Goal: Task Accomplishment & Management: Use online tool/utility

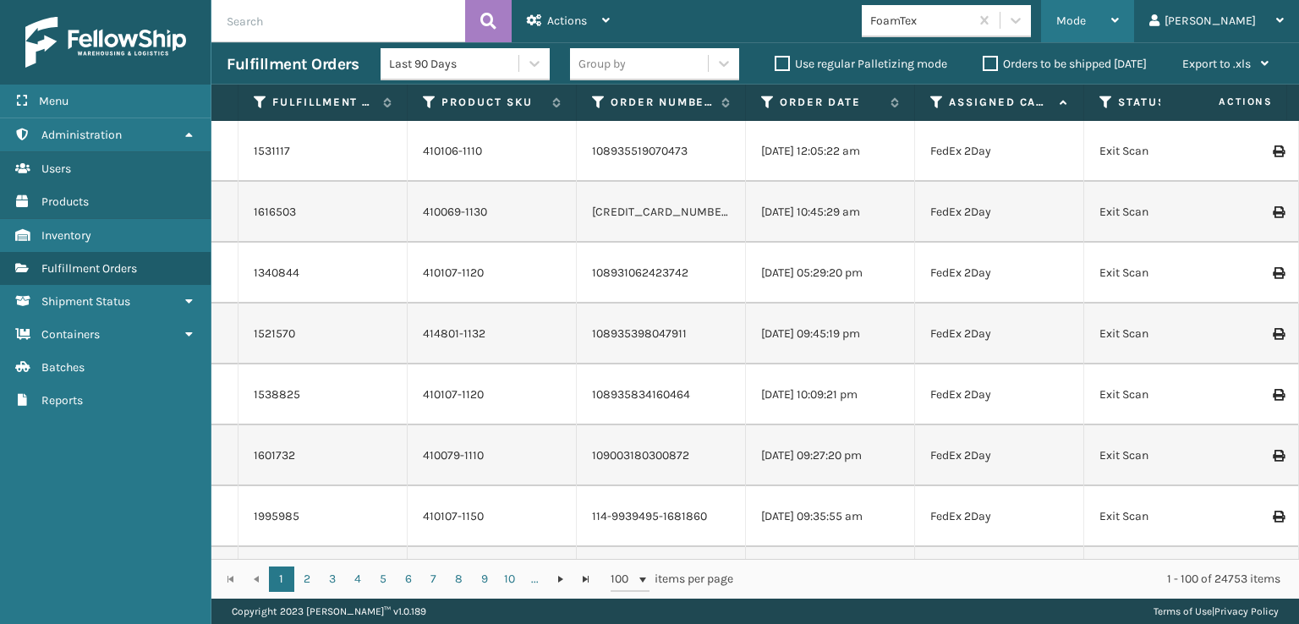
click at [1086, 19] on span "Mode" at bounding box center [1071, 21] width 30 height 14
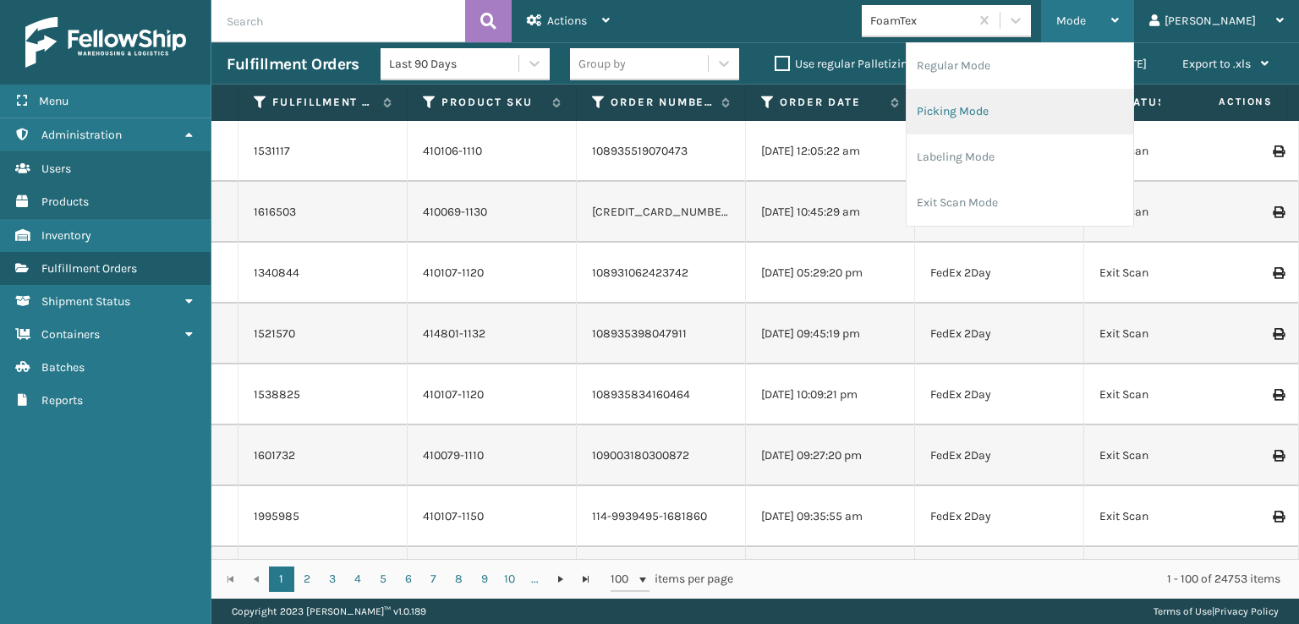
click at [1025, 110] on li "Picking Mode" at bounding box center [1020, 112] width 227 height 46
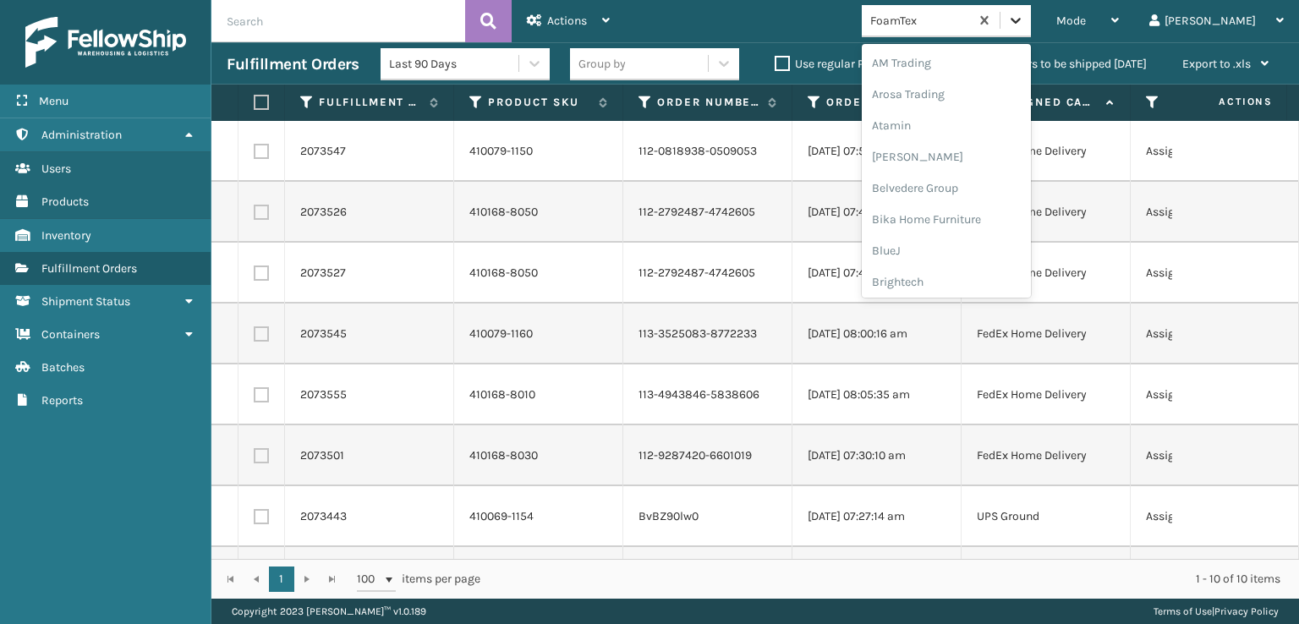
click at [1024, 18] on icon at bounding box center [1015, 20] width 17 height 17
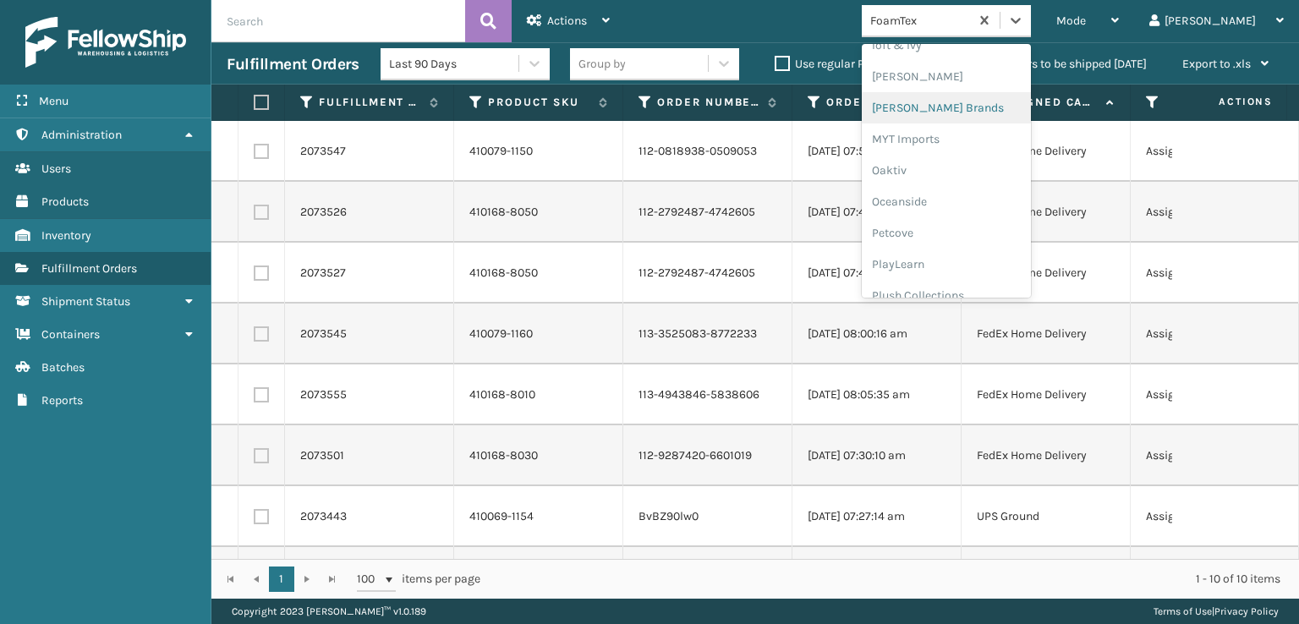
scroll to position [848, 0]
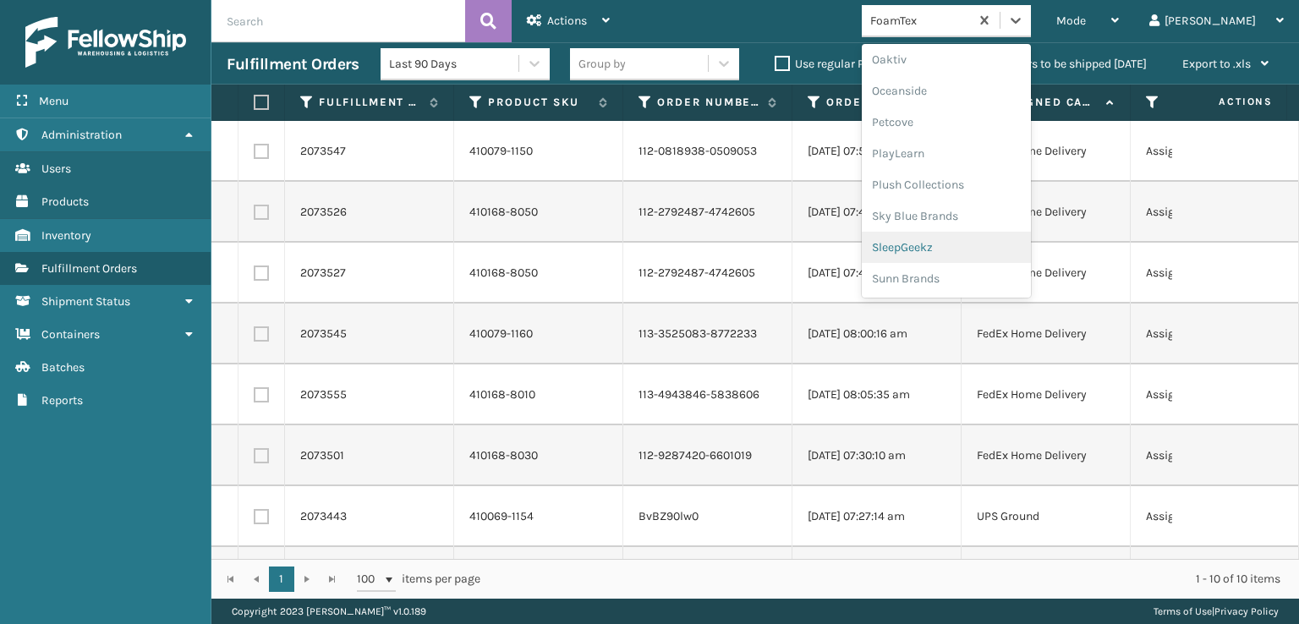
click at [973, 242] on div "SleepGeekz" at bounding box center [946, 247] width 169 height 31
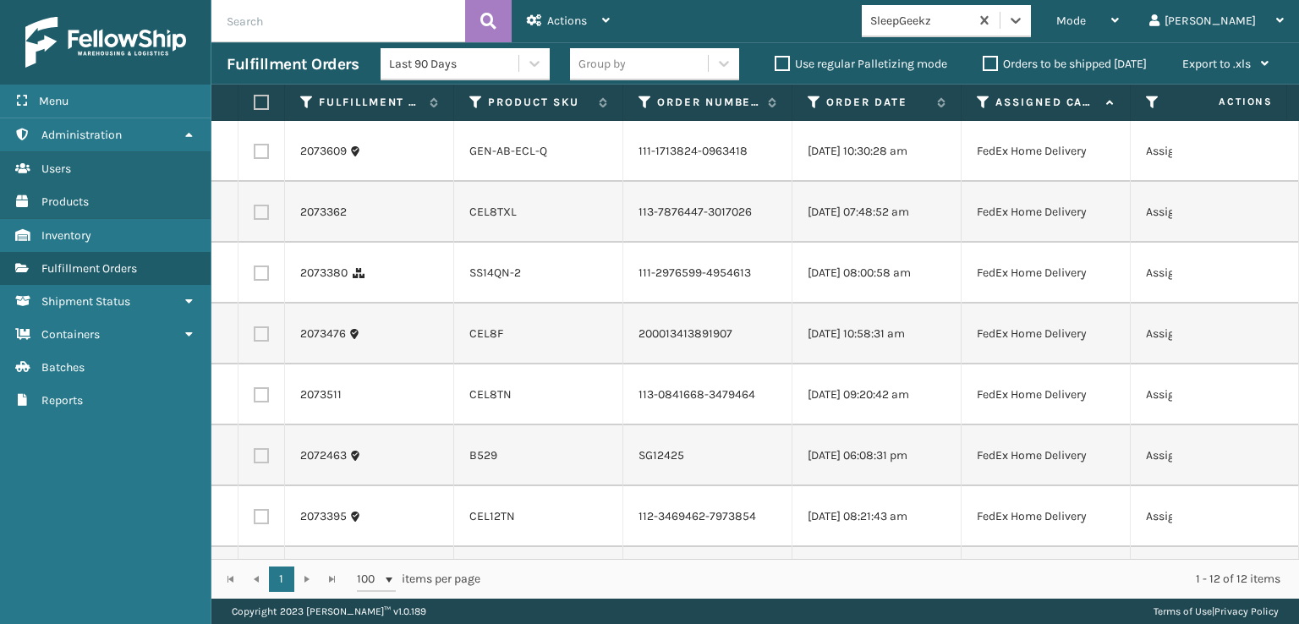
click at [270, 150] on td at bounding box center [262, 151] width 47 height 61
click at [260, 163] on td at bounding box center [262, 151] width 47 height 61
click at [260, 159] on label at bounding box center [261, 151] width 15 height 15
click at [255, 155] on input "checkbox" at bounding box center [254, 149] width 1 height 11
checkbox input "true"
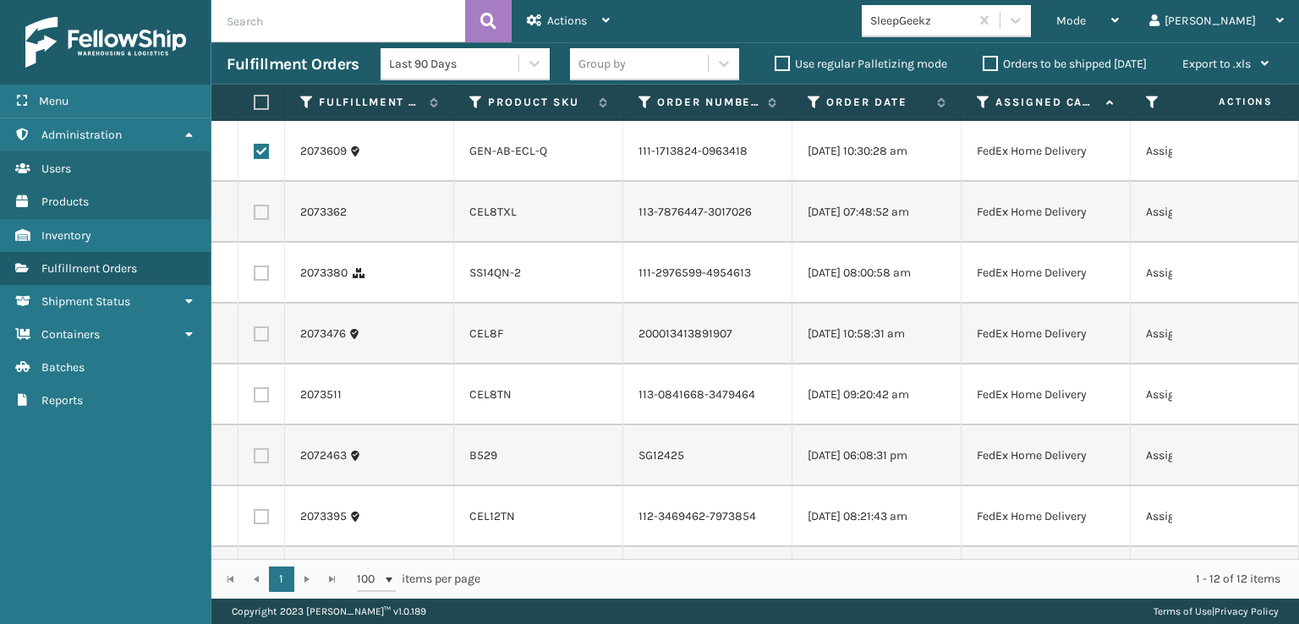
click at [265, 220] on label at bounding box center [261, 212] width 15 height 15
click at [255, 216] on input "checkbox" at bounding box center [254, 210] width 1 height 11
checkbox input "true"
click at [265, 281] on label at bounding box center [261, 273] width 15 height 15
click at [255, 277] on input "checkbox" at bounding box center [254, 271] width 1 height 11
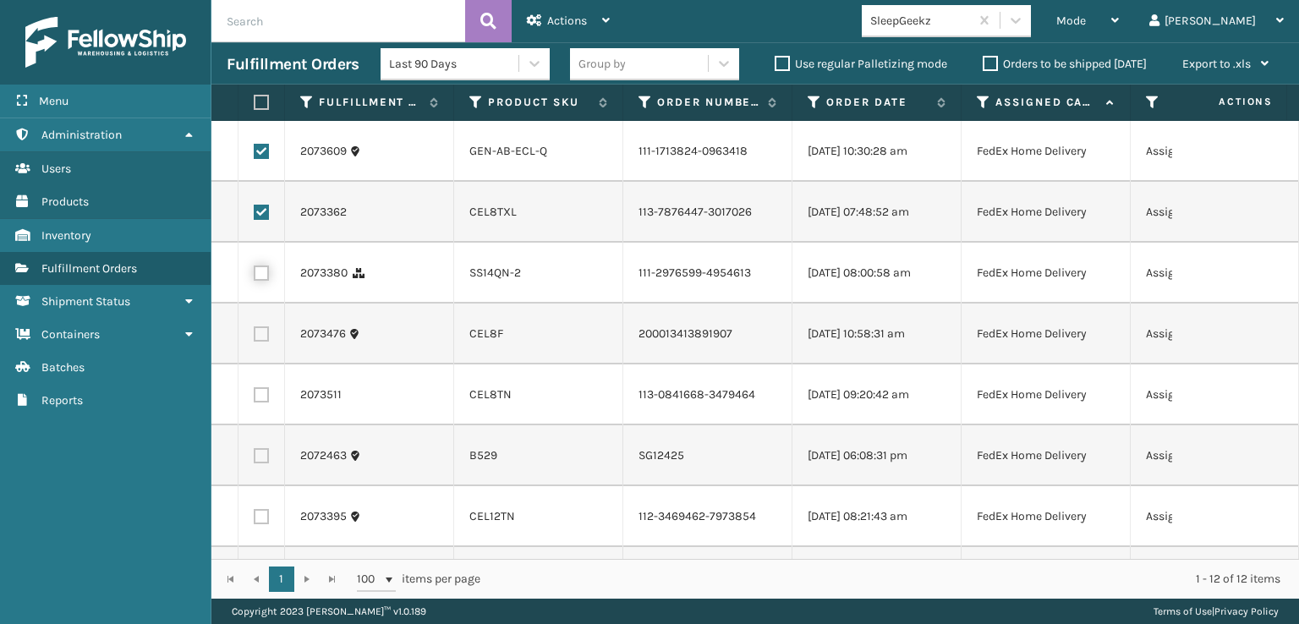
checkbox input "true"
click at [263, 342] on label at bounding box center [261, 333] width 15 height 15
click at [255, 337] on input "checkbox" at bounding box center [254, 331] width 1 height 11
checkbox input "true"
click at [260, 403] on label at bounding box center [261, 394] width 15 height 15
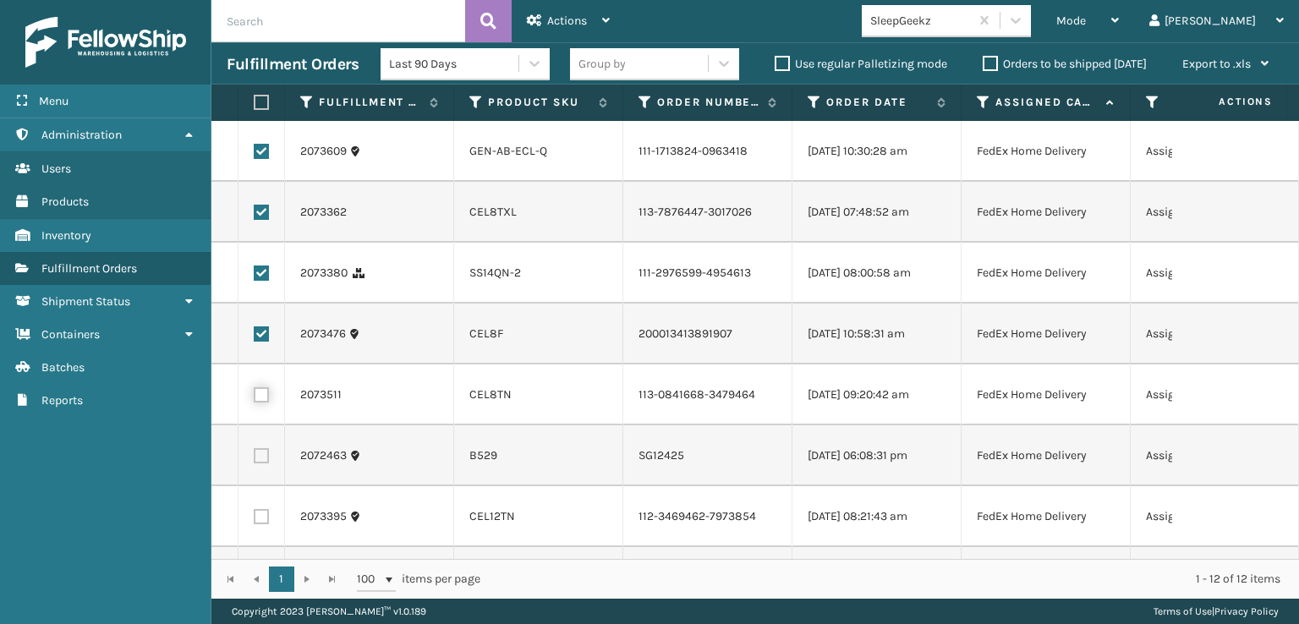
click at [255, 398] on input "checkbox" at bounding box center [254, 392] width 1 height 11
checkbox input "true"
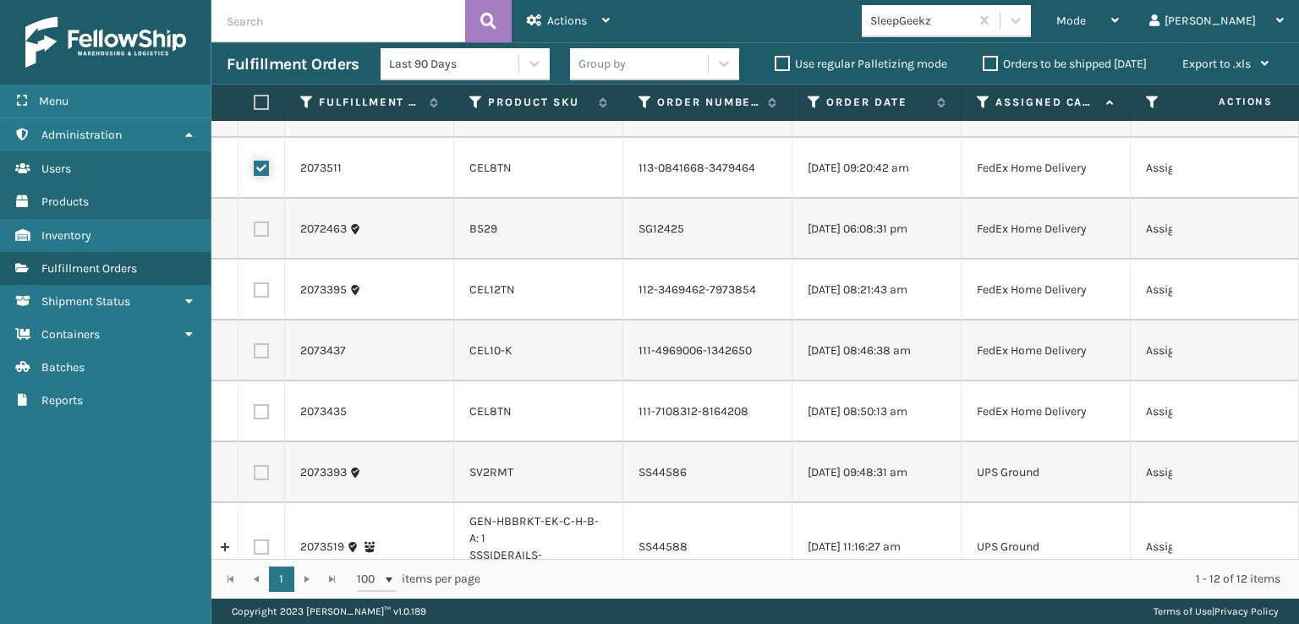
scroll to position [254, 0]
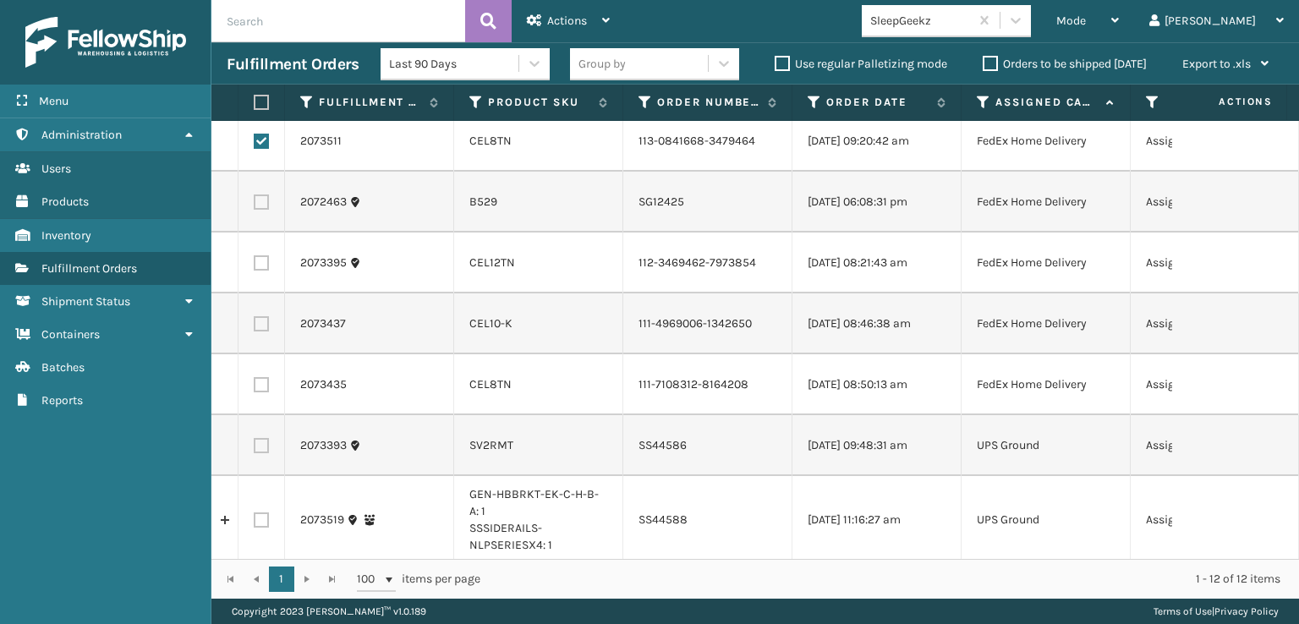
click at [266, 271] on label at bounding box center [261, 262] width 15 height 15
click at [255, 266] on input "checkbox" at bounding box center [254, 260] width 1 height 11
checkbox input "true"
click at [262, 332] on label at bounding box center [261, 323] width 15 height 15
click at [255, 327] on input "checkbox" at bounding box center [254, 321] width 1 height 11
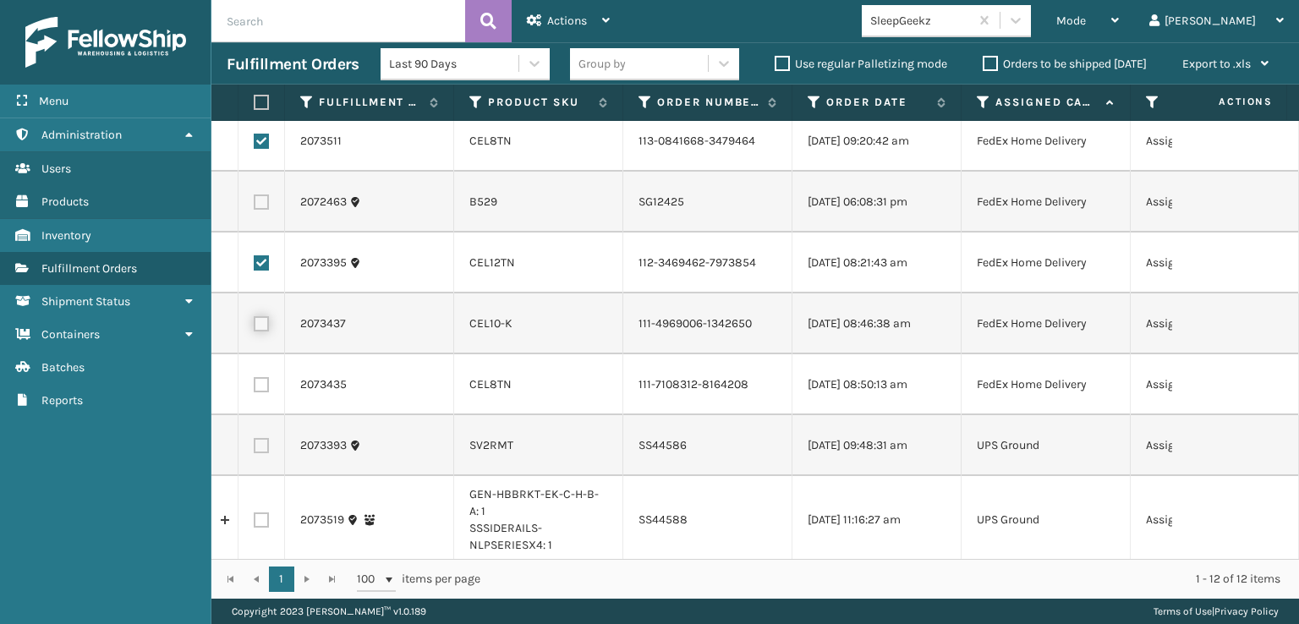
checkbox input "true"
click at [264, 392] on label at bounding box center [261, 384] width 15 height 15
click at [255, 388] on input "checkbox" at bounding box center [254, 382] width 1 height 11
checkbox input "true"
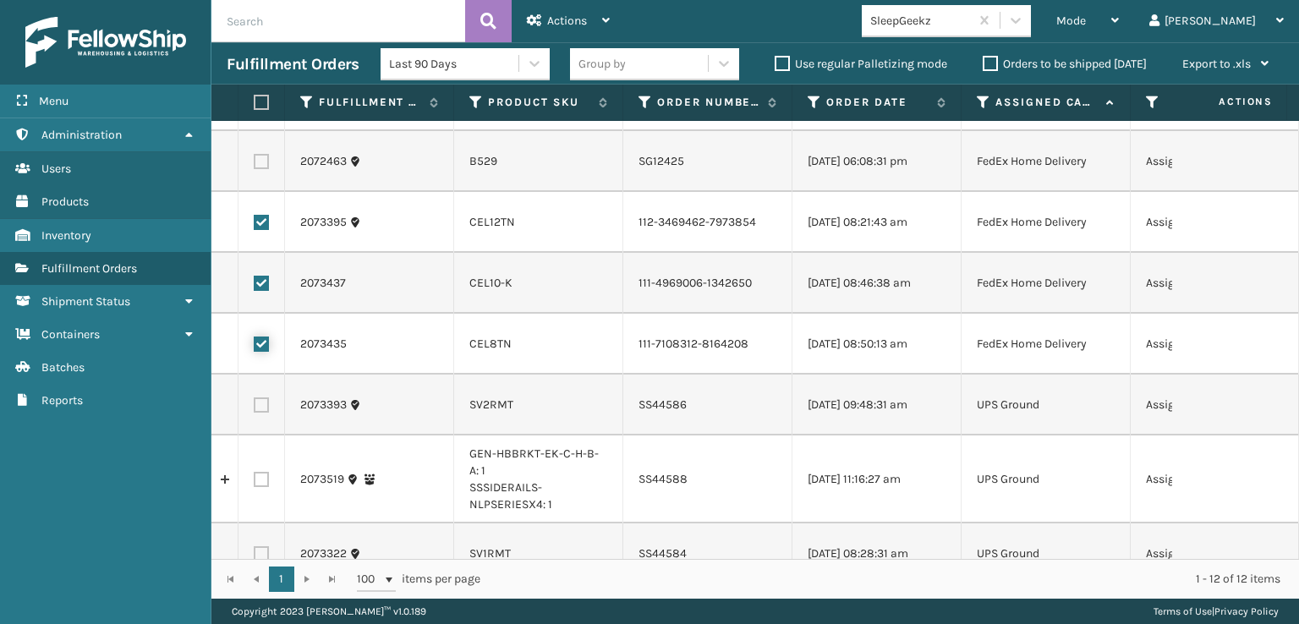
scroll to position [0, 0]
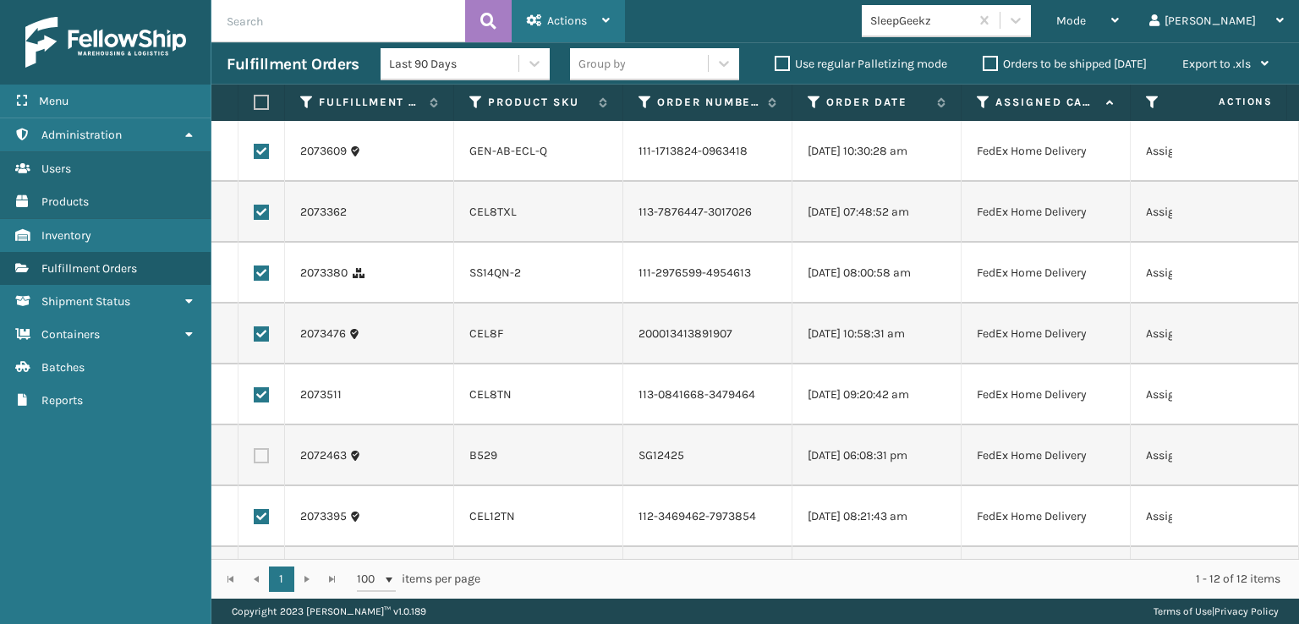
click at [557, 26] on span "Actions" at bounding box center [567, 21] width 40 height 14
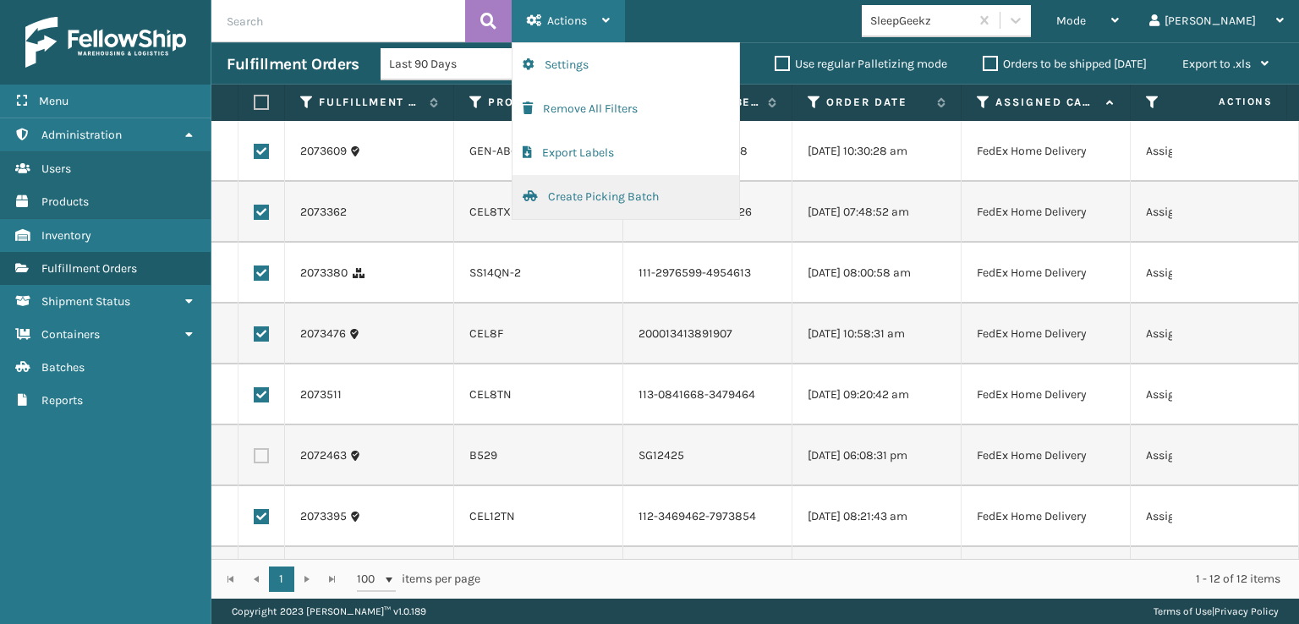
click at [557, 195] on button "Create Picking Batch" at bounding box center [626, 197] width 227 height 44
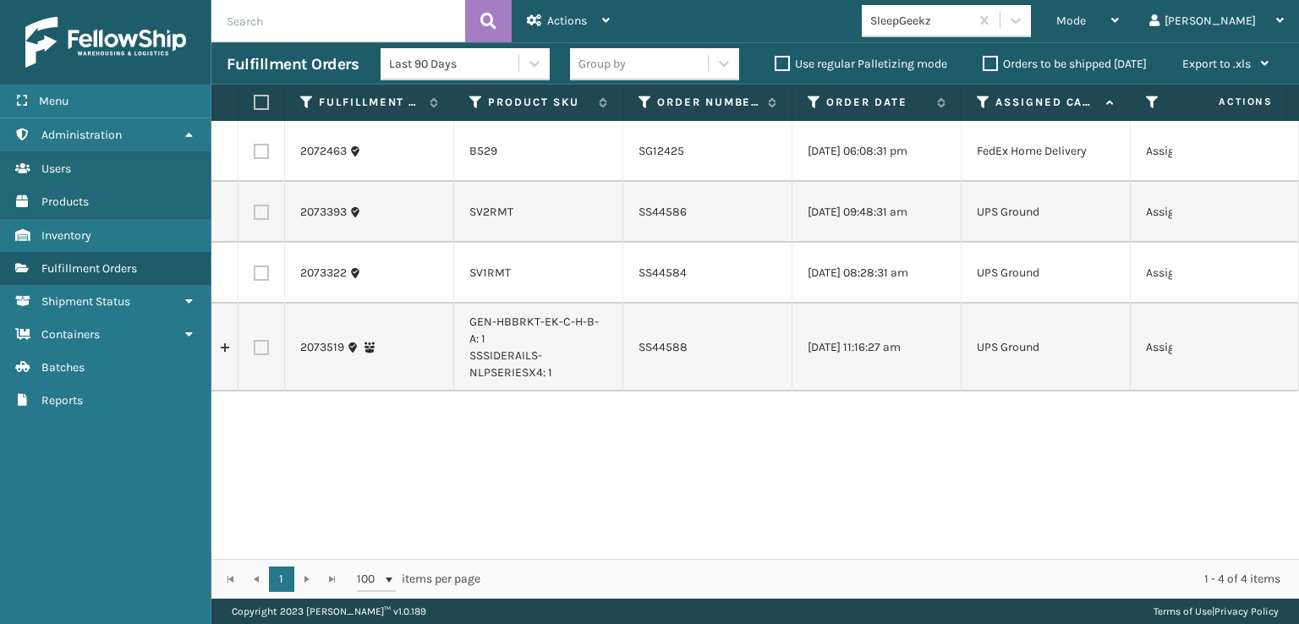
click at [256, 99] on label at bounding box center [259, 102] width 10 height 15
click at [255, 99] on input "checkbox" at bounding box center [254, 102] width 1 height 11
checkbox input "true"
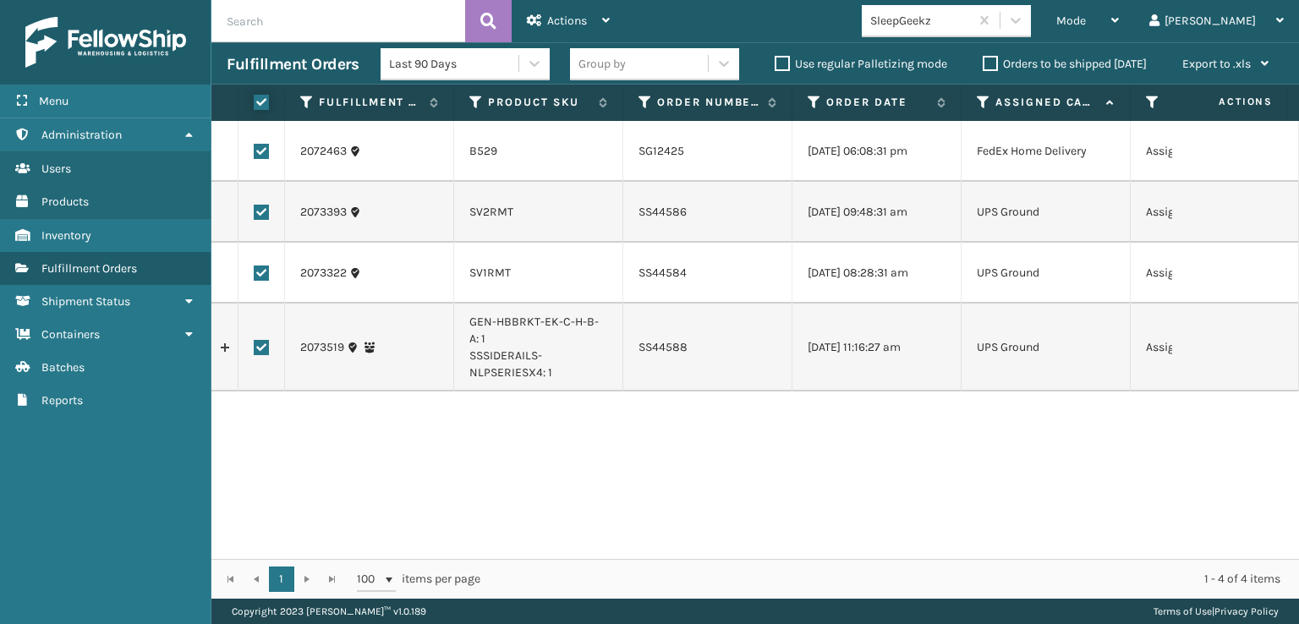
checkbox input "true"
click at [555, 8] on div "Actions" at bounding box center [568, 21] width 83 height 42
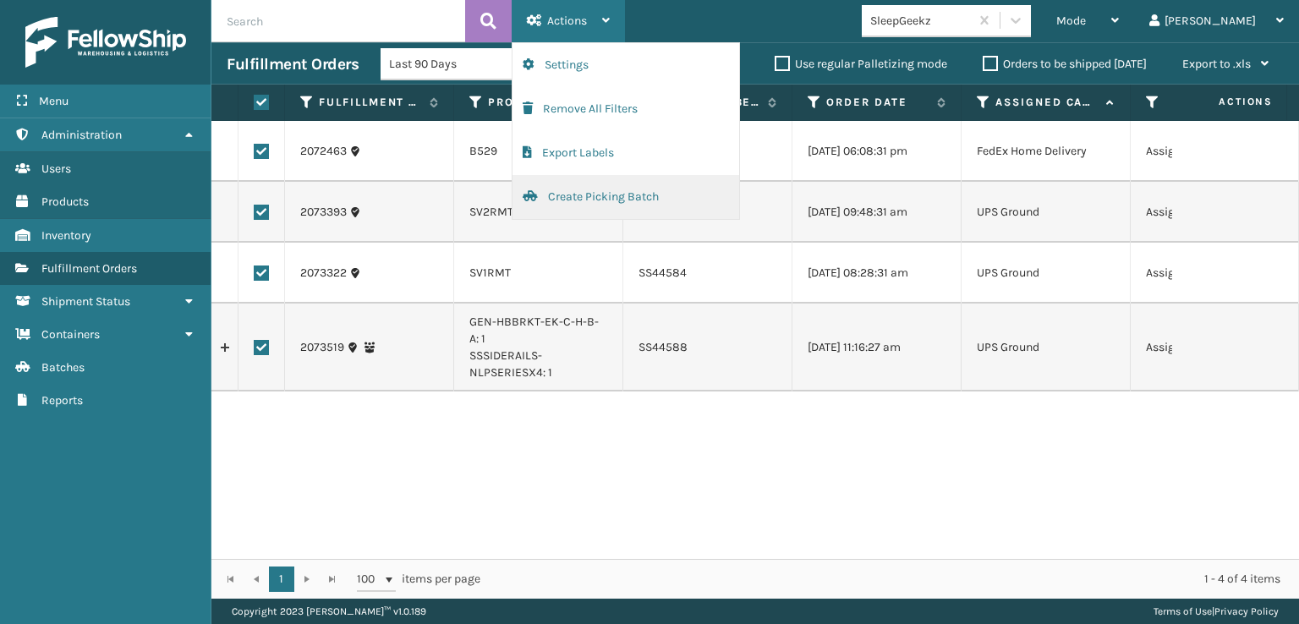
click at [561, 195] on button "Create Picking Batch" at bounding box center [626, 197] width 227 height 44
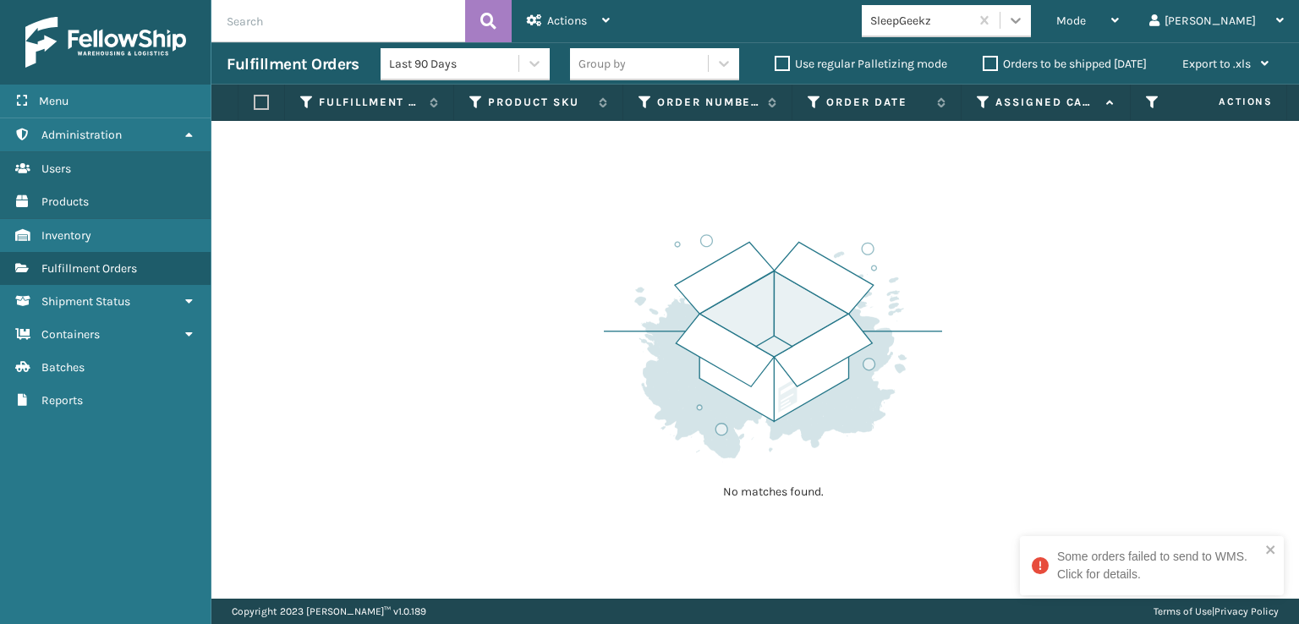
click at [1024, 20] on icon at bounding box center [1015, 20] width 17 height 17
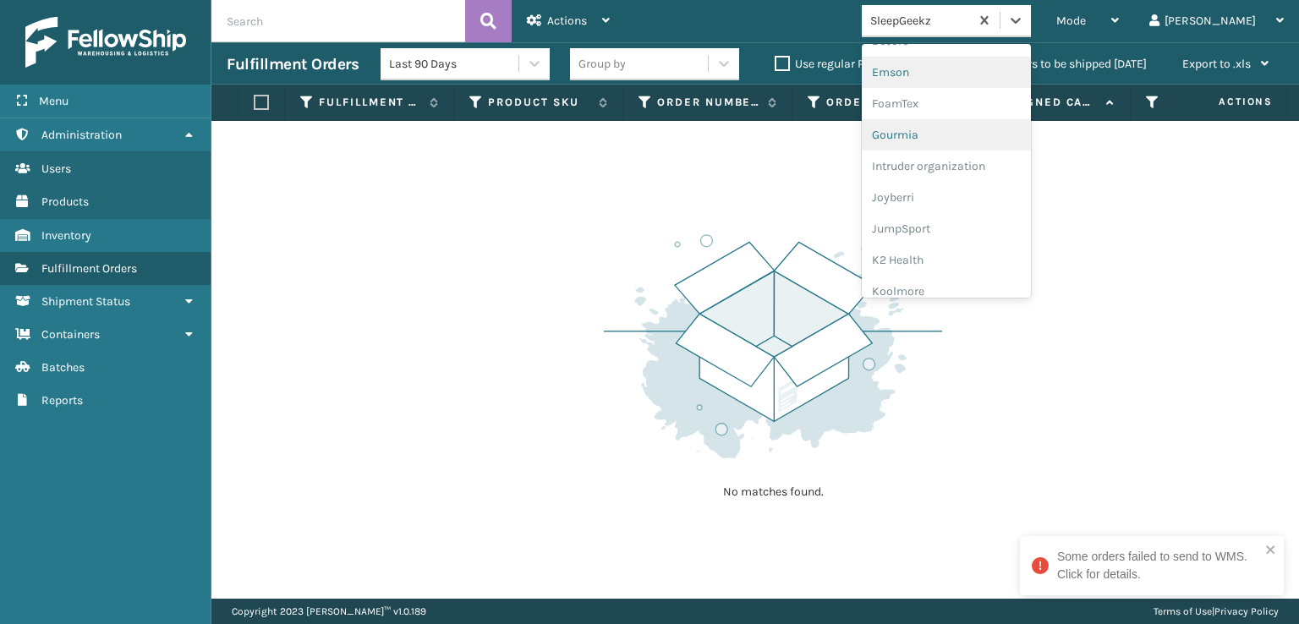
scroll to position [338, 0]
click at [969, 126] on div "FoamTex" at bounding box center [946, 131] width 169 height 31
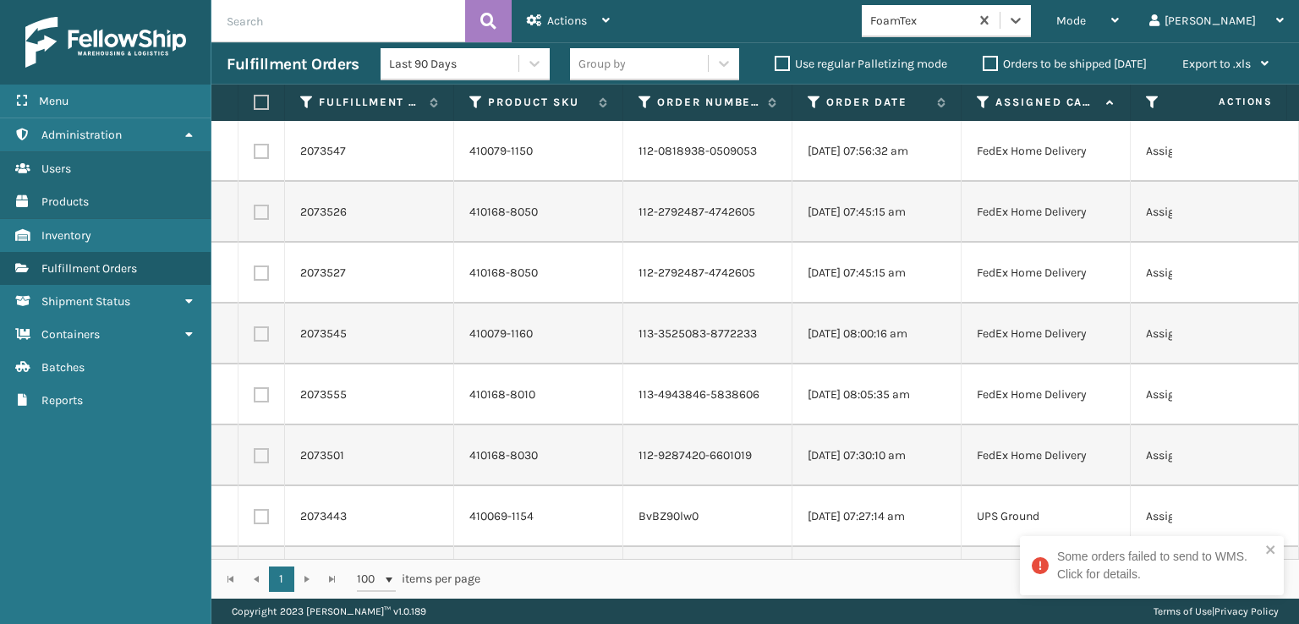
scroll to position [183, 0]
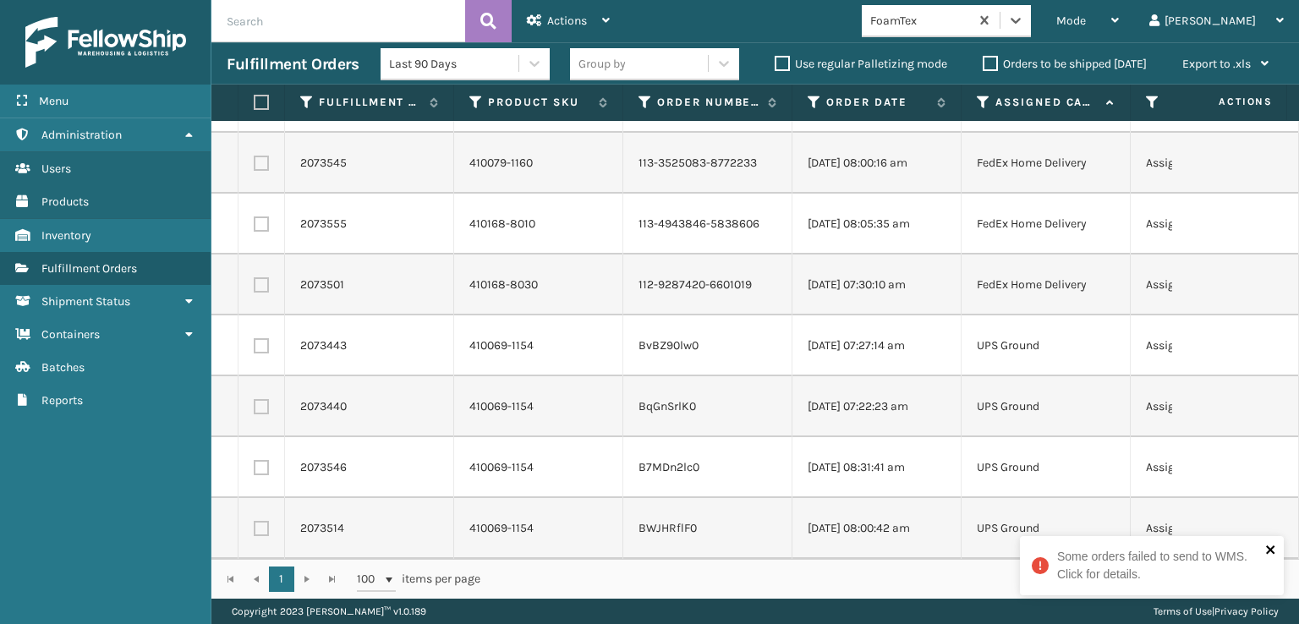
click at [1272, 544] on icon "close" at bounding box center [1271, 550] width 12 height 14
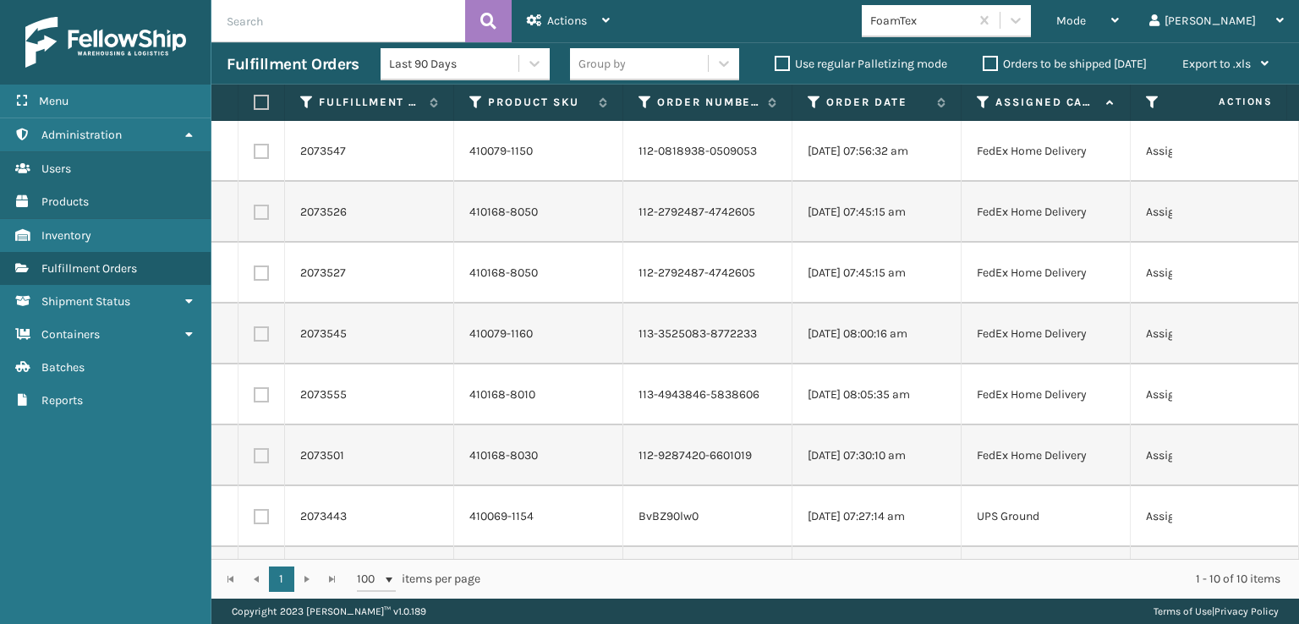
scroll to position [0, 0]
click at [260, 107] on label at bounding box center [259, 102] width 10 height 15
click at [255, 107] on input "checkbox" at bounding box center [254, 102] width 1 height 11
checkbox input "true"
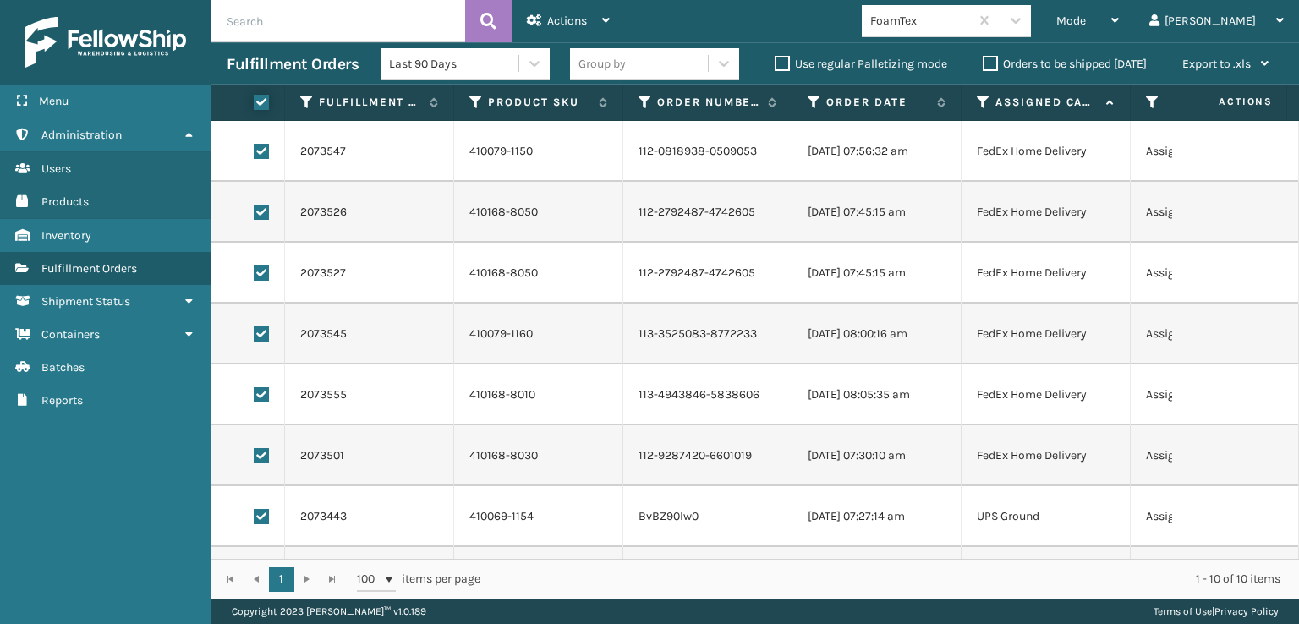
checkbox input "true"
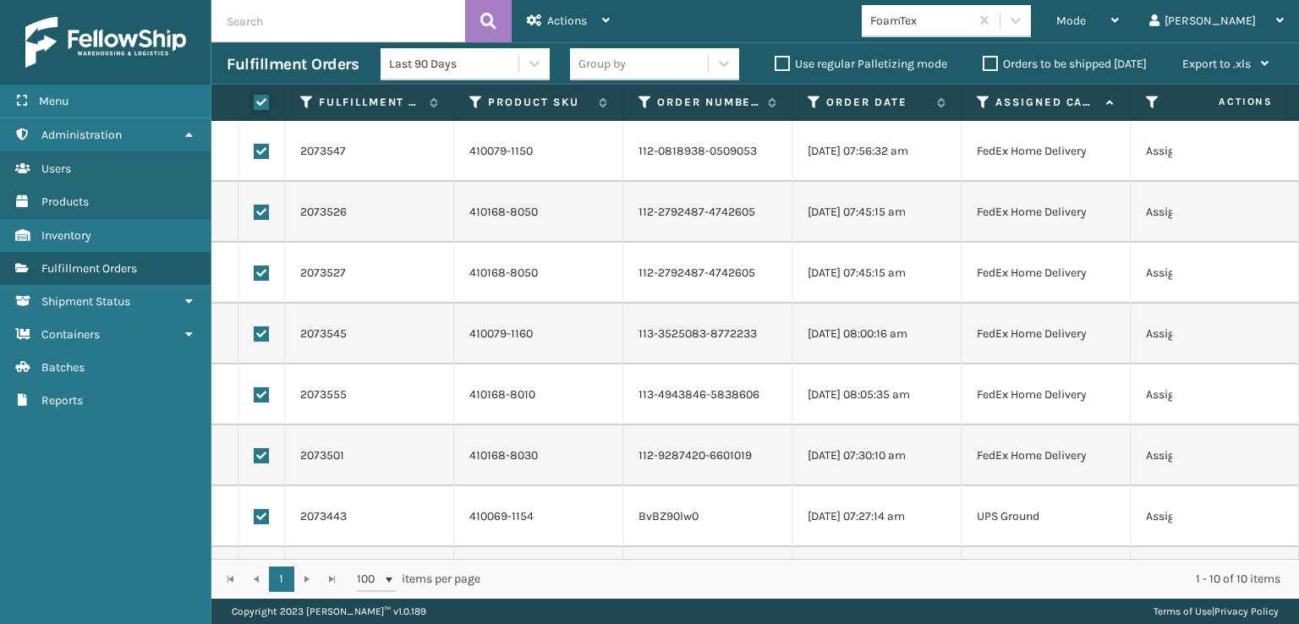
checkbox input "true"
click at [573, 8] on div "Actions" at bounding box center [568, 21] width 83 height 42
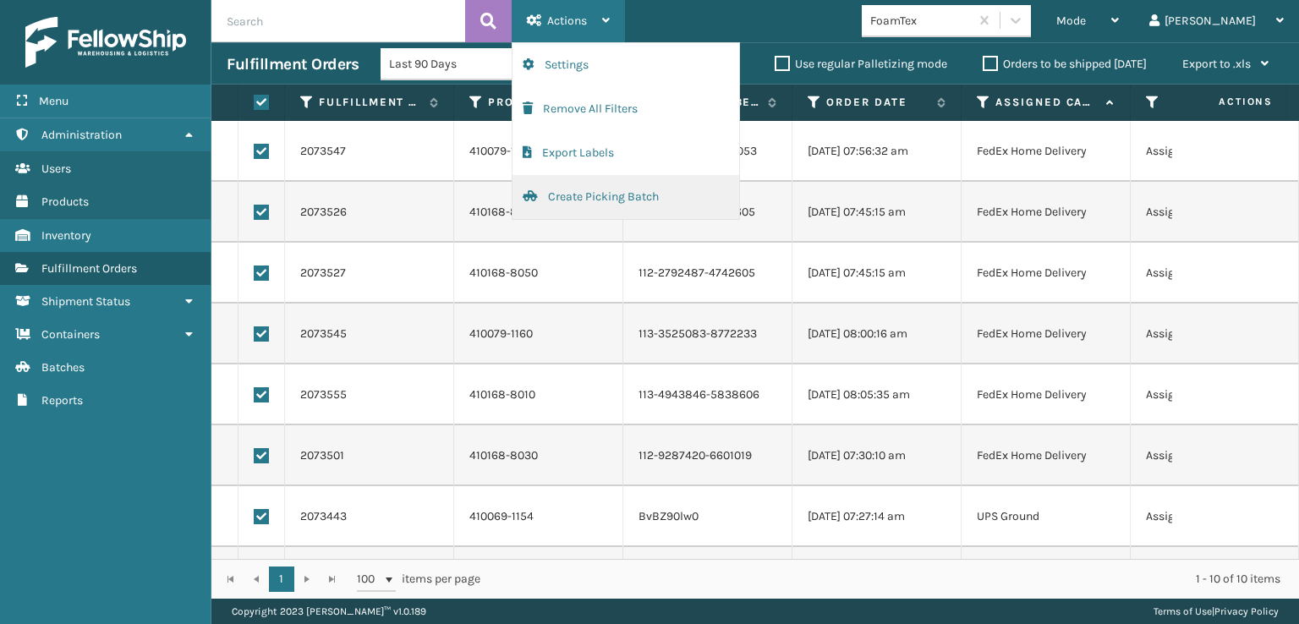
click at [571, 201] on button "Create Picking Batch" at bounding box center [626, 197] width 227 height 44
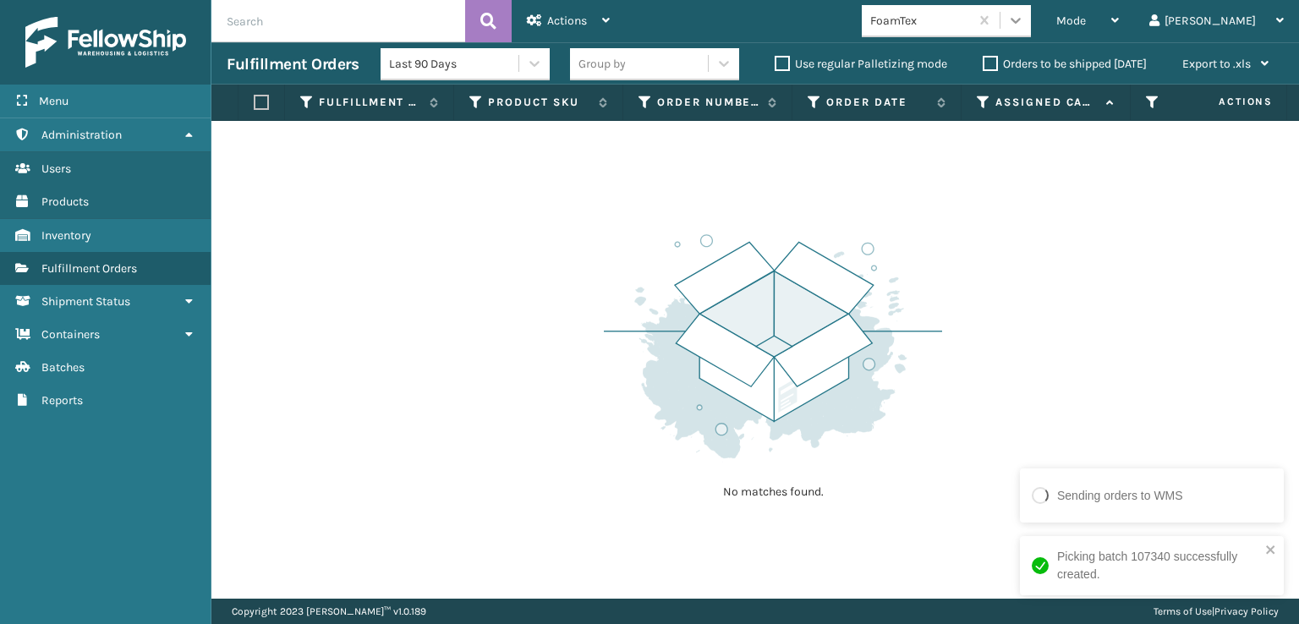
click at [1024, 22] on icon at bounding box center [1015, 20] width 17 height 17
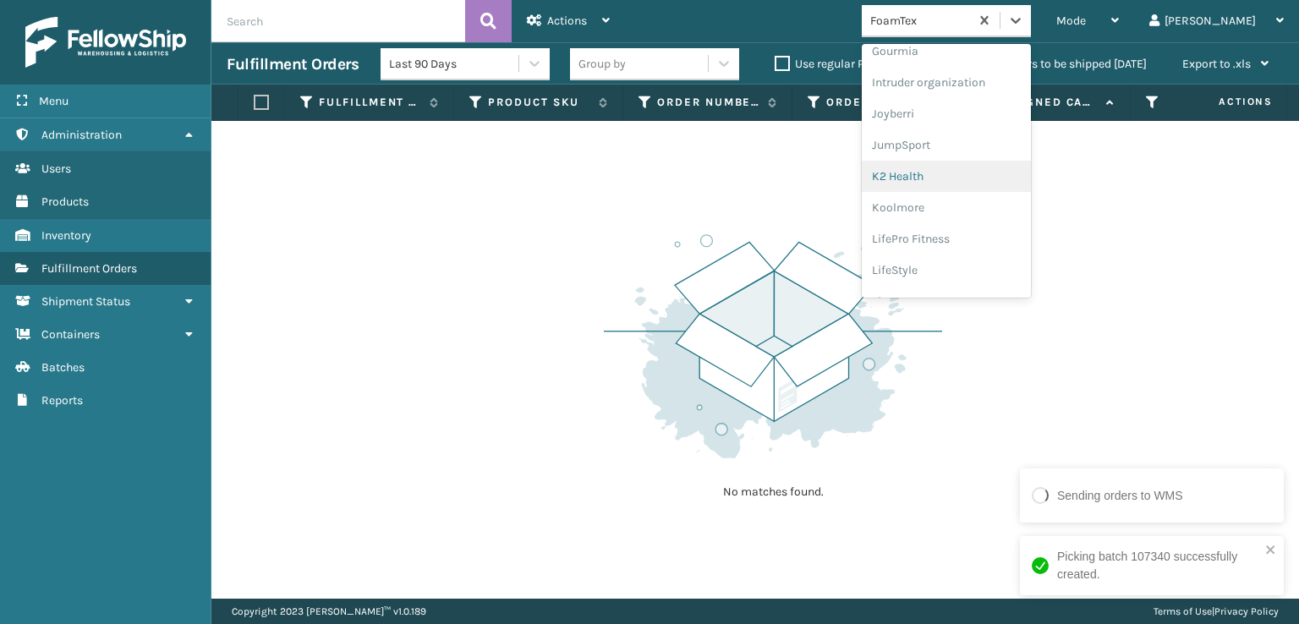
scroll to position [704, 0]
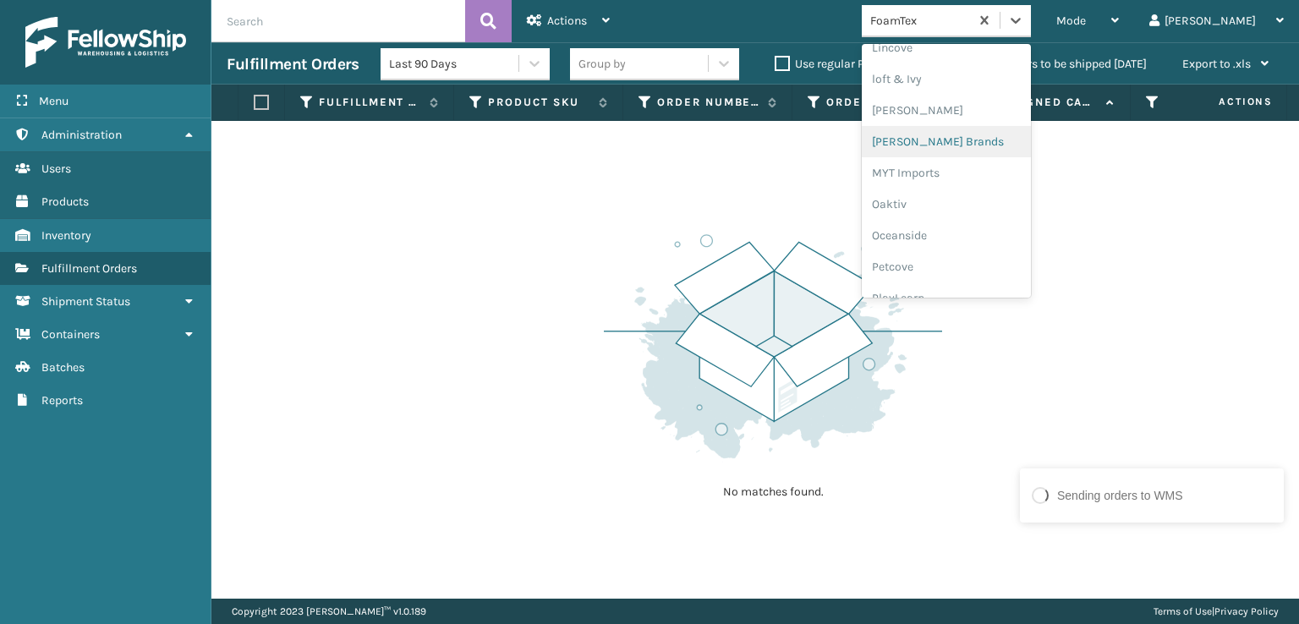
click at [987, 140] on div "[PERSON_NAME] Brands" at bounding box center [946, 141] width 169 height 31
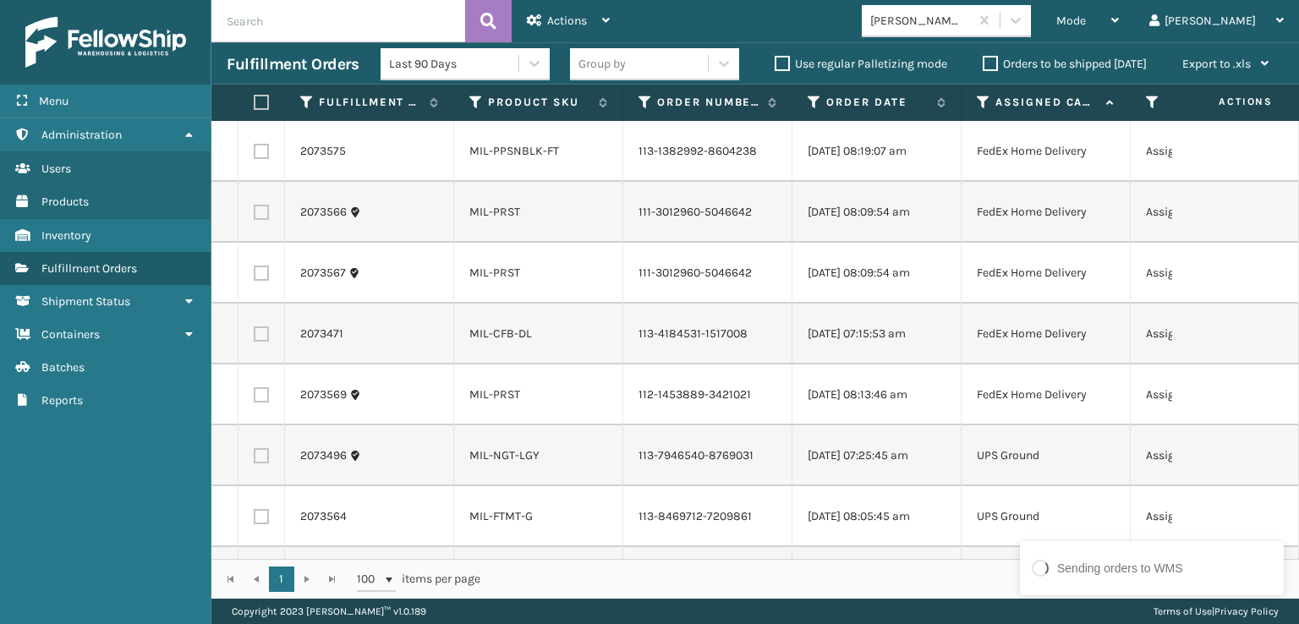
click at [264, 104] on label at bounding box center [259, 102] width 10 height 15
click at [255, 104] on input "checkbox" at bounding box center [254, 102] width 1 height 11
checkbox input "true"
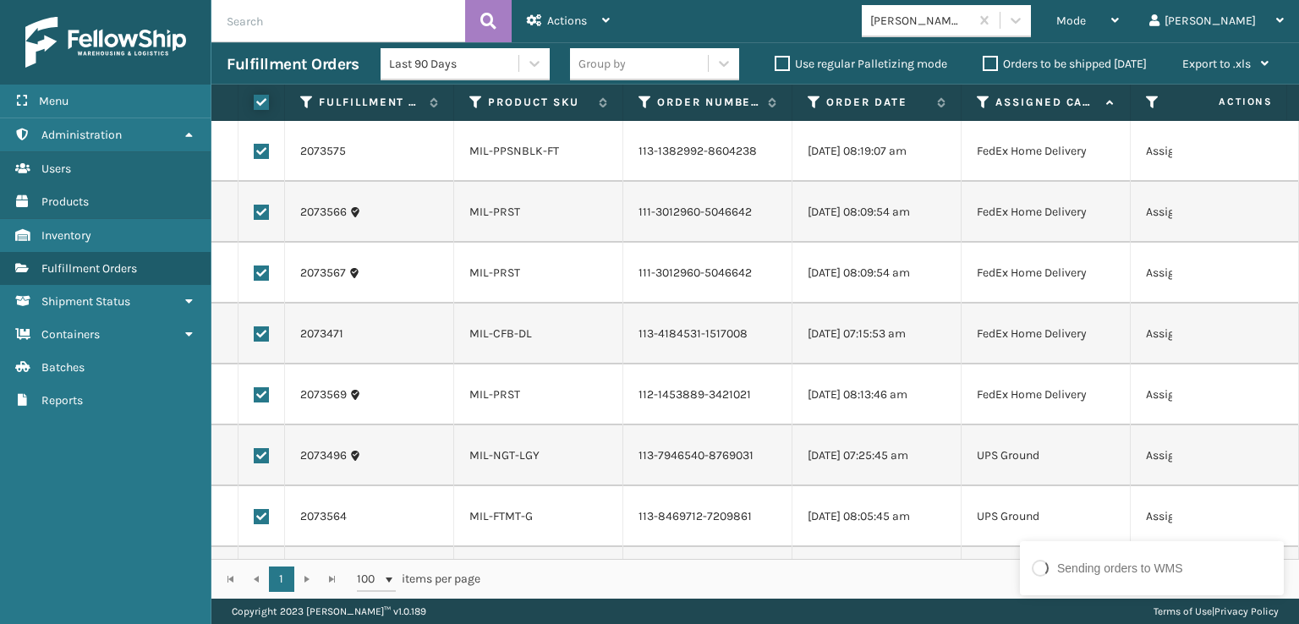
checkbox input "true"
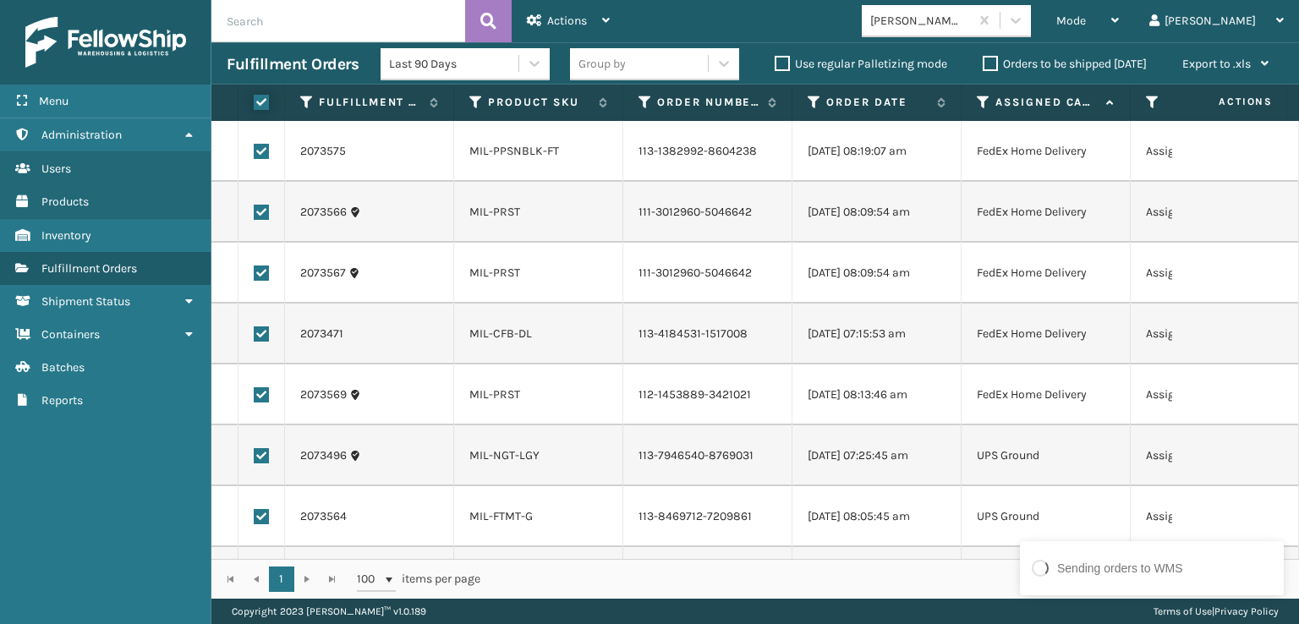
checkbox input "true"
click at [573, 21] on span "Actions" at bounding box center [567, 21] width 40 height 14
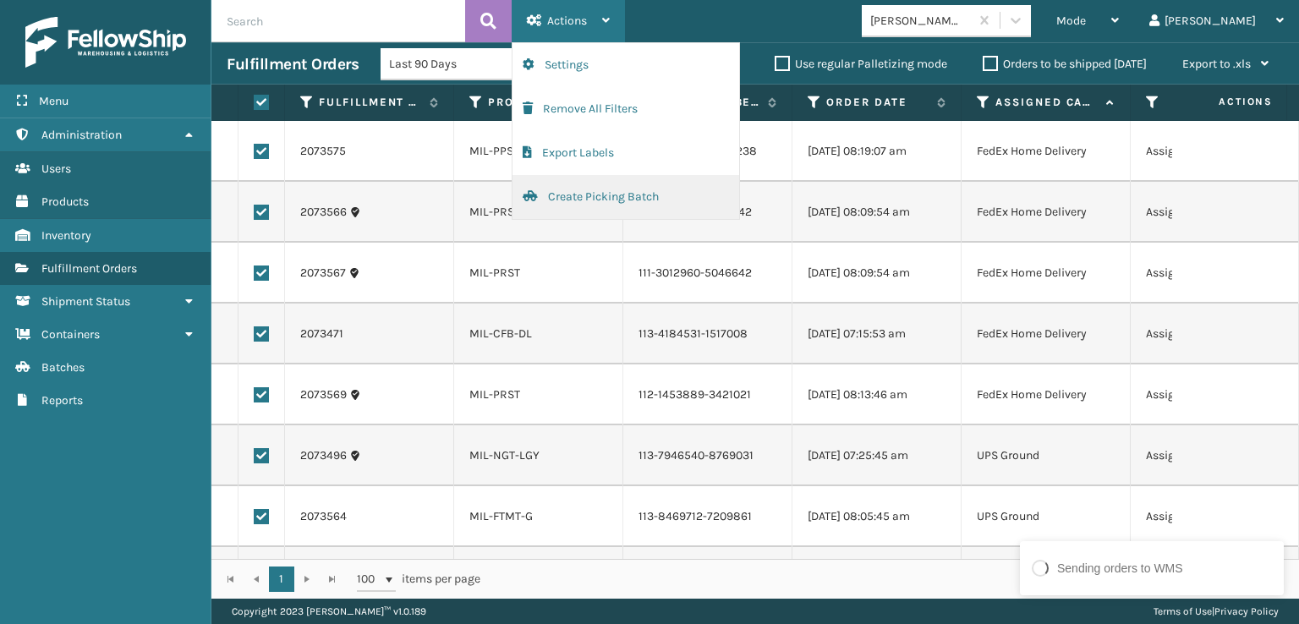
click at [575, 197] on button "Create Picking Batch" at bounding box center [626, 197] width 227 height 44
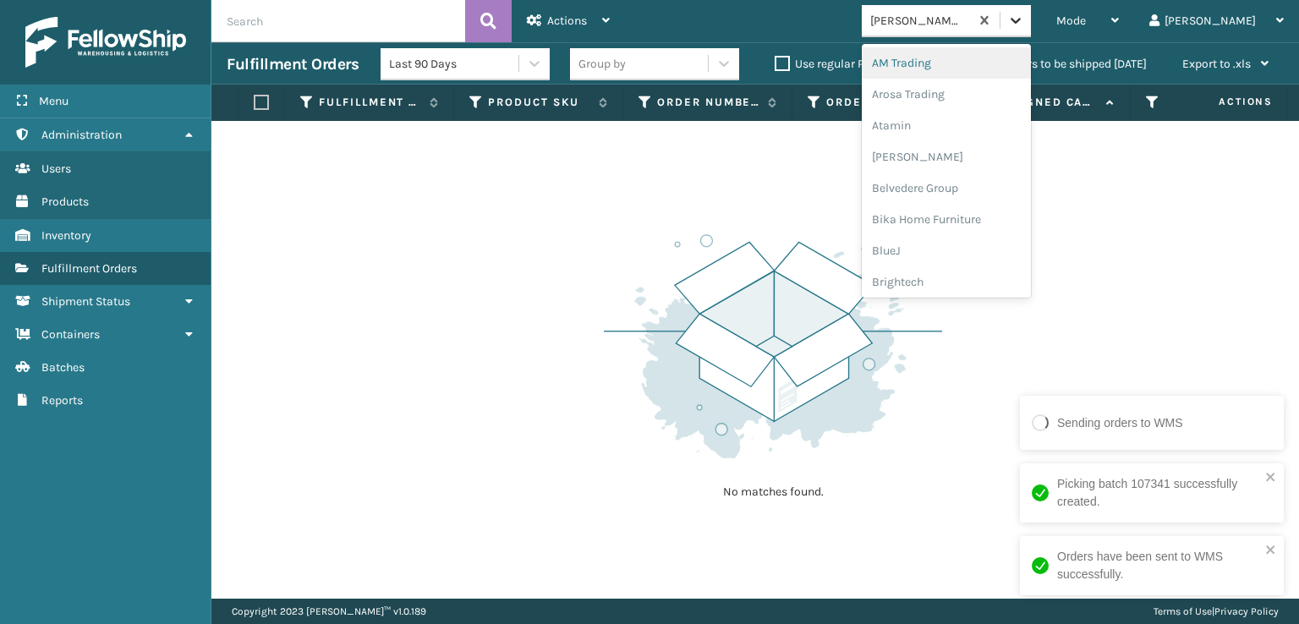
click at [1021, 21] on icon at bounding box center [1016, 21] width 10 height 6
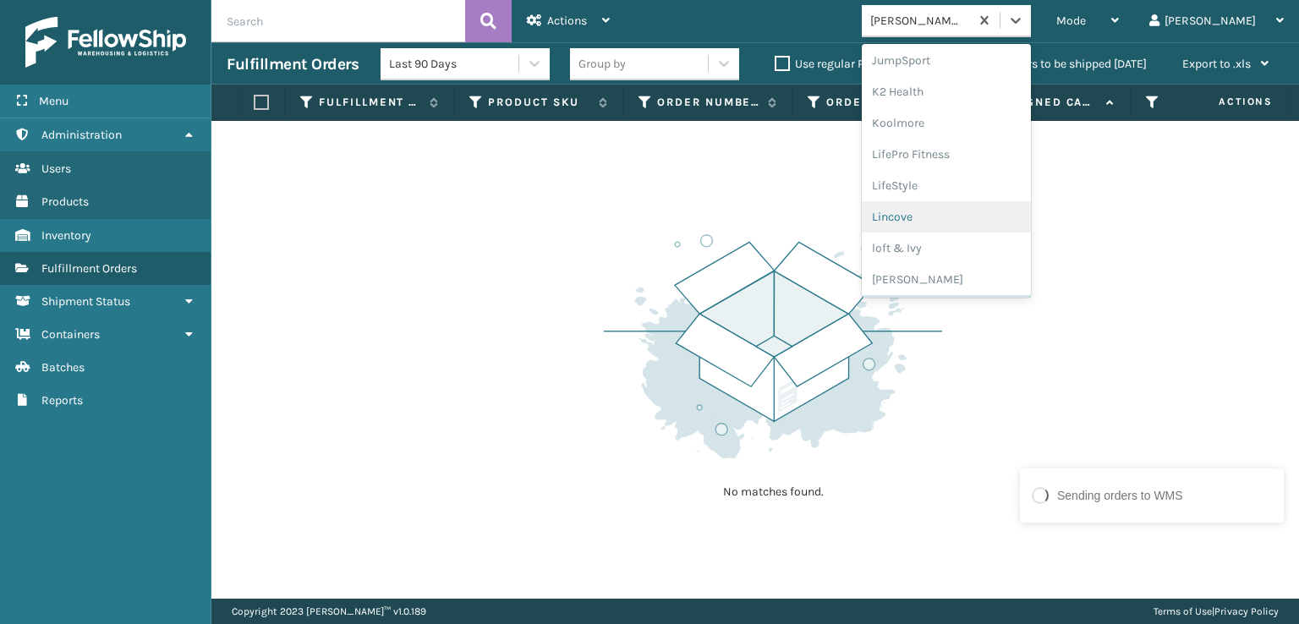
scroll to position [848, 0]
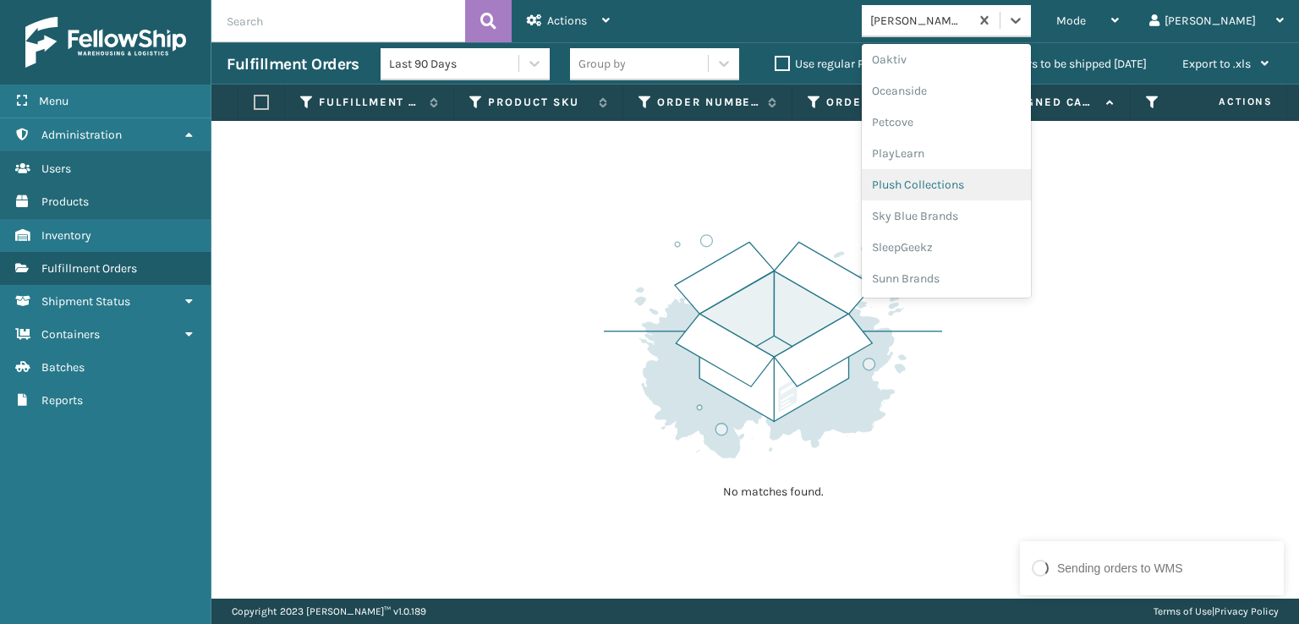
click at [972, 182] on div "Plush Collections" at bounding box center [946, 184] width 169 height 31
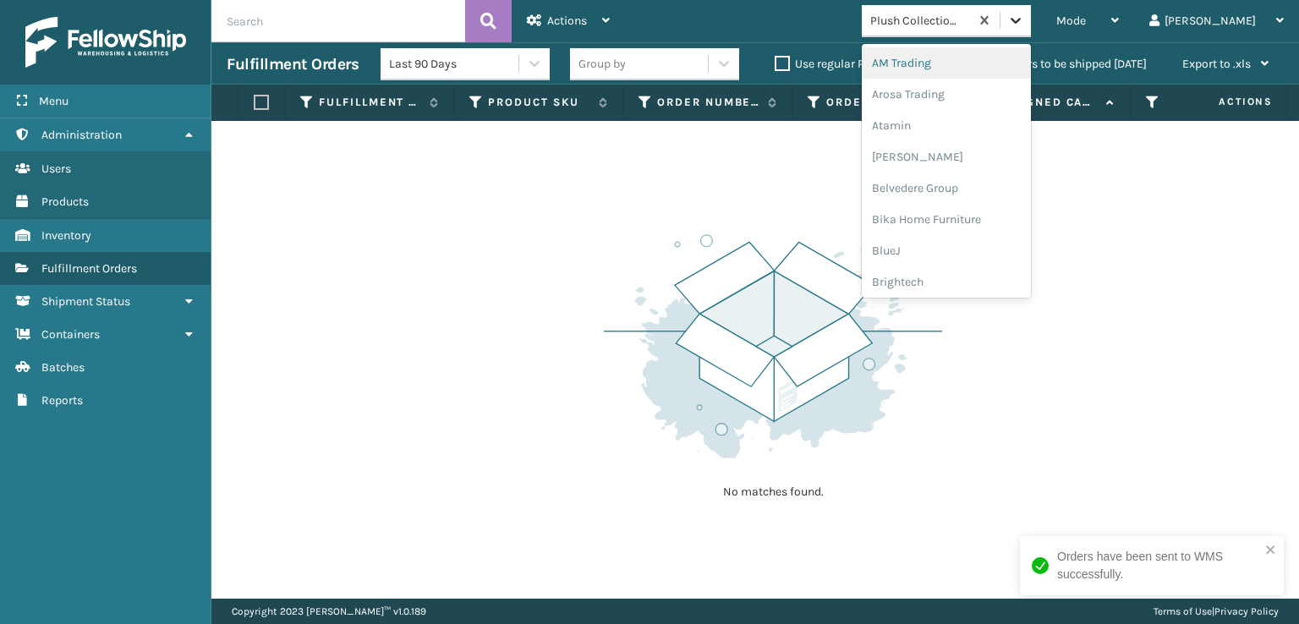
click at [1024, 18] on icon at bounding box center [1015, 20] width 17 height 17
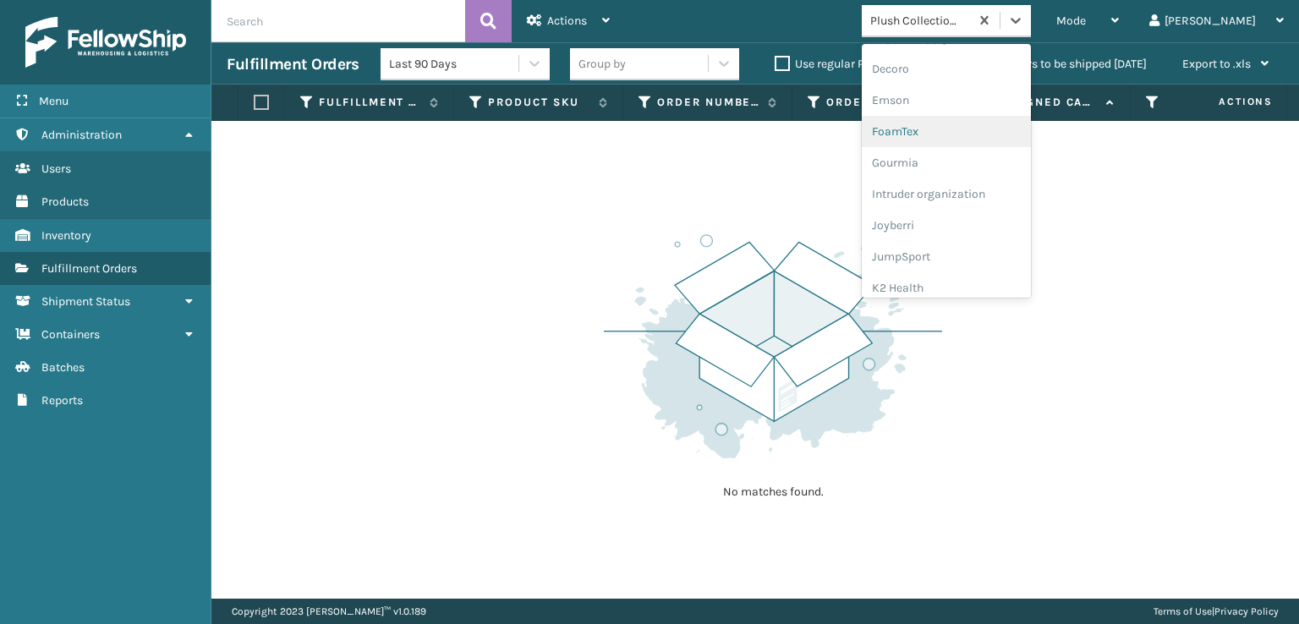
click at [966, 124] on div "FoamTex" at bounding box center [946, 131] width 169 height 31
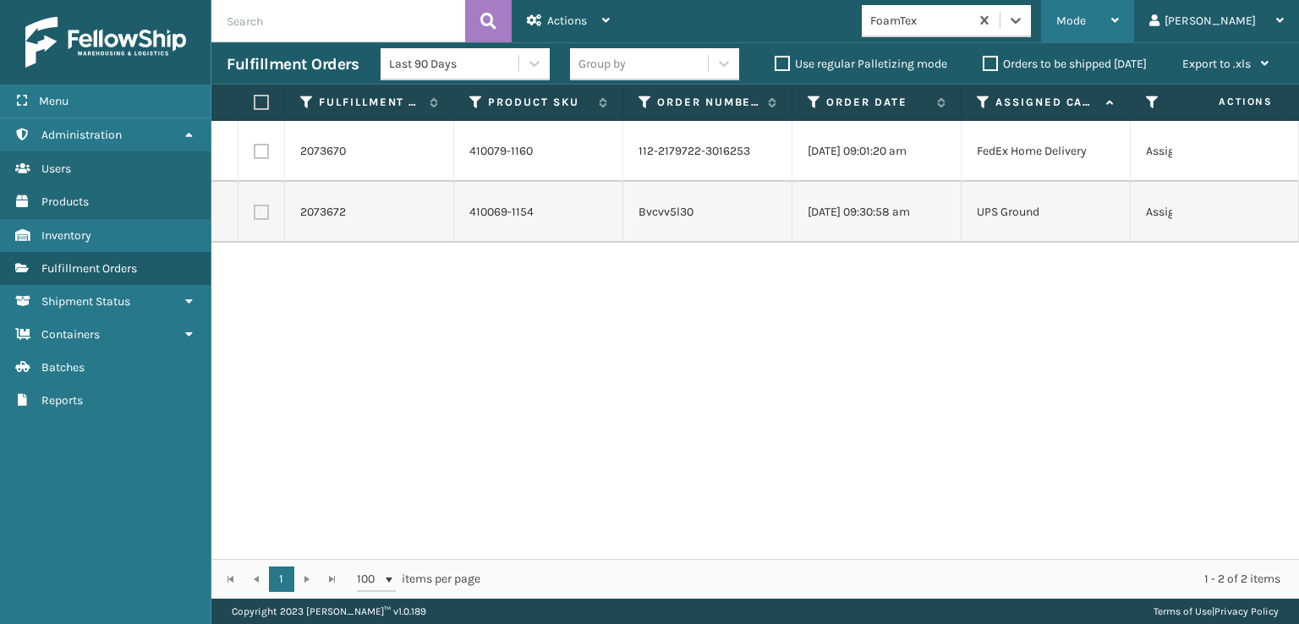
click at [1119, 27] on div "Mode" at bounding box center [1087, 21] width 63 height 42
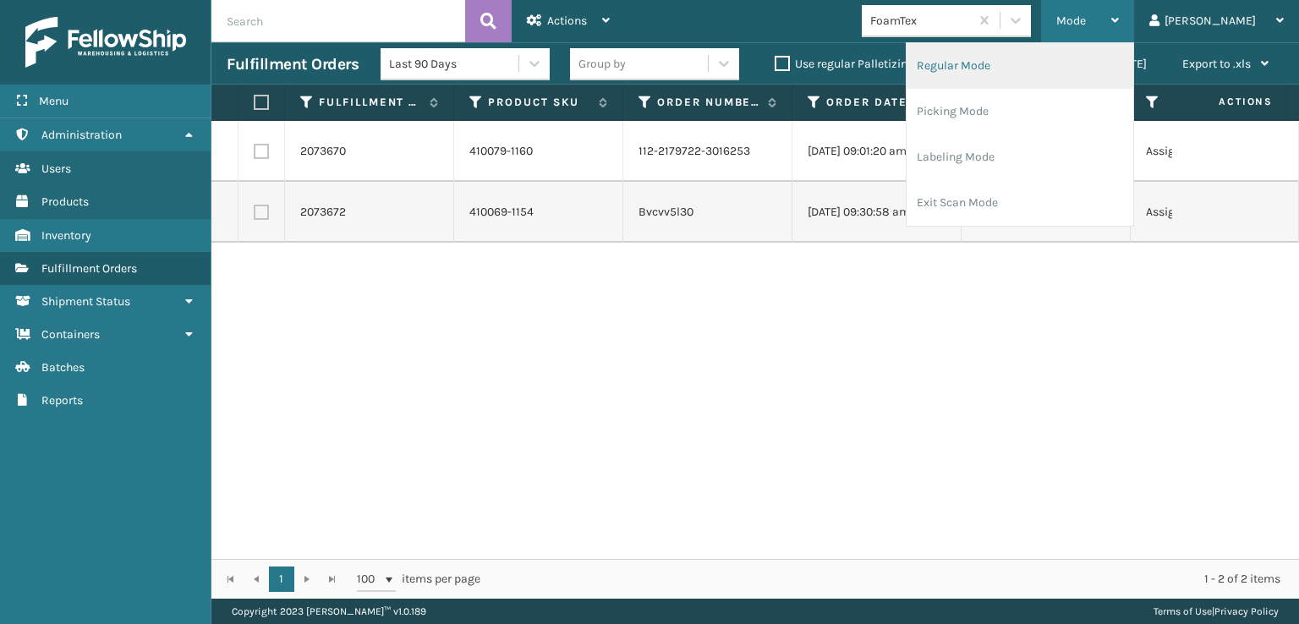
click at [1007, 61] on li "Regular Mode" at bounding box center [1020, 66] width 227 height 46
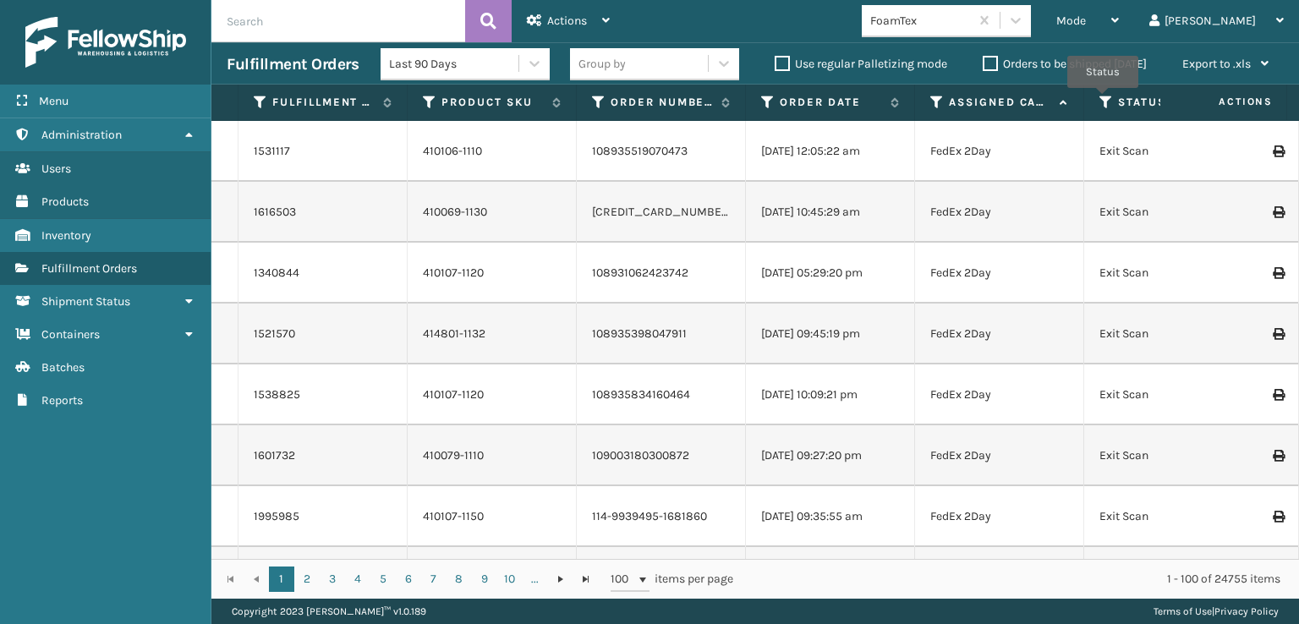
click at [1103, 100] on icon at bounding box center [1107, 102] width 14 height 15
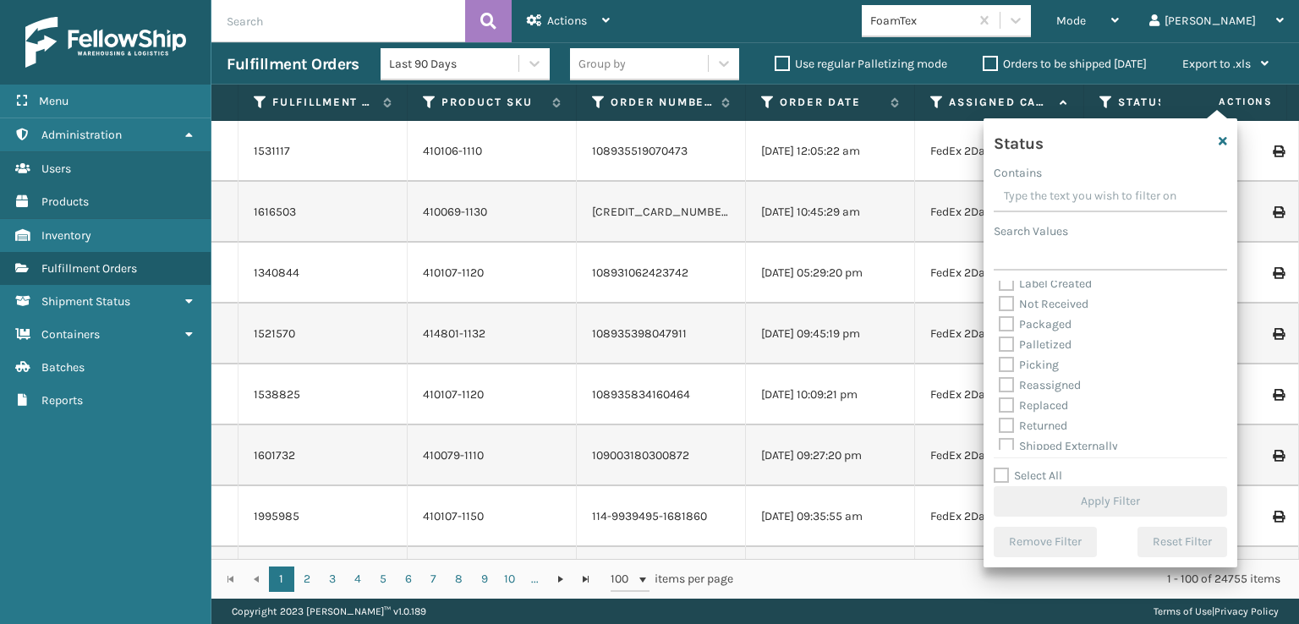
scroll to position [95, 0]
click at [1008, 361] on label "Picking" at bounding box center [1029, 358] width 60 height 14
click at [1000, 359] on input "Picking" at bounding box center [999, 353] width 1 height 11
checkbox input "true"
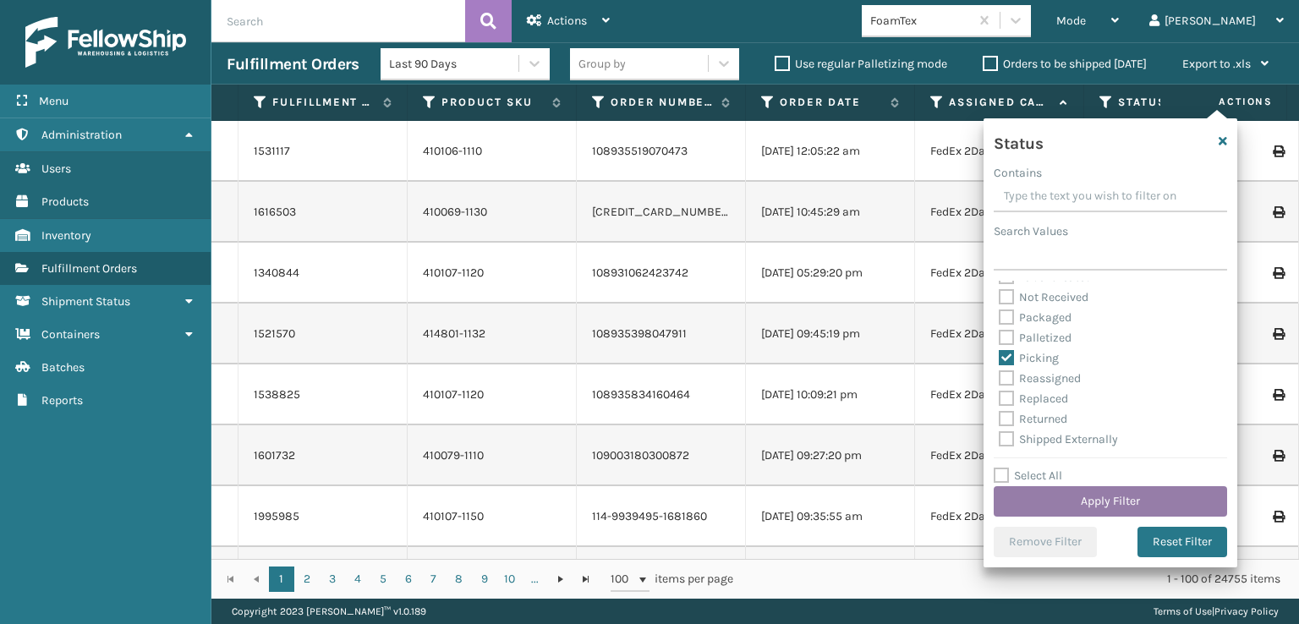
click at [1082, 504] on button "Apply Filter" at bounding box center [1110, 501] width 233 height 30
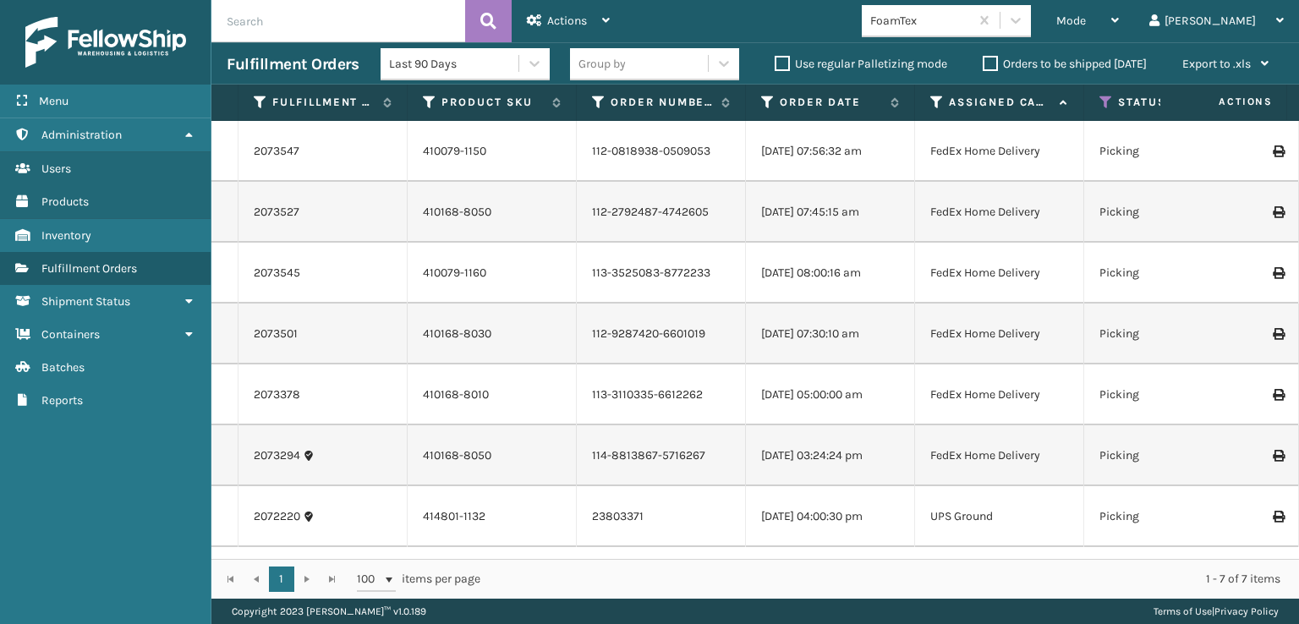
scroll to position [0, 0]
click at [464, 511] on link "414801-1132" at bounding box center [454, 516] width 63 height 14
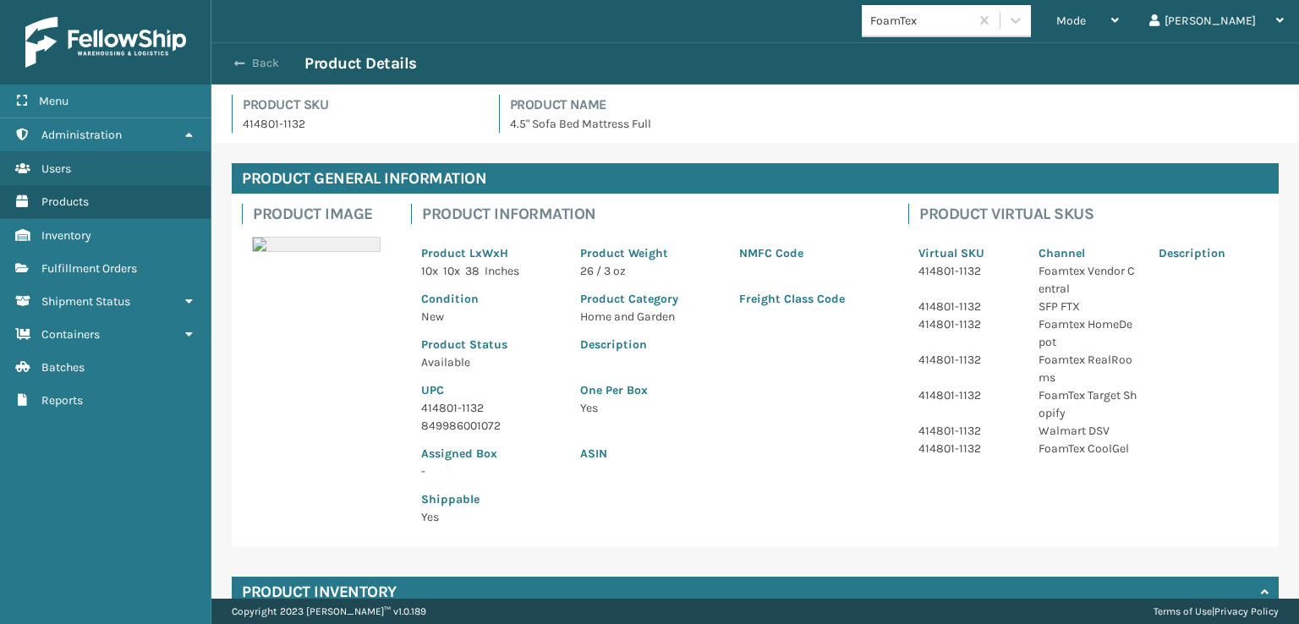
click at [248, 63] on button "Back" at bounding box center [266, 63] width 78 height 15
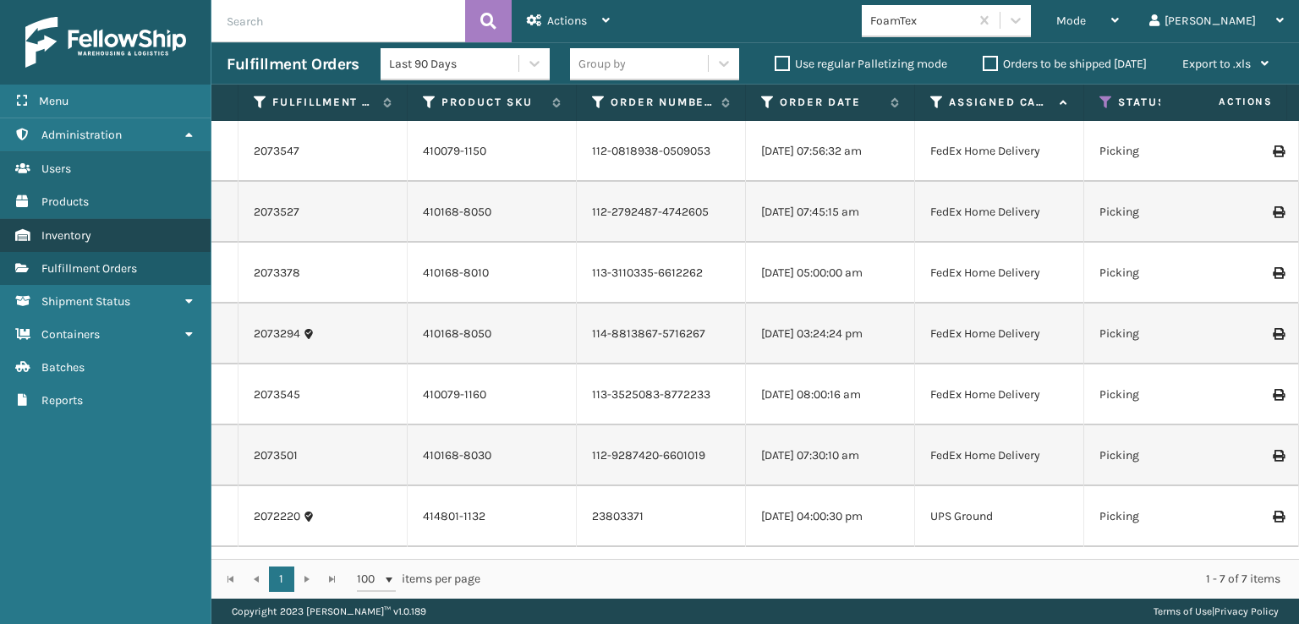
click at [74, 239] on span "Inventory" at bounding box center [66, 235] width 50 height 14
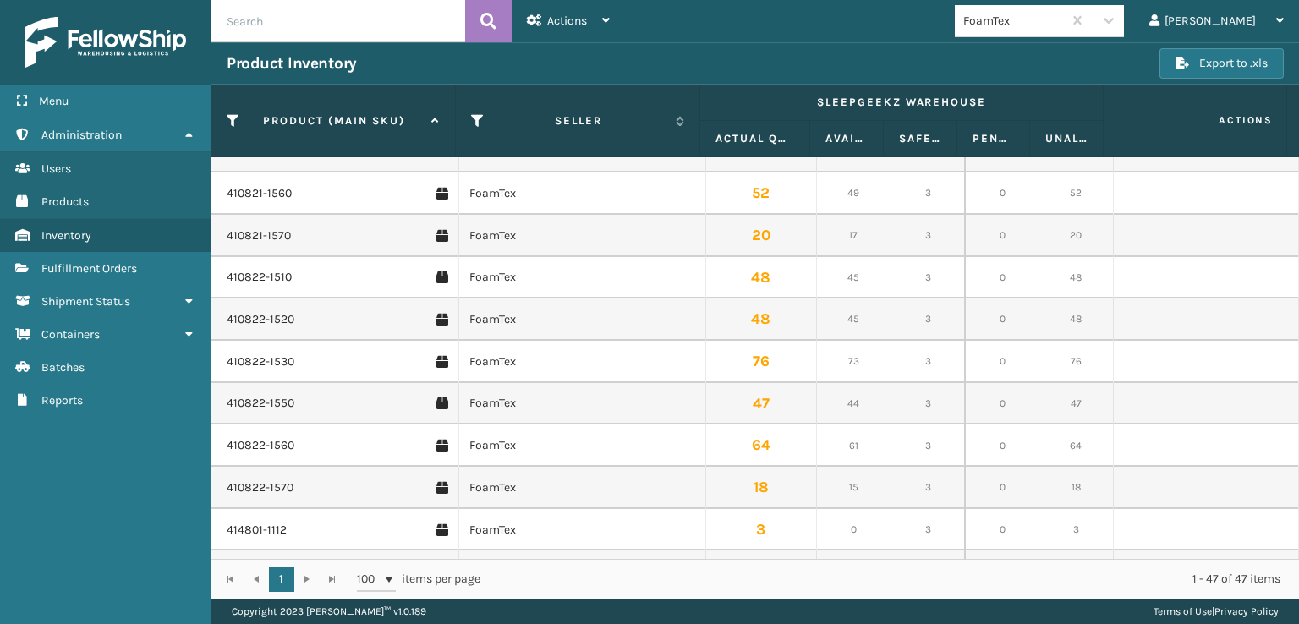
scroll to position [1353, 0]
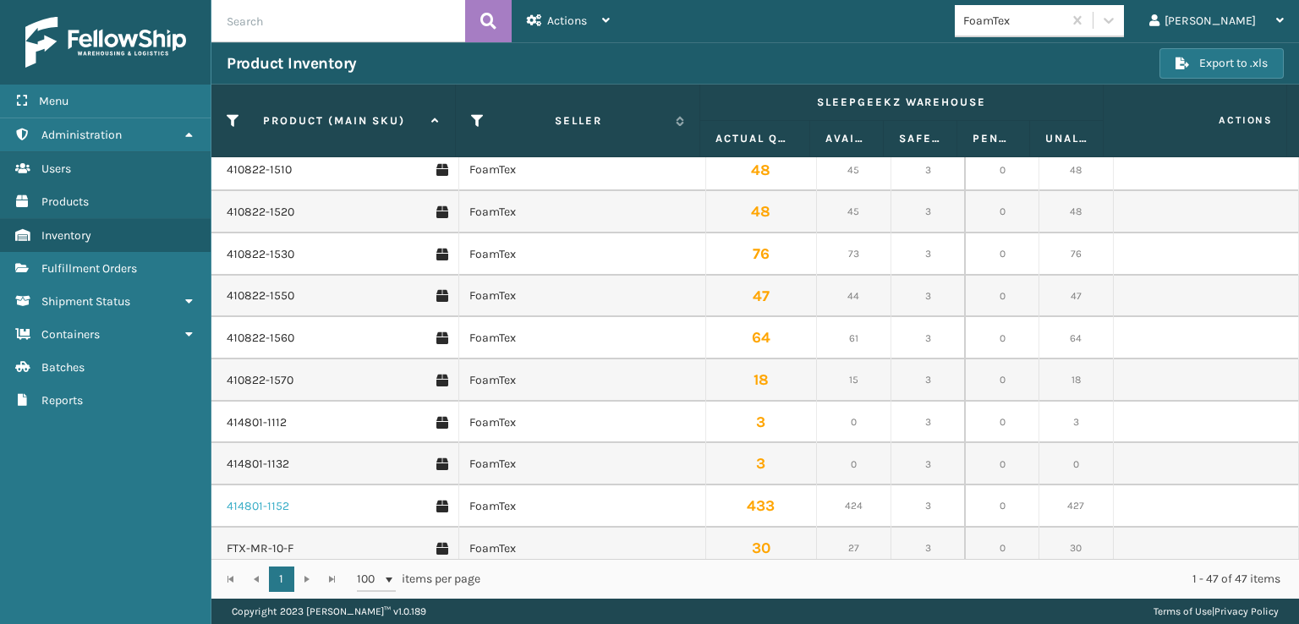
click at [249, 507] on link "414801-1152" at bounding box center [258, 506] width 63 height 17
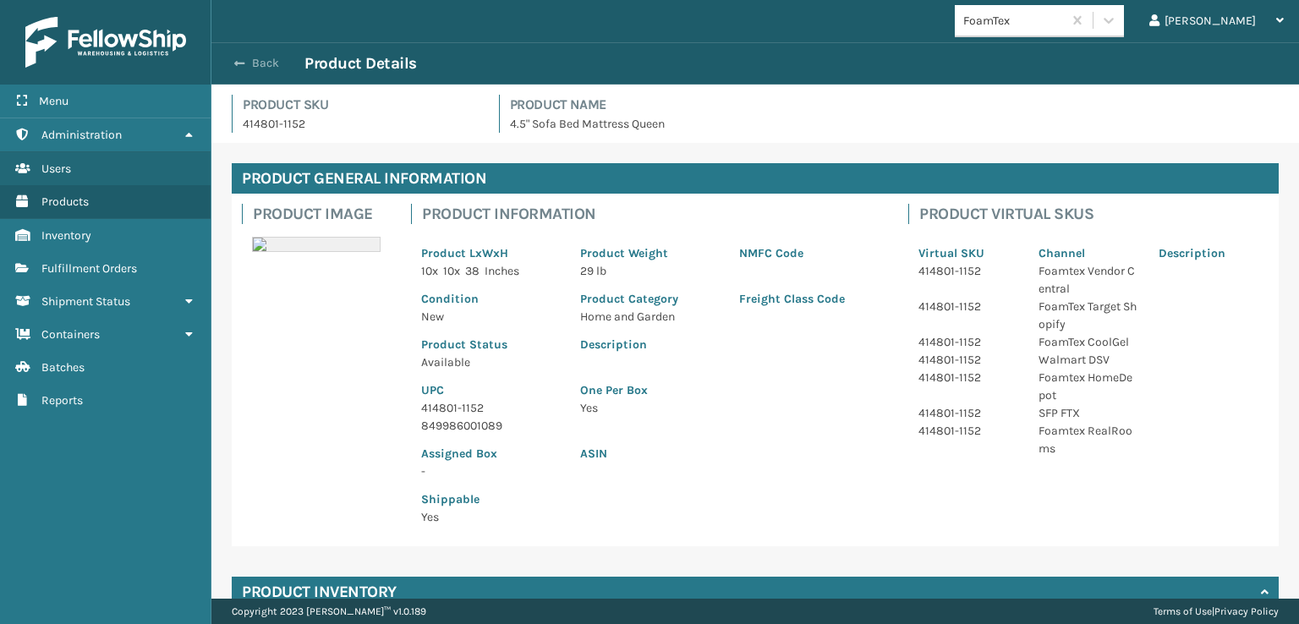
click at [239, 63] on span "button" at bounding box center [239, 64] width 10 height 12
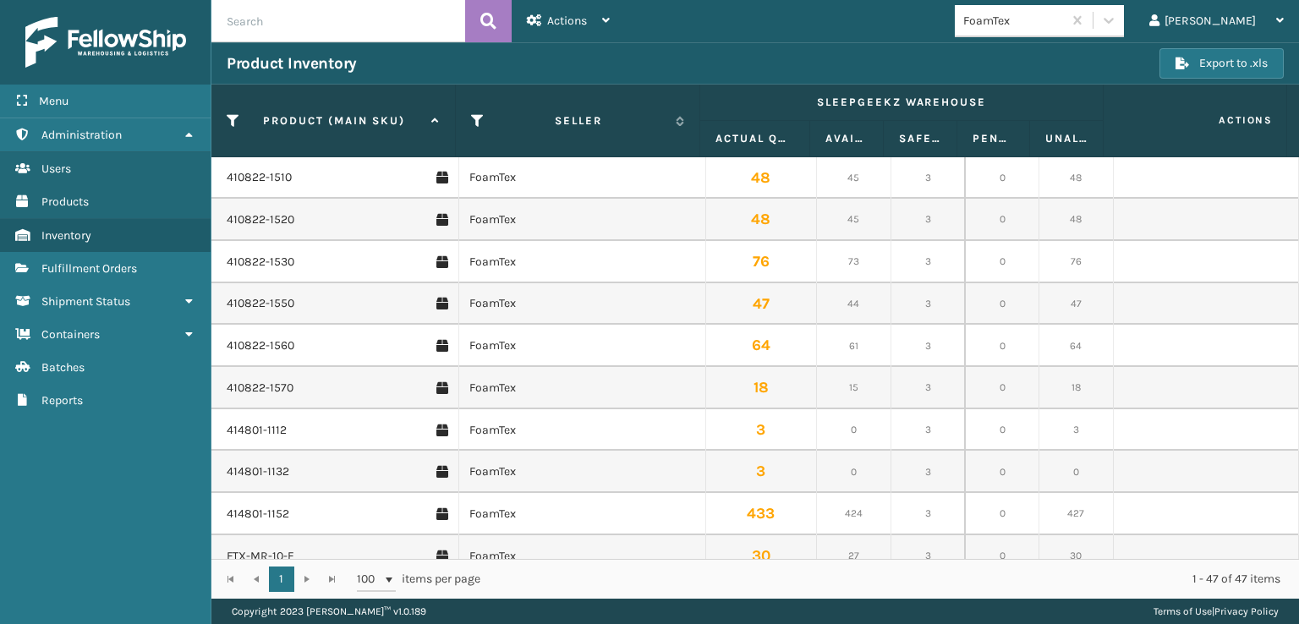
scroll to position [1319, 0]
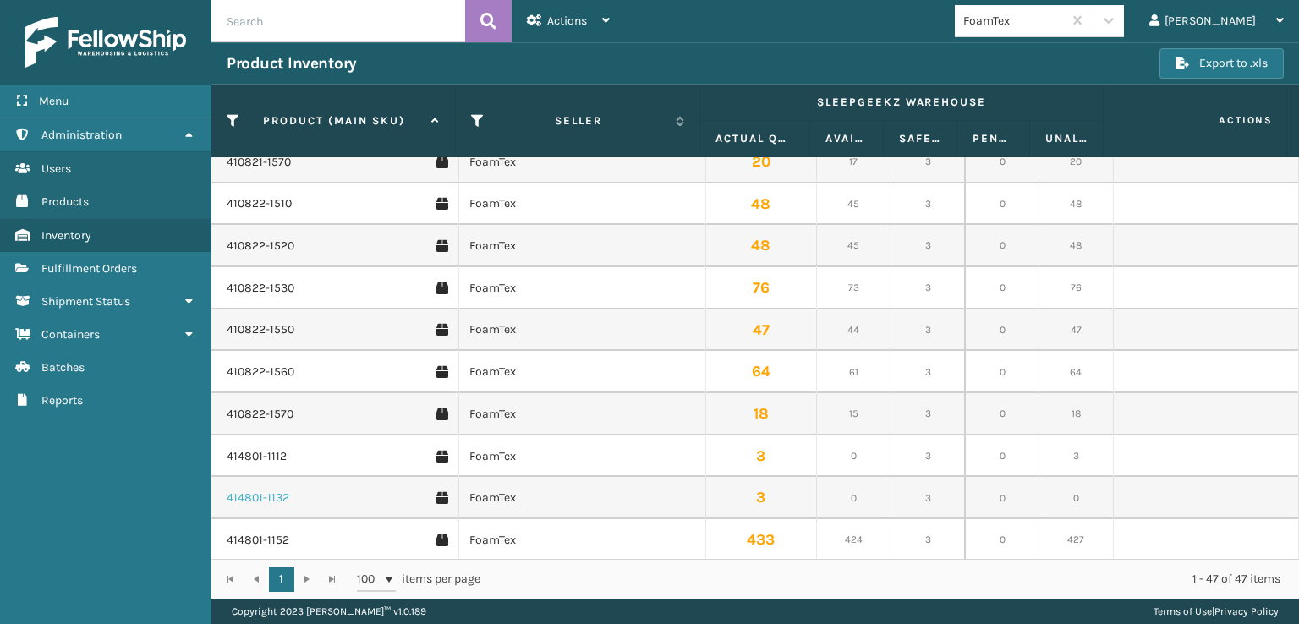
click at [255, 497] on link "414801-1132" at bounding box center [258, 498] width 63 height 17
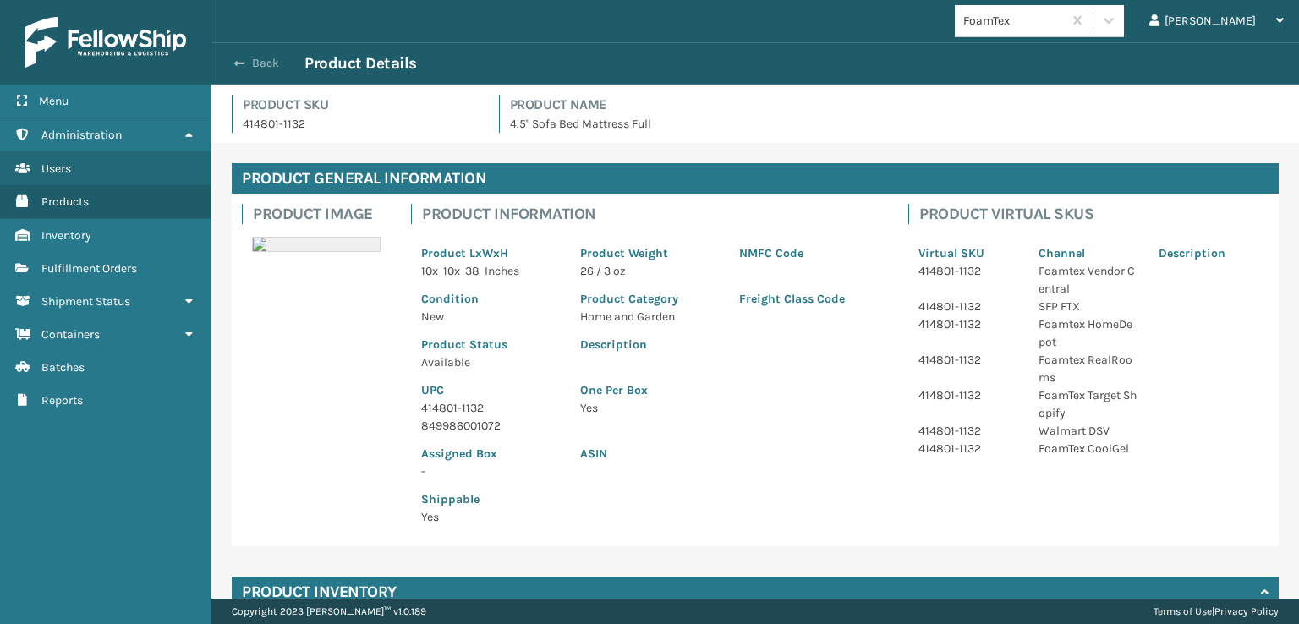
click at [250, 64] on button "Back" at bounding box center [266, 63] width 78 height 15
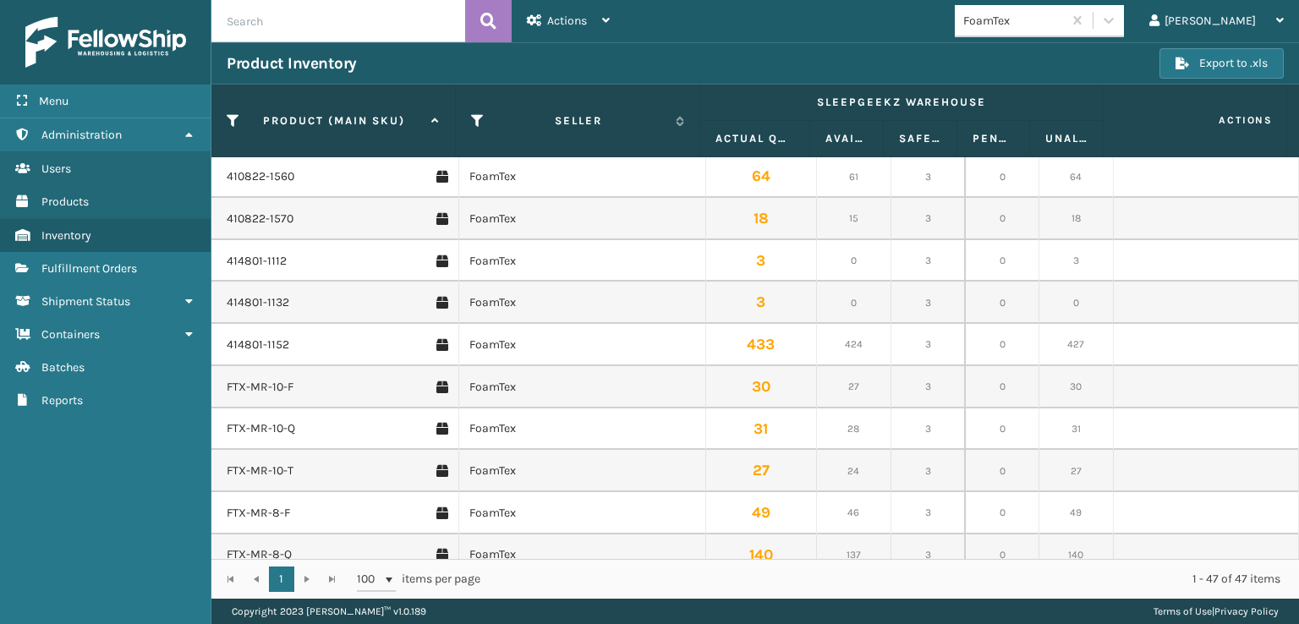
scroll to position [1489, 0]
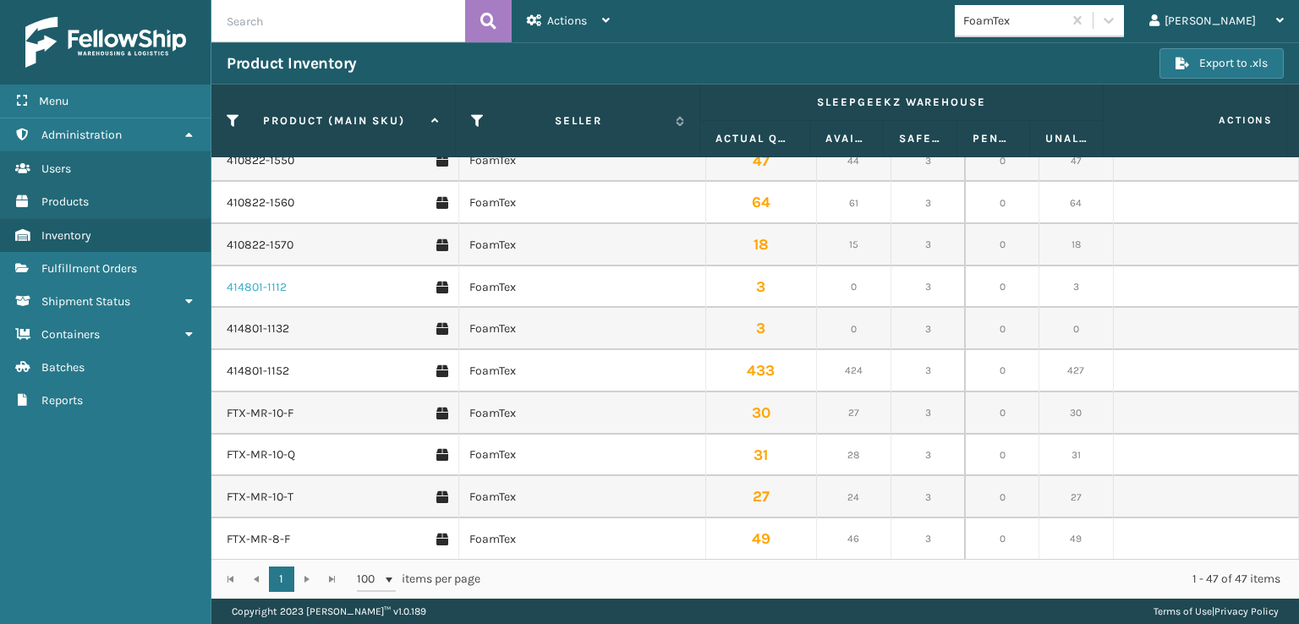
click at [263, 286] on link "414801-1112" at bounding box center [257, 287] width 60 height 17
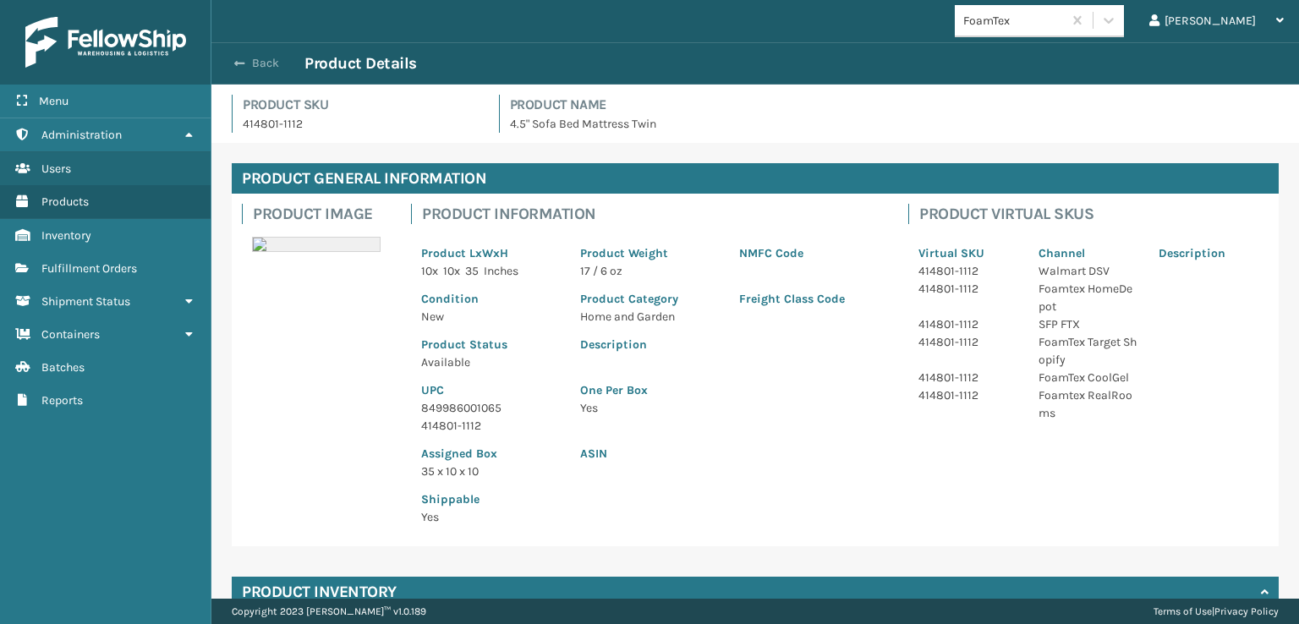
click at [246, 63] on button "Back" at bounding box center [266, 63] width 78 height 15
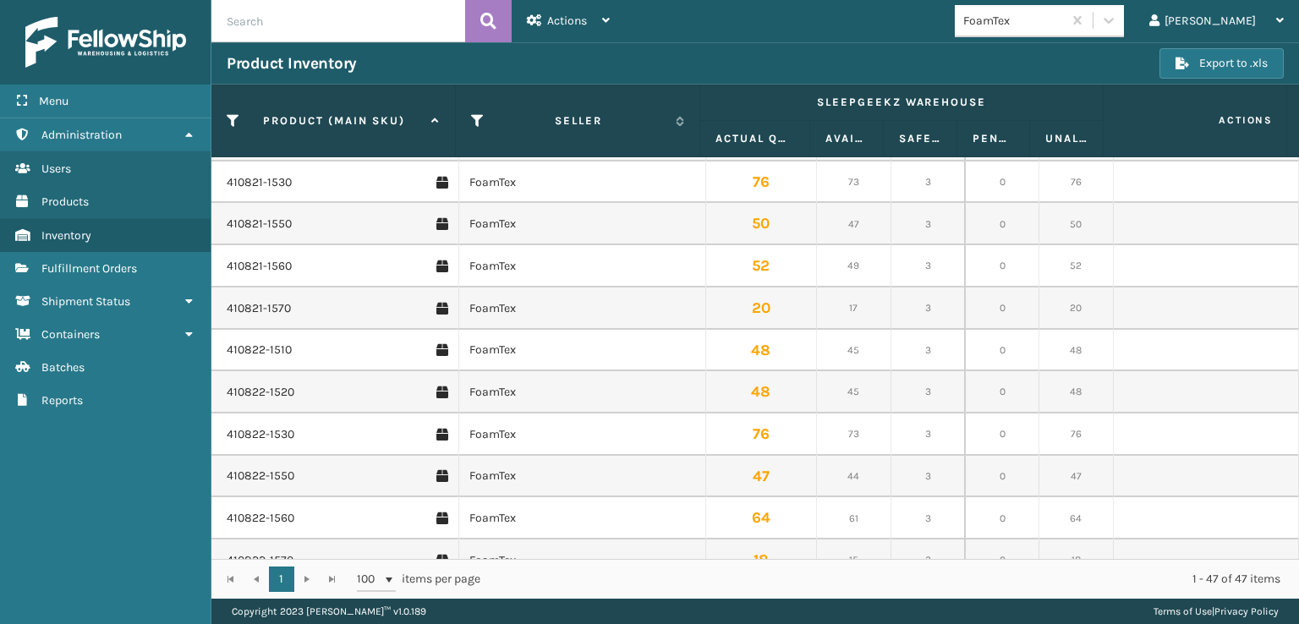
scroll to position [1353, 0]
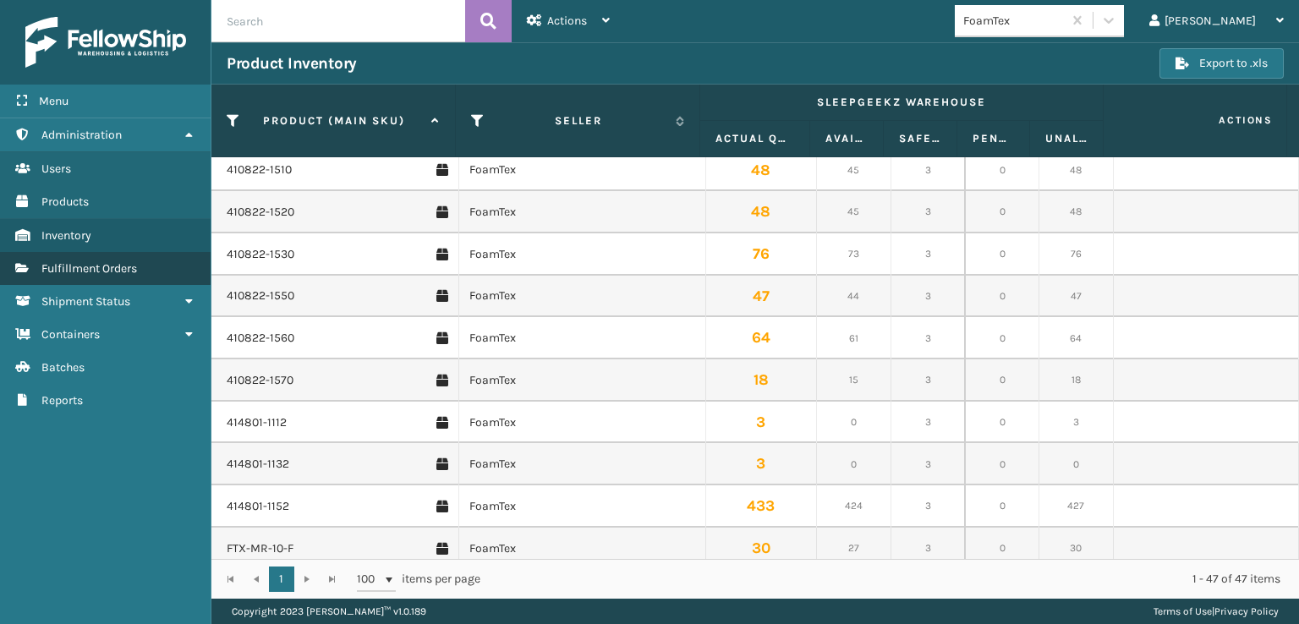
click at [97, 266] on span "Fulfillment Orders" at bounding box center [89, 268] width 96 height 14
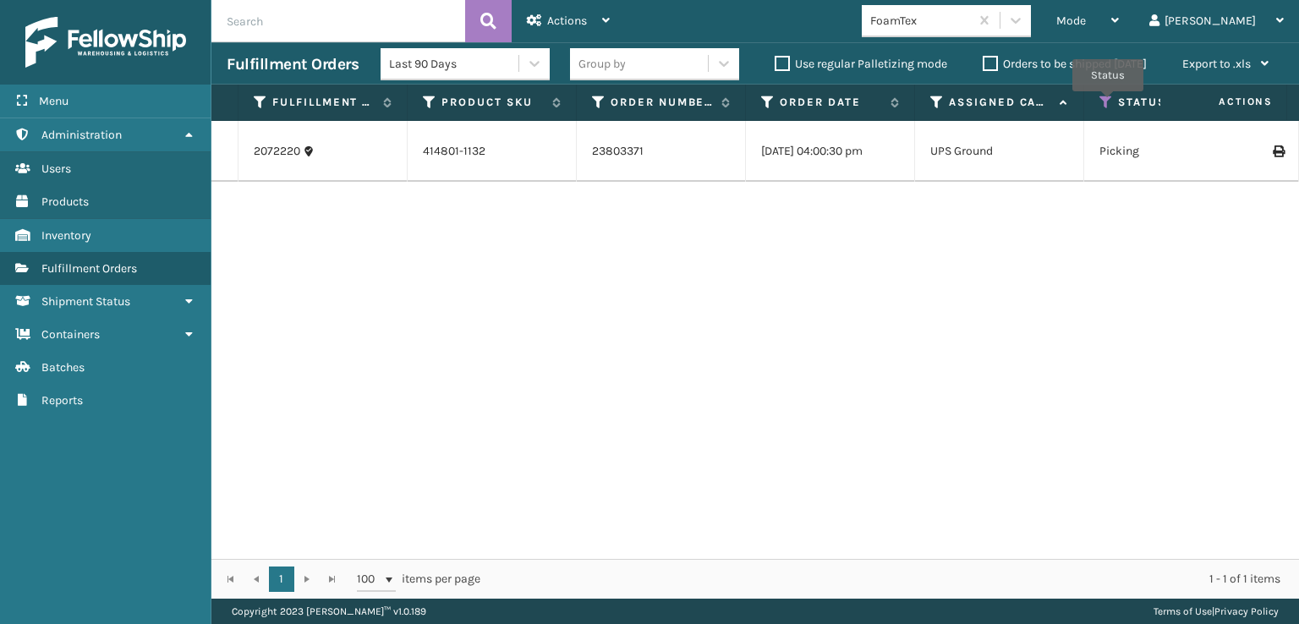
click at [1108, 103] on icon at bounding box center [1107, 102] width 14 height 15
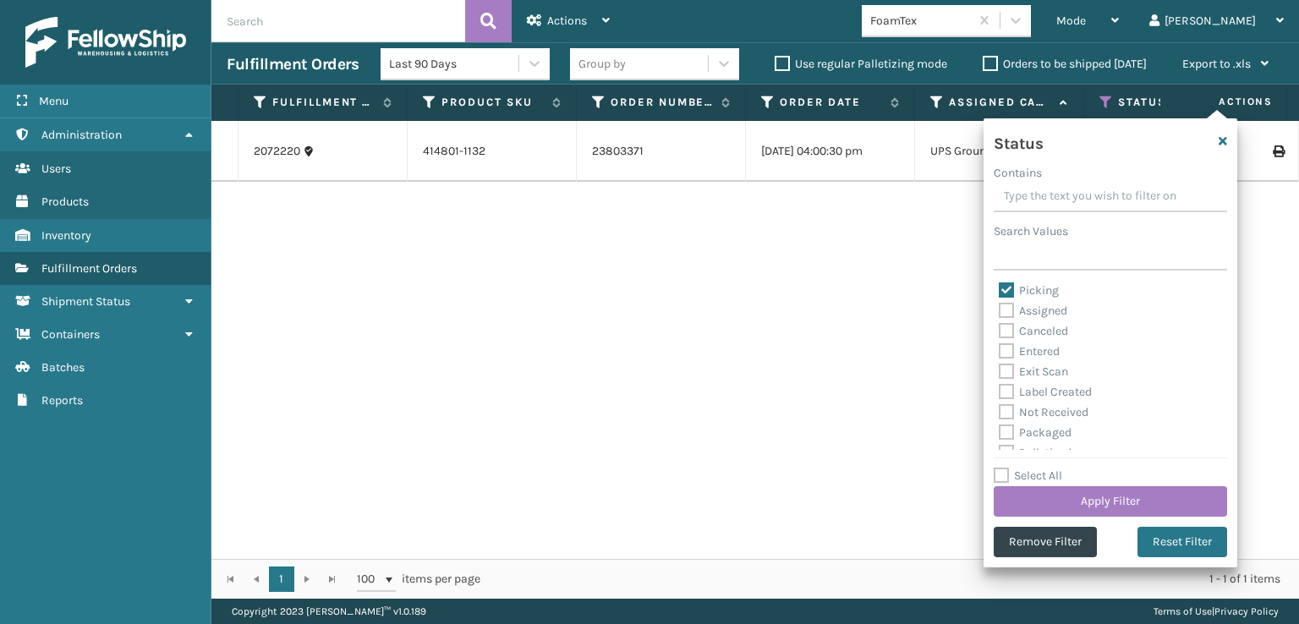
click at [717, 369] on div "2072220 414801-1132 23803371 [DATE] 04:00:30 pm UPS Ground Picking [DATE] [DATE…" at bounding box center [755, 340] width 1088 height 438
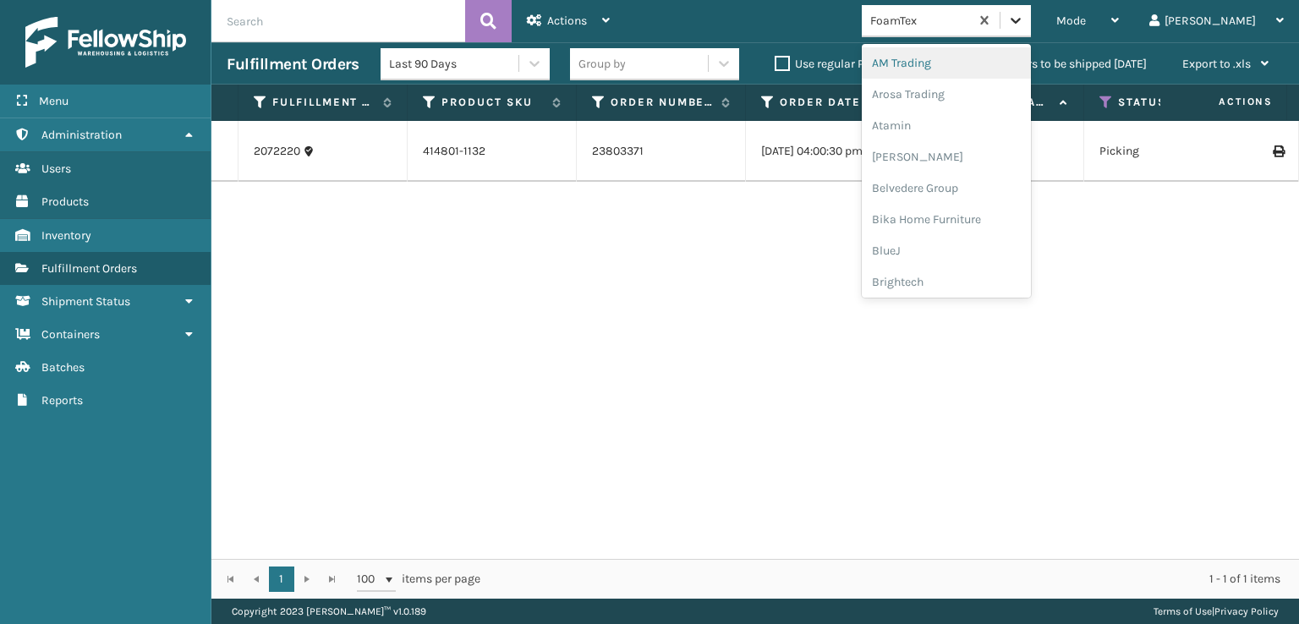
click at [1024, 18] on icon at bounding box center [1015, 20] width 17 height 17
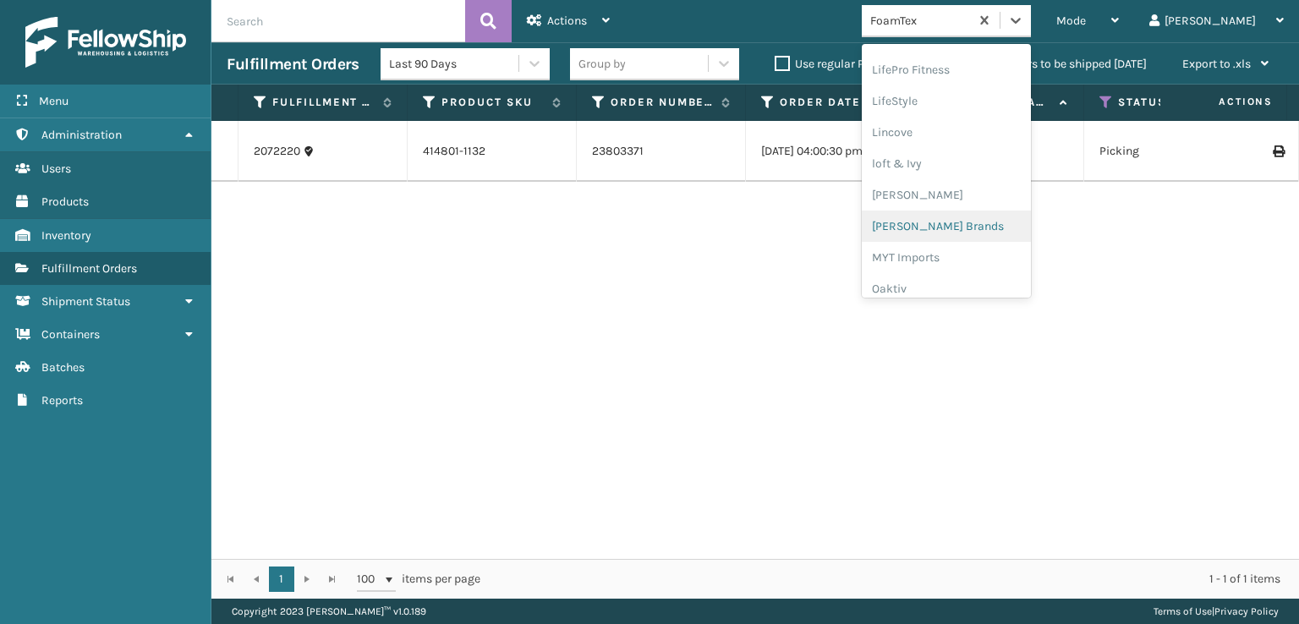
click at [978, 222] on div "[PERSON_NAME] Brands" at bounding box center [946, 226] width 169 height 31
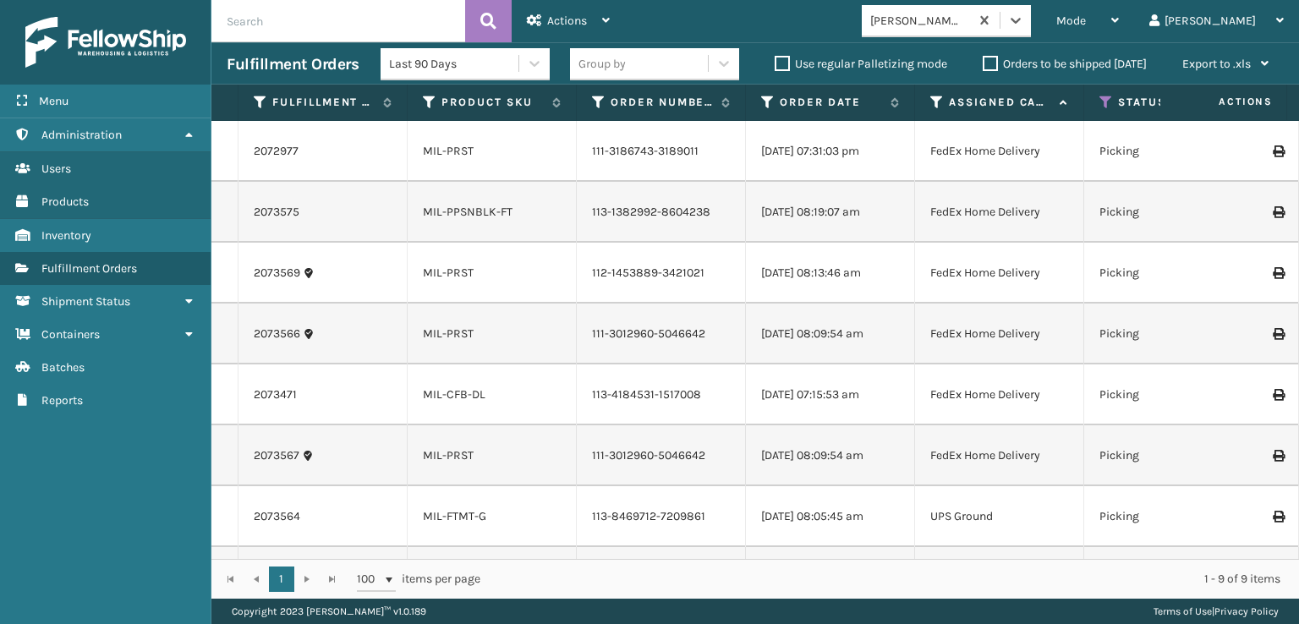
scroll to position [122, 0]
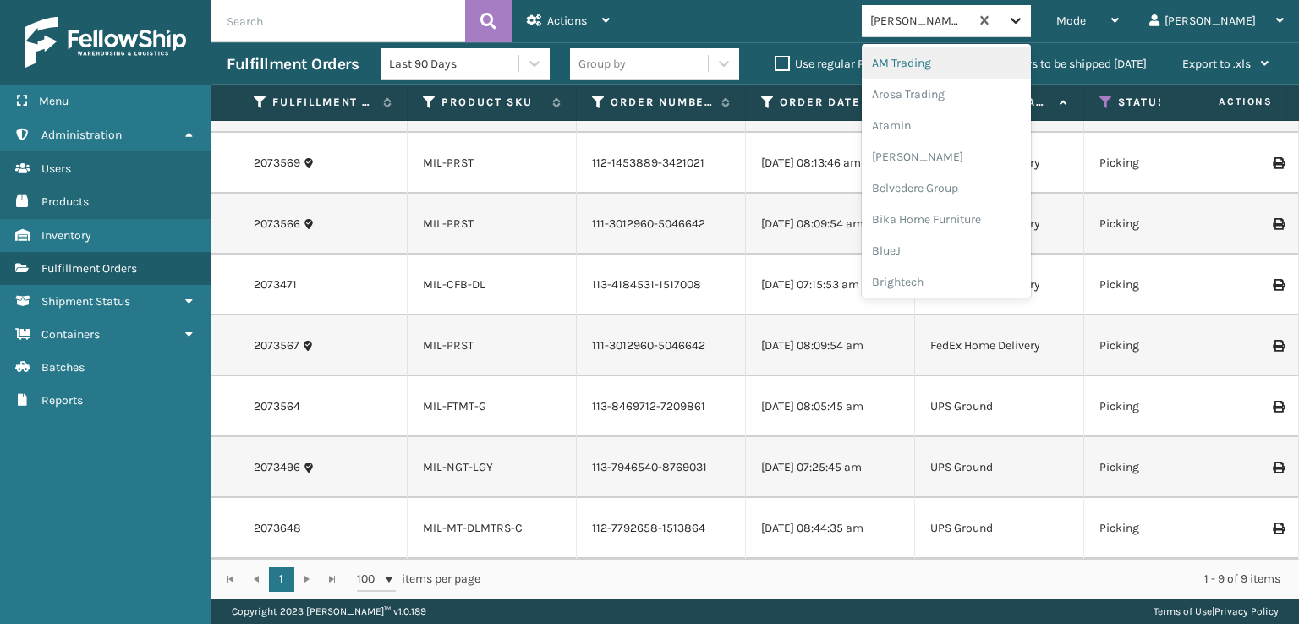
click at [1031, 14] on div at bounding box center [1016, 20] width 30 height 30
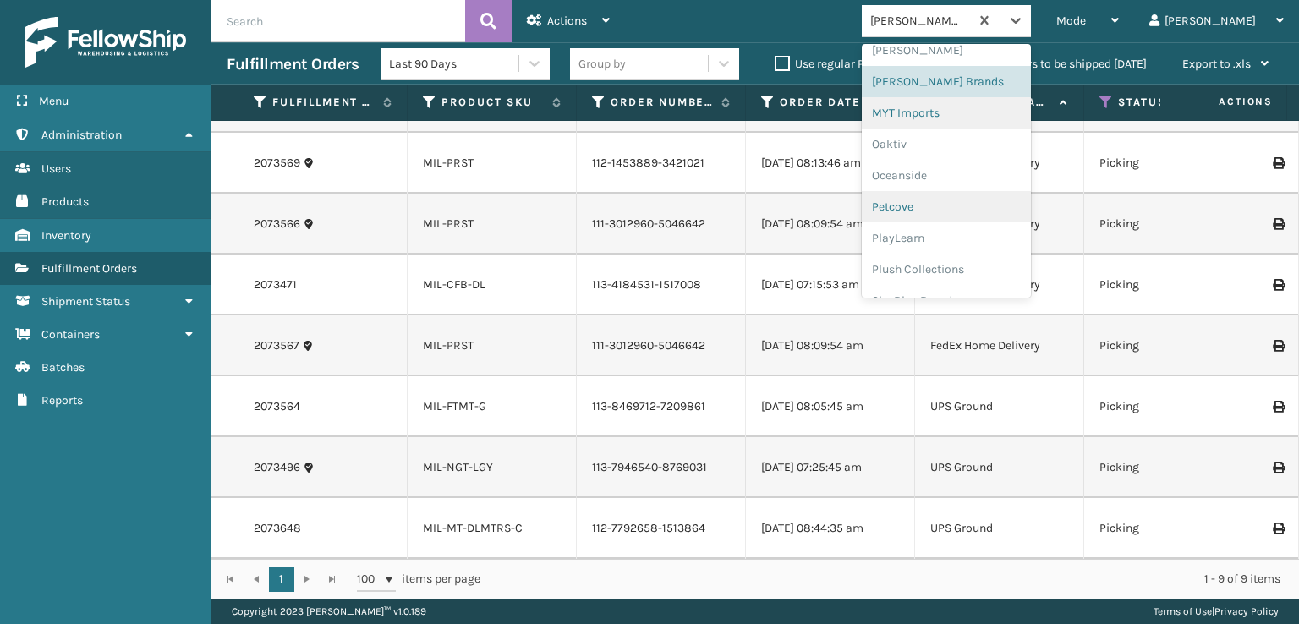
scroll to position [848, 0]
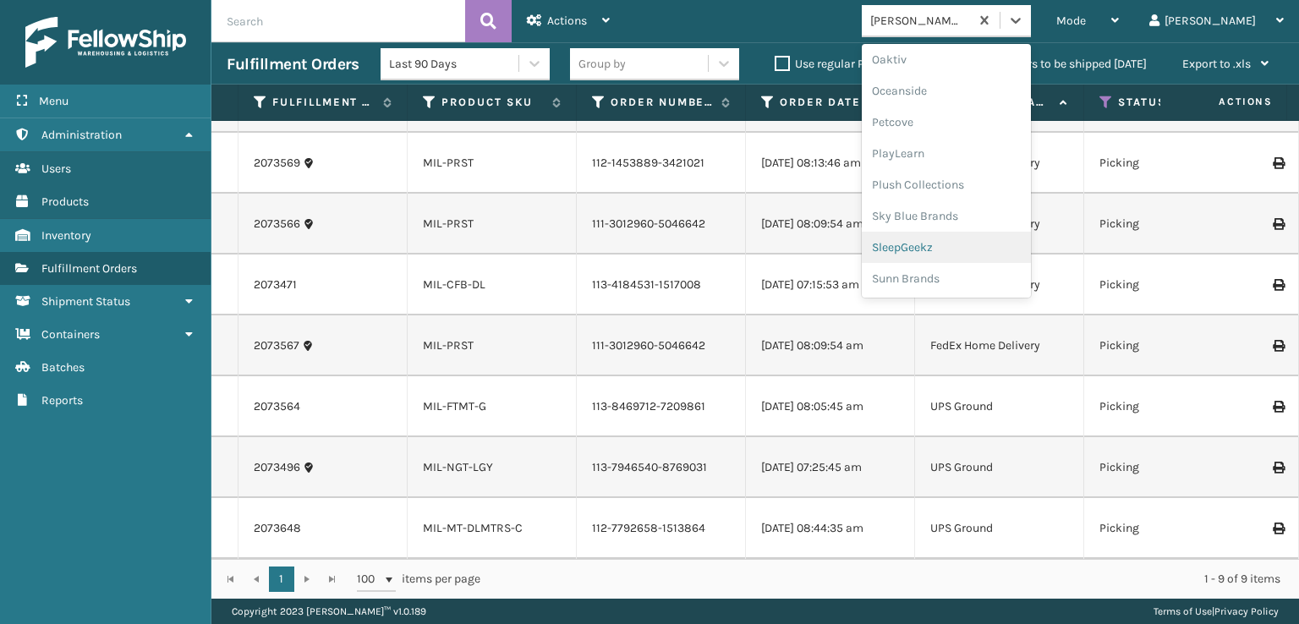
click at [971, 246] on div "SleepGeekz" at bounding box center [946, 247] width 169 height 31
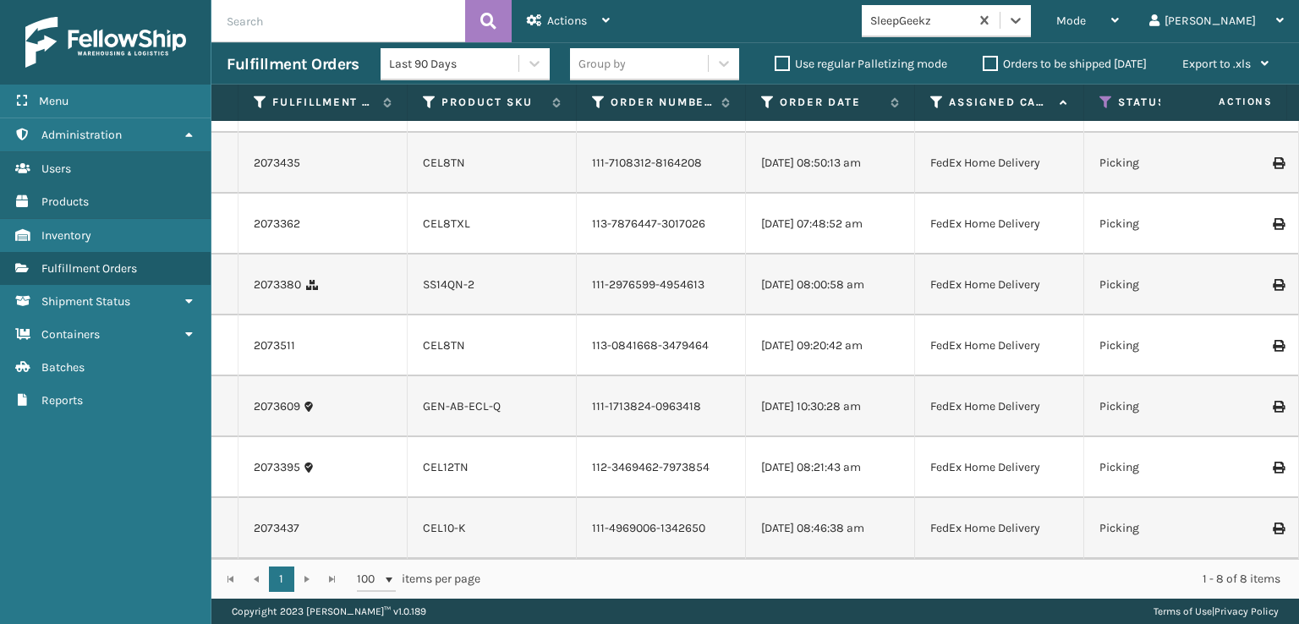
scroll to position [0, 0]
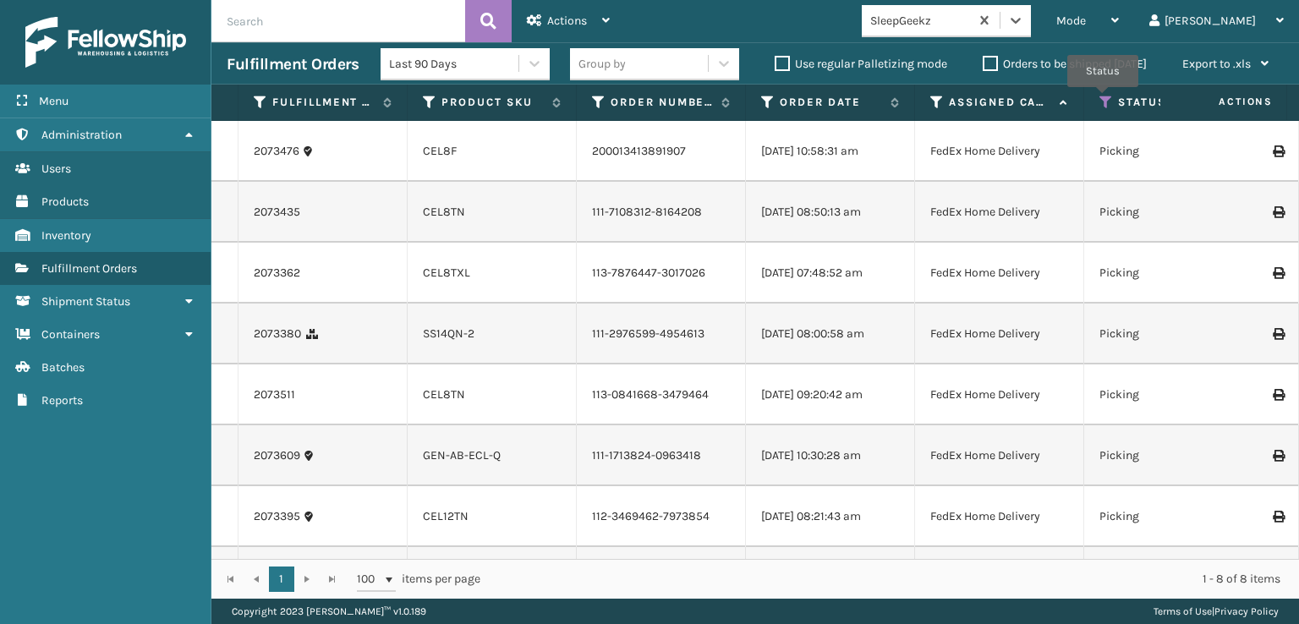
click at [1103, 99] on icon at bounding box center [1107, 102] width 14 height 15
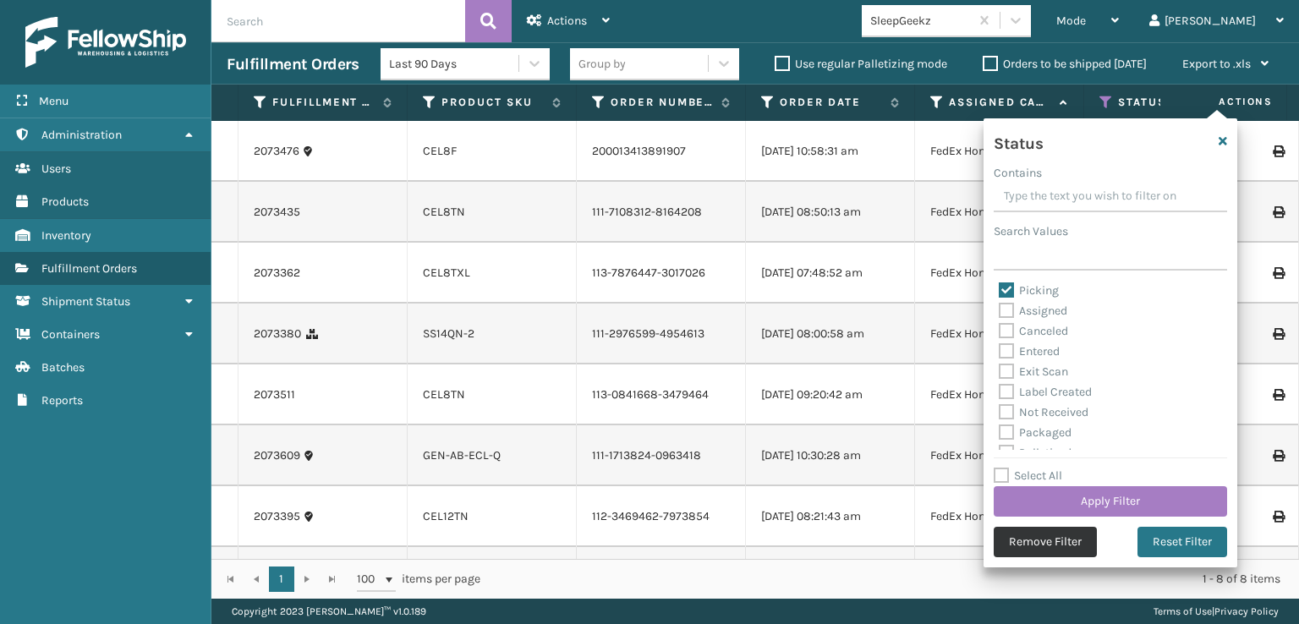
click at [1036, 546] on button "Remove Filter" at bounding box center [1045, 542] width 103 height 30
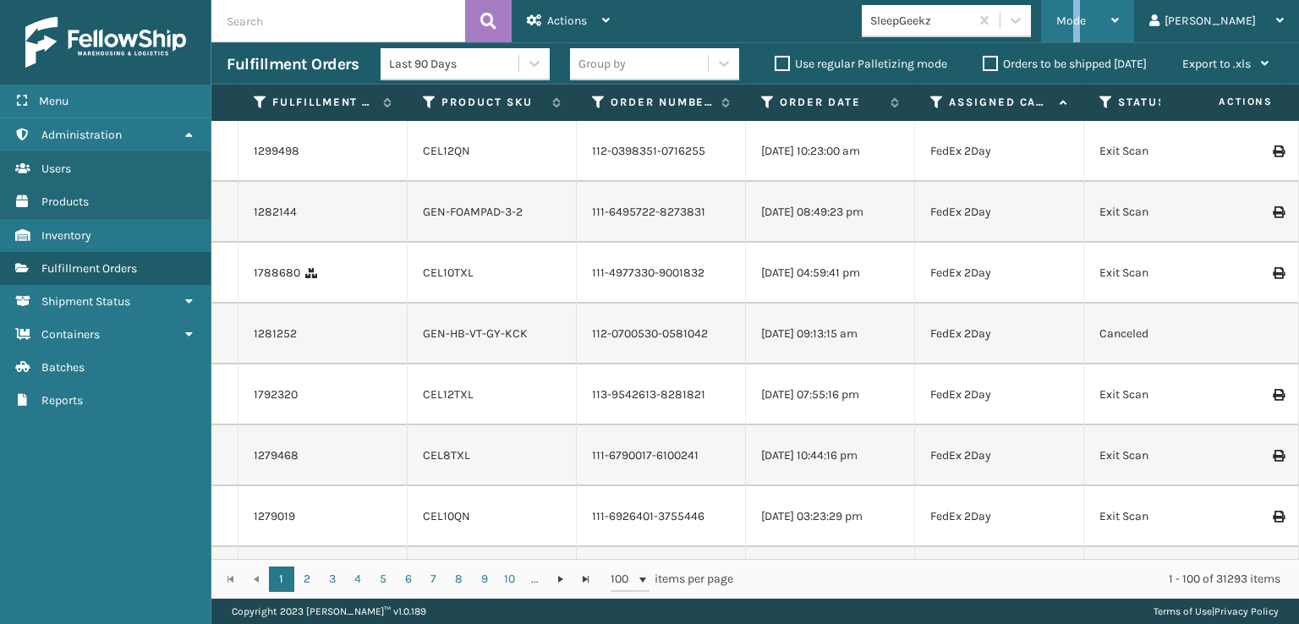
click at [1086, 17] on span "Mode" at bounding box center [1071, 21] width 30 height 14
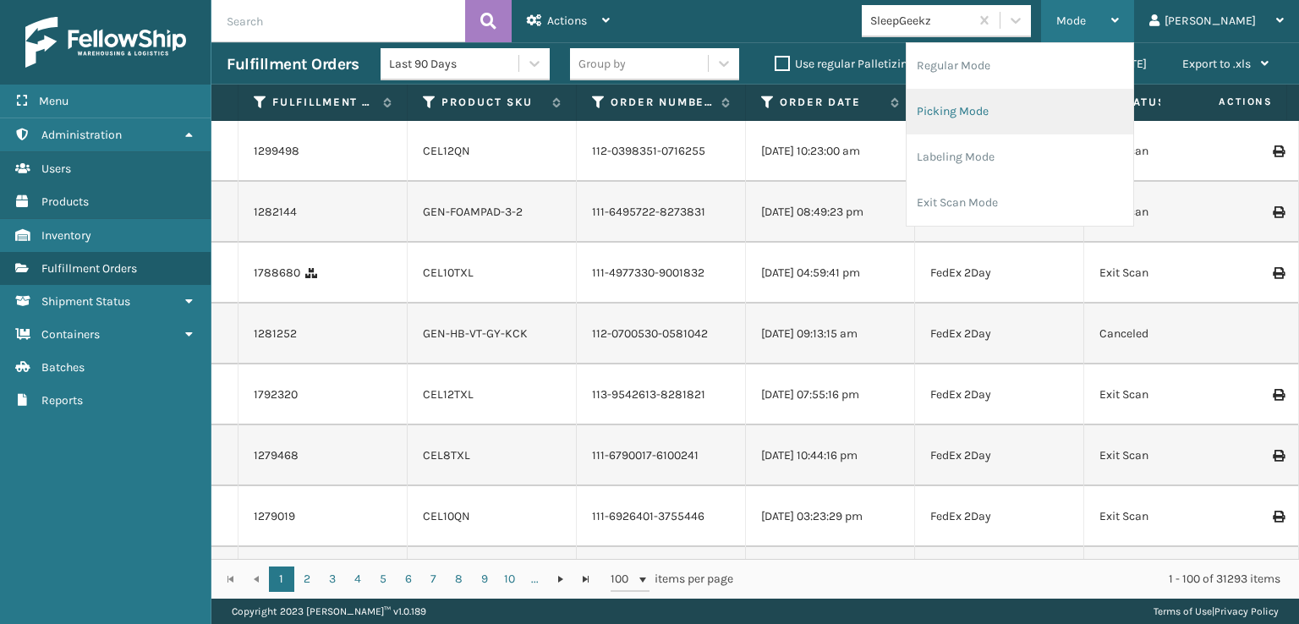
click at [1030, 106] on li "Picking Mode" at bounding box center [1020, 112] width 227 height 46
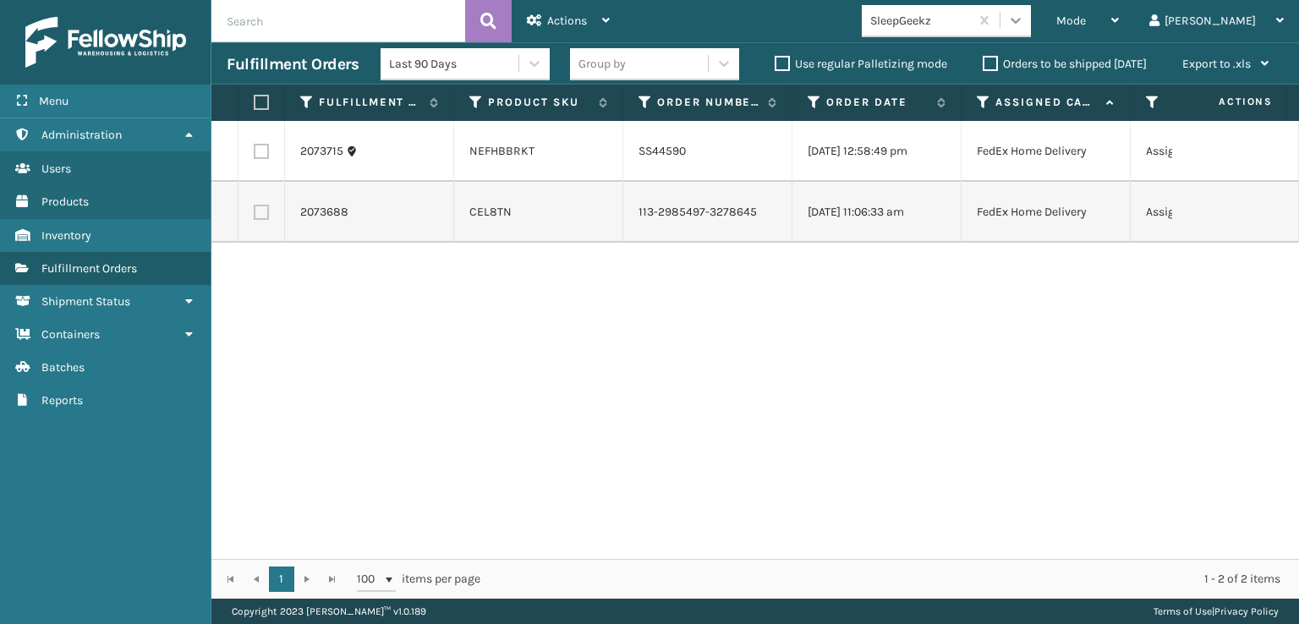
click at [1024, 28] on icon at bounding box center [1015, 20] width 17 height 17
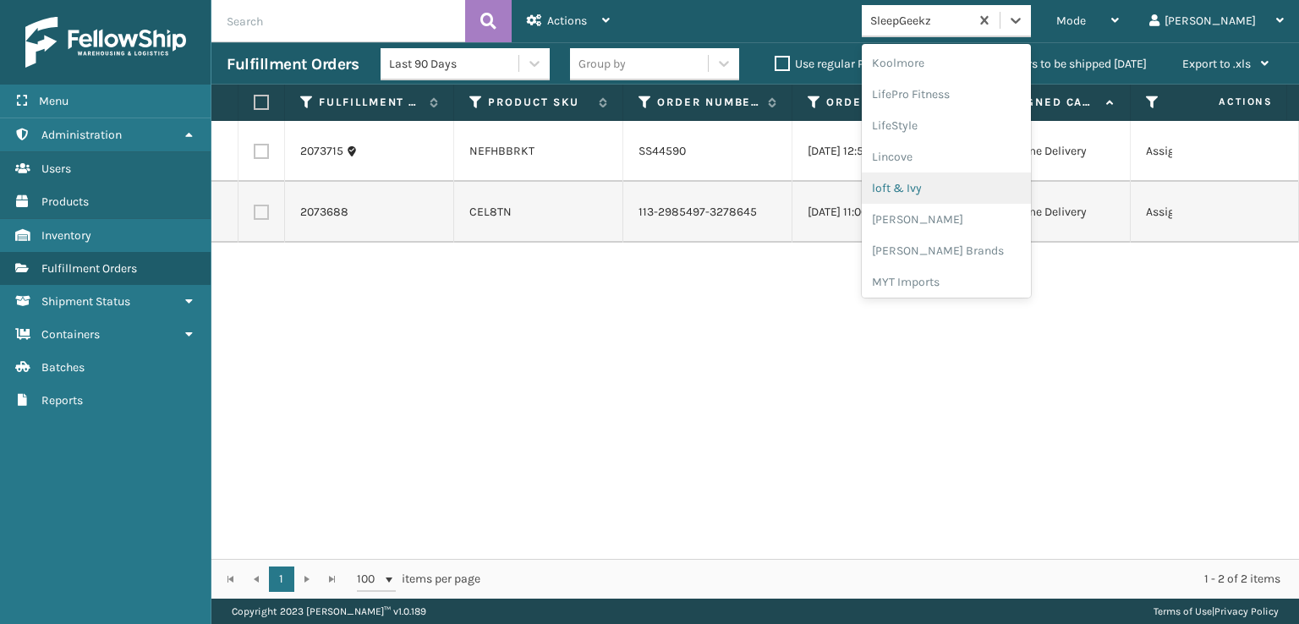
scroll to position [679, 0]
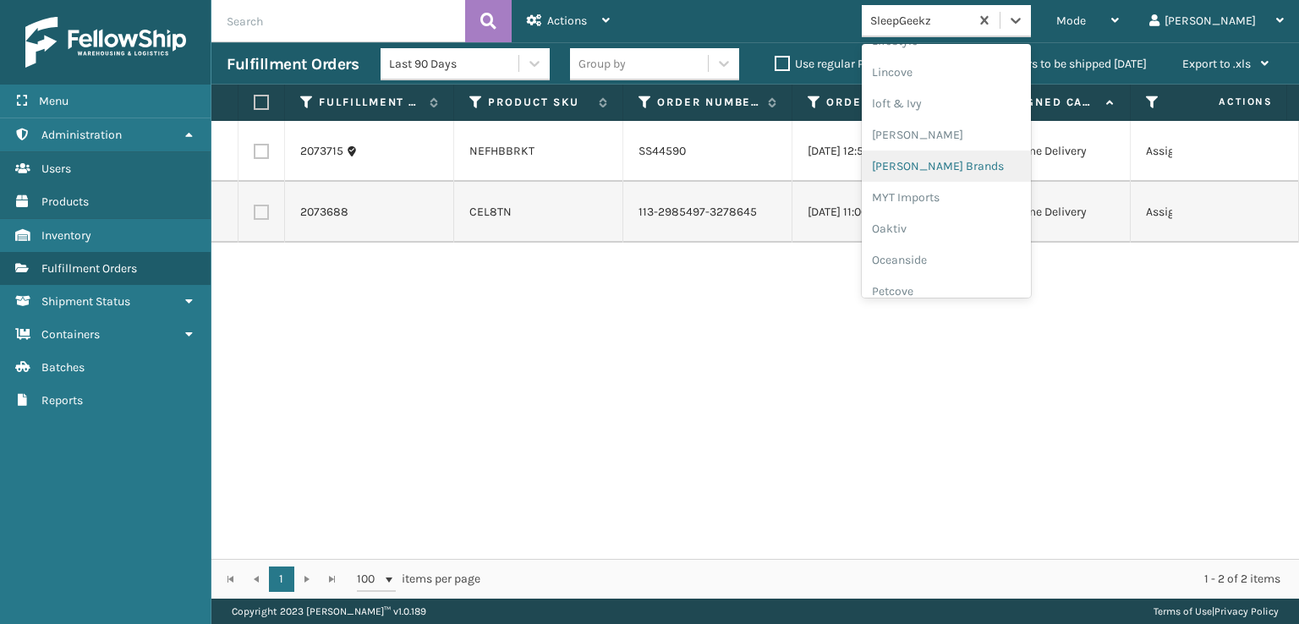
click at [968, 159] on div "[PERSON_NAME] Brands" at bounding box center [946, 166] width 169 height 31
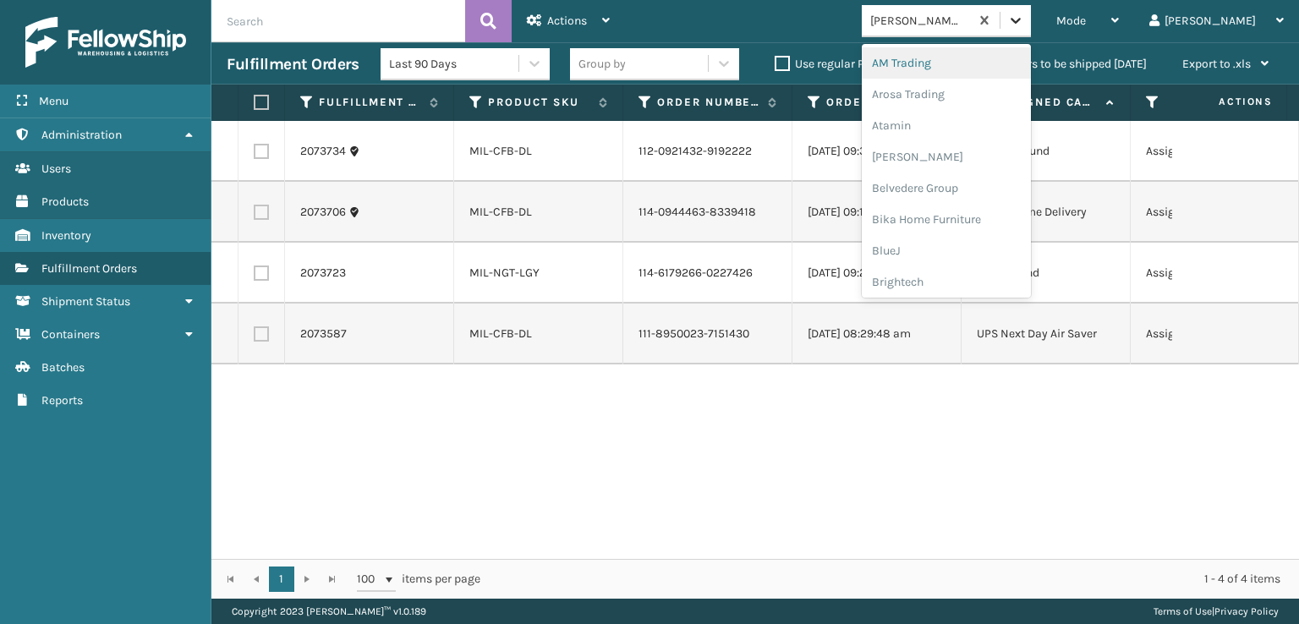
click at [1024, 14] on icon at bounding box center [1015, 20] width 17 height 17
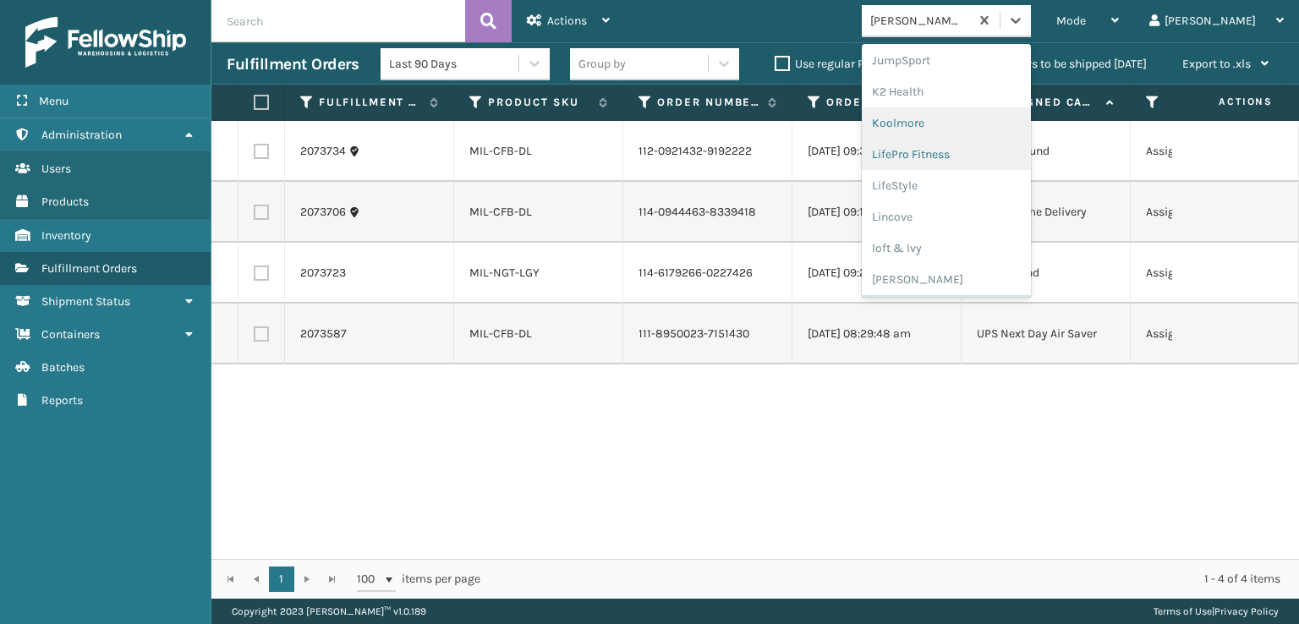
scroll to position [848, 0]
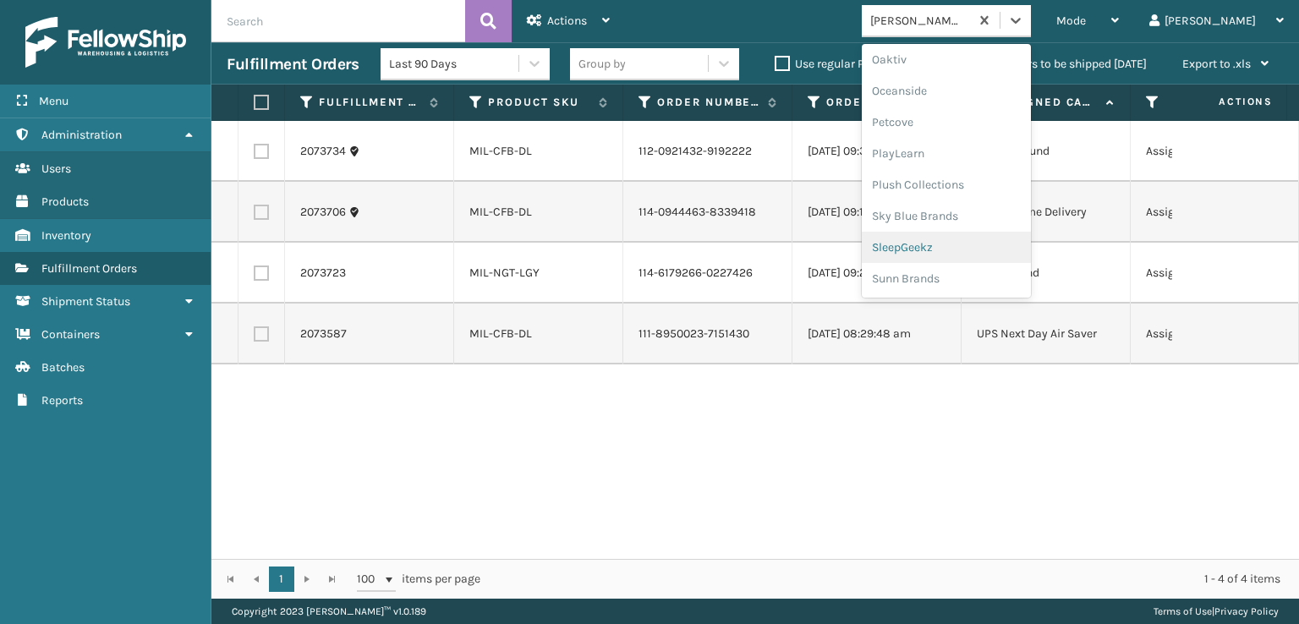
click at [971, 243] on div "SleepGeekz" at bounding box center [946, 247] width 169 height 31
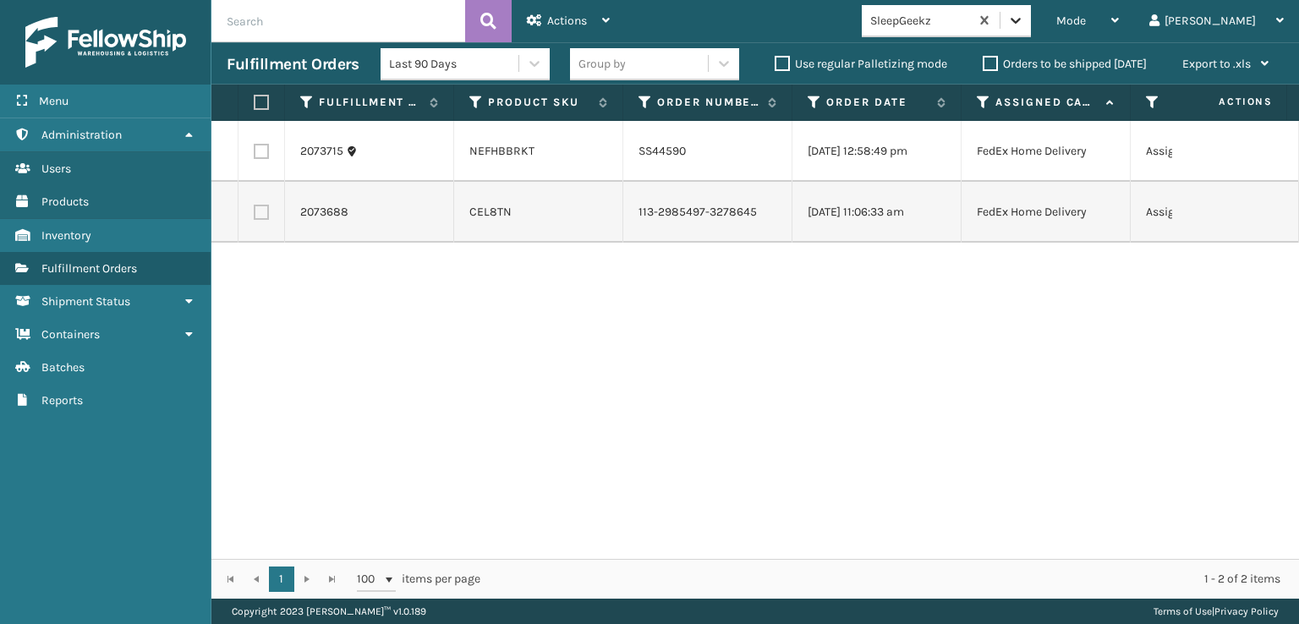
click at [1024, 14] on icon at bounding box center [1015, 20] width 17 height 17
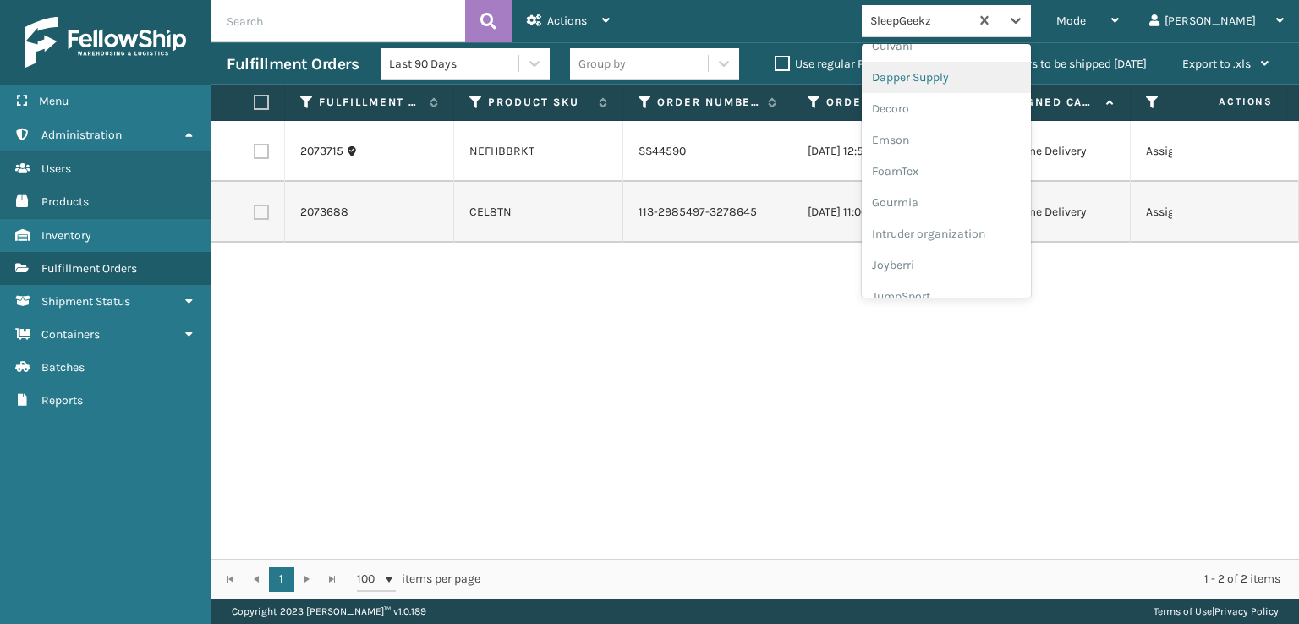
scroll to position [338, 0]
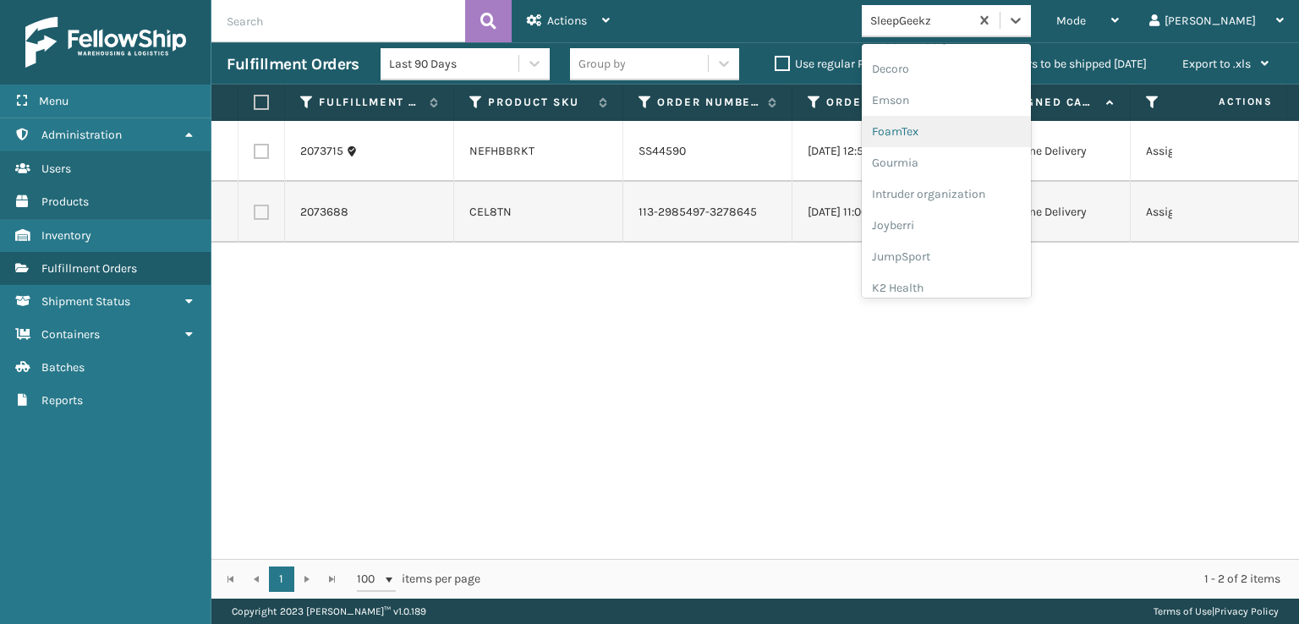
click at [957, 129] on div "FoamTex" at bounding box center [946, 131] width 169 height 31
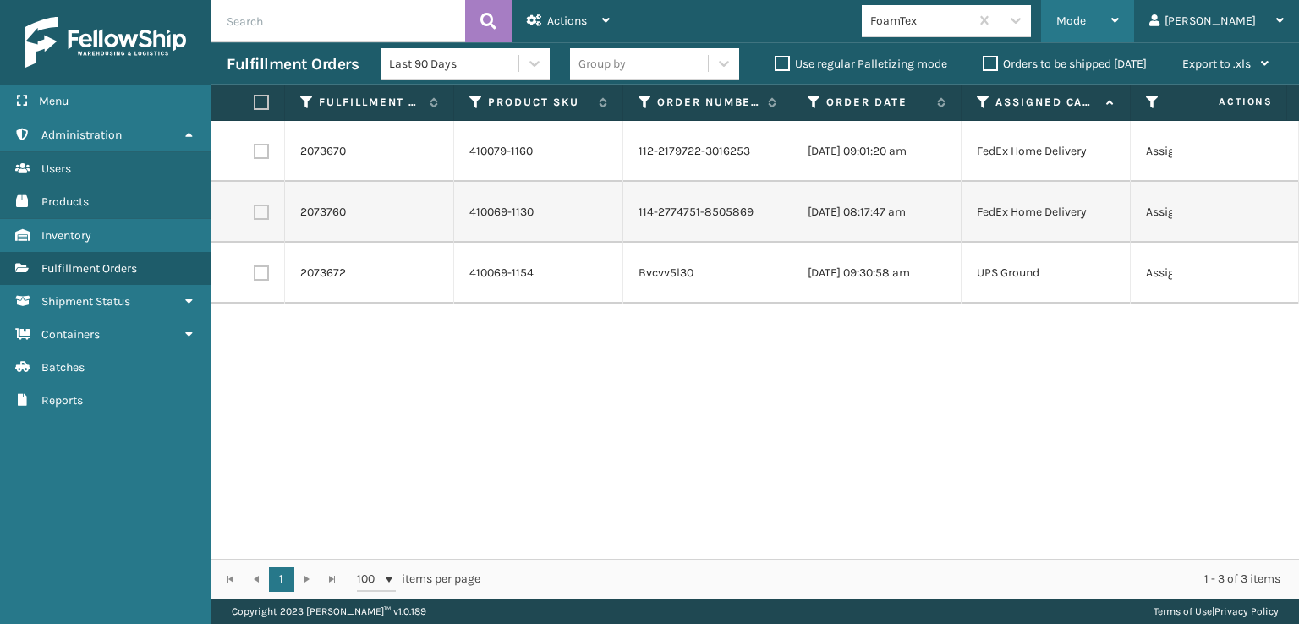
click at [1086, 26] on span "Mode" at bounding box center [1071, 21] width 30 height 14
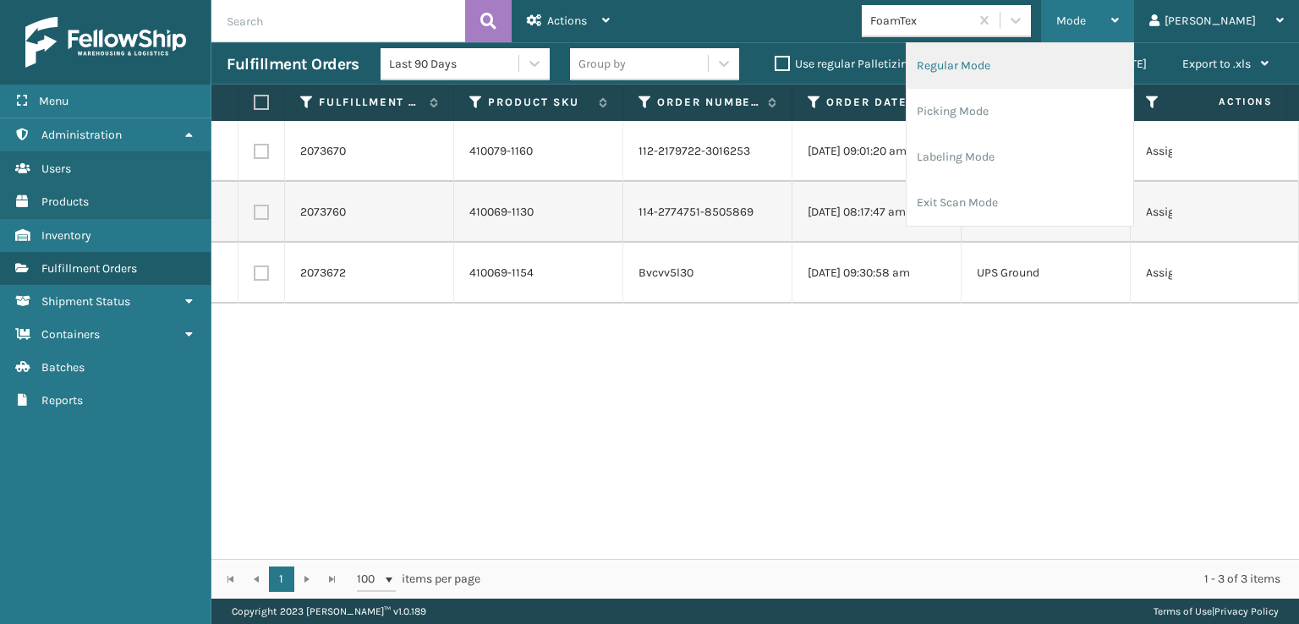
click at [993, 69] on li "Regular Mode" at bounding box center [1020, 66] width 227 height 46
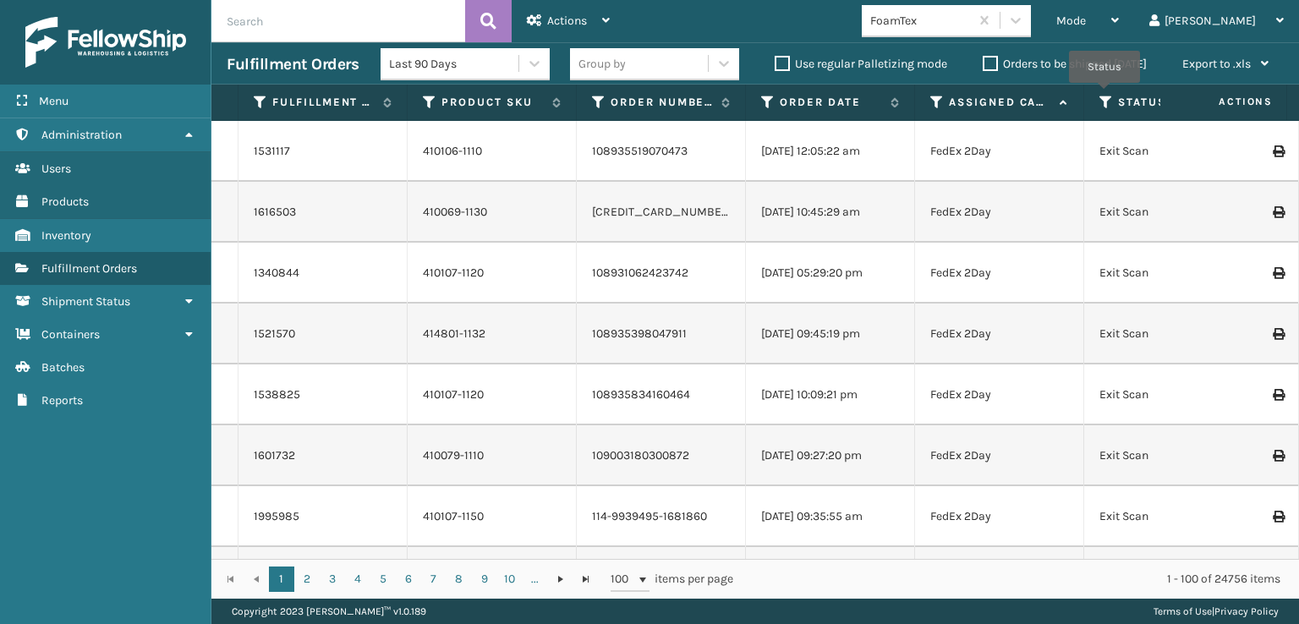
click at [1105, 95] on icon at bounding box center [1107, 102] width 14 height 15
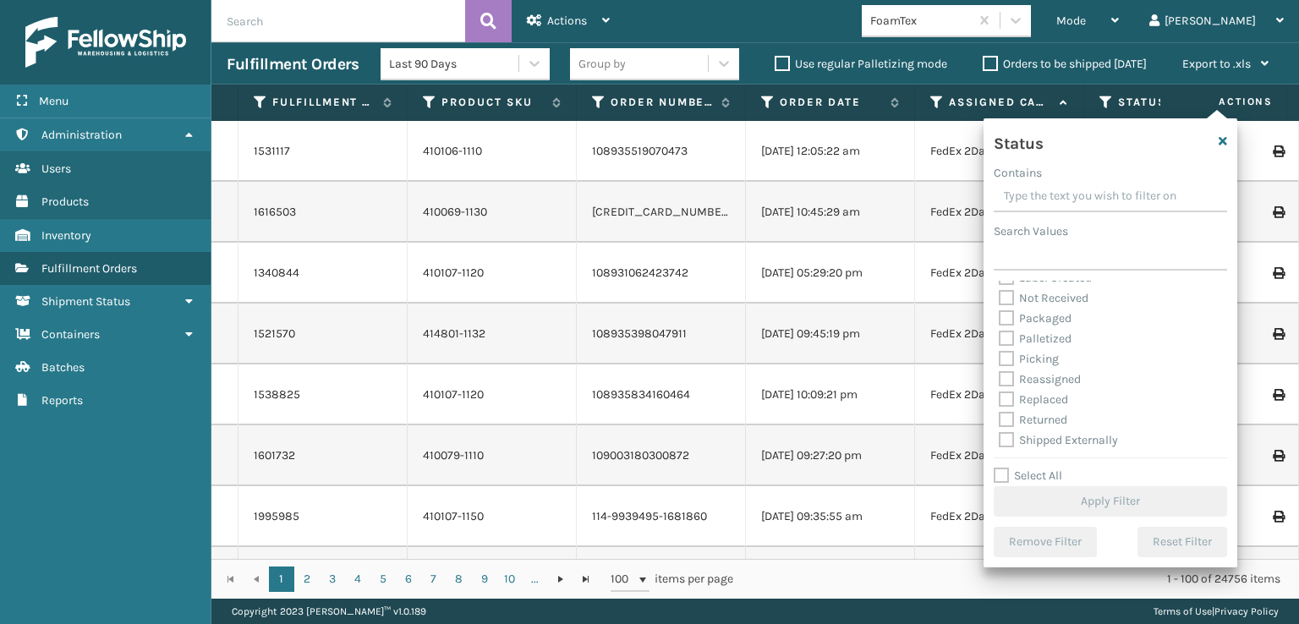
scroll to position [95, 0]
click at [1002, 354] on label "Picking" at bounding box center [1029, 358] width 60 height 14
click at [1000, 354] on input "Picking" at bounding box center [999, 353] width 1 height 11
checkbox input "true"
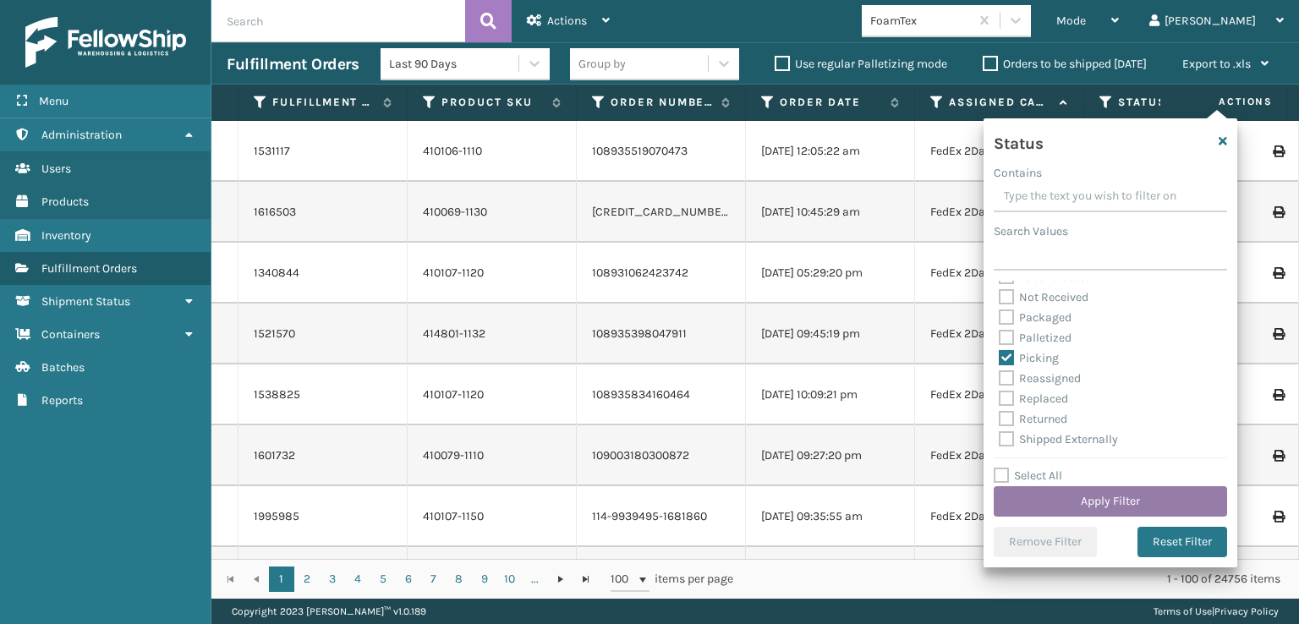
click at [1089, 501] on button "Apply Filter" at bounding box center [1110, 501] width 233 height 30
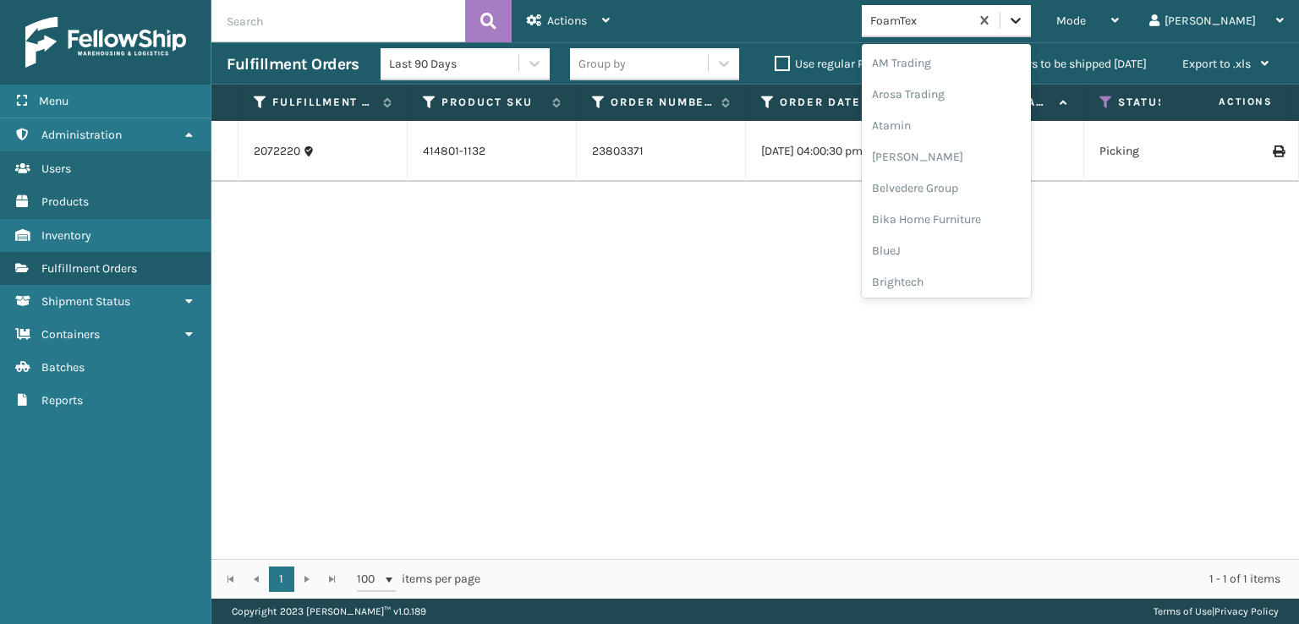
click at [1021, 20] on icon at bounding box center [1016, 21] width 10 height 6
click at [990, 138] on div "[PERSON_NAME] Brands" at bounding box center [946, 141] width 169 height 31
click at [1024, 14] on icon at bounding box center [1015, 20] width 17 height 17
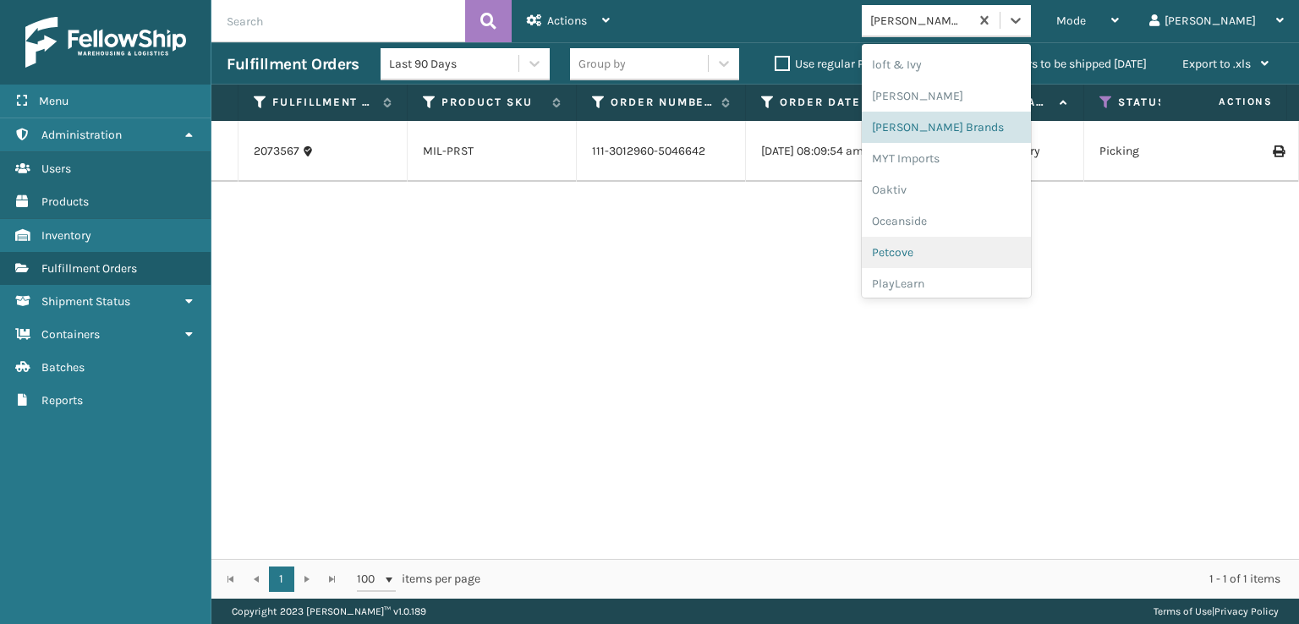
scroll to position [848, 0]
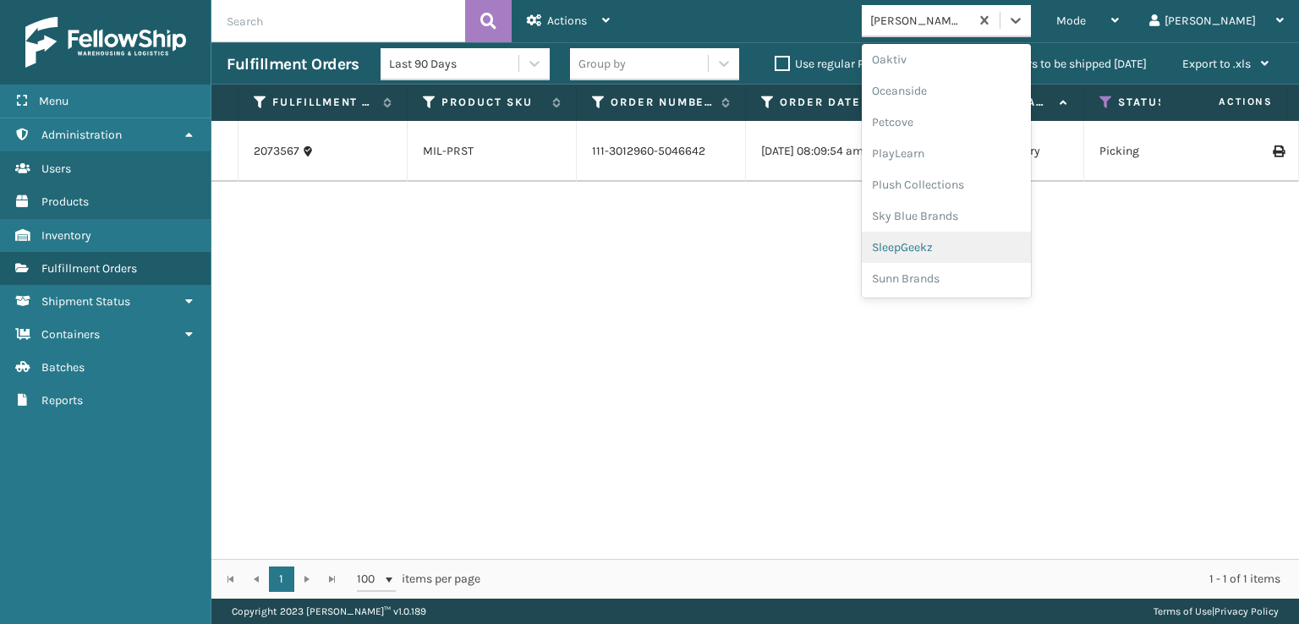
click at [971, 245] on div "SleepGeekz" at bounding box center [946, 247] width 169 height 31
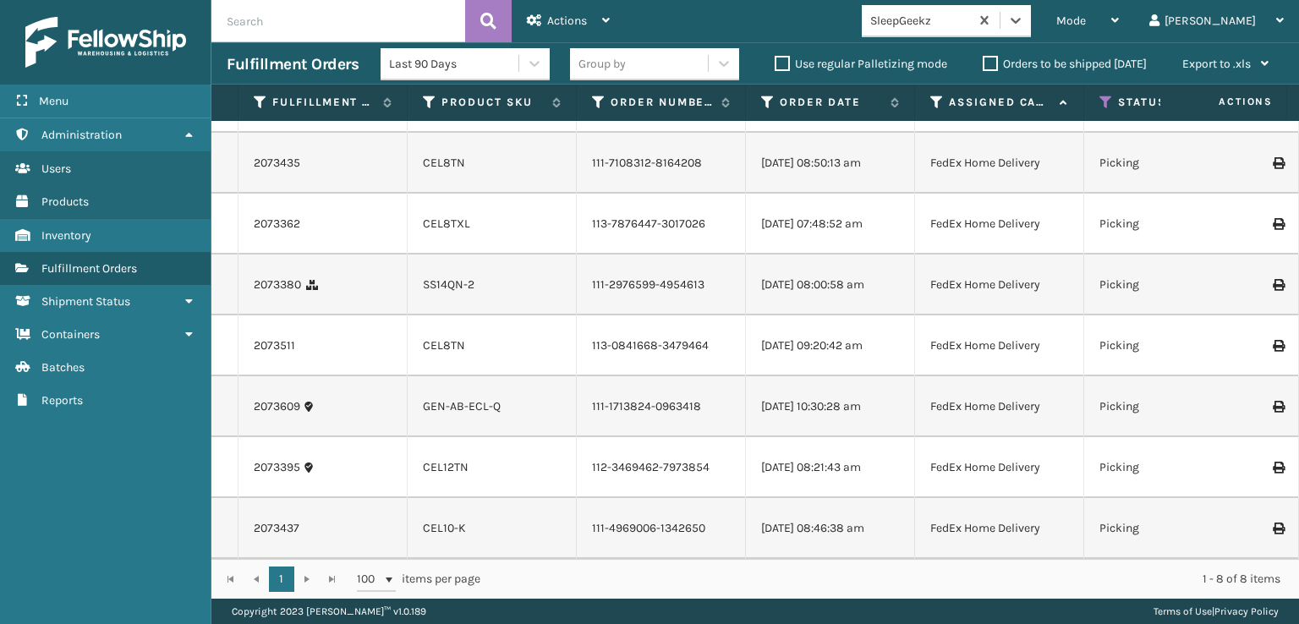
scroll to position [0, 0]
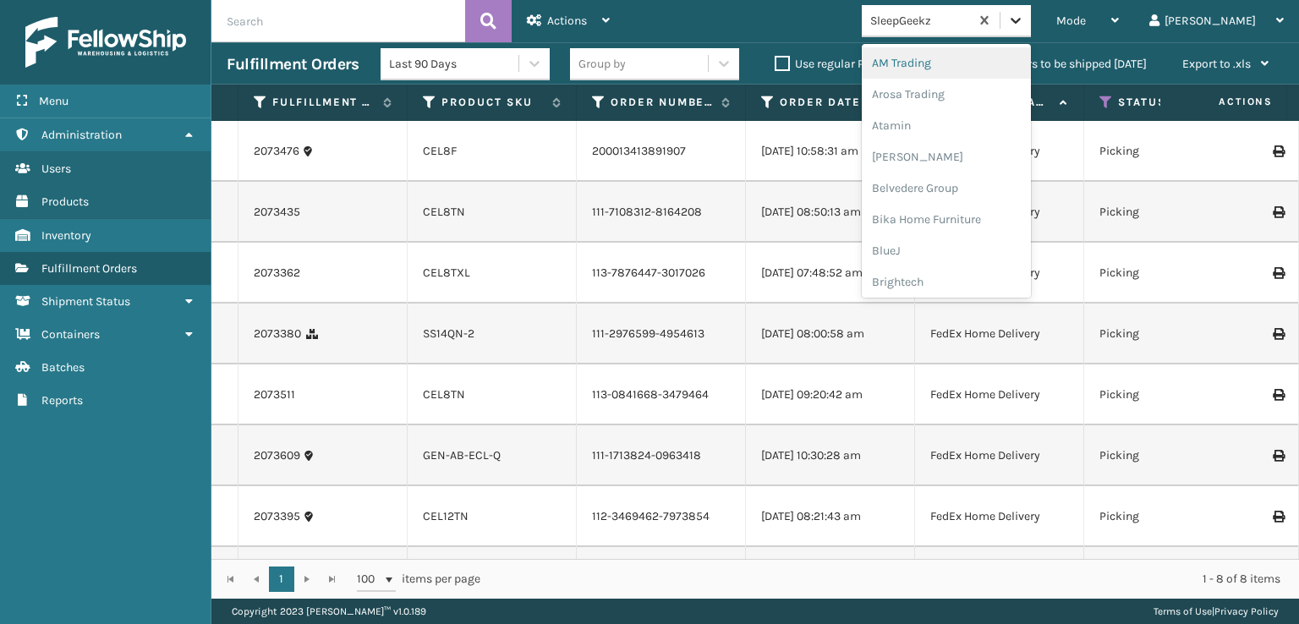
click at [1024, 22] on icon at bounding box center [1015, 20] width 17 height 17
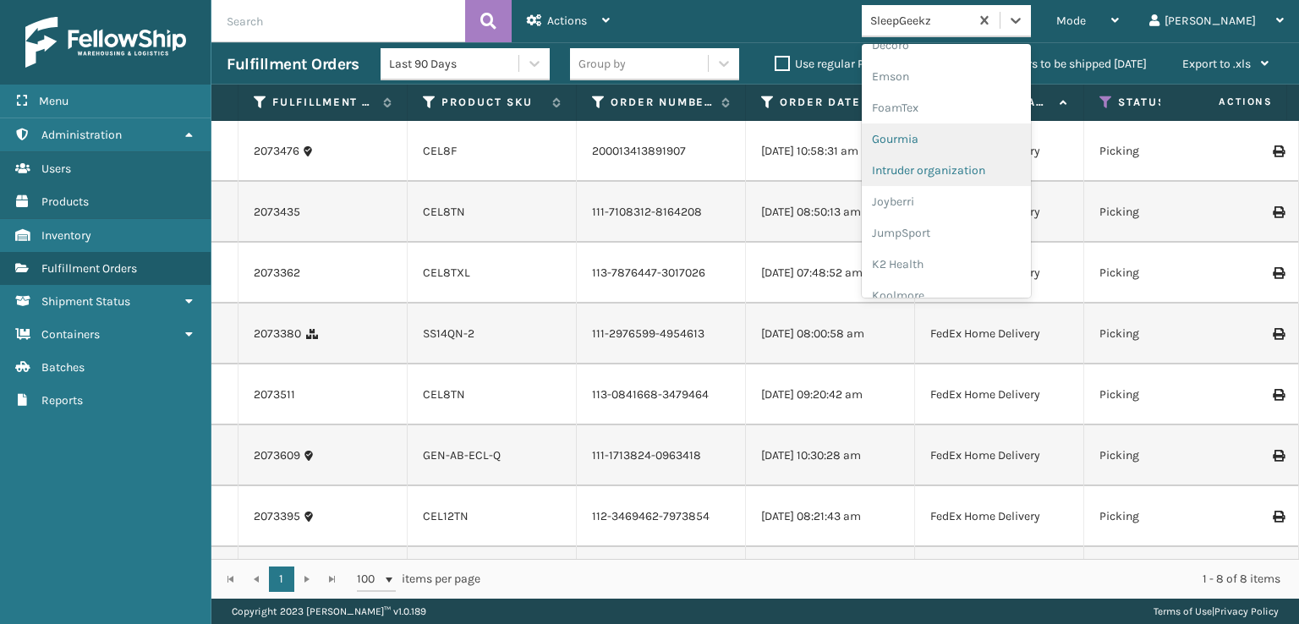
scroll to position [338, 0]
click at [960, 127] on div "FoamTex" at bounding box center [946, 131] width 169 height 31
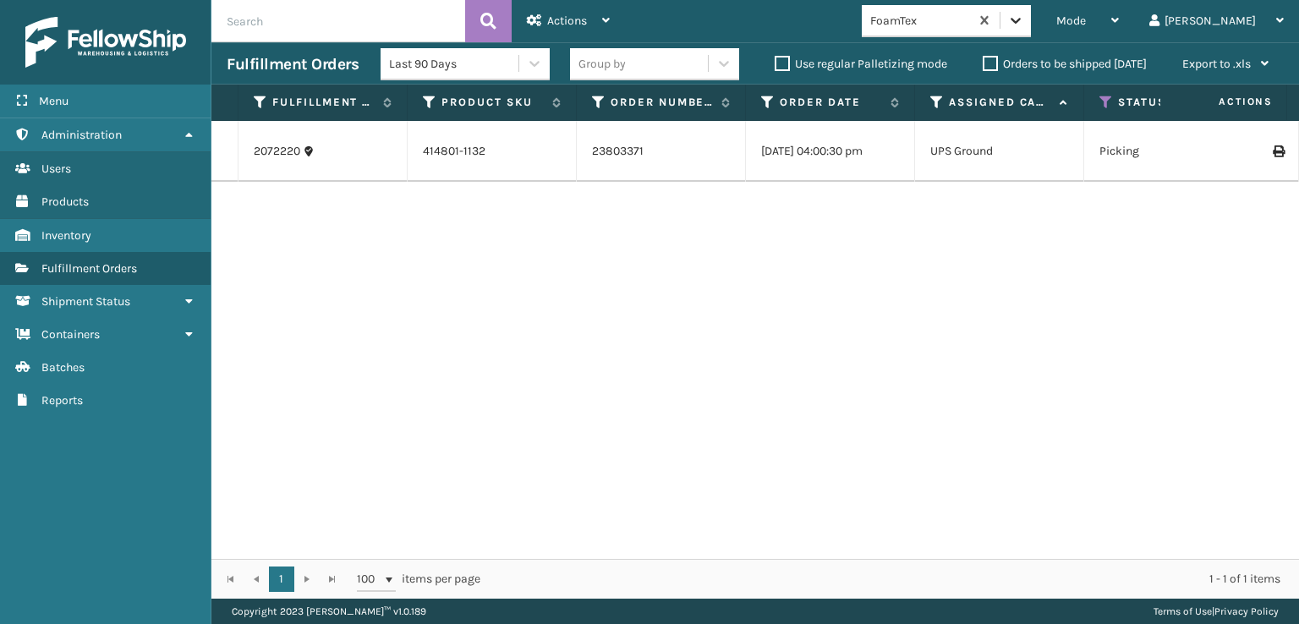
click at [1024, 22] on icon at bounding box center [1015, 20] width 17 height 17
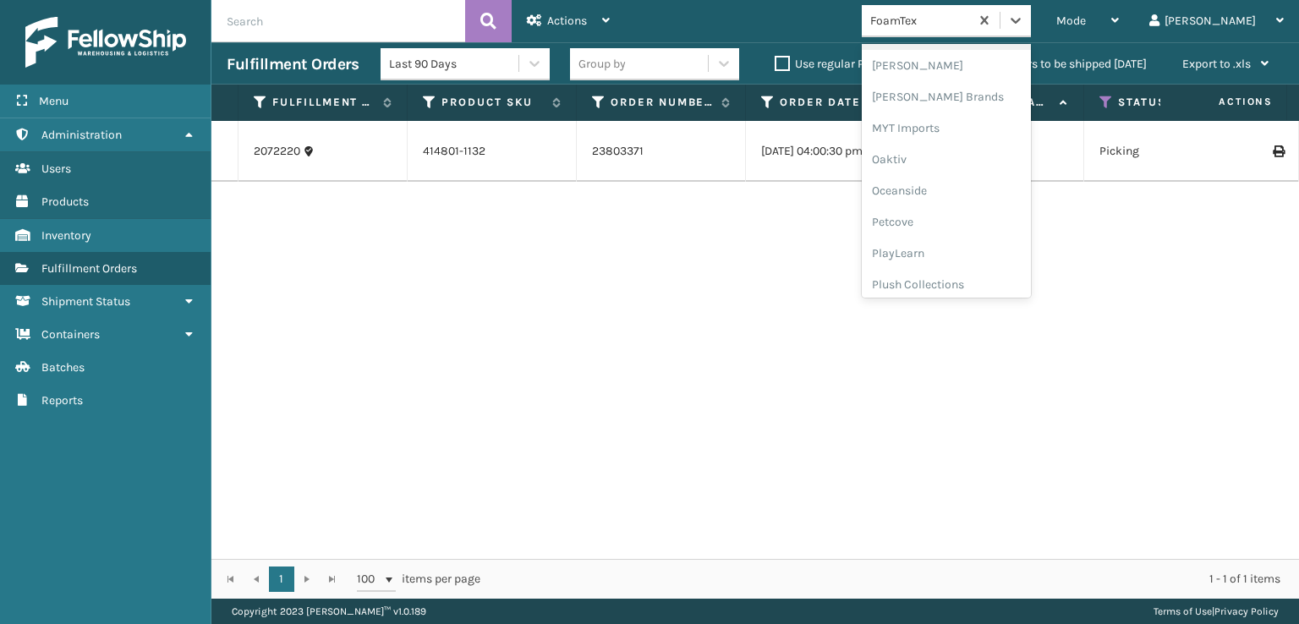
scroll to position [848, 0]
click at [973, 248] on div "SleepGeekz" at bounding box center [946, 247] width 169 height 31
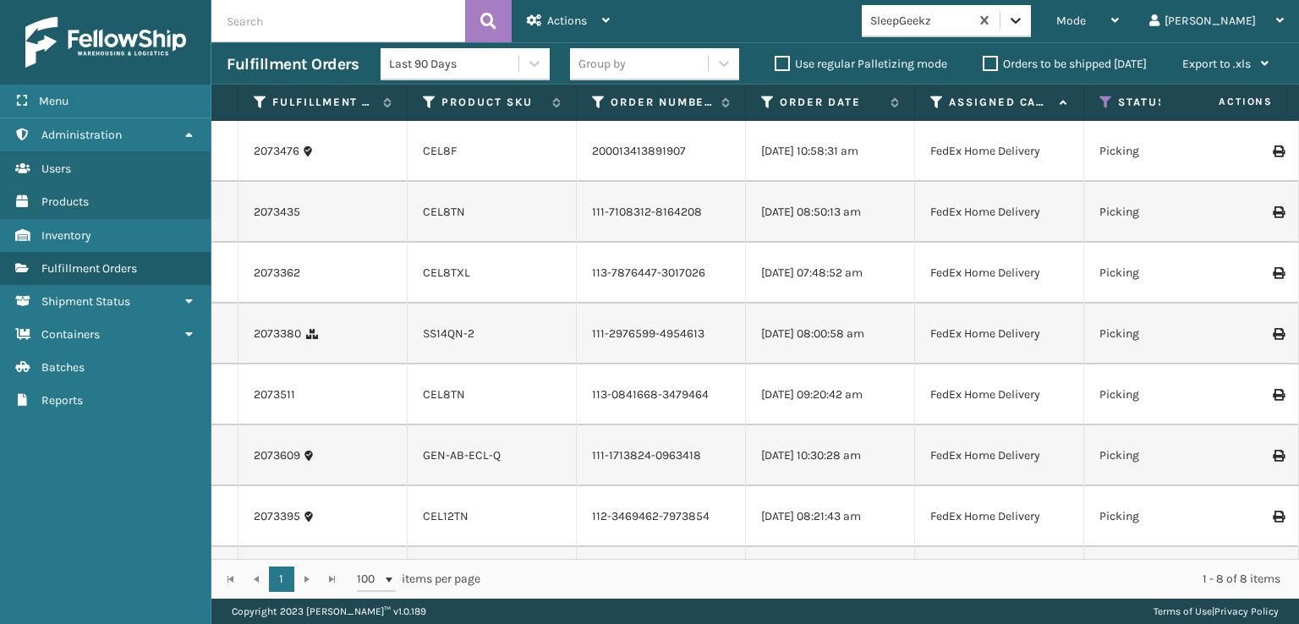
click at [1024, 17] on icon at bounding box center [1015, 20] width 17 height 17
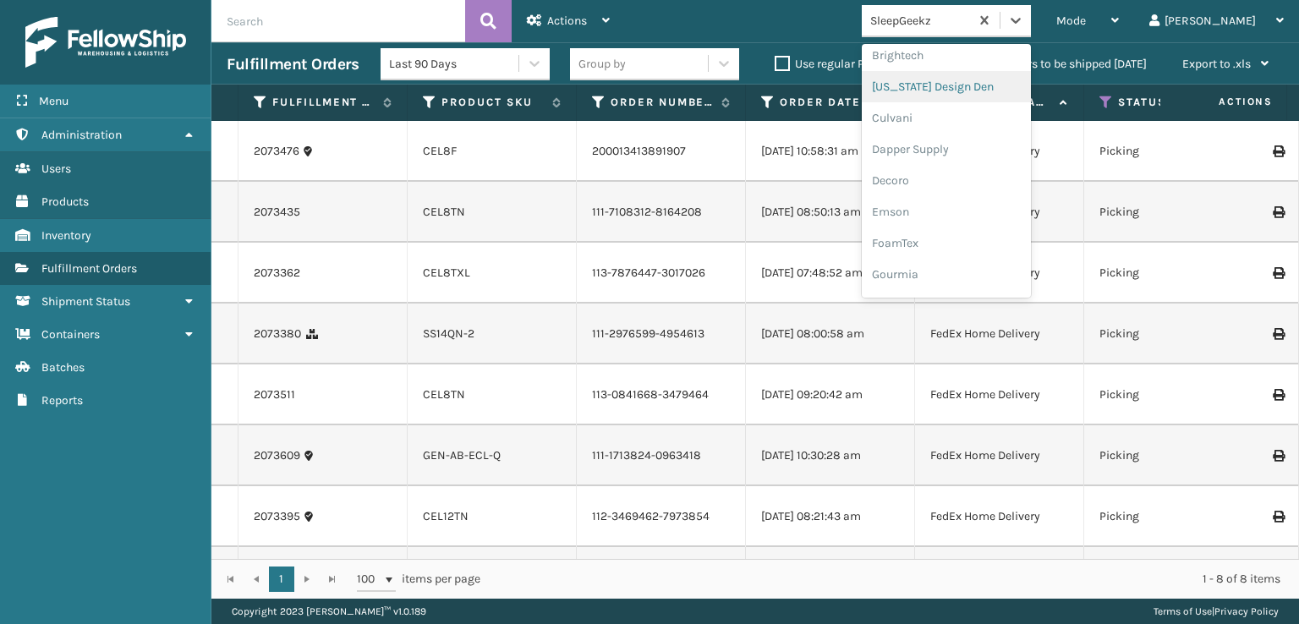
scroll to position [254, 0]
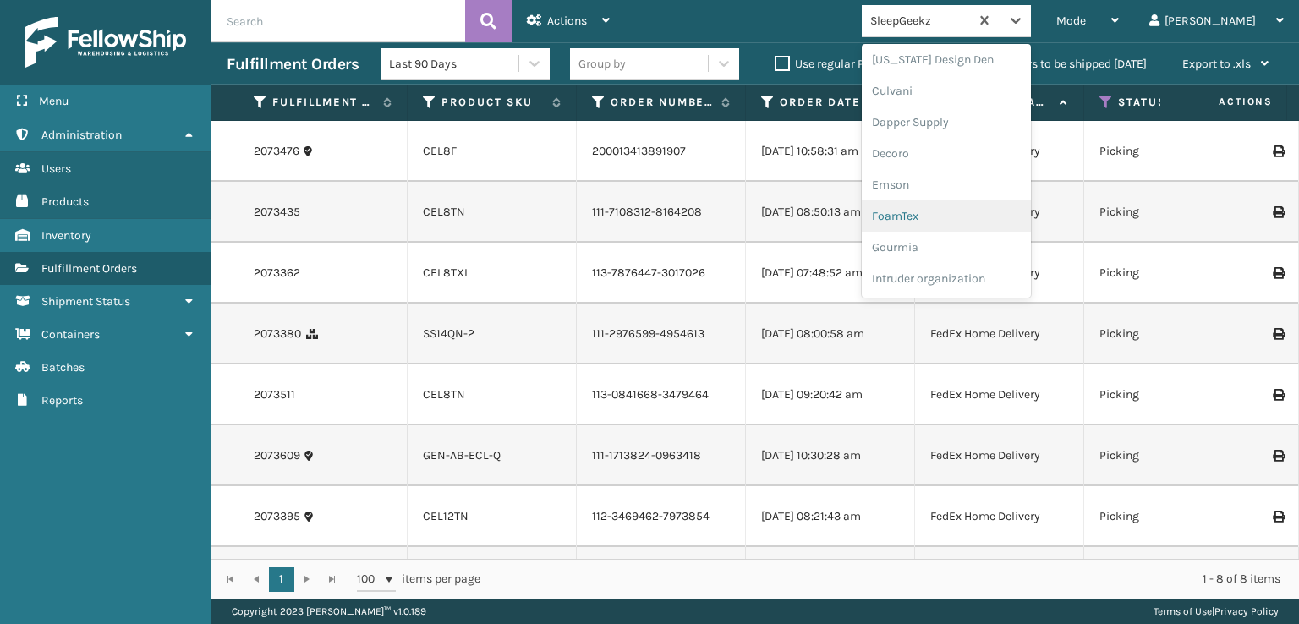
click at [967, 217] on div "FoamTex" at bounding box center [946, 215] width 169 height 31
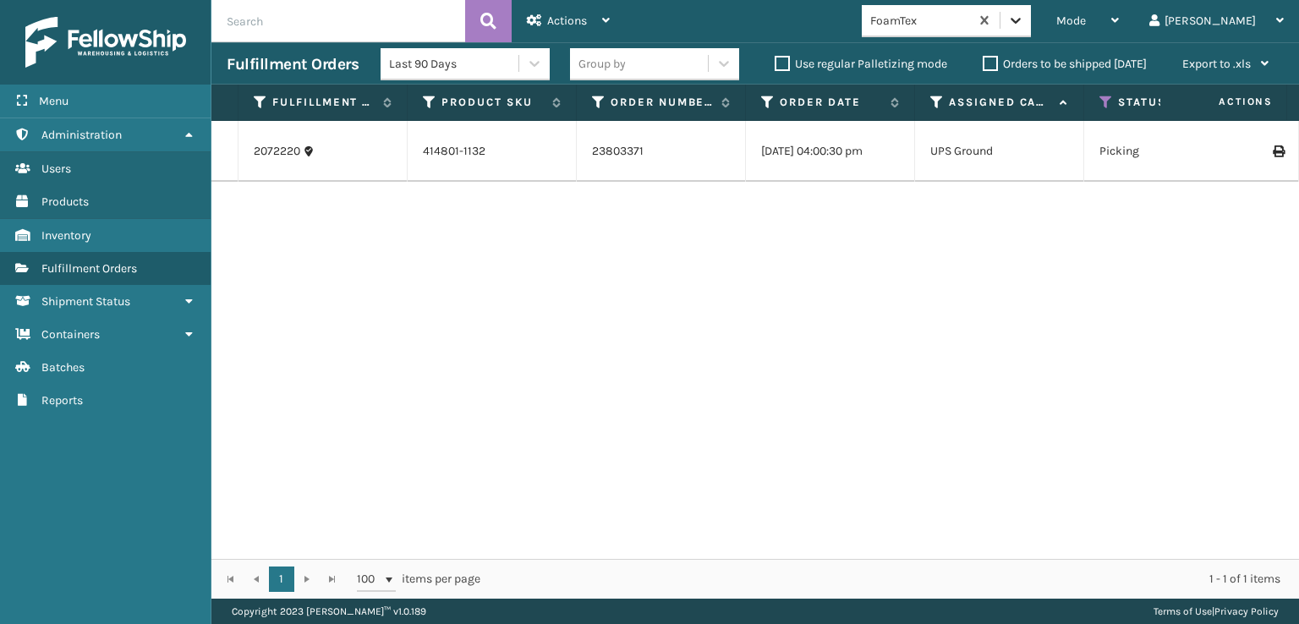
click at [1024, 25] on icon at bounding box center [1015, 20] width 17 height 17
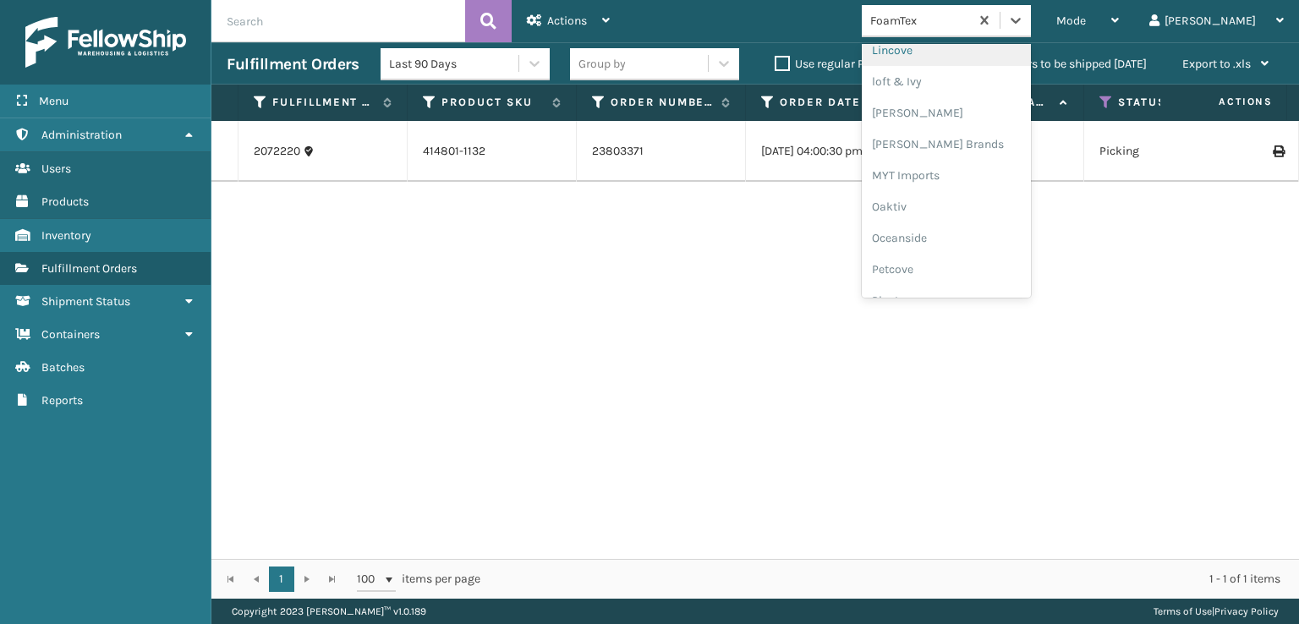
scroll to position [704, 0]
click at [962, 143] on div "[PERSON_NAME] Brands" at bounding box center [946, 141] width 169 height 31
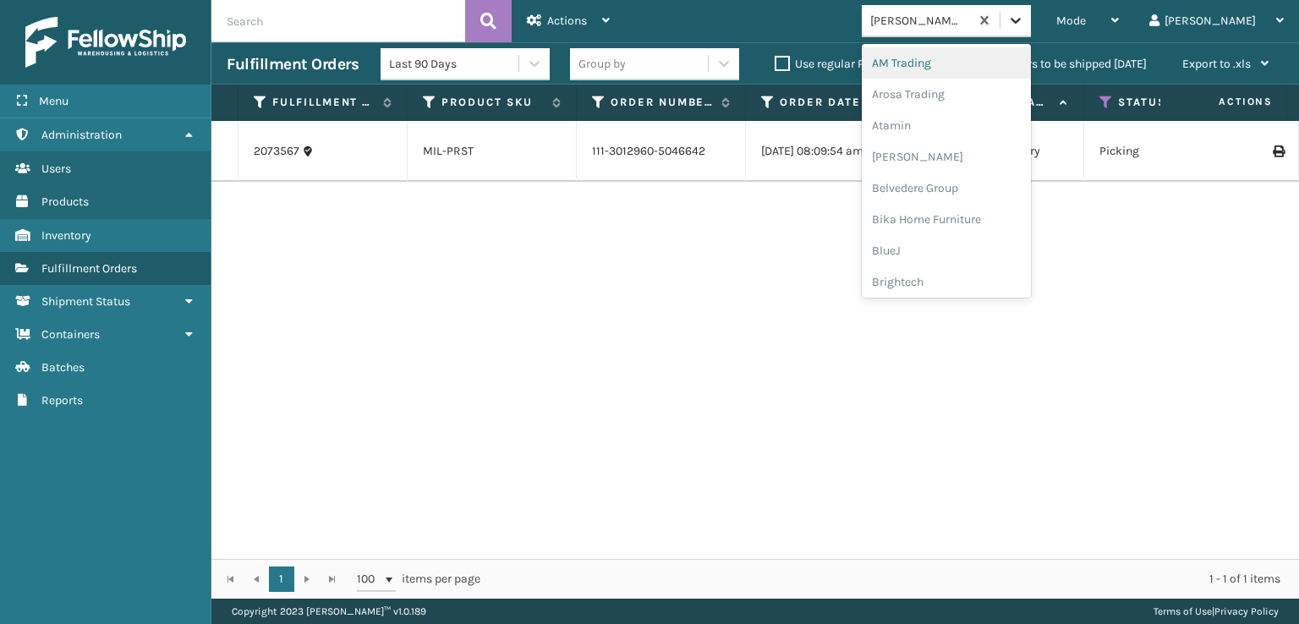
click at [1024, 20] on icon at bounding box center [1015, 20] width 17 height 17
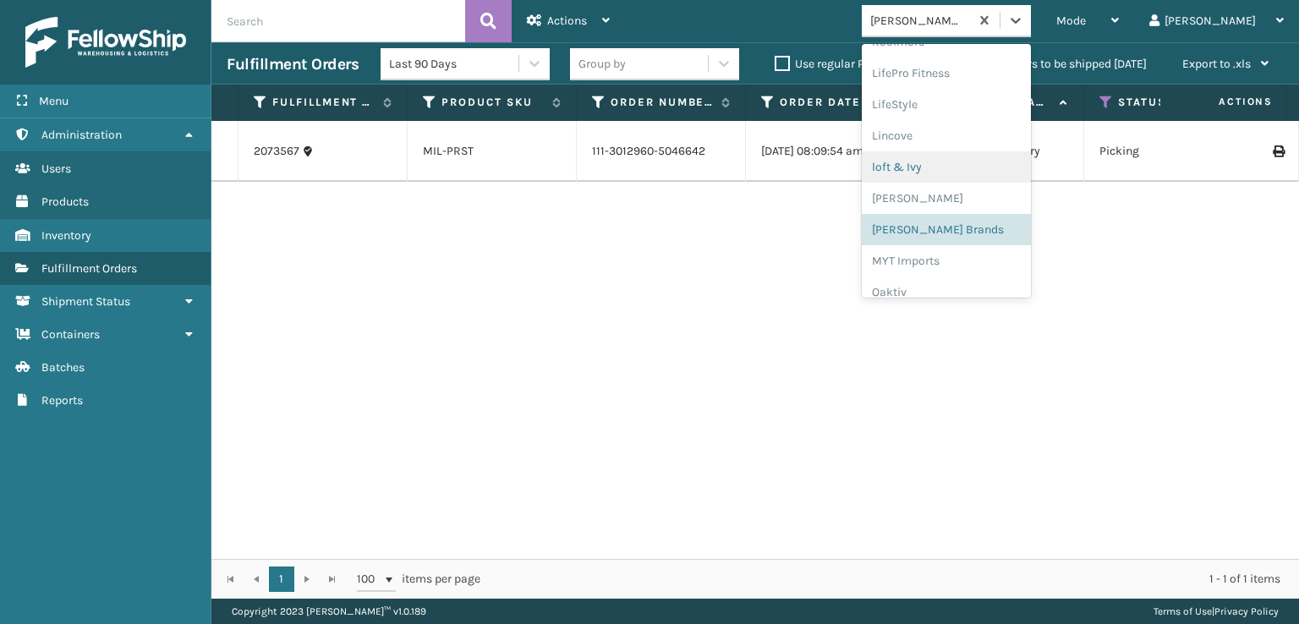
scroll to position [848, 0]
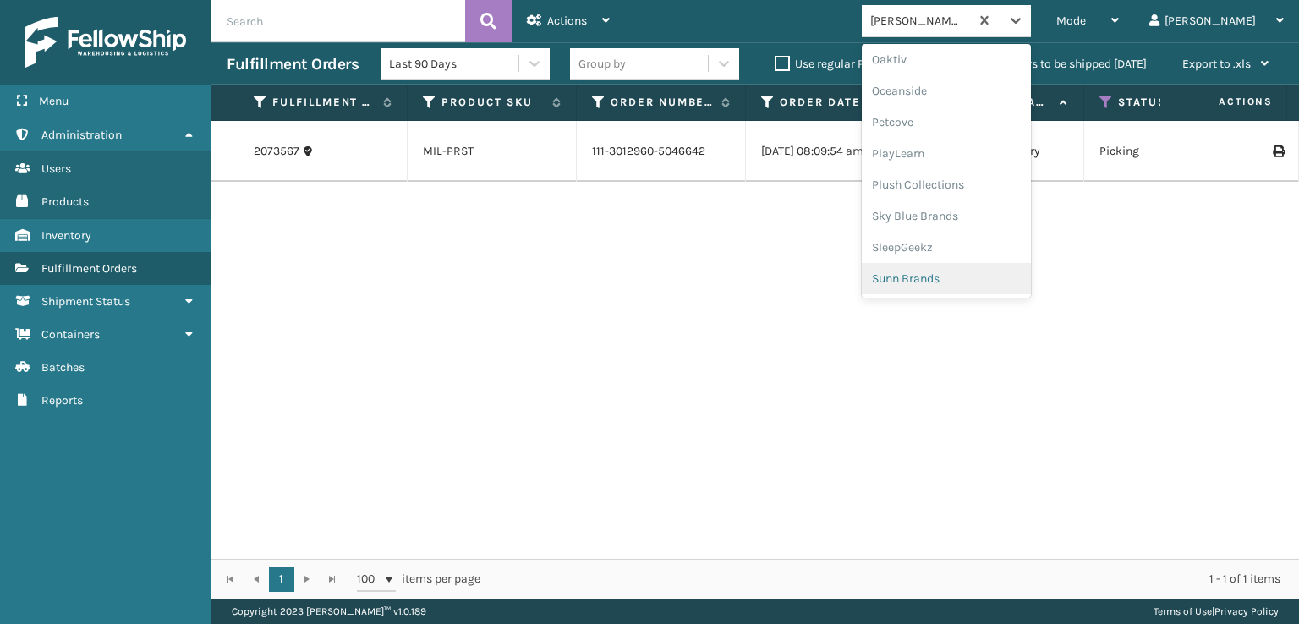
click at [577, 434] on div "2073567 MIL-PRST 111-3012960-5046642 [DATE] 08:09:54 am FedEx Home Delivery Pic…" at bounding box center [755, 340] width 1088 height 438
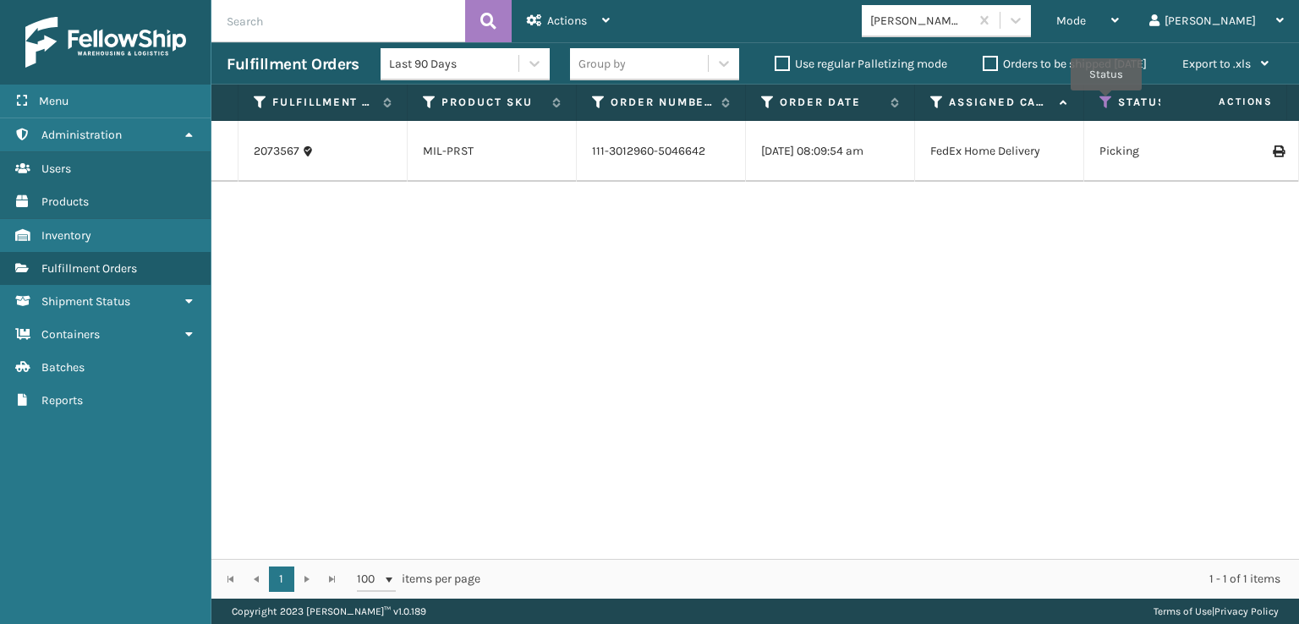
click at [1106, 102] on icon at bounding box center [1107, 102] width 14 height 15
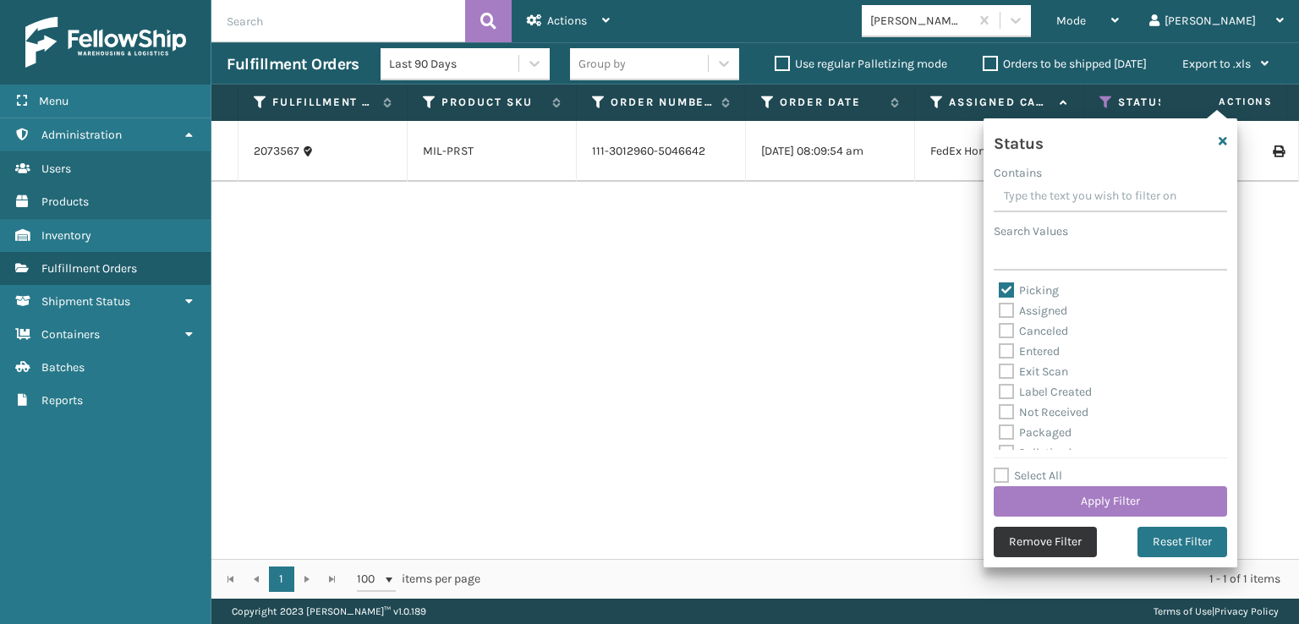
click at [1045, 549] on button "Remove Filter" at bounding box center [1045, 542] width 103 height 30
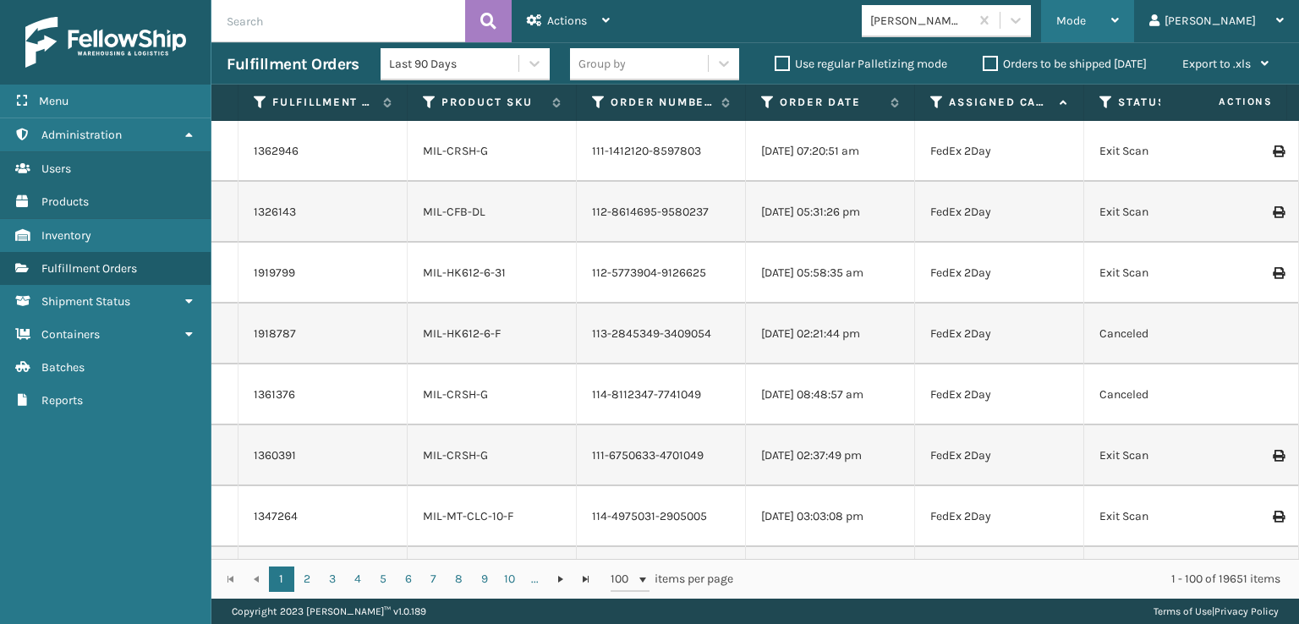
click at [1086, 22] on span "Mode" at bounding box center [1071, 21] width 30 height 14
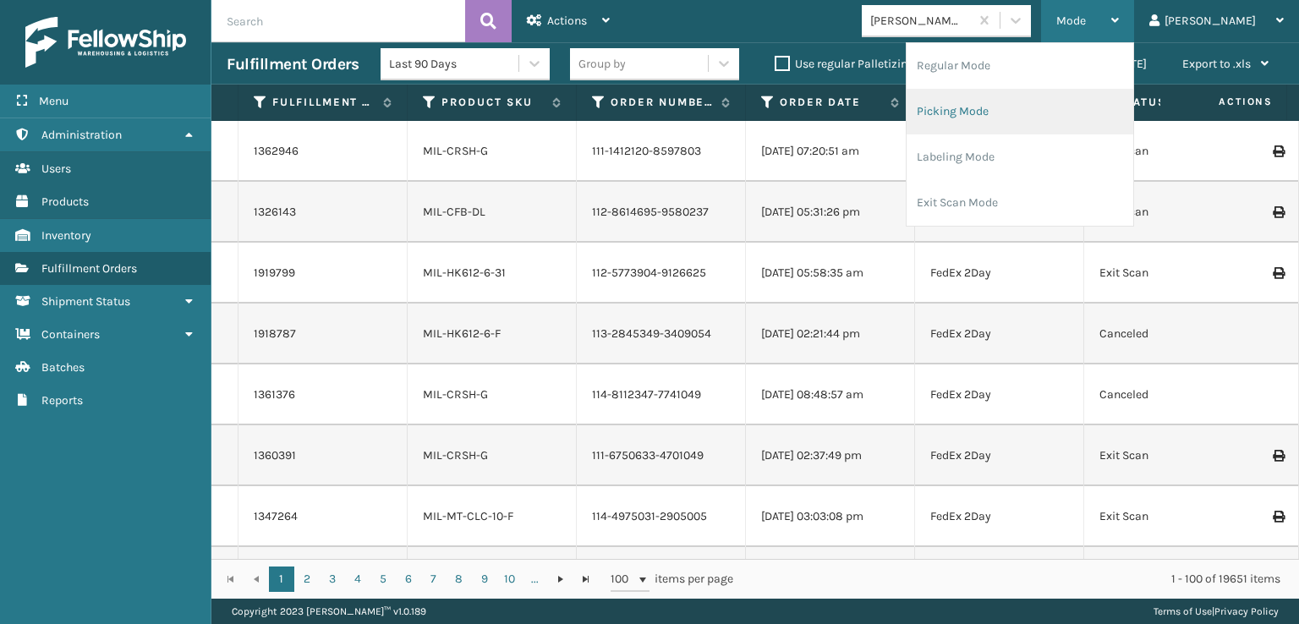
click at [1009, 112] on li "Picking Mode" at bounding box center [1020, 112] width 227 height 46
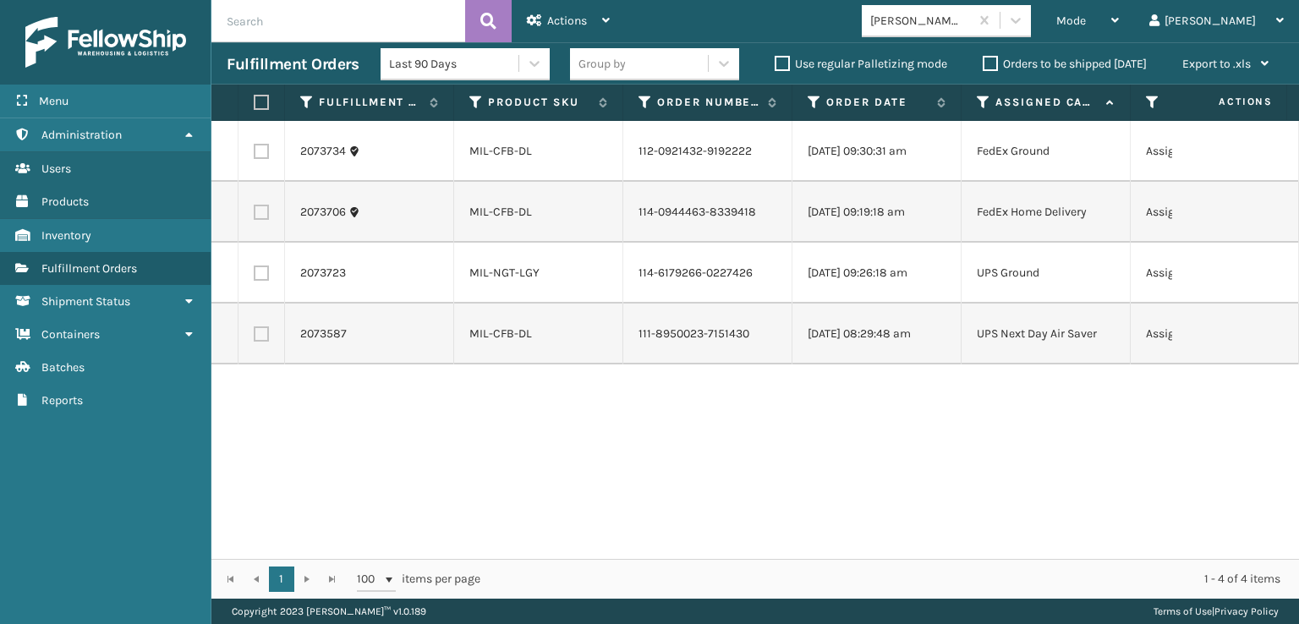
click at [257, 97] on label at bounding box center [259, 102] width 10 height 15
click at [255, 97] on input "checkbox" at bounding box center [254, 102] width 1 height 11
checkbox input "true"
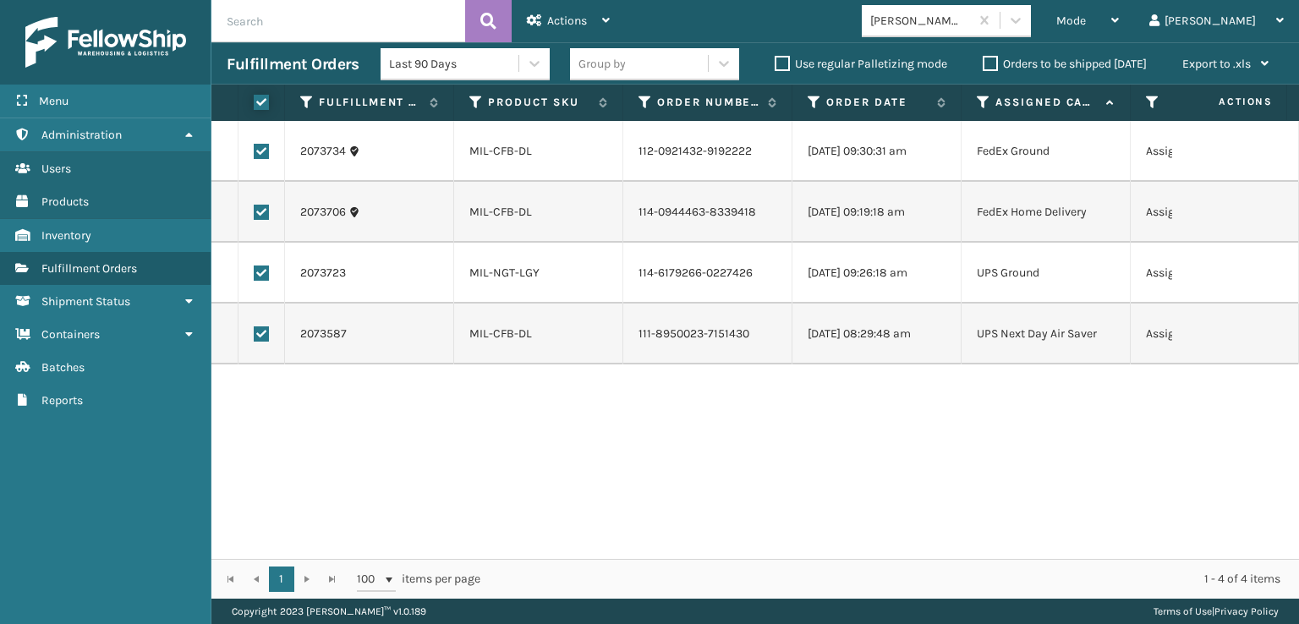
checkbox input "true"
click at [554, 3] on div "Actions" at bounding box center [568, 21] width 83 height 42
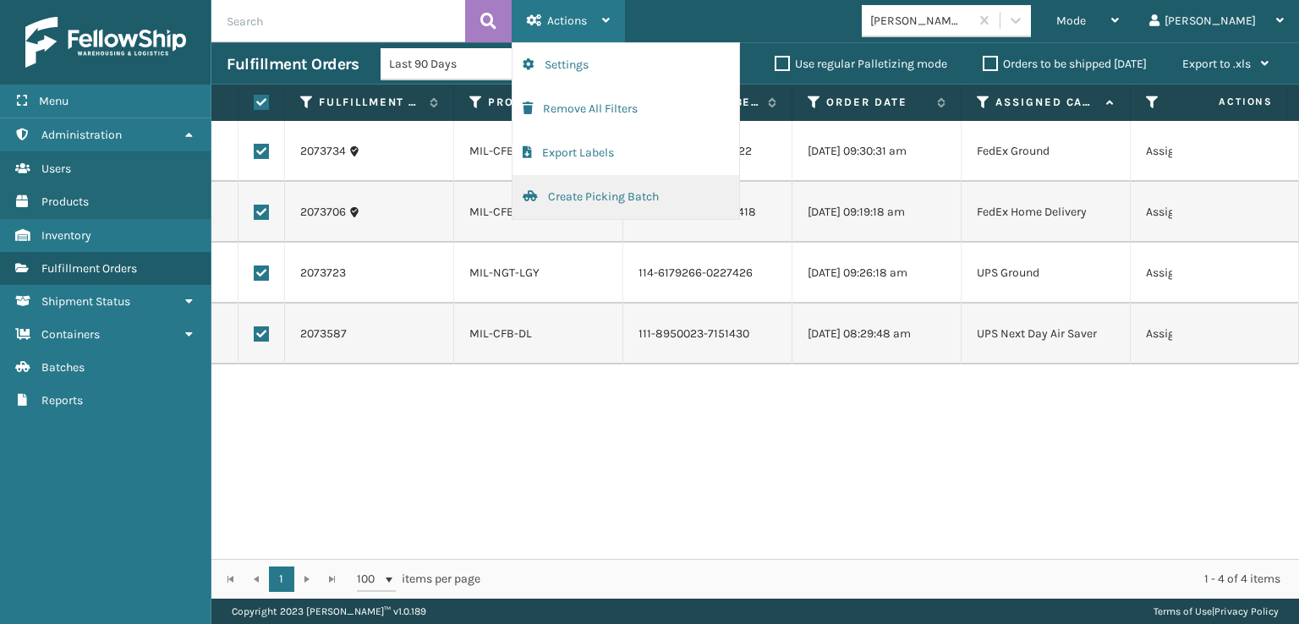
click at [568, 189] on button "Create Picking Batch" at bounding box center [626, 197] width 227 height 44
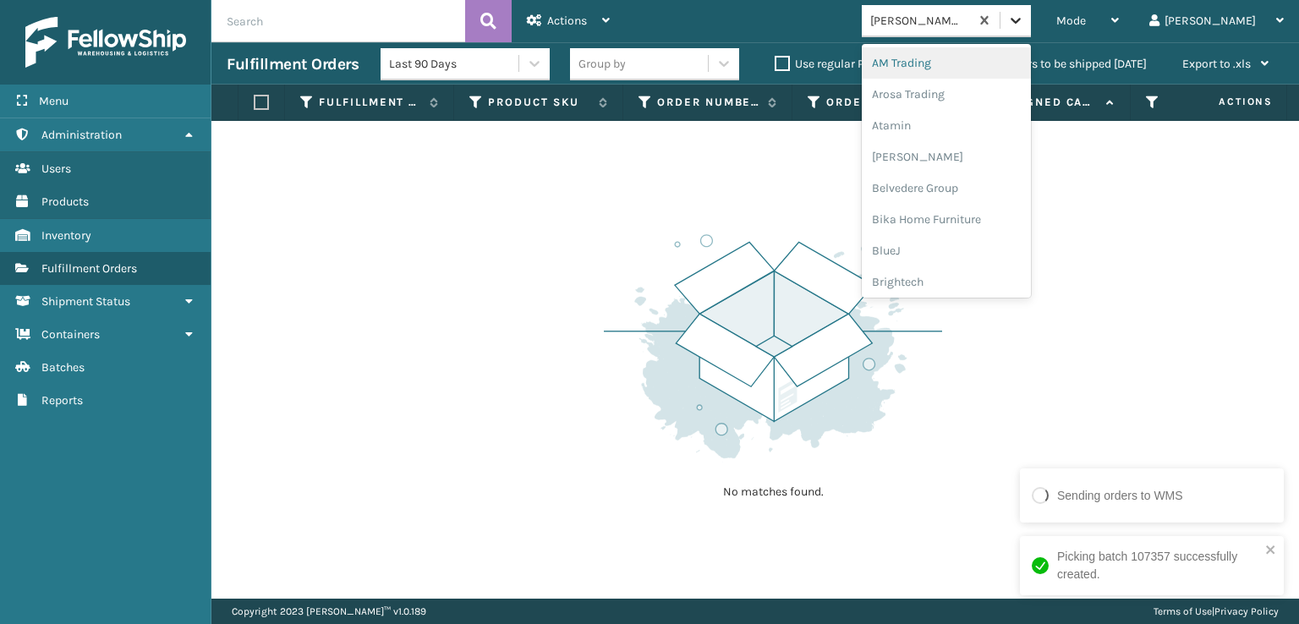
click at [1024, 18] on icon at bounding box center [1015, 20] width 17 height 17
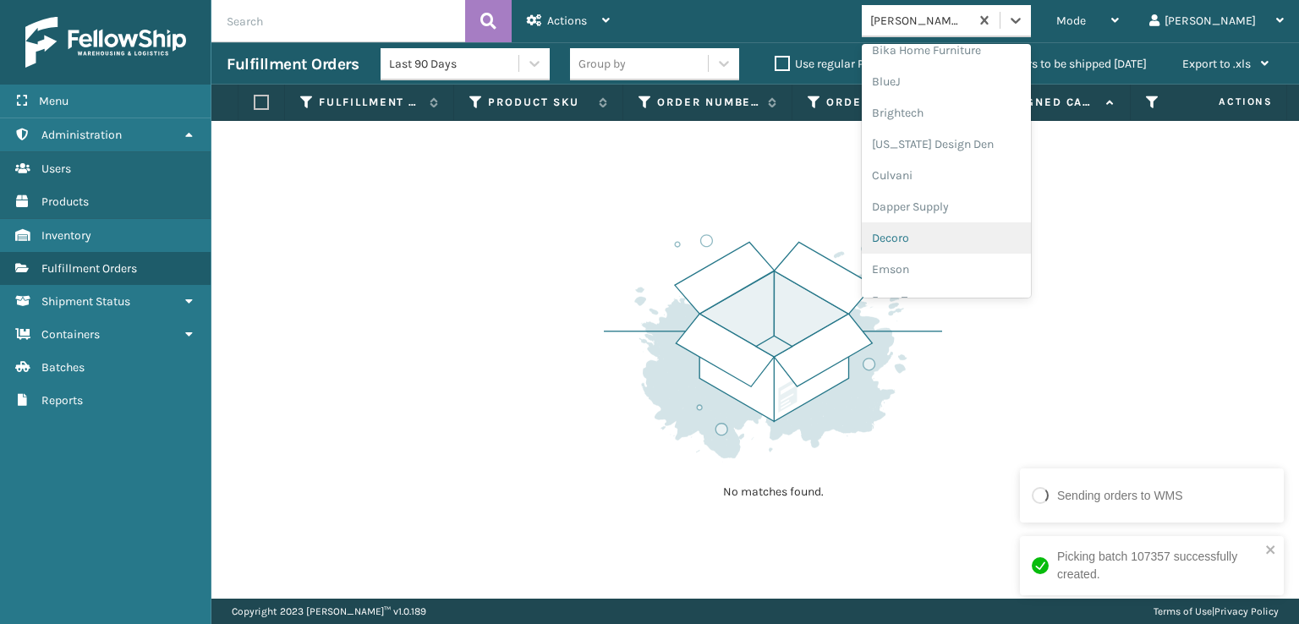
scroll to position [254, 0]
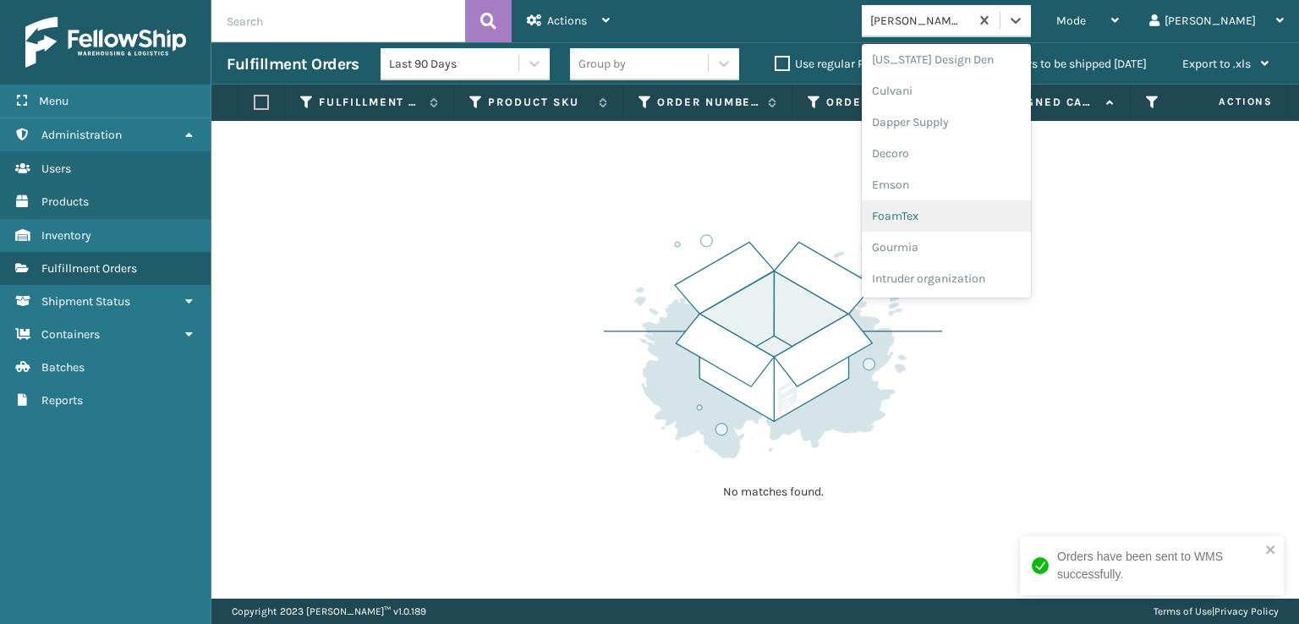
click at [965, 217] on div "FoamTex" at bounding box center [946, 215] width 169 height 31
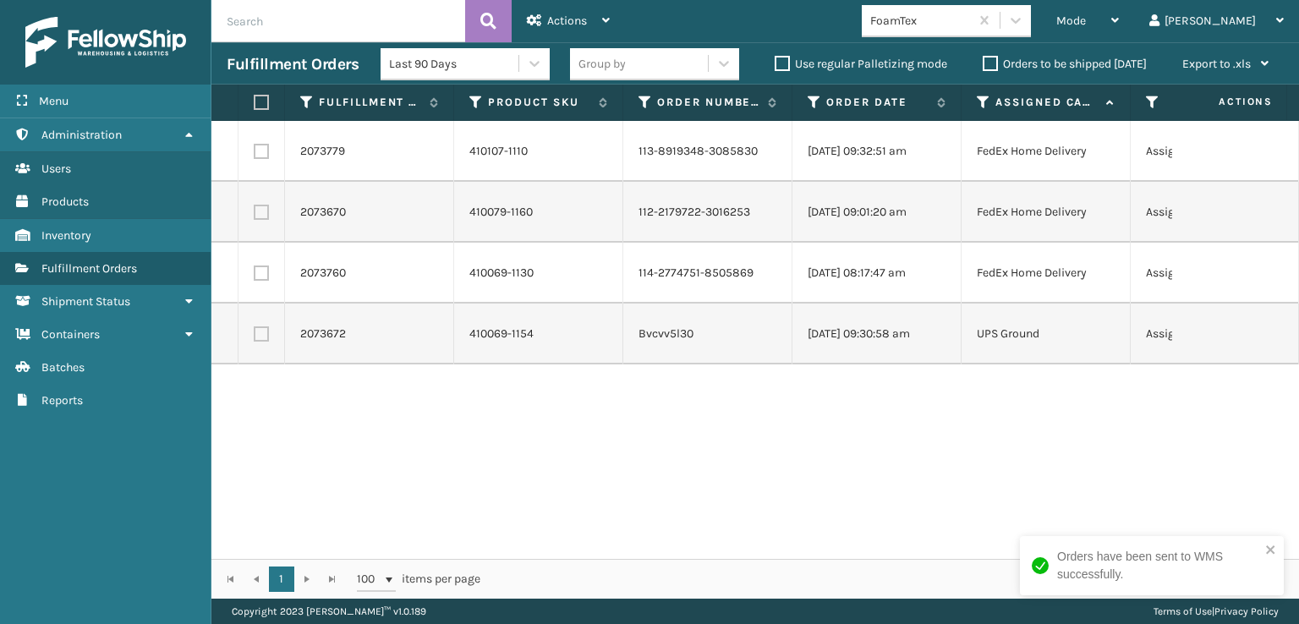
click at [254, 102] on label at bounding box center [259, 102] width 10 height 15
click at [254, 102] on input "checkbox" at bounding box center [254, 102] width 1 height 11
checkbox input "true"
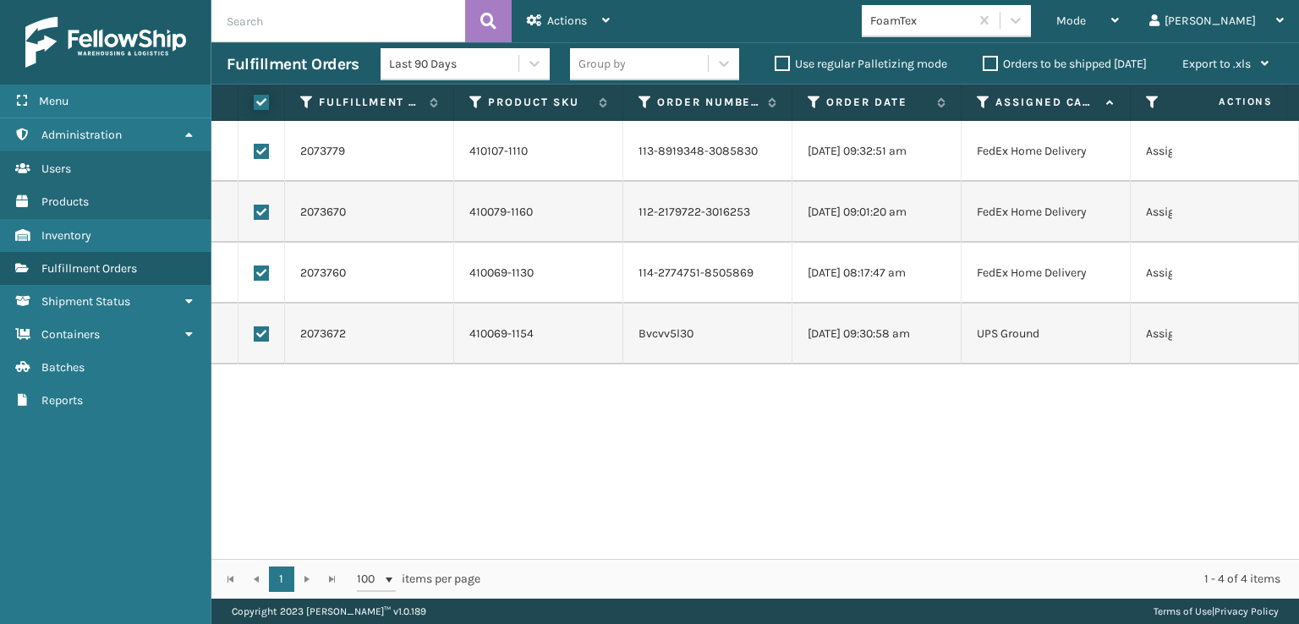
checkbox input "true"
click at [556, 21] on span "Actions" at bounding box center [567, 21] width 40 height 14
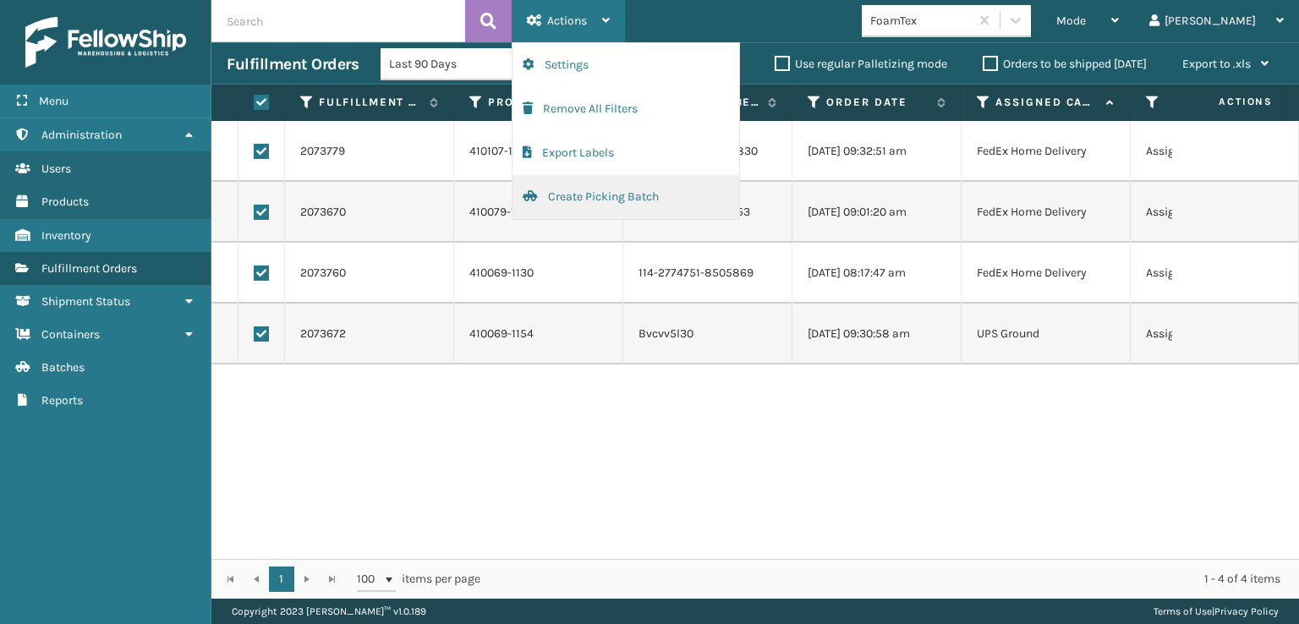
click at [562, 201] on button "Create Picking Batch" at bounding box center [626, 197] width 227 height 44
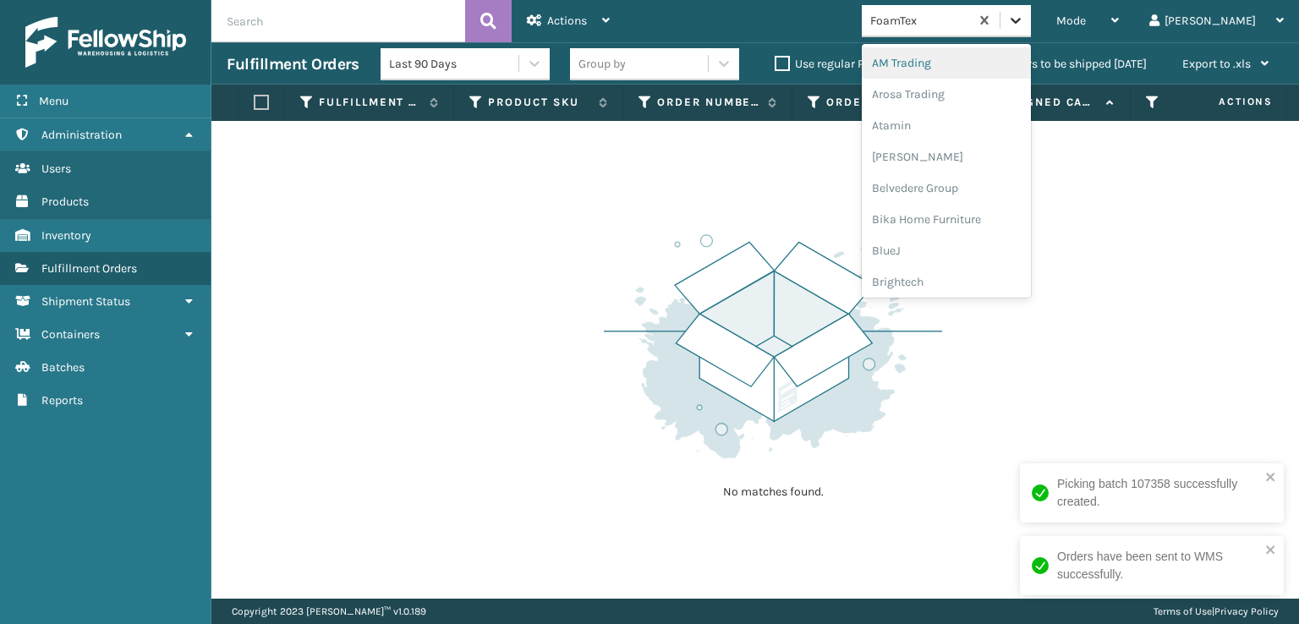
click at [1031, 21] on div at bounding box center [1016, 20] width 30 height 30
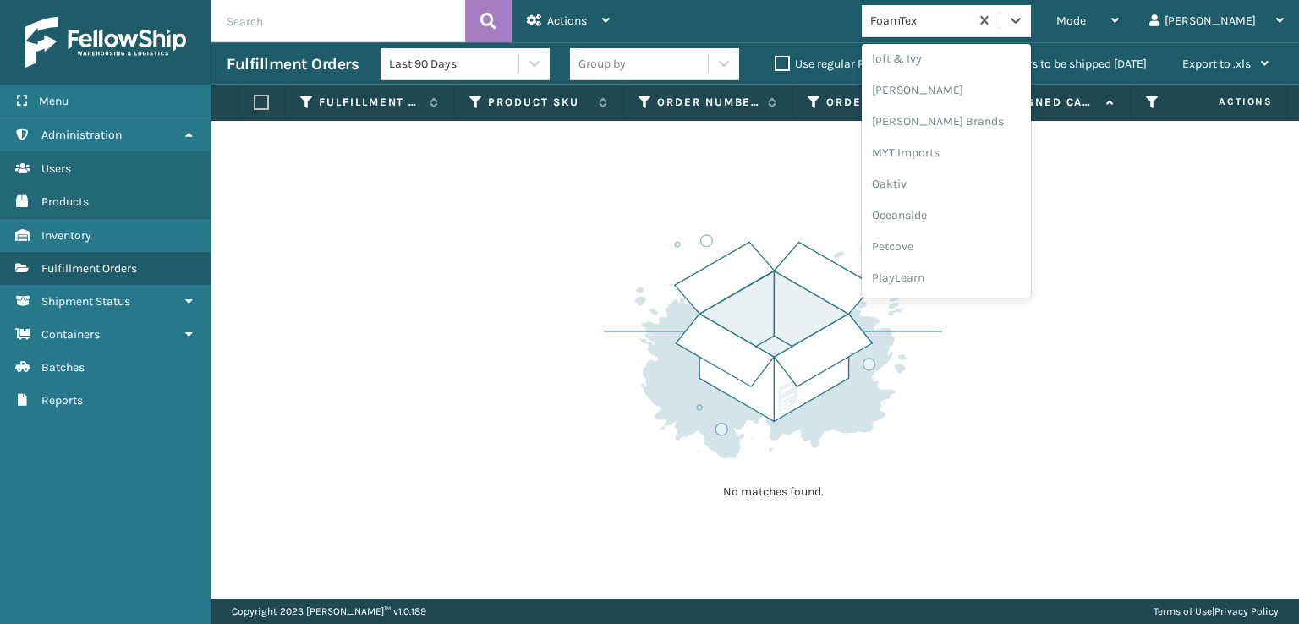
scroll to position [848, 0]
click at [998, 190] on div "Plush Collections" at bounding box center [946, 184] width 169 height 31
click at [1031, 22] on div at bounding box center [1016, 20] width 30 height 30
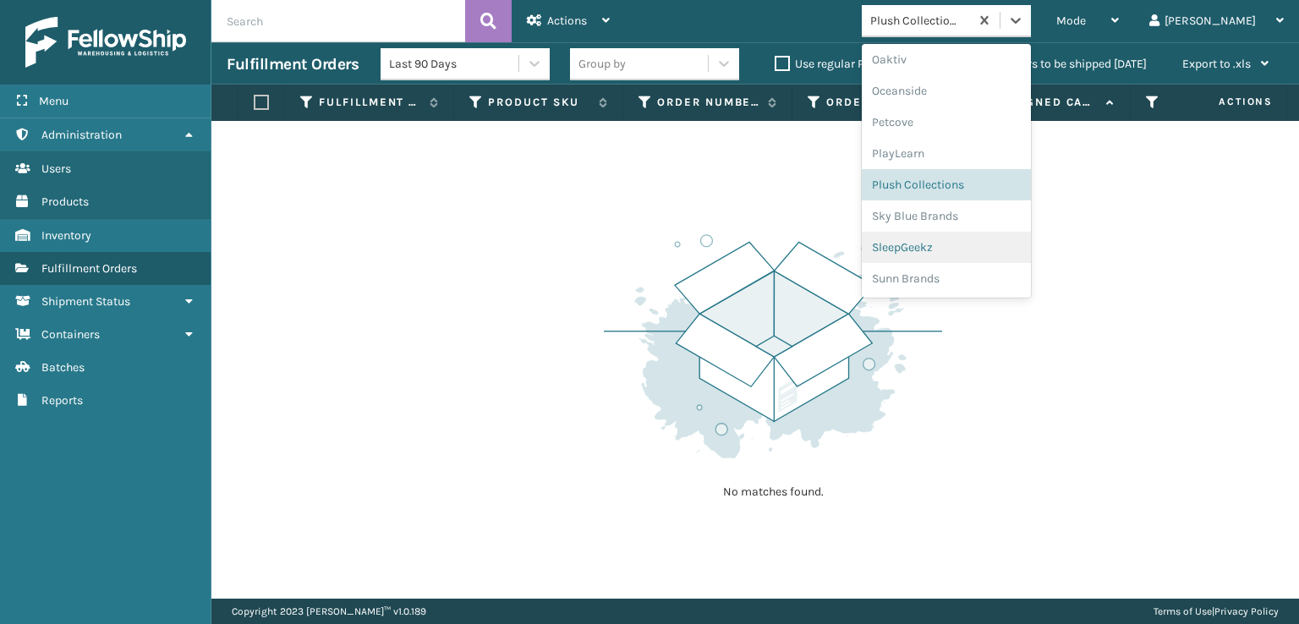
click at [975, 251] on div "SleepGeekz" at bounding box center [946, 247] width 169 height 31
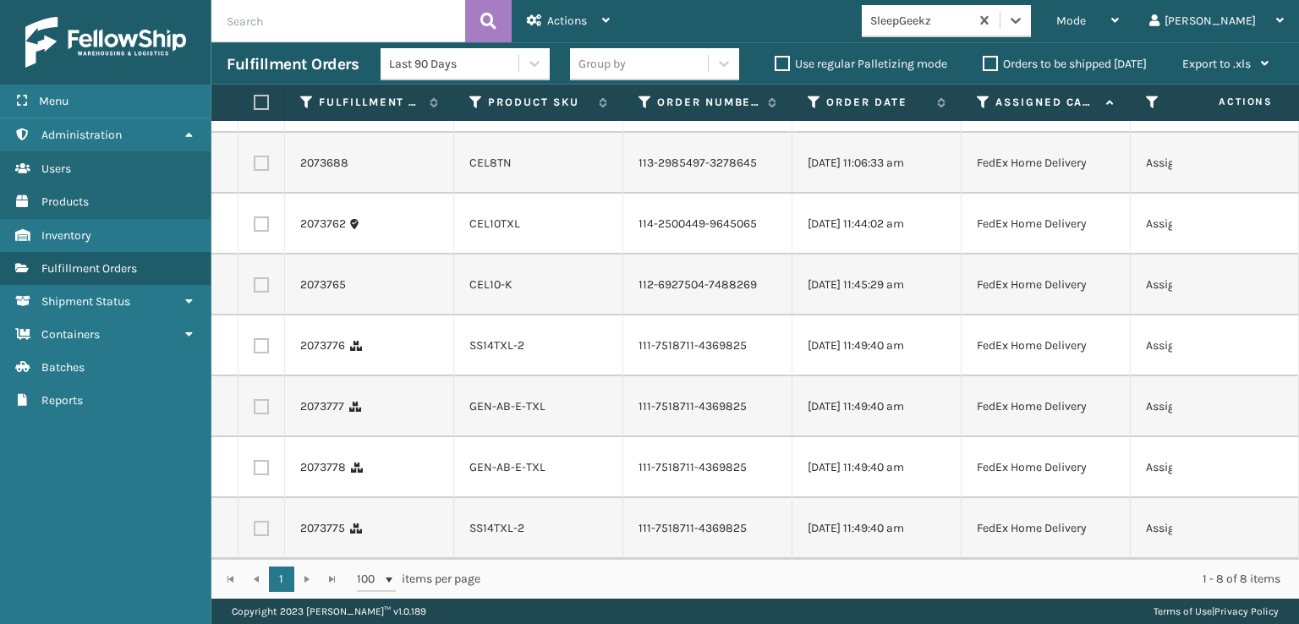
scroll to position [142, 0]
click at [260, 102] on label at bounding box center [259, 102] width 10 height 15
click at [255, 102] on input "checkbox" at bounding box center [254, 102] width 1 height 11
checkbox input "true"
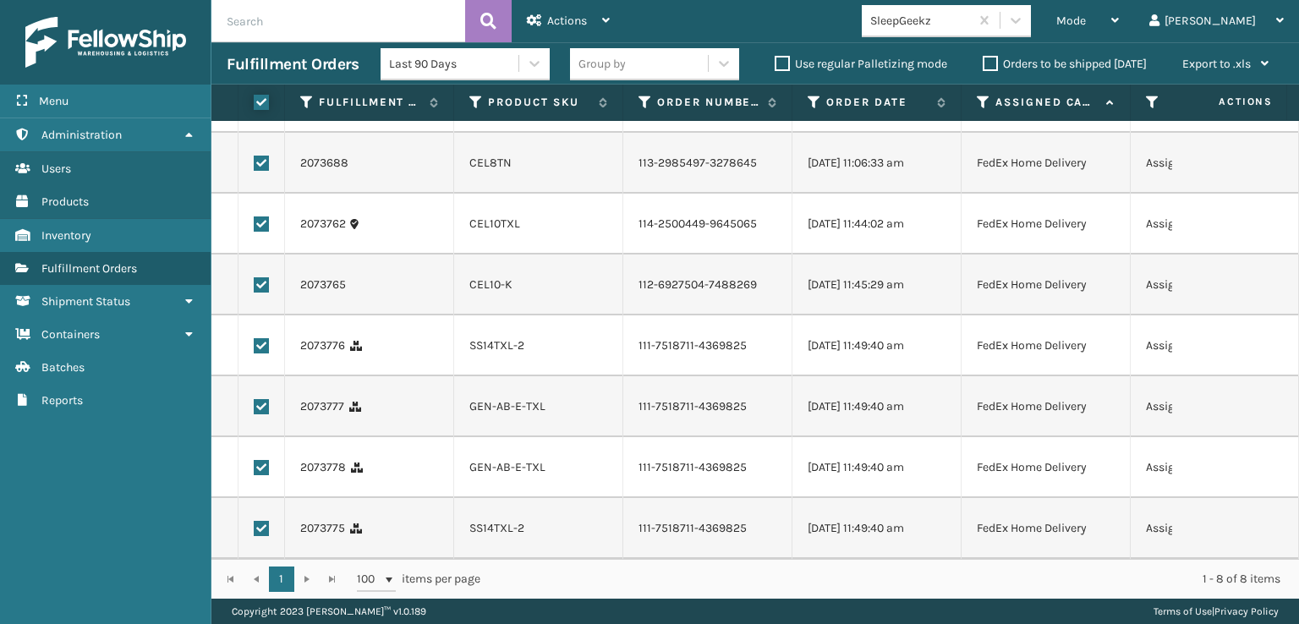
checkbox input "true"
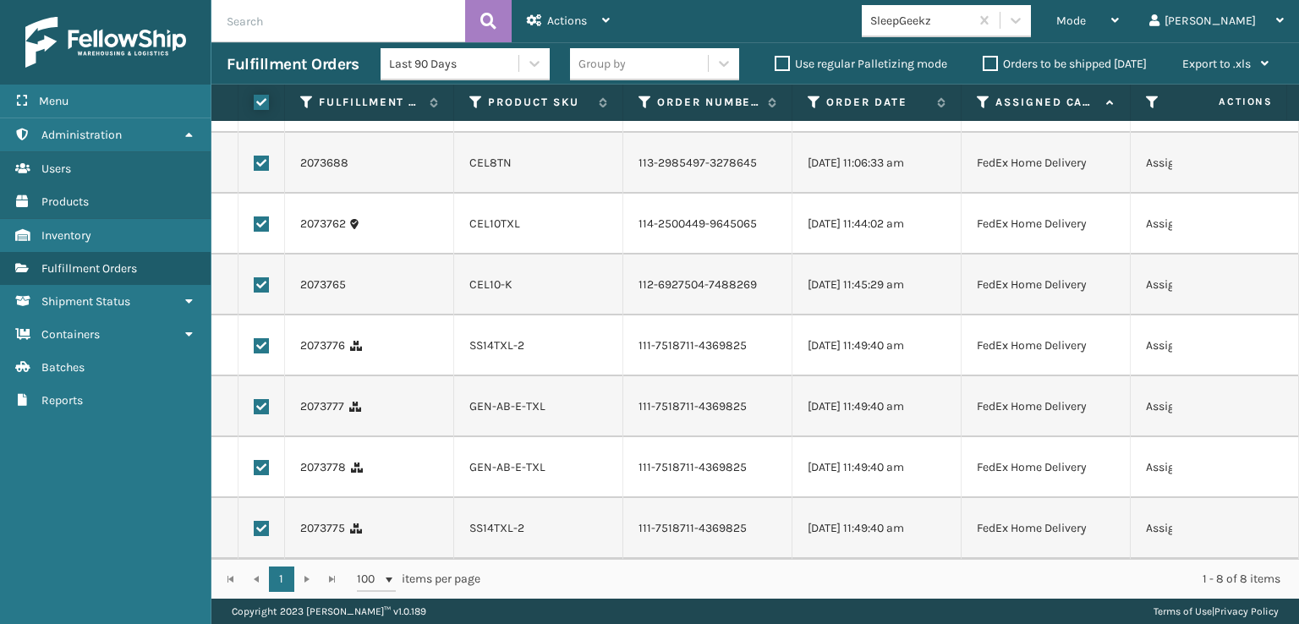
checkbox input "true"
click at [564, 22] on span "Actions" at bounding box center [567, 21] width 40 height 14
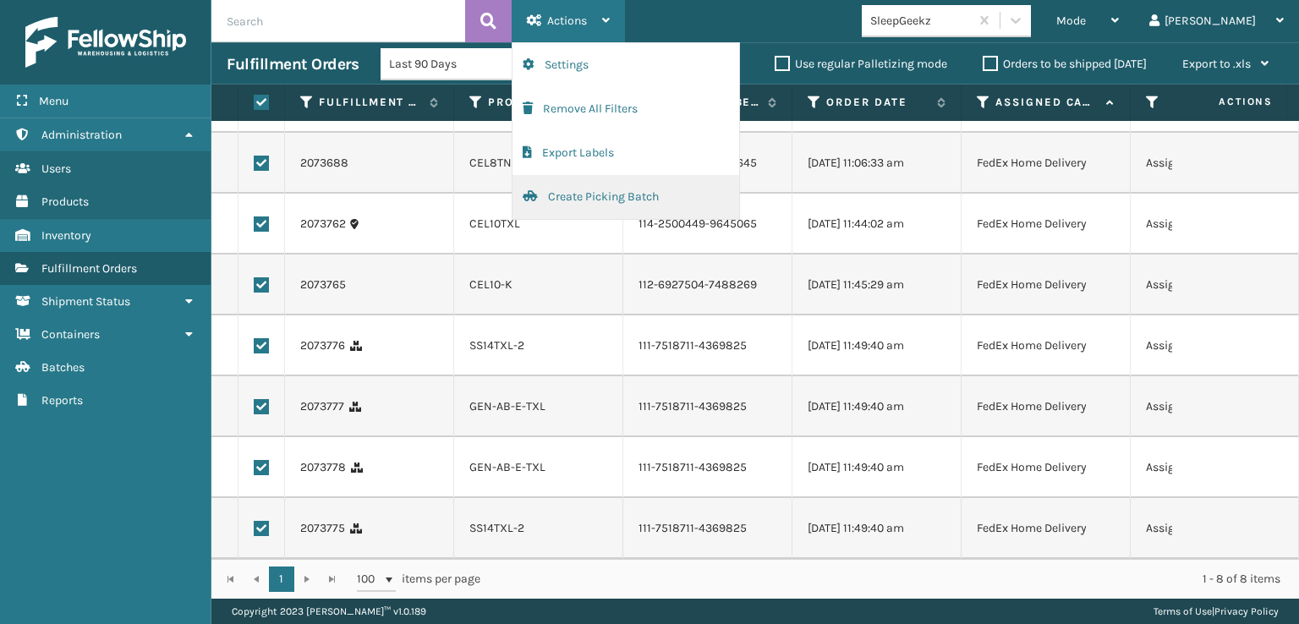
click at [585, 202] on button "Create Picking Batch" at bounding box center [626, 197] width 227 height 44
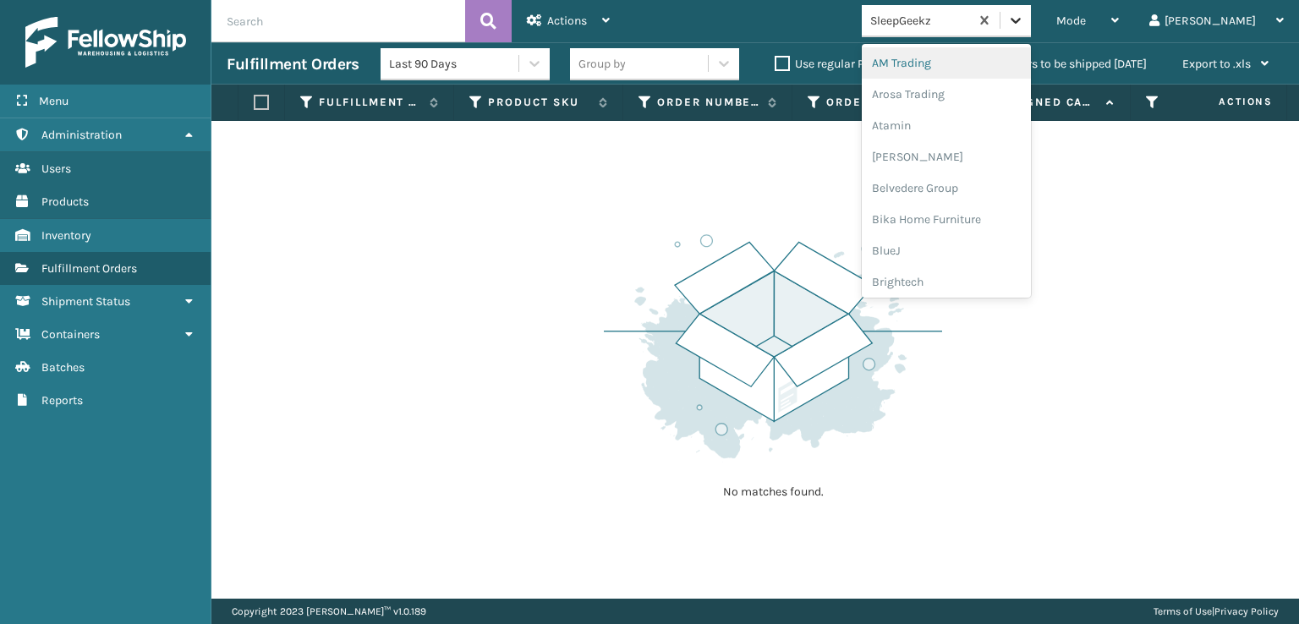
click at [1024, 17] on icon at bounding box center [1015, 20] width 17 height 17
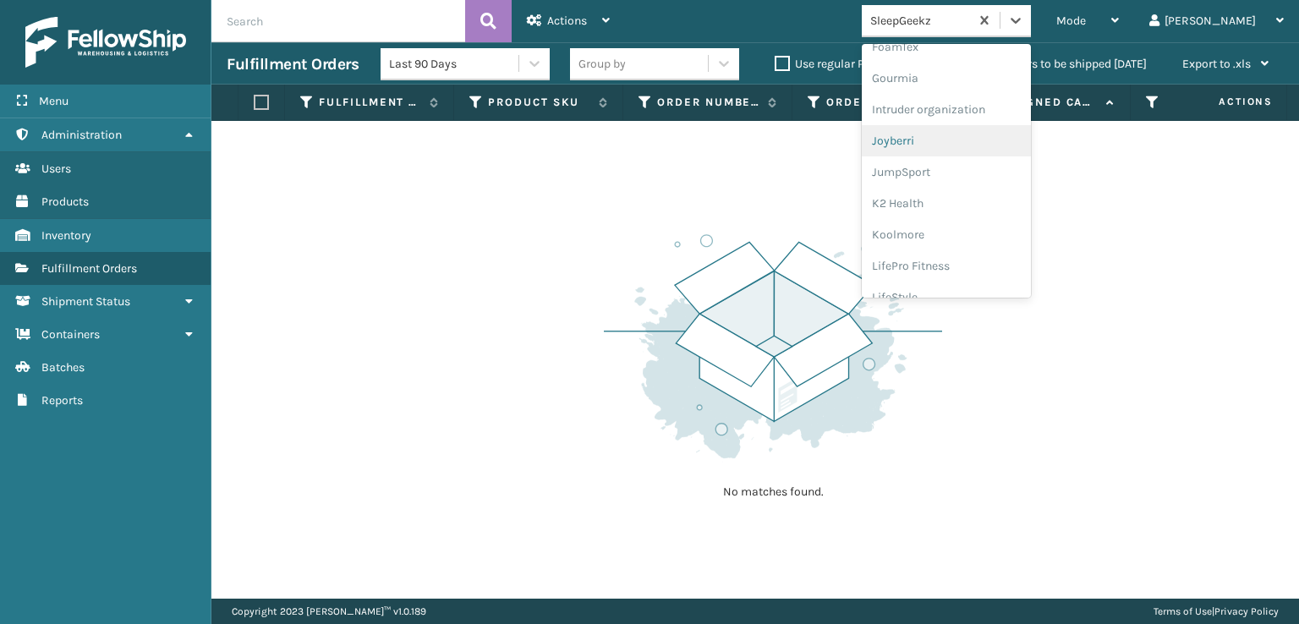
scroll to position [338, 0]
click at [959, 133] on div "FoamTex" at bounding box center [946, 131] width 169 height 31
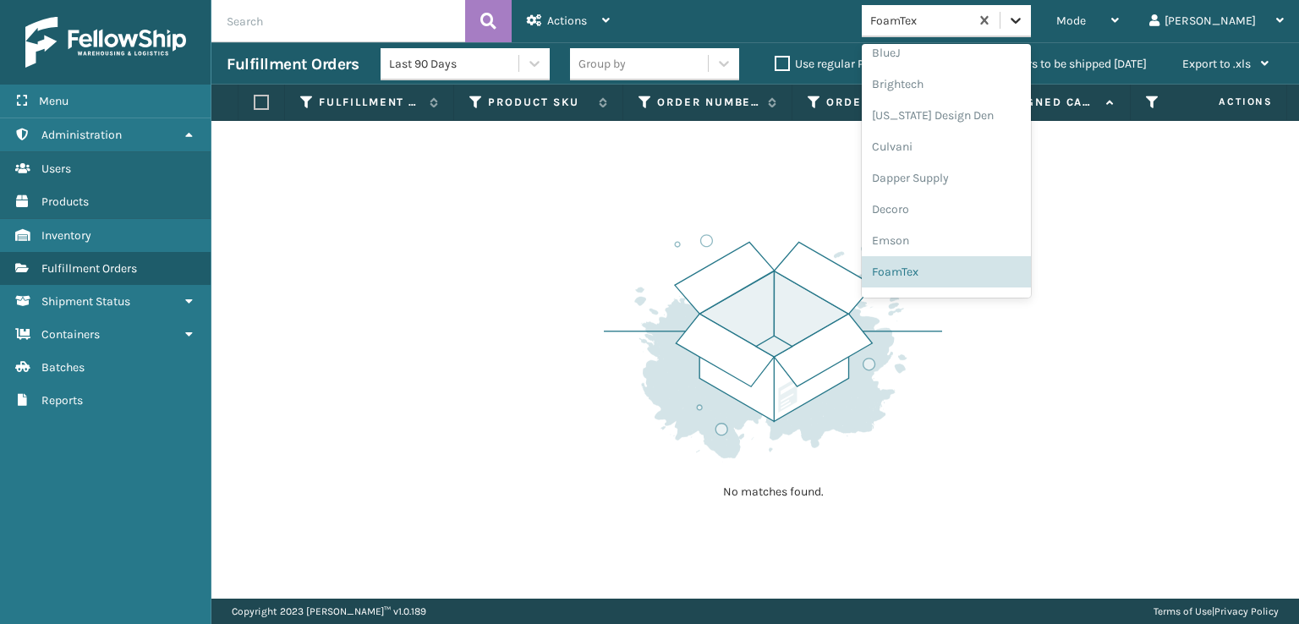
click at [1024, 14] on icon at bounding box center [1015, 20] width 17 height 17
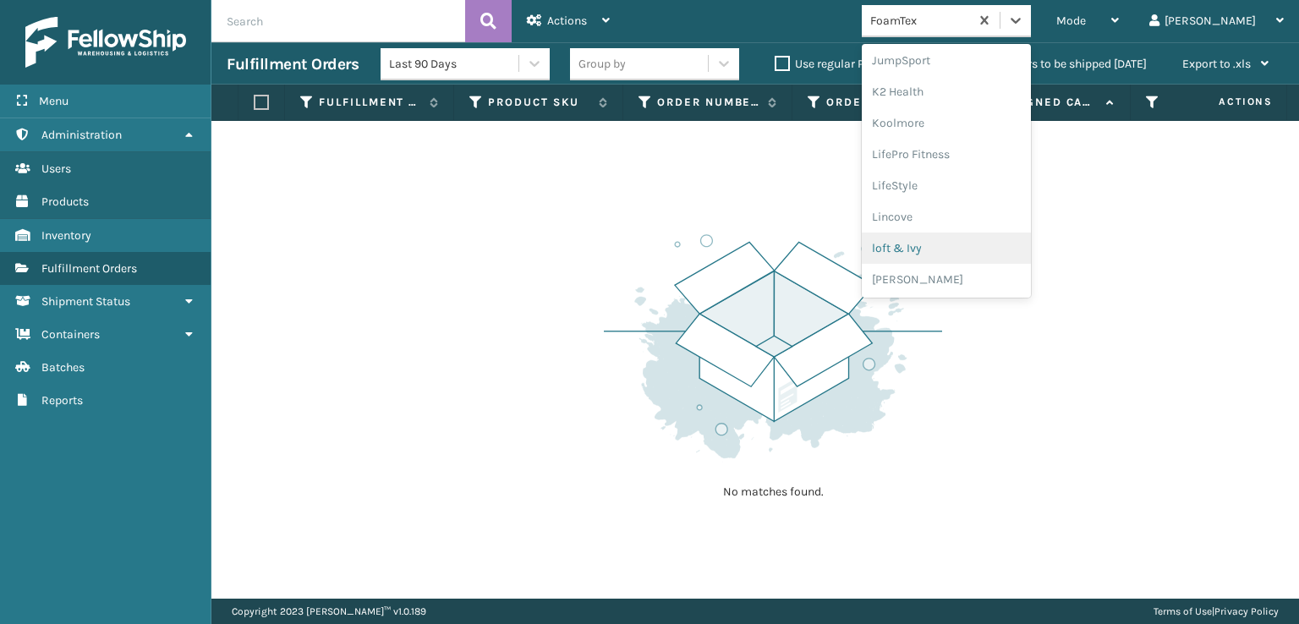
scroll to position [619, 0]
click at [965, 224] on div "[PERSON_NAME] Brands" at bounding box center [946, 226] width 169 height 31
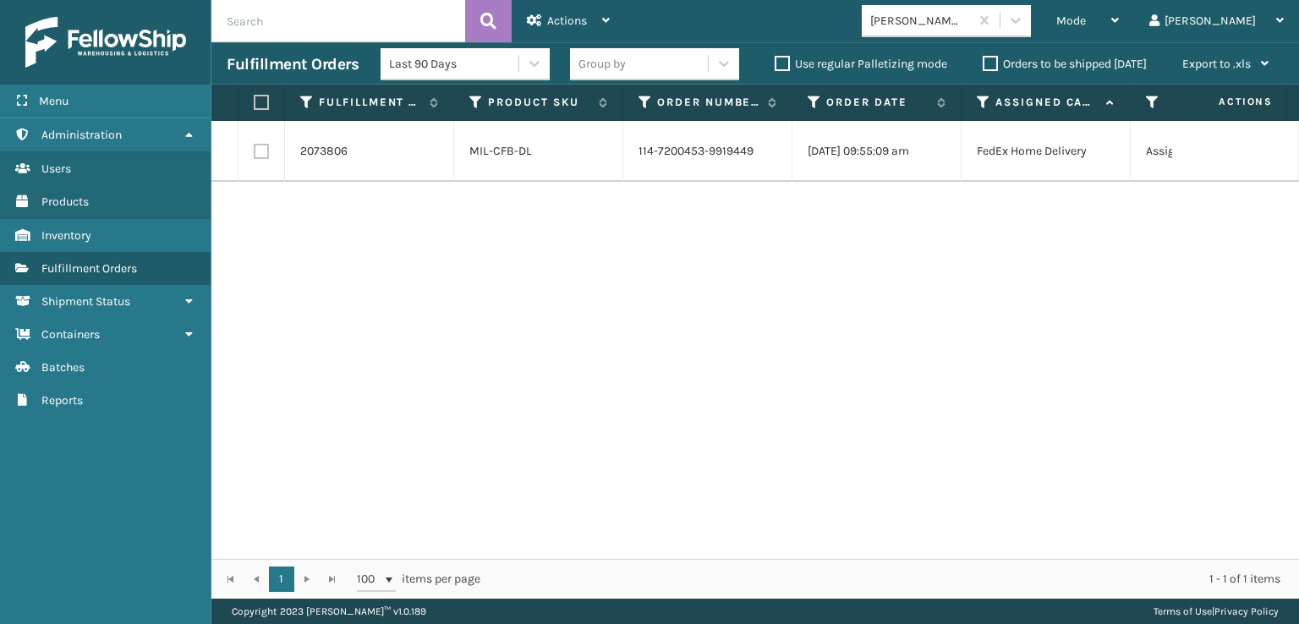
click at [256, 154] on label at bounding box center [261, 151] width 15 height 15
click at [255, 154] on input "checkbox" at bounding box center [254, 149] width 1 height 11
checkbox input "true"
click at [568, 22] on span "Actions" at bounding box center [567, 21] width 40 height 14
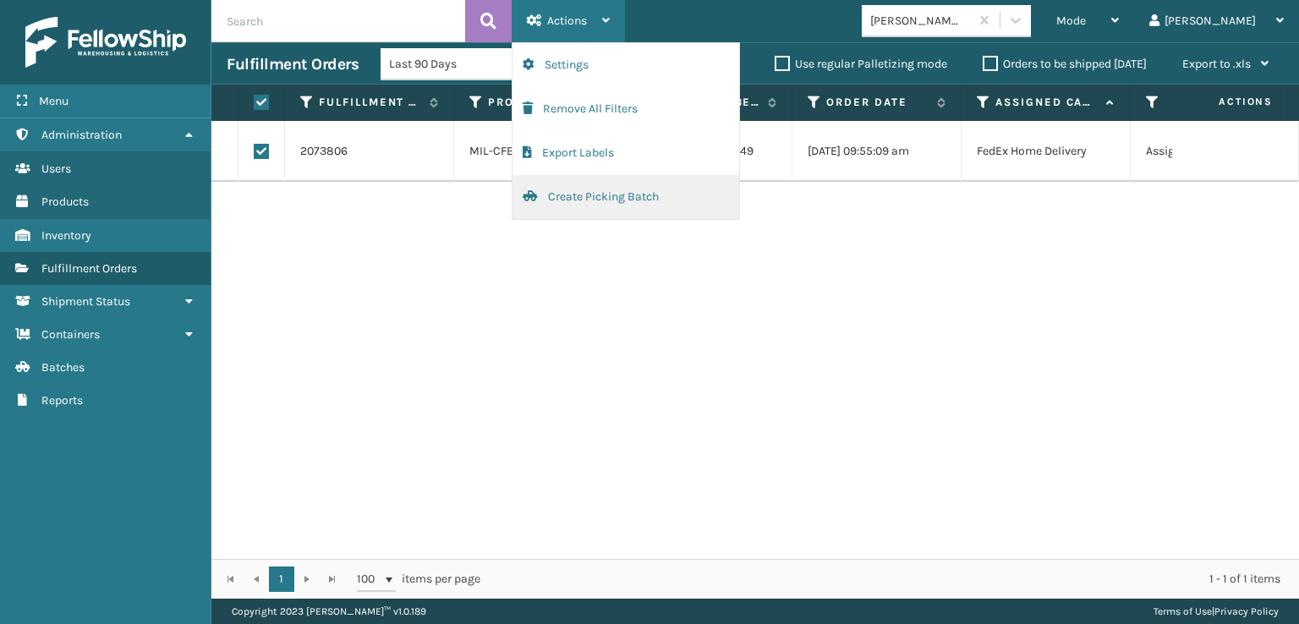
click at [612, 197] on button "Create Picking Batch" at bounding box center [626, 197] width 227 height 44
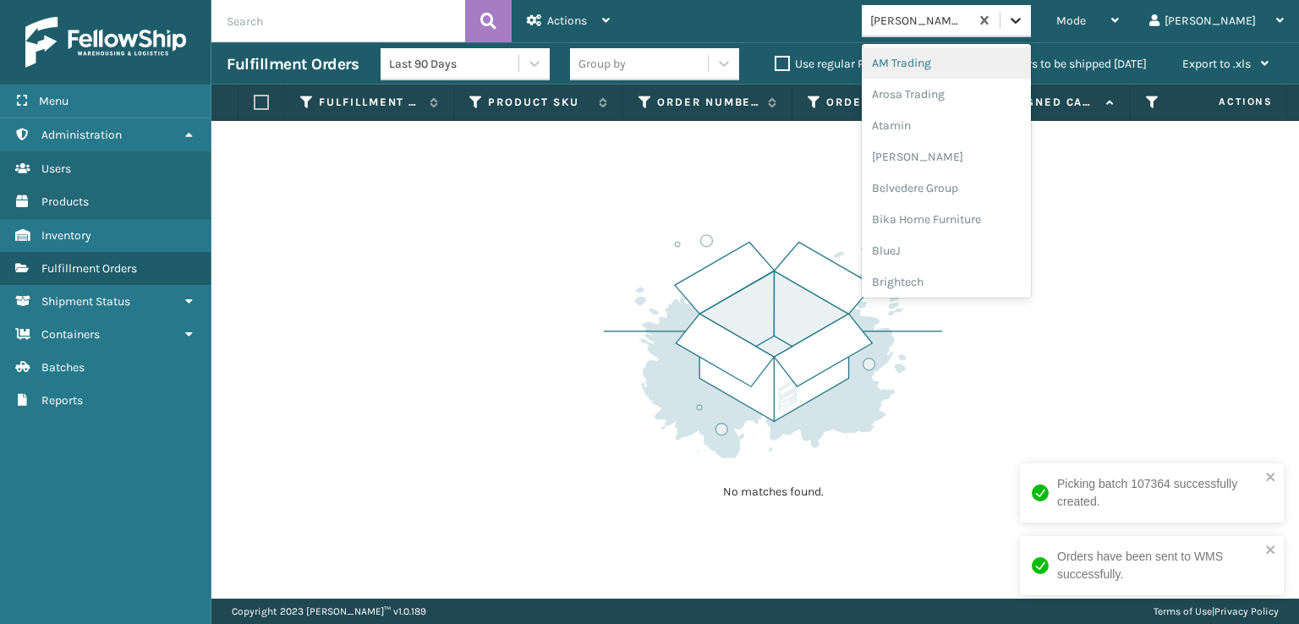
click at [1024, 21] on icon at bounding box center [1015, 20] width 17 height 17
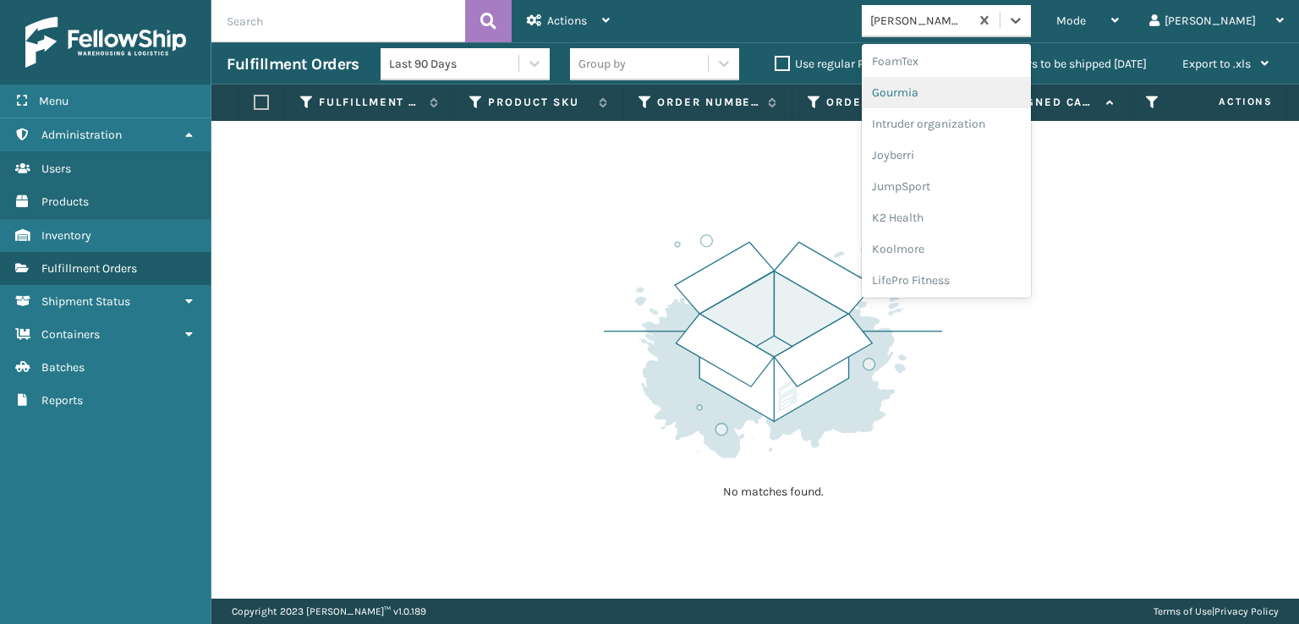
scroll to position [423, 0]
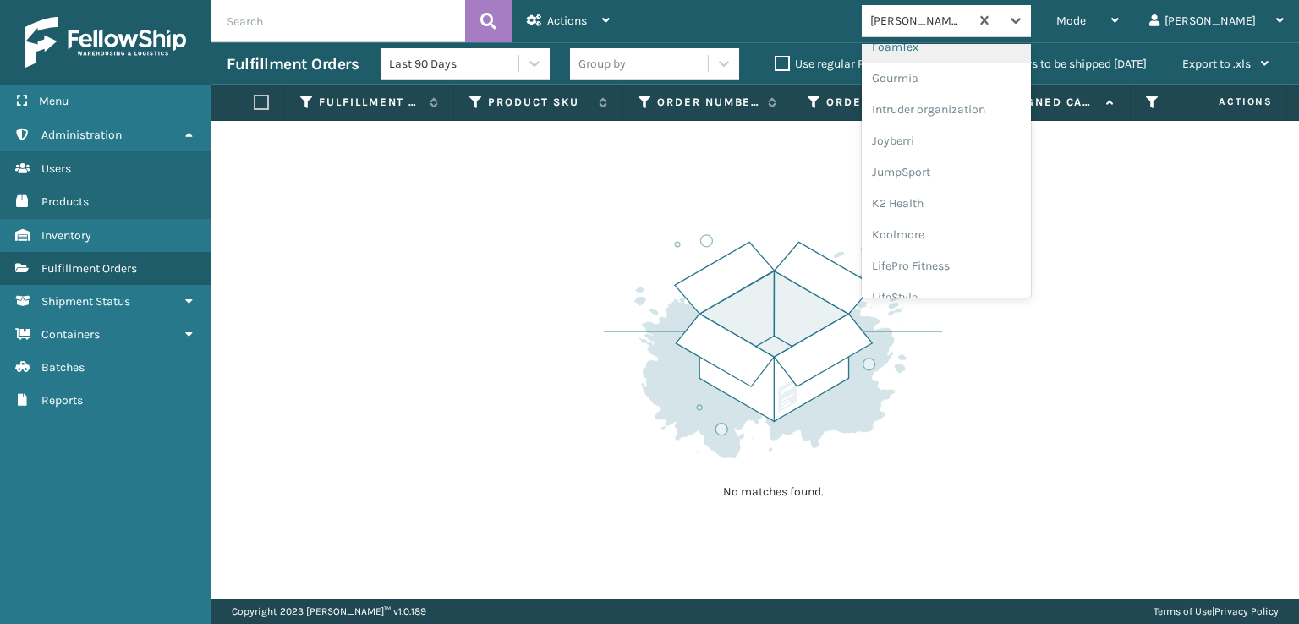
click at [964, 45] on div "FoamTex" at bounding box center [946, 46] width 169 height 31
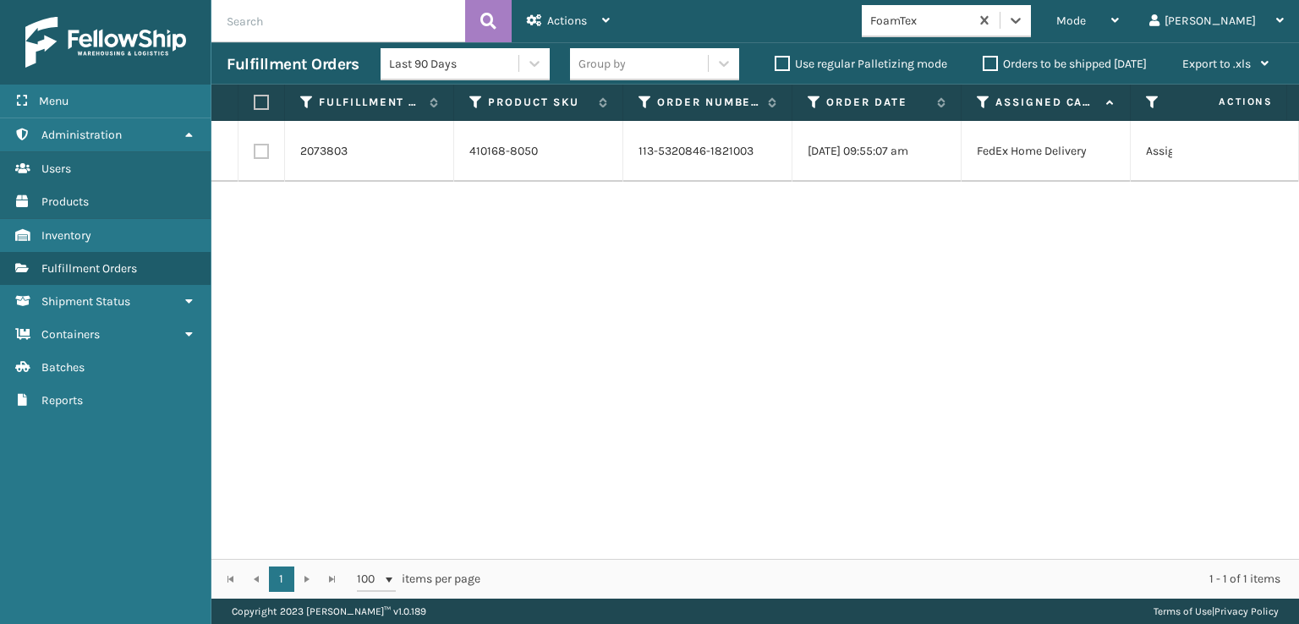
click at [255, 153] on label at bounding box center [261, 151] width 15 height 15
click at [255, 153] on input "checkbox" at bounding box center [254, 149] width 1 height 11
checkbox input "true"
click at [549, 8] on div "Actions" at bounding box center [568, 21] width 83 height 42
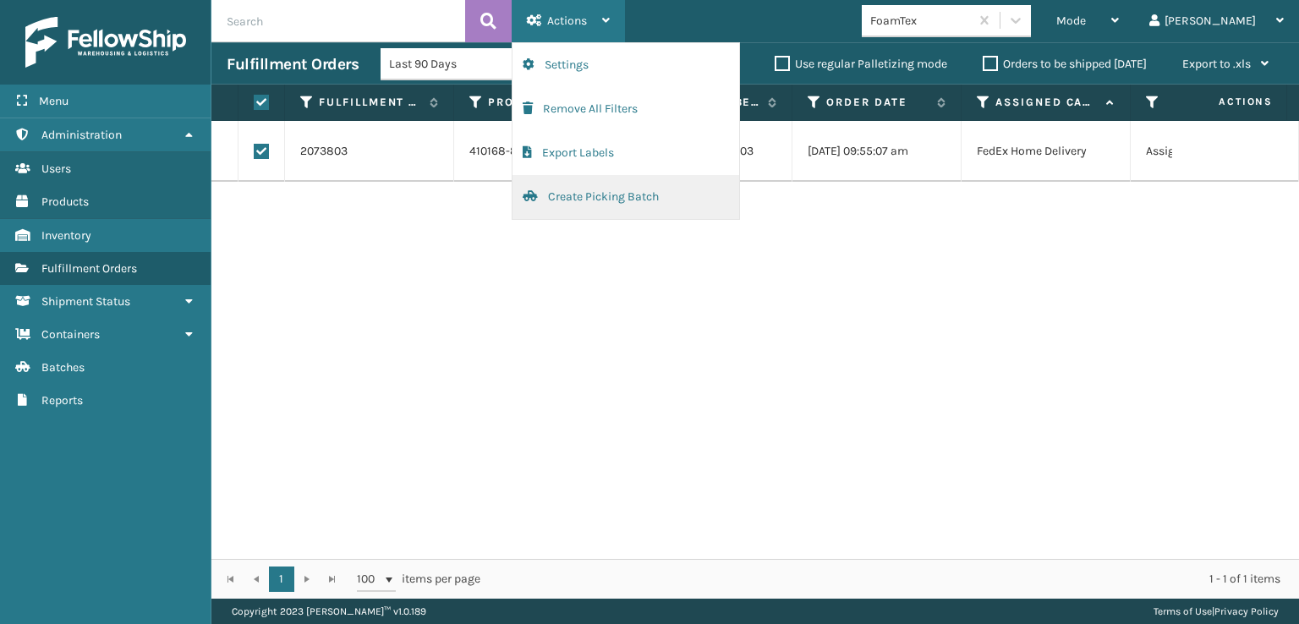
click at [562, 204] on button "Create Picking Batch" at bounding box center [626, 197] width 227 height 44
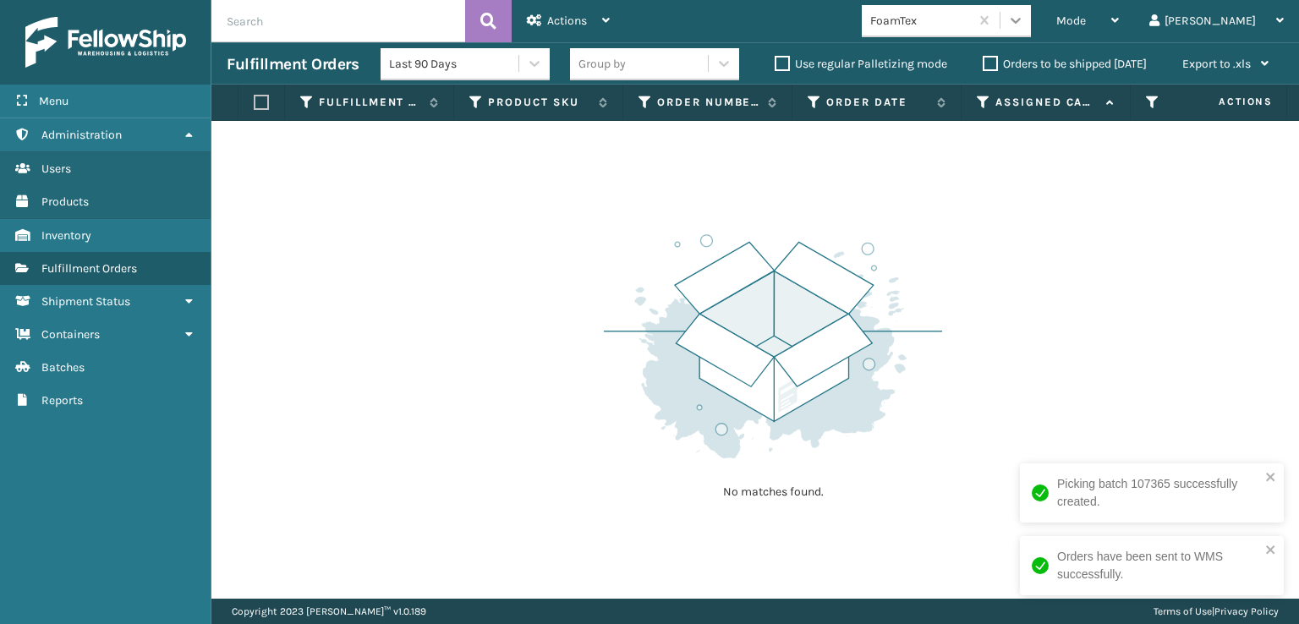
click at [1021, 23] on icon at bounding box center [1016, 21] width 10 height 6
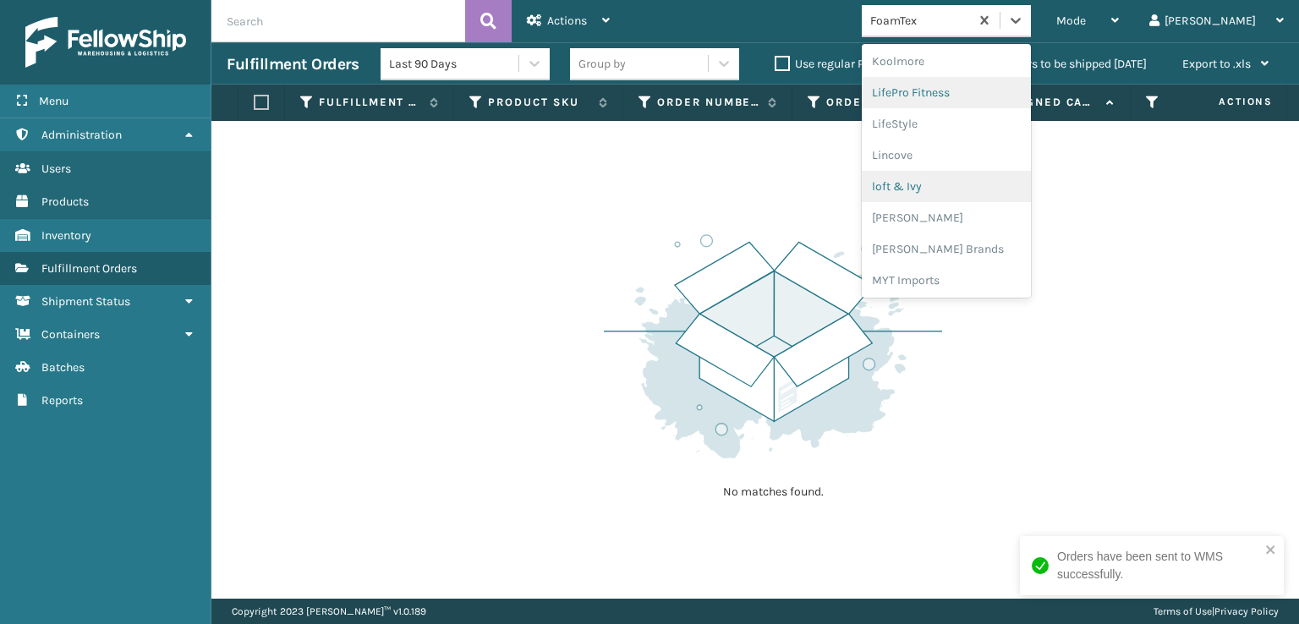
scroll to position [619, 0]
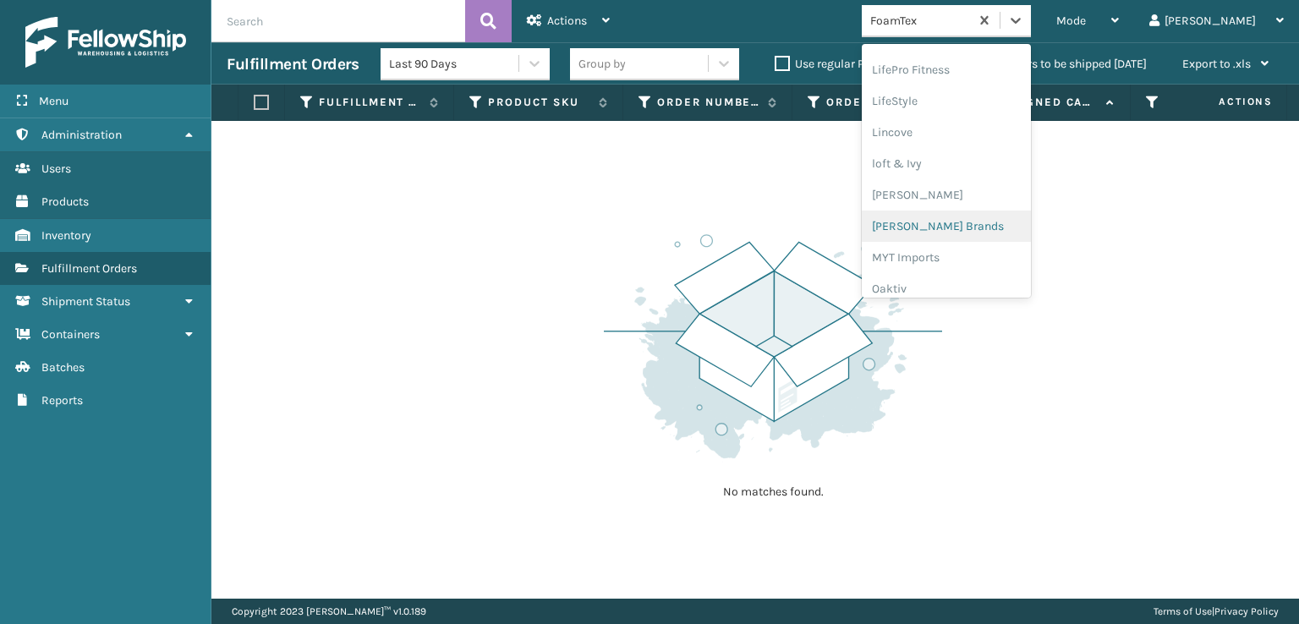
click at [984, 226] on div "[PERSON_NAME] Brands" at bounding box center [946, 226] width 169 height 31
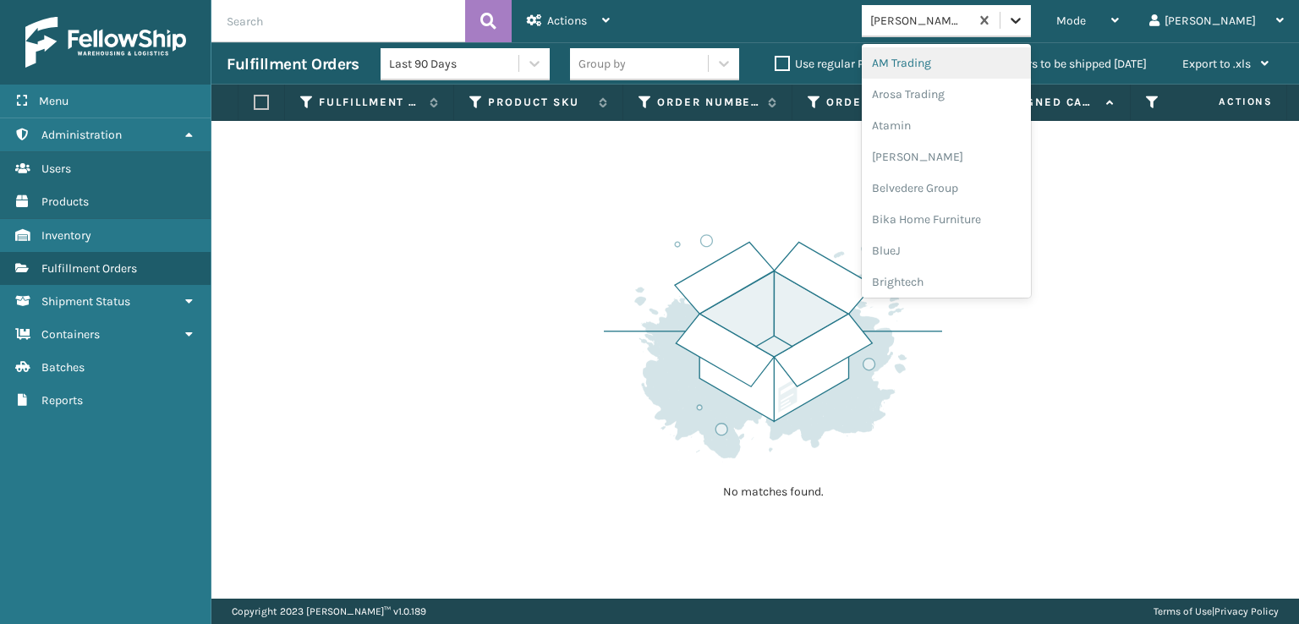
click at [1021, 19] on icon at bounding box center [1016, 21] width 10 height 6
click at [981, 185] on div "Plush Collections" at bounding box center [946, 184] width 169 height 31
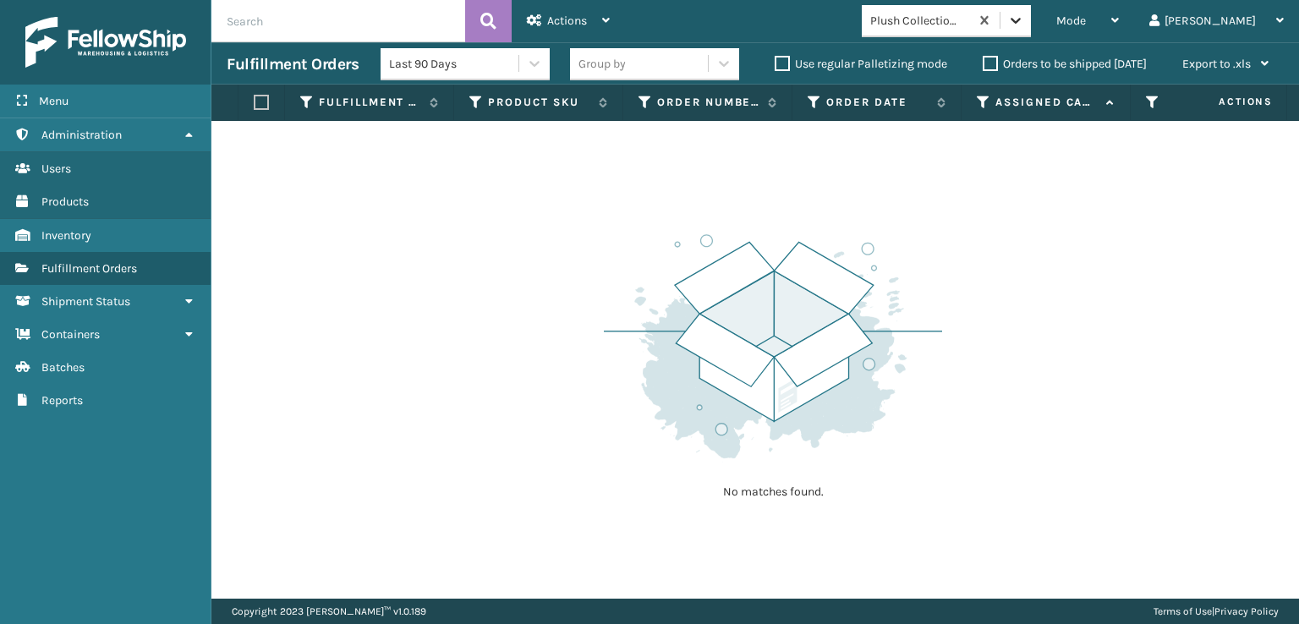
click at [1024, 25] on icon at bounding box center [1015, 20] width 17 height 17
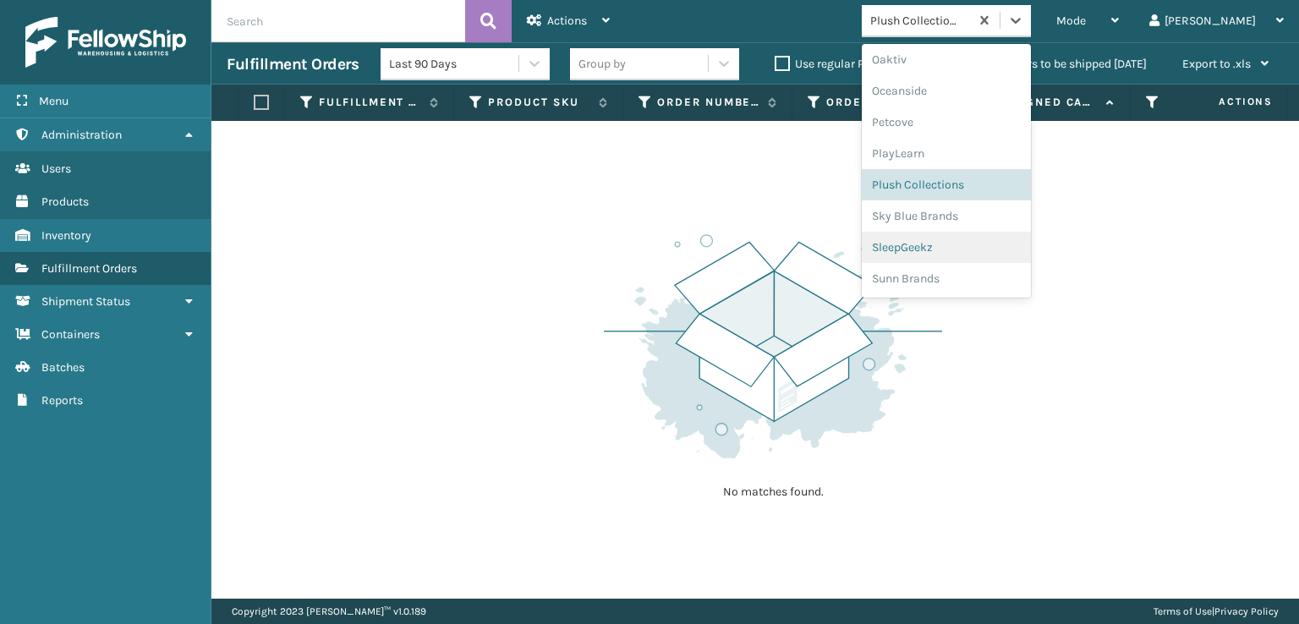
click at [971, 248] on div "SleepGeekz" at bounding box center [946, 247] width 169 height 31
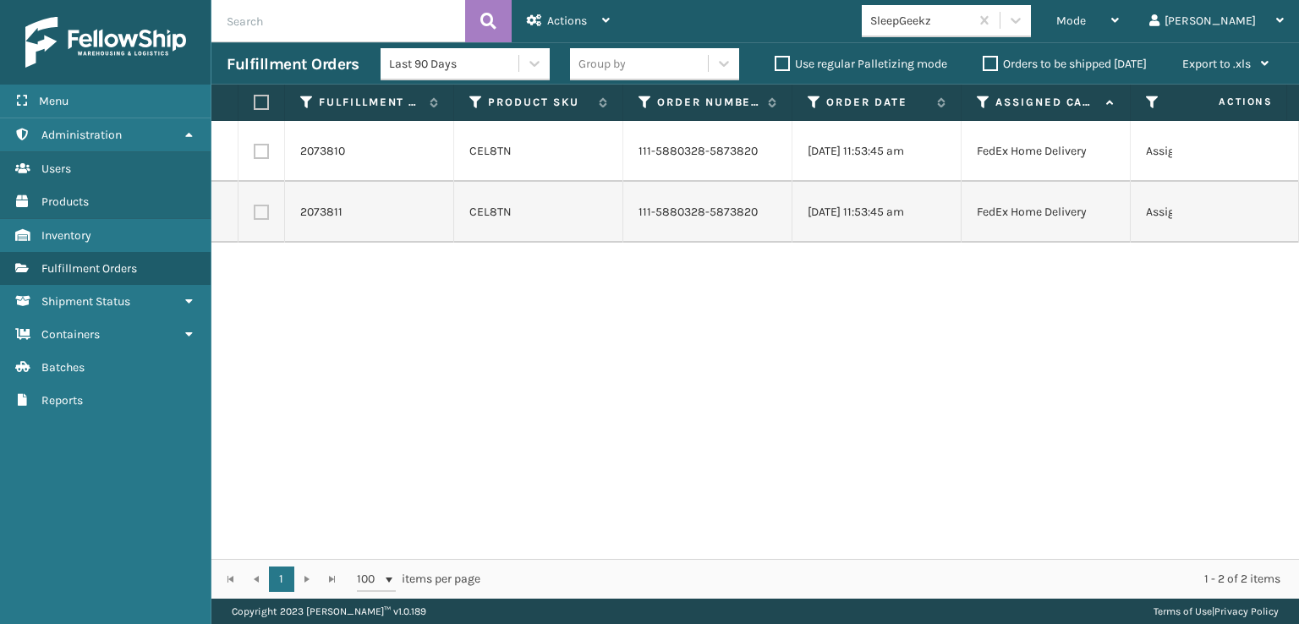
click at [264, 110] on th at bounding box center [262, 103] width 47 height 36
click at [260, 101] on label at bounding box center [259, 102] width 10 height 15
click at [255, 101] on input "checkbox" at bounding box center [254, 102] width 1 height 11
checkbox input "true"
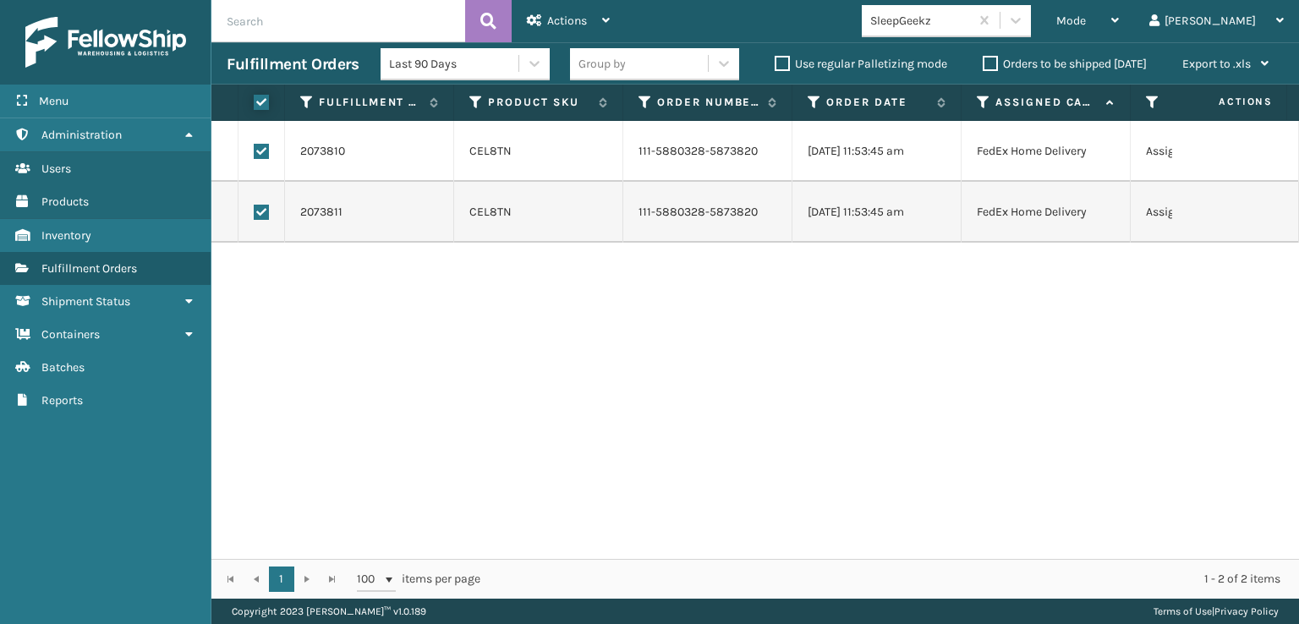
checkbox input "true"
click at [566, 19] on span "Actions" at bounding box center [567, 21] width 40 height 14
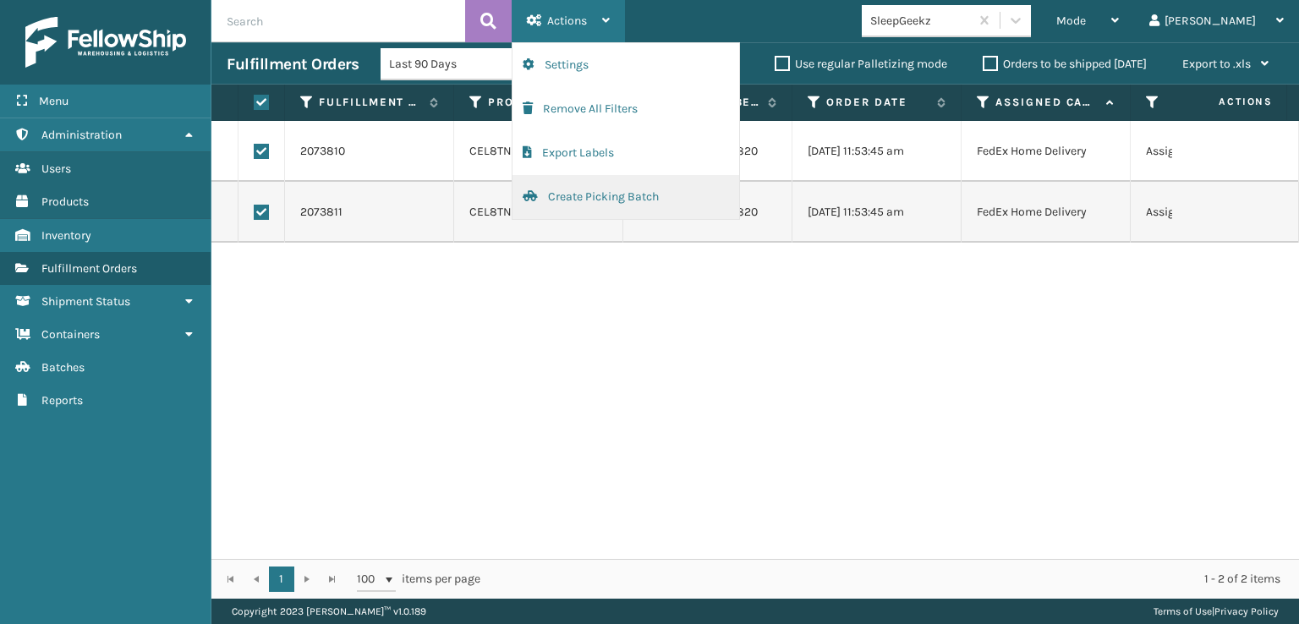
click at [578, 190] on button "Create Picking Batch" at bounding box center [626, 197] width 227 height 44
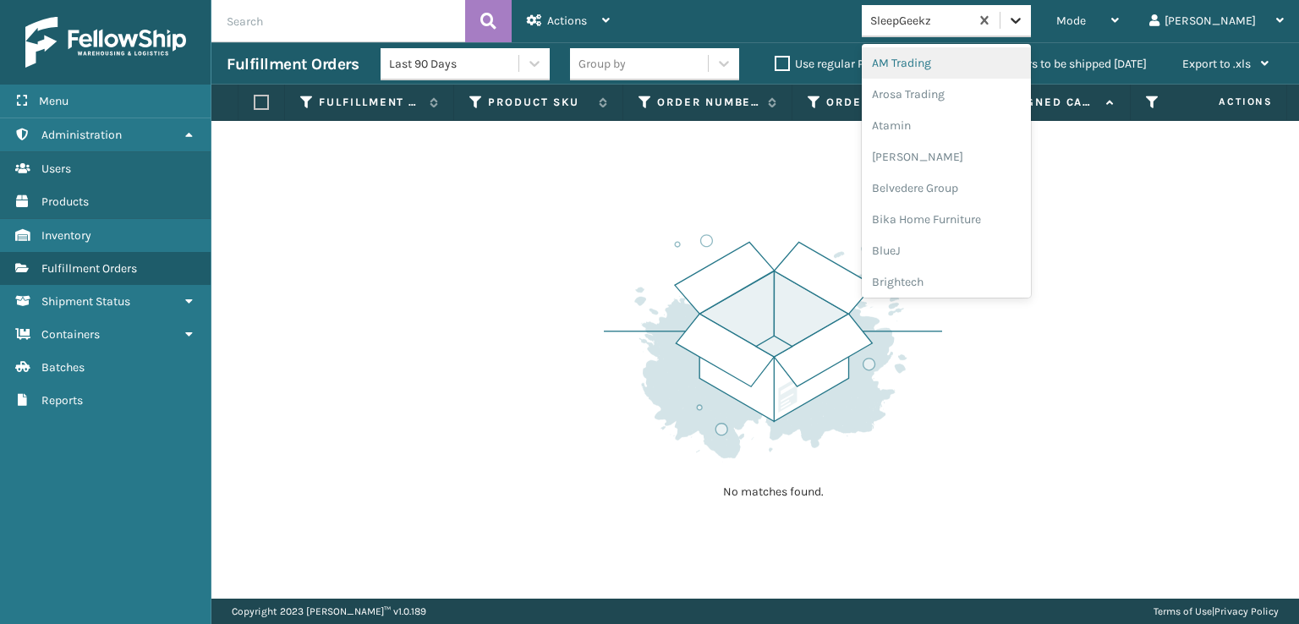
click at [1024, 21] on icon at bounding box center [1015, 20] width 17 height 17
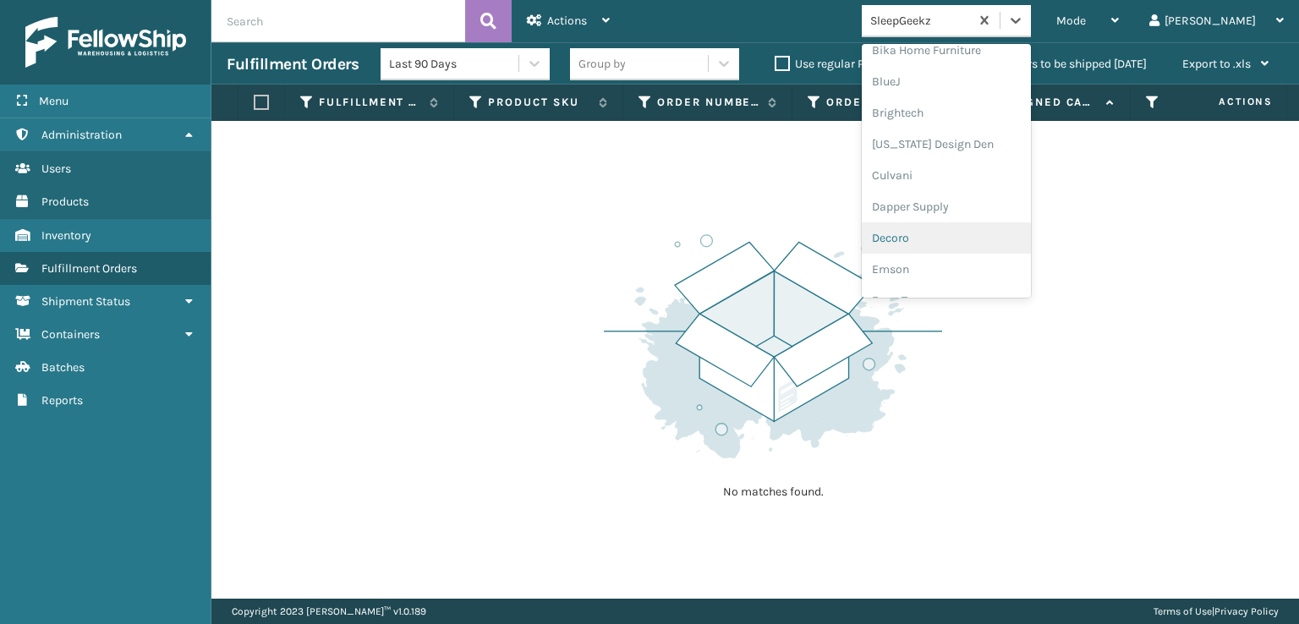
scroll to position [254, 0]
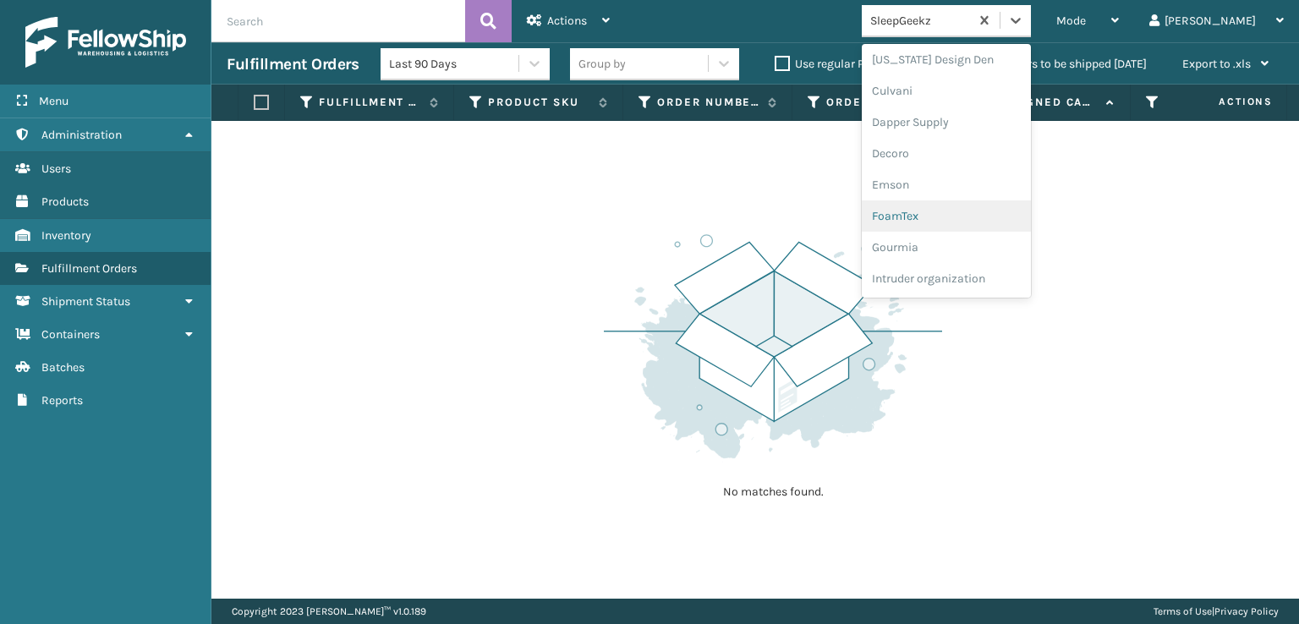
click at [971, 217] on div "FoamTex" at bounding box center [946, 215] width 169 height 31
click at [1024, 27] on icon at bounding box center [1015, 20] width 17 height 17
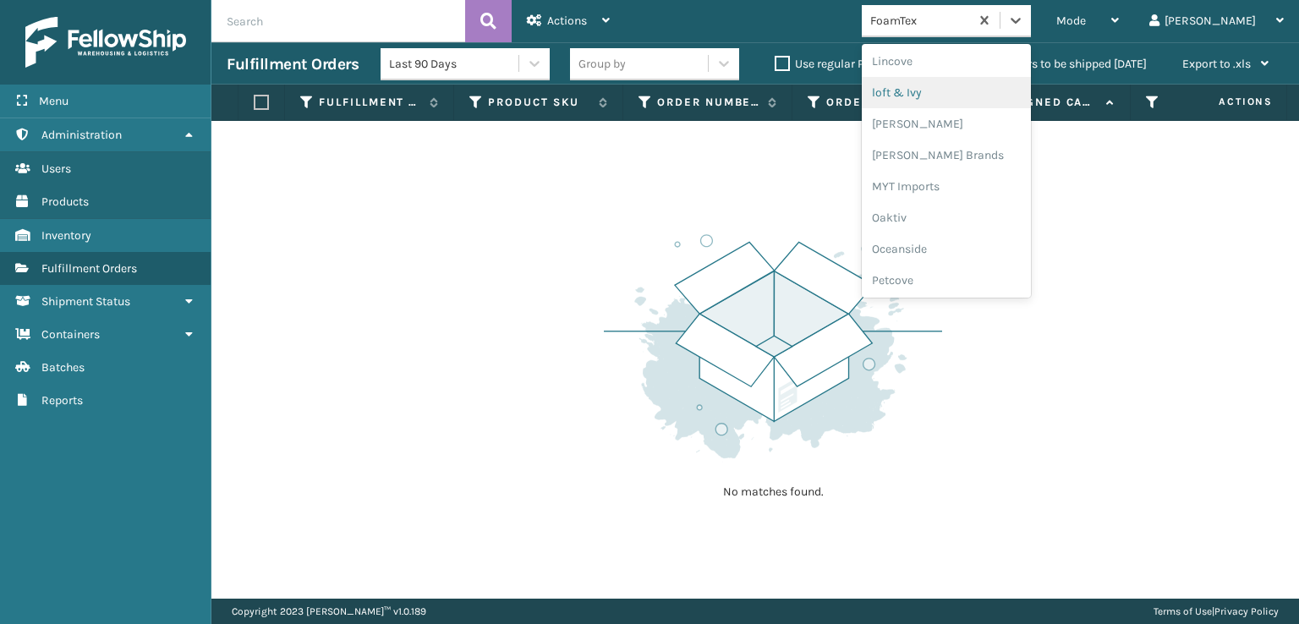
scroll to position [704, 0]
click at [968, 147] on div "[PERSON_NAME] Brands" at bounding box center [946, 141] width 169 height 31
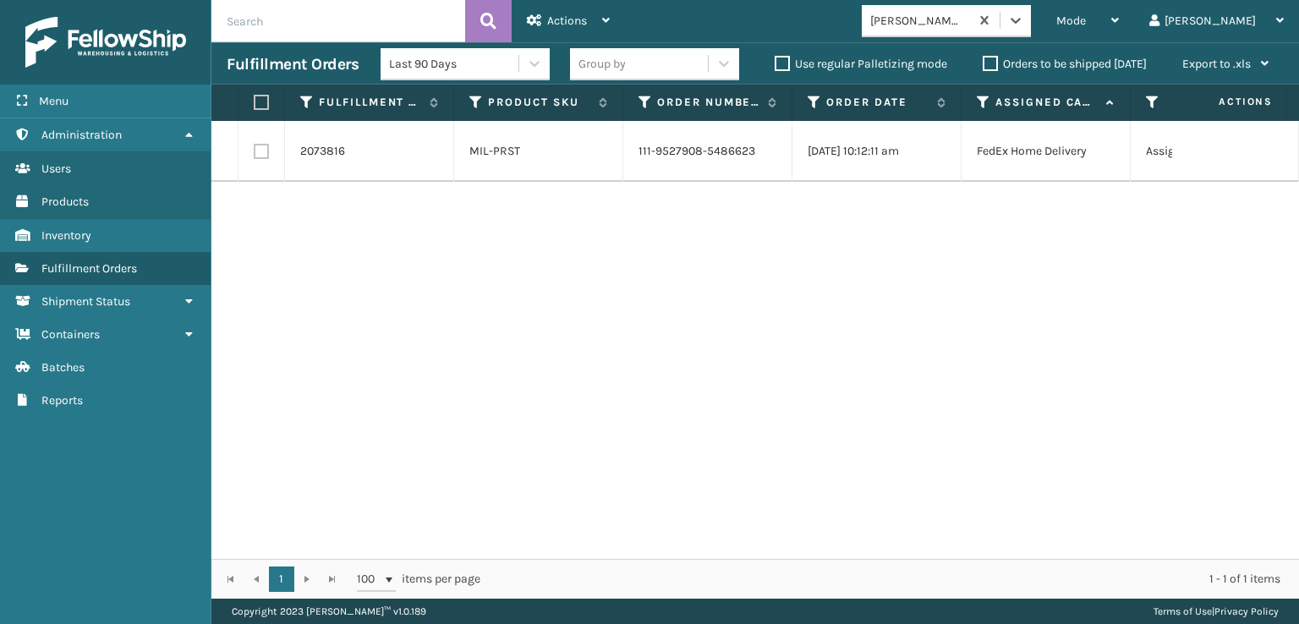
click at [262, 146] on label at bounding box center [261, 151] width 15 height 15
click at [255, 146] on input "checkbox" at bounding box center [254, 149] width 1 height 11
checkbox input "true"
click at [551, 11] on div "Actions" at bounding box center [568, 21] width 83 height 42
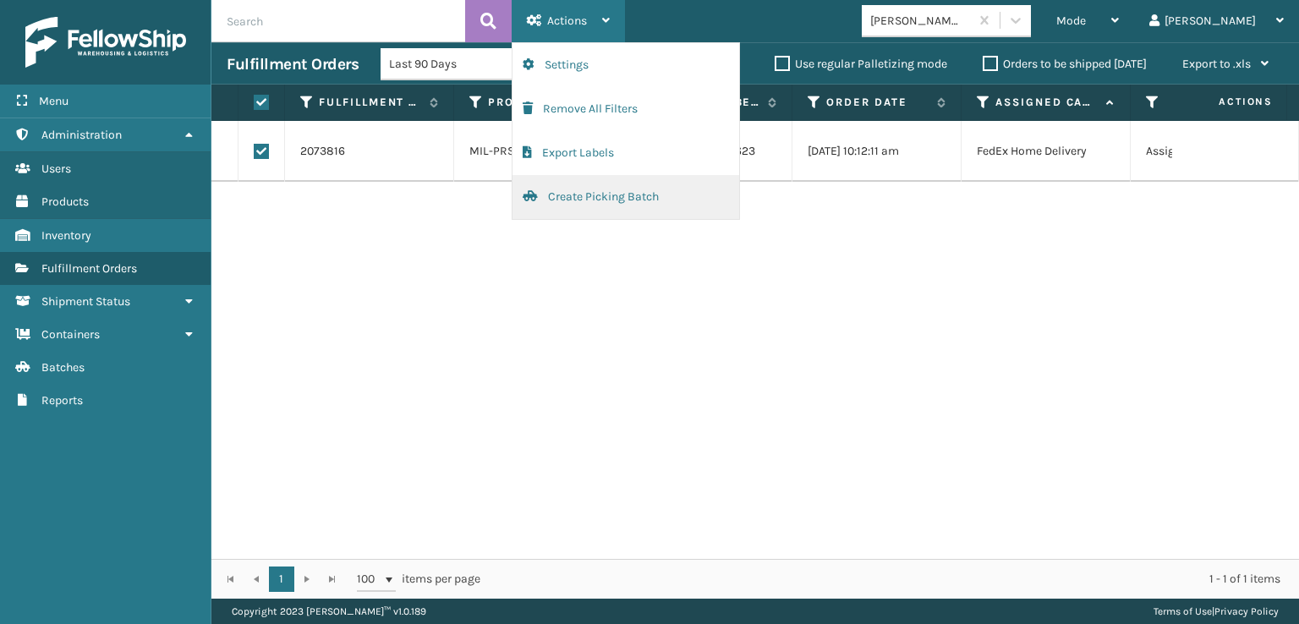
click at [579, 200] on button "Create Picking Batch" at bounding box center [626, 197] width 227 height 44
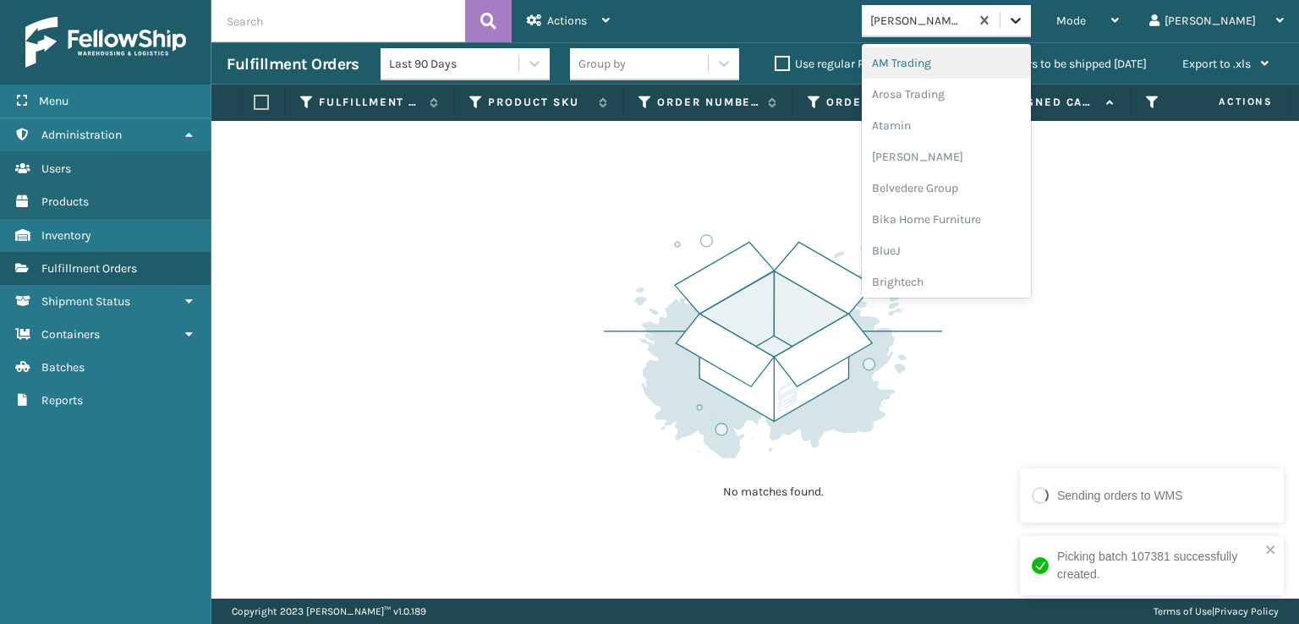
click at [1021, 21] on icon at bounding box center [1016, 21] width 10 height 6
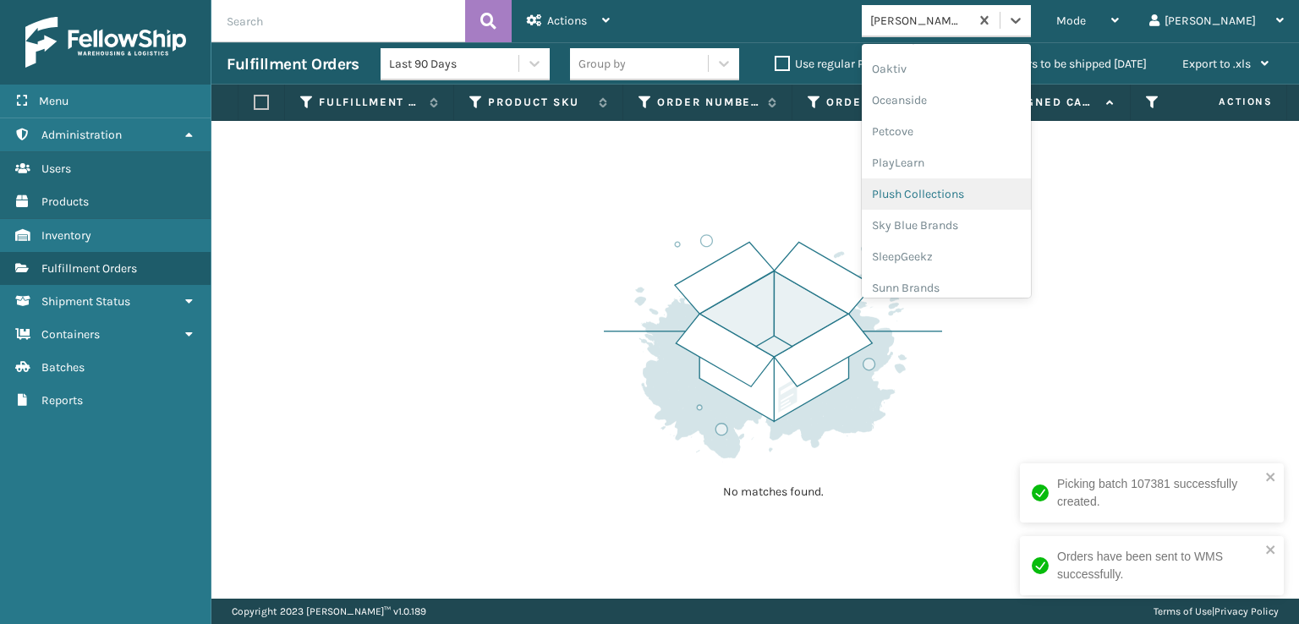
scroll to position [848, 0]
click at [1002, 187] on div "Plush Collections" at bounding box center [946, 184] width 169 height 31
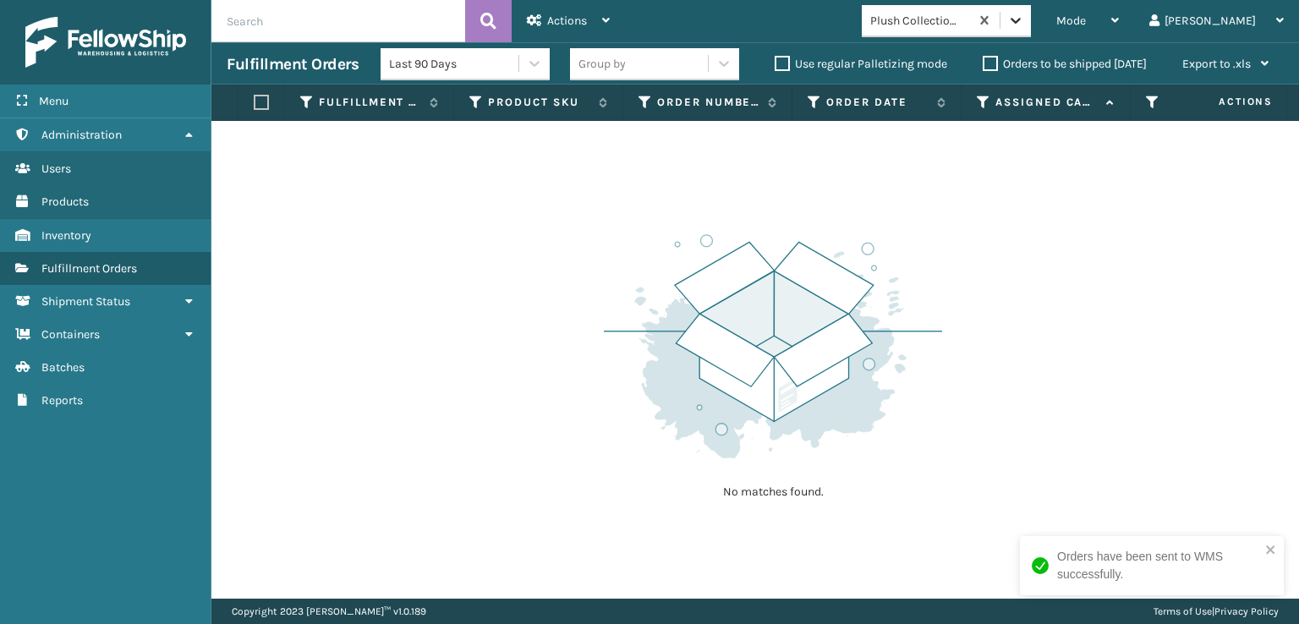
click at [1024, 23] on icon at bounding box center [1015, 20] width 17 height 17
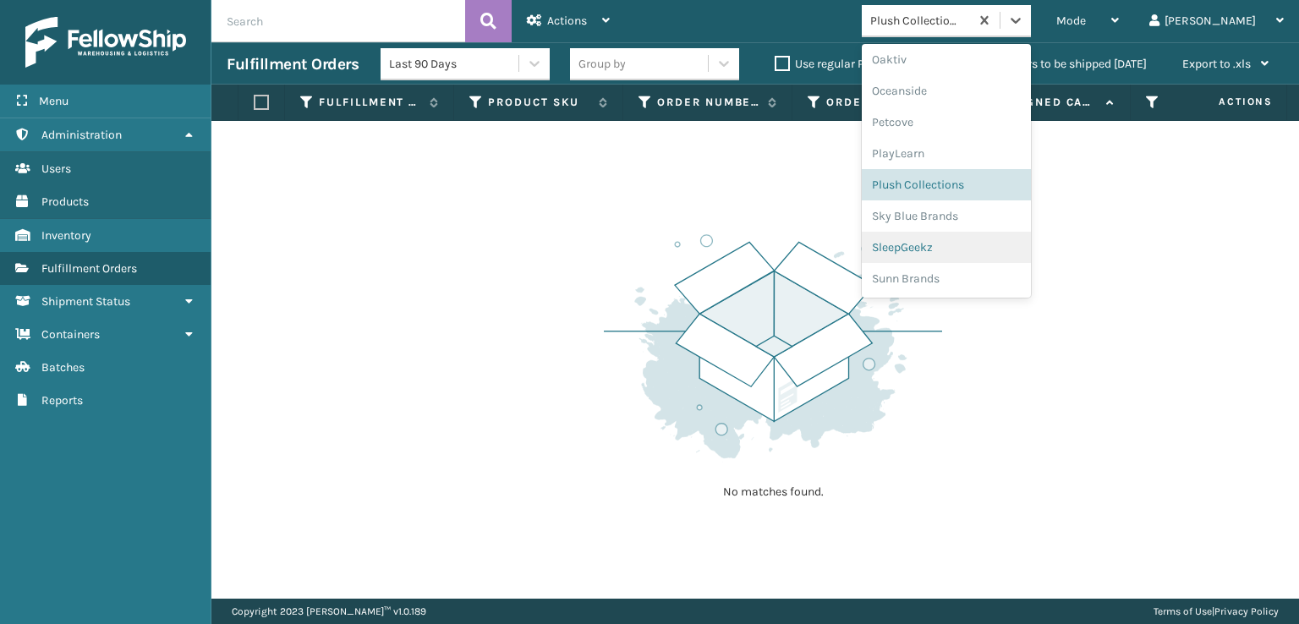
click at [958, 246] on div "SleepGeekz" at bounding box center [946, 247] width 169 height 31
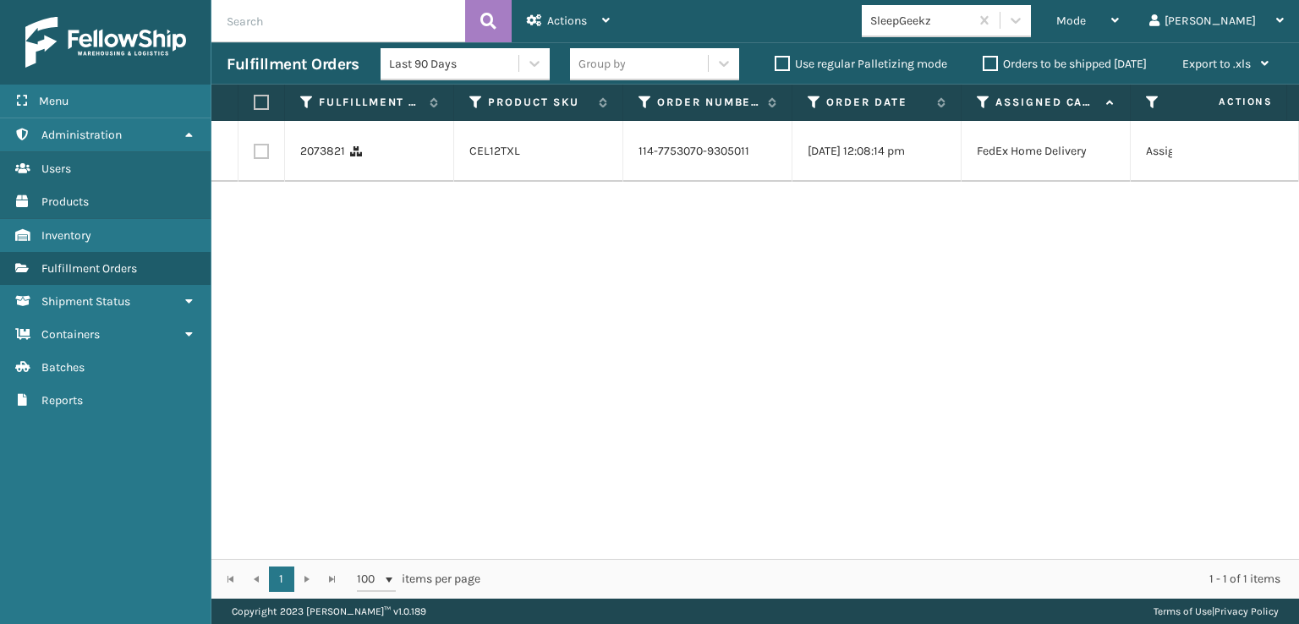
click at [257, 156] on label at bounding box center [261, 151] width 15 height 15
click at [255, 155] on input "checkbox" at bounding box center [254, 149] width 1 height 11
checkbox input "true"
click at [573, 18] on span "Actions" at bounding box center [567, 21] width 40 height 14
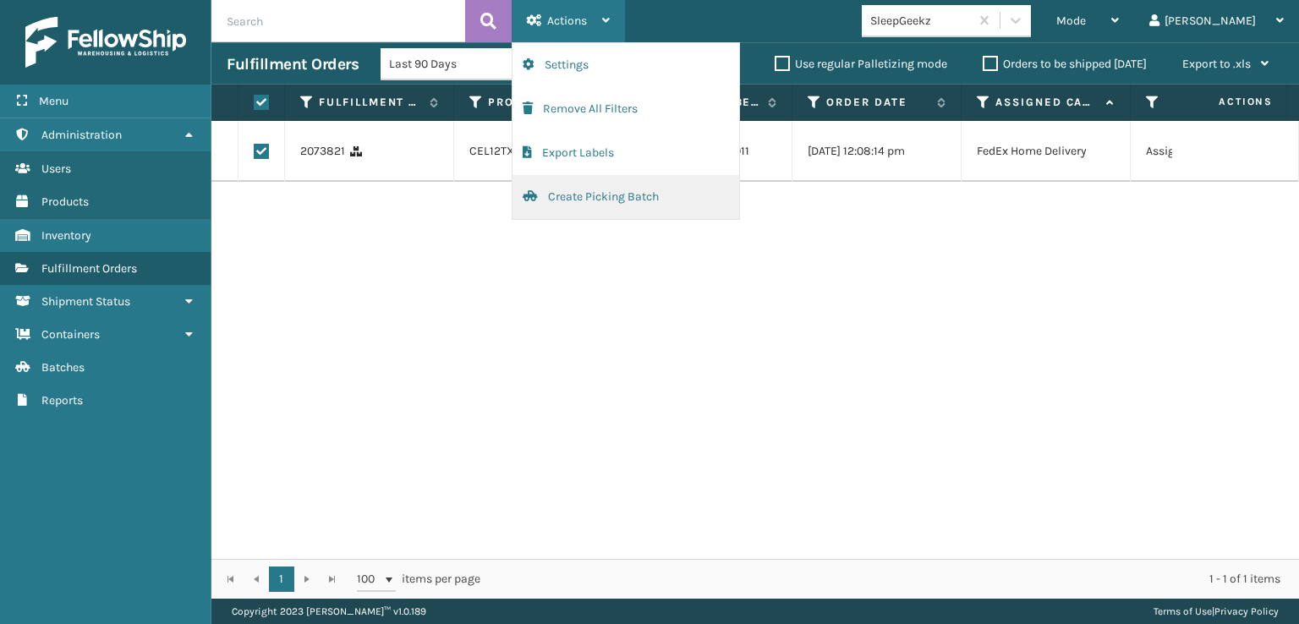
click at [602, 195] on button "Create Picking Batch" at bounding box center [626, 197] width 227 height 44
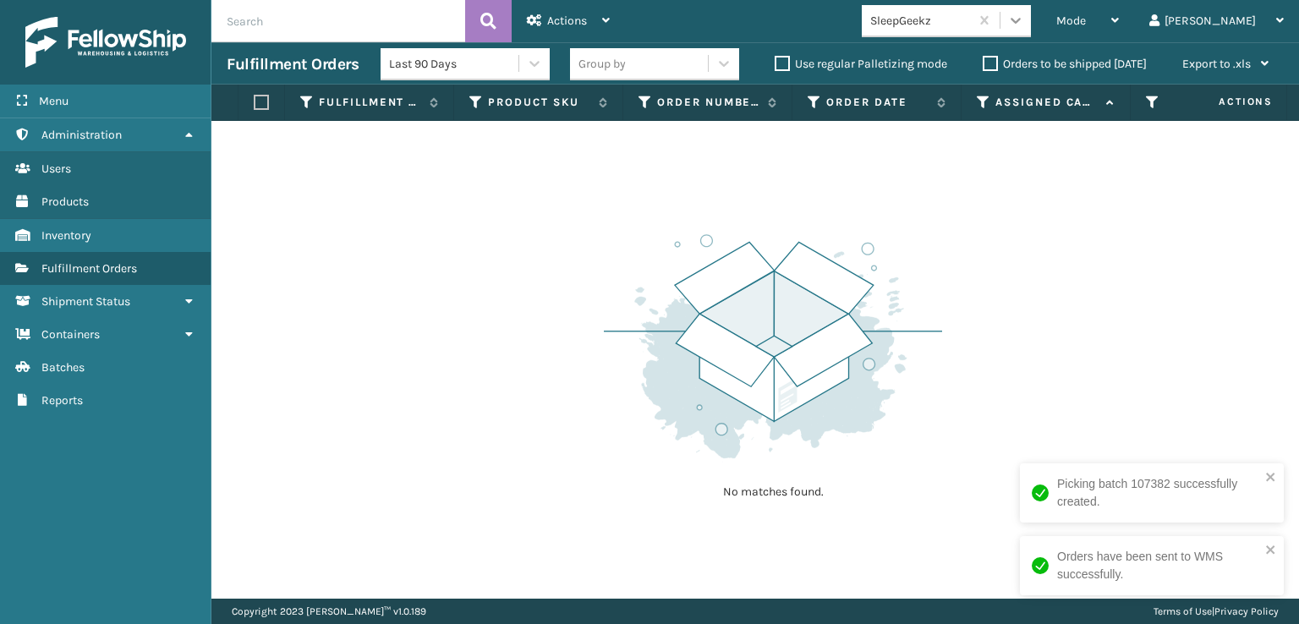
click at [1021, 19] on icon at bounding box center [1016, 21] width 10 height 6
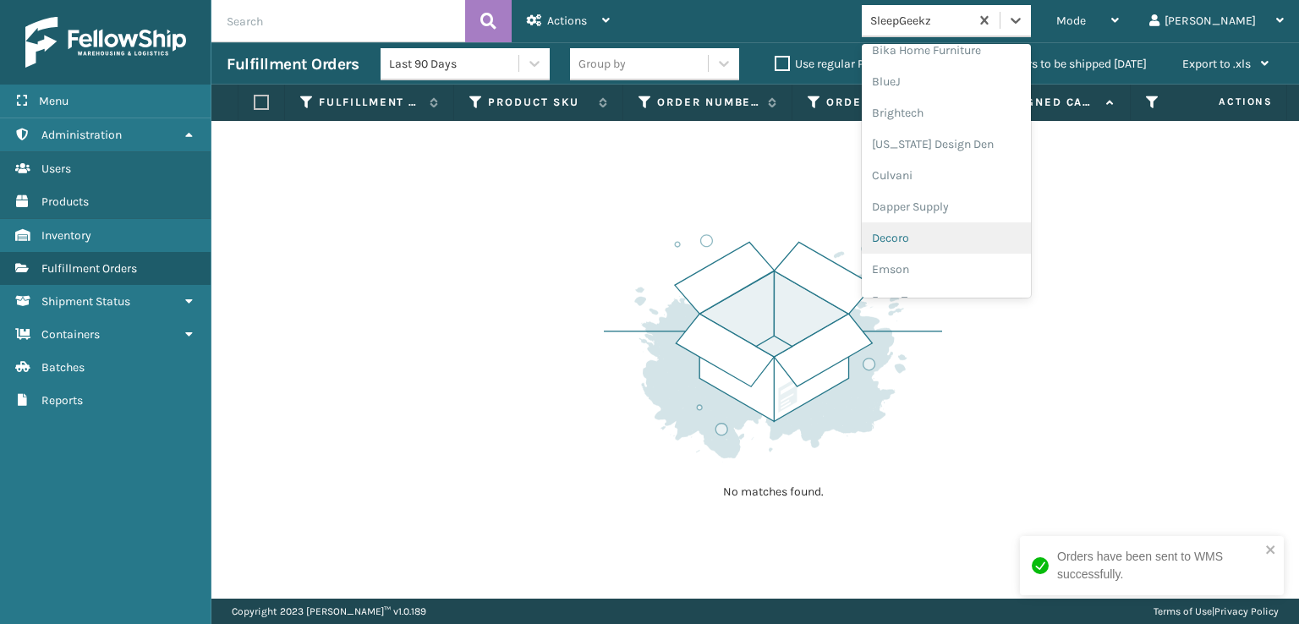
scroll to position [254, 0]
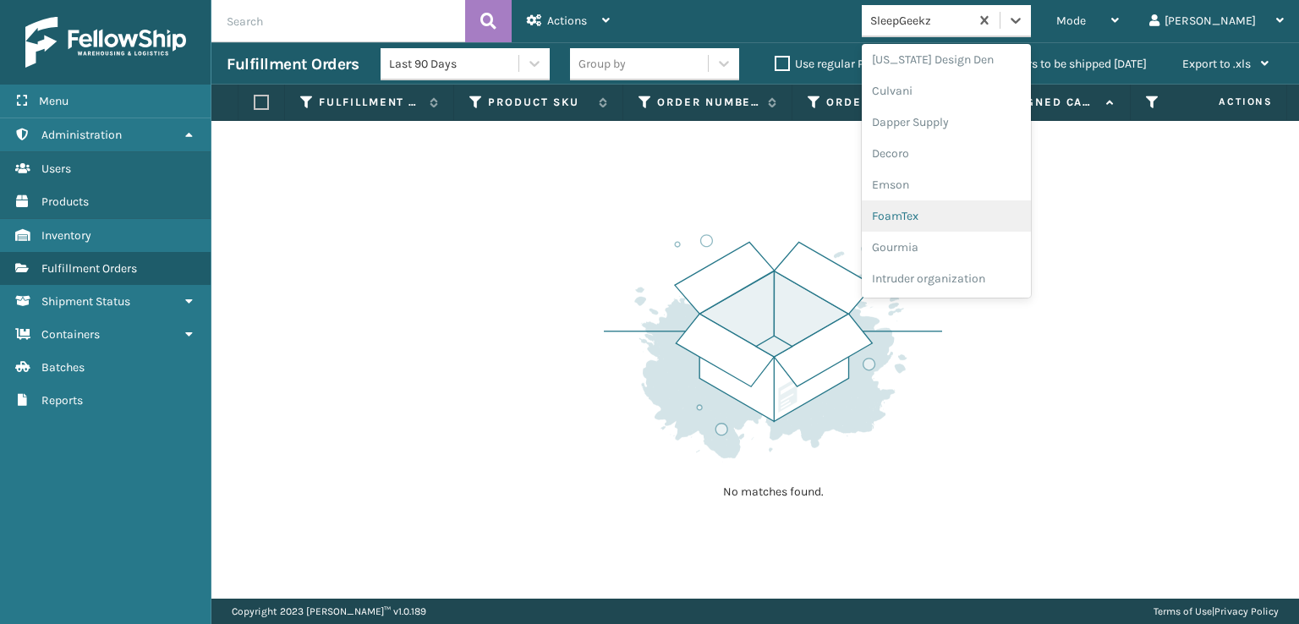
click at [964, 215] on div "FoamTex" at bounding box center [946, 215] width 169 height 31
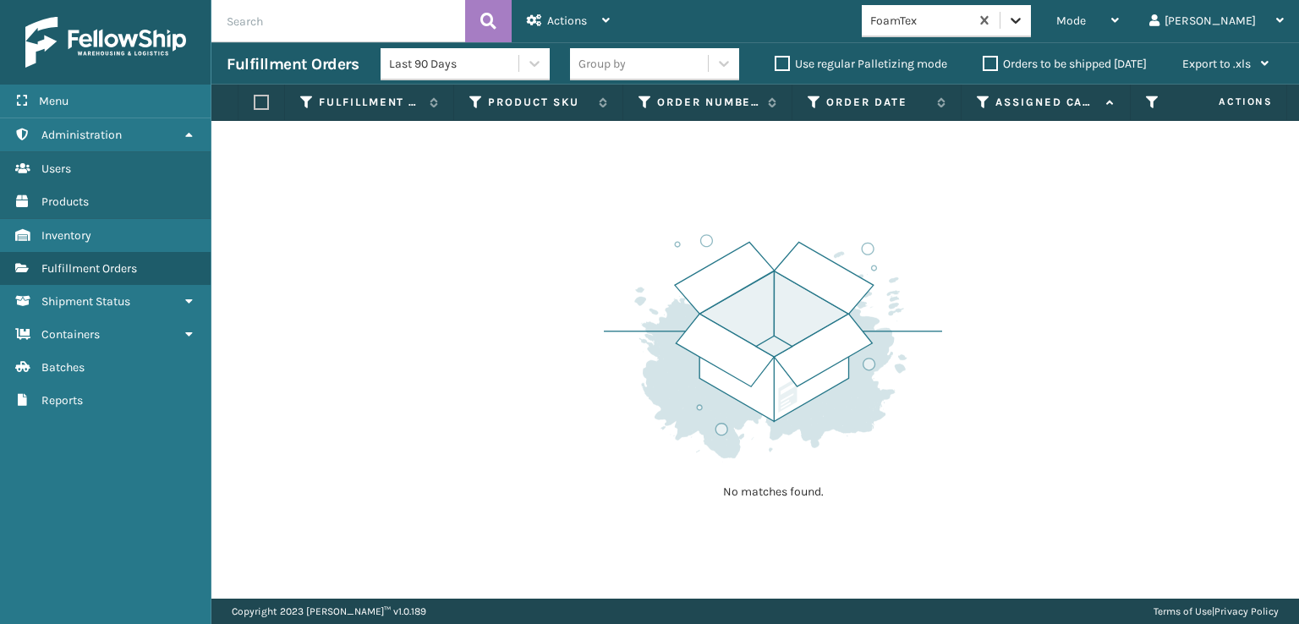
click at [1021, 20] on icon at bounding box center [1016, 21] width 10 height 6
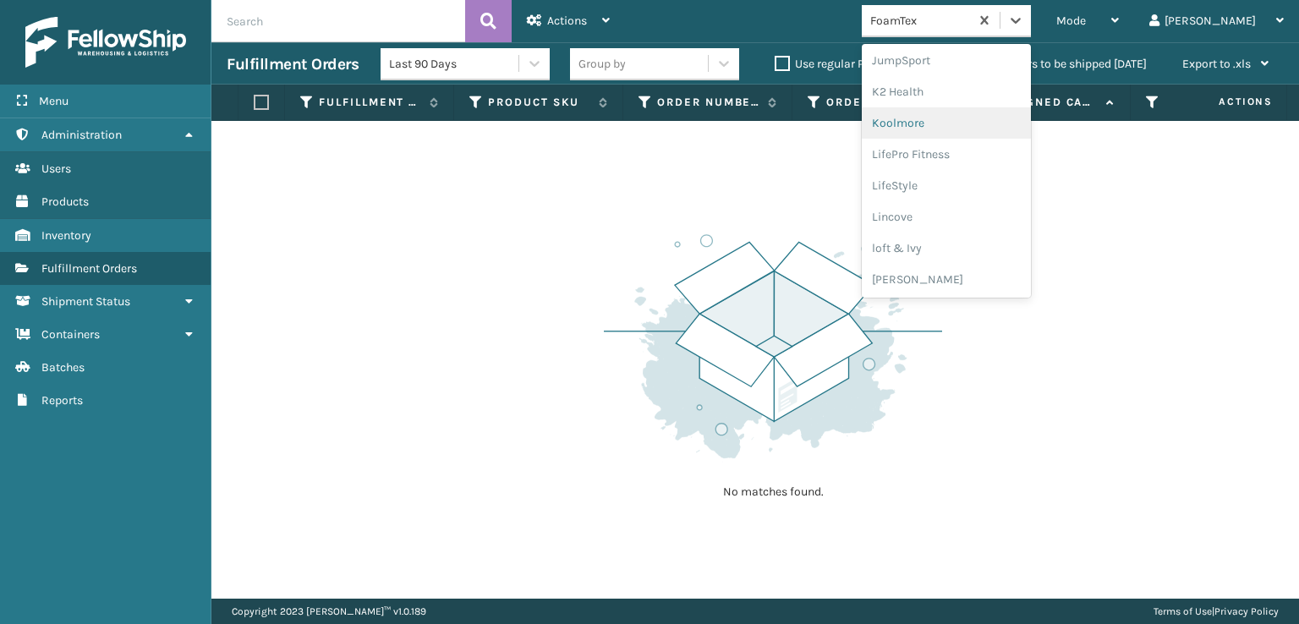
scroll to position [704, 0]
click at [965, 140] on div "[PERSON_NAME] Brands" at bounding box center [946, 141] width 169 height 31
click at [1031, 30] on div at bounding box center [1016, 20] width 30 height 30
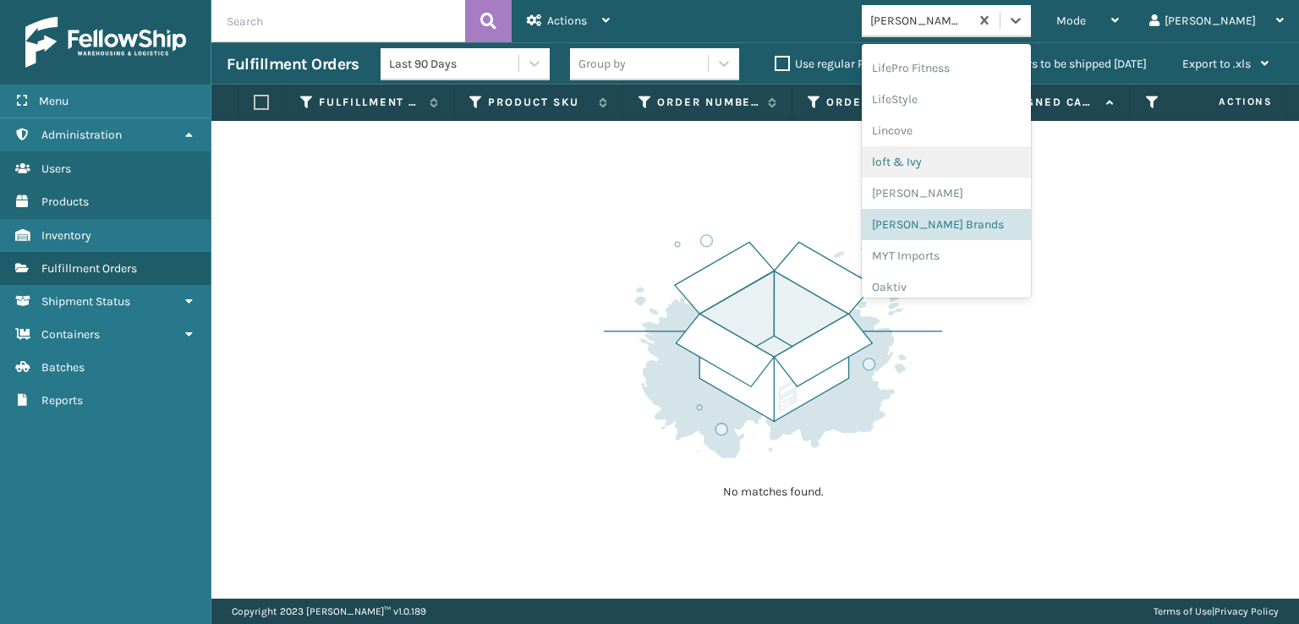
scroll to position [788, 0]
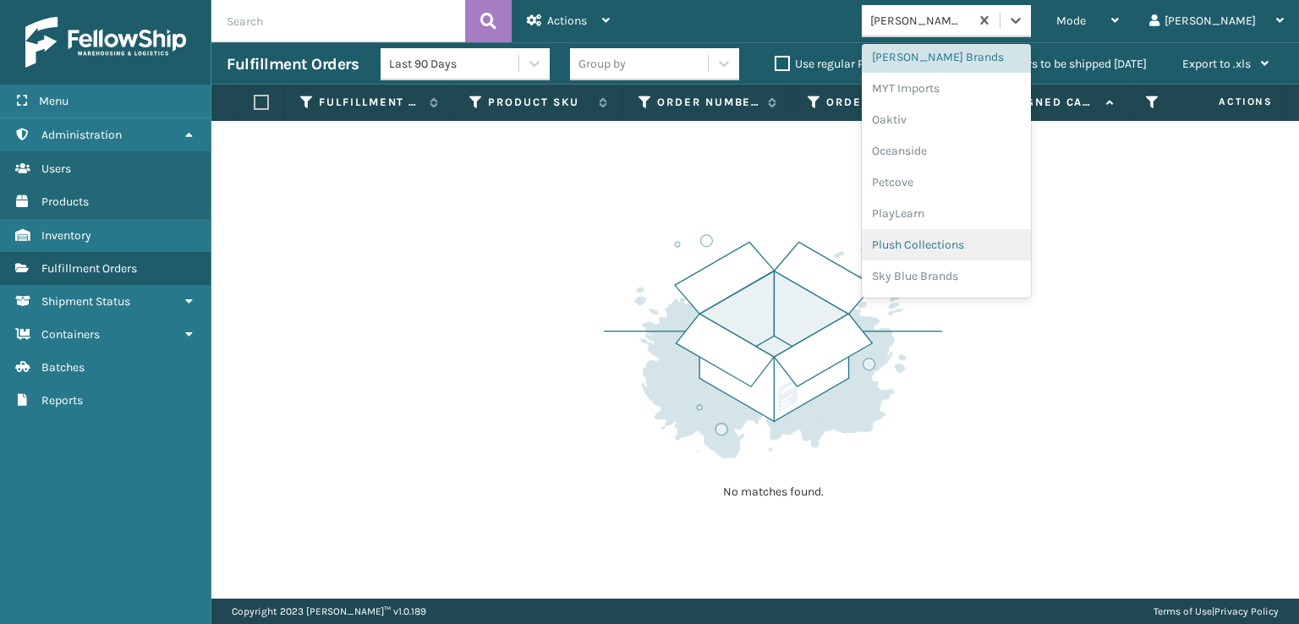
click at [973, 240] on div "Plush Collections" at bounding box center [946, 244] width 169 height 31
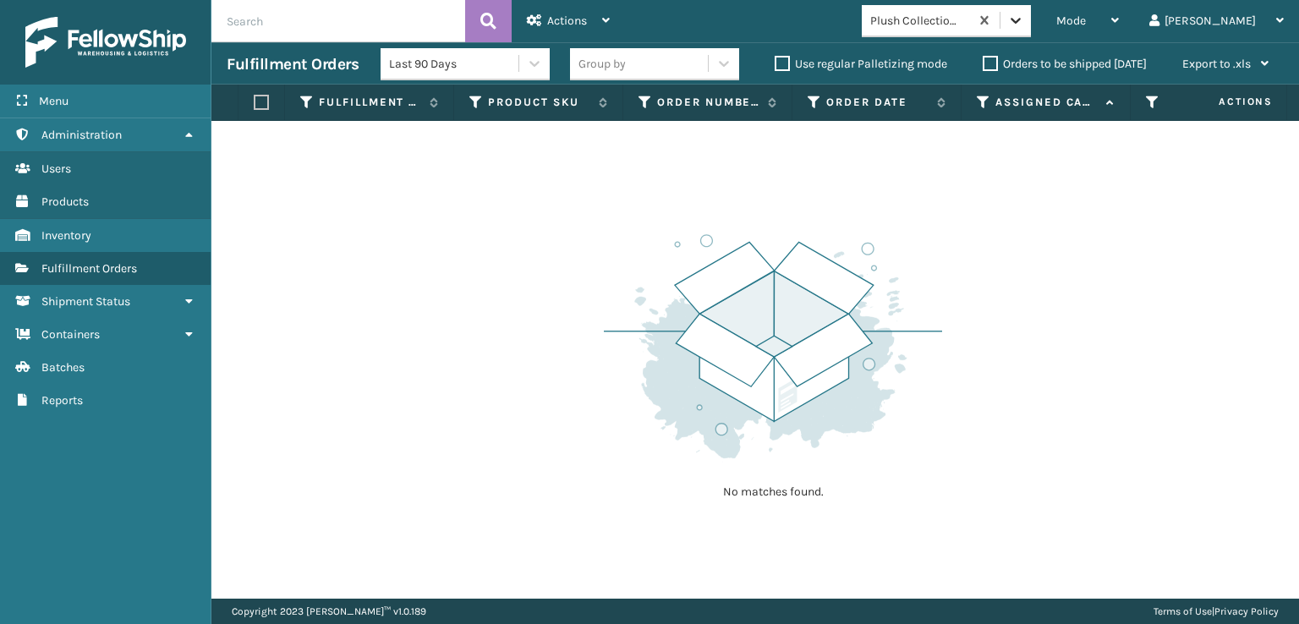
click at [1031, 21] on div at bounding box center [1016, 20] width 30 height 30
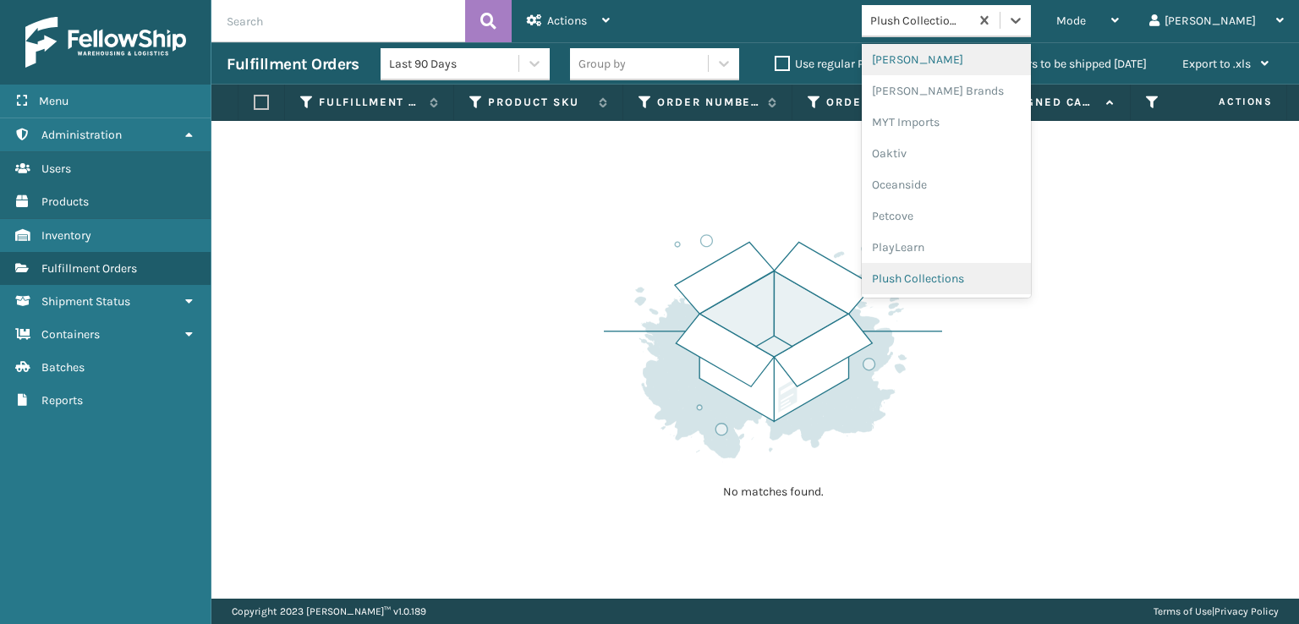
scroll to position [848, 0]
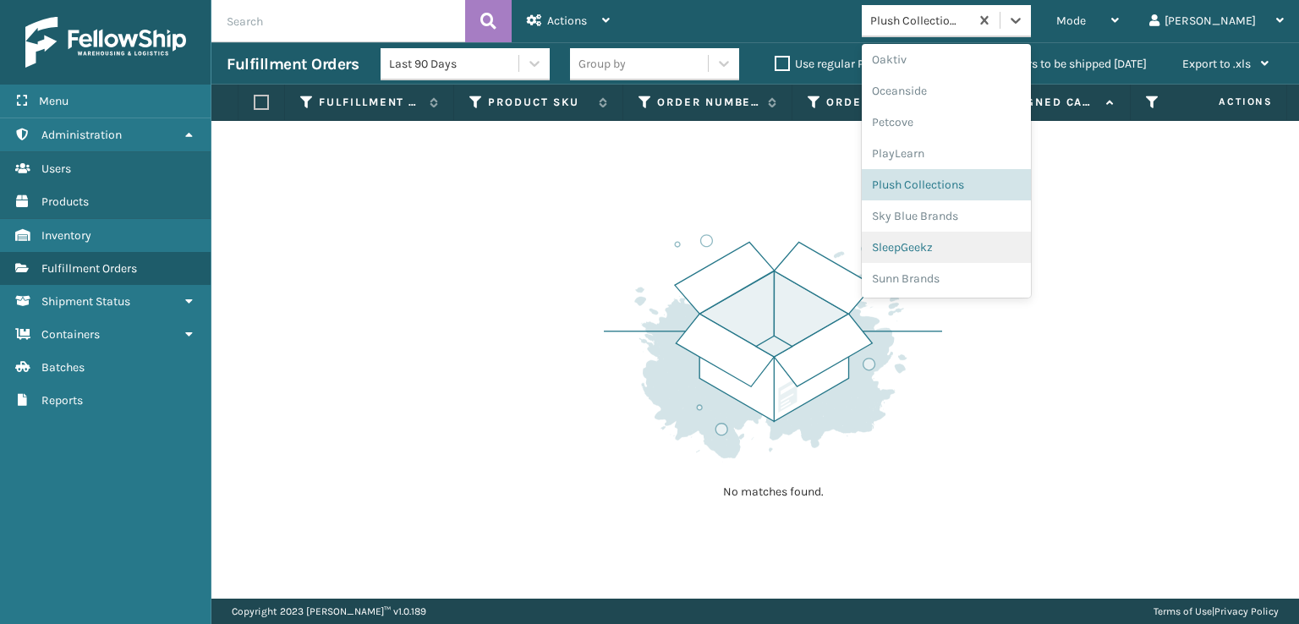
click at [963, 248] on div "SleepGeekz" at bounding box center [946, 247] width 169 height 31
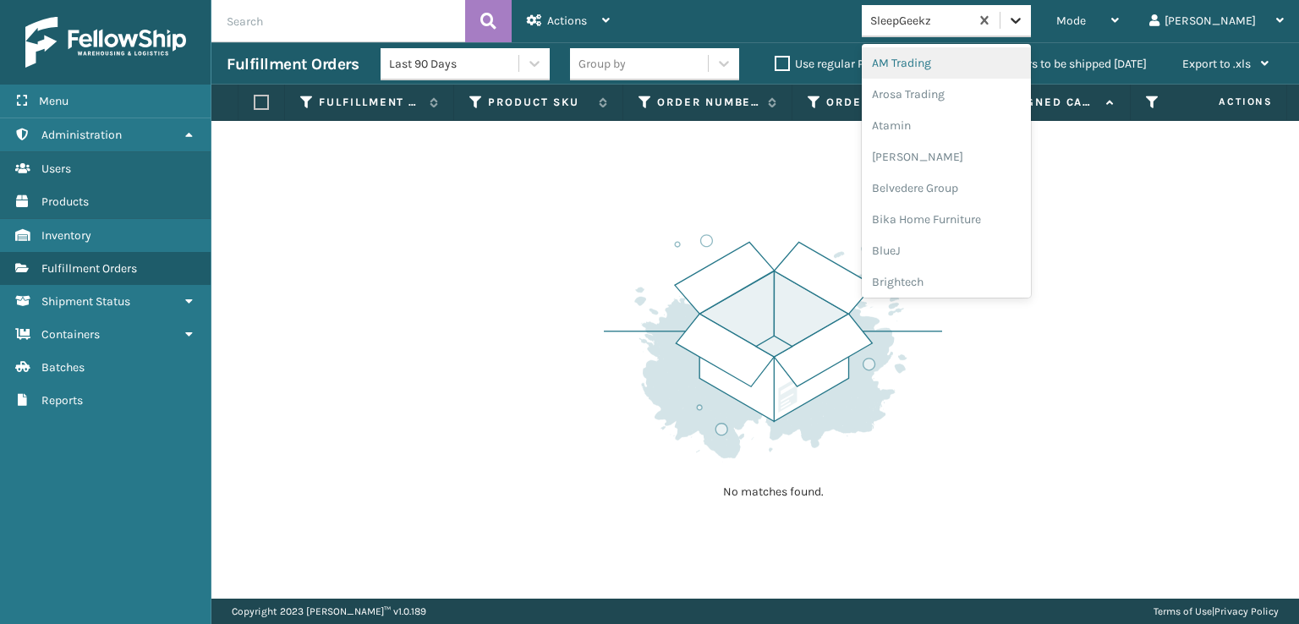
click at [1024, 19] on icon at bounding box center [1015, 20] width 17 height 17
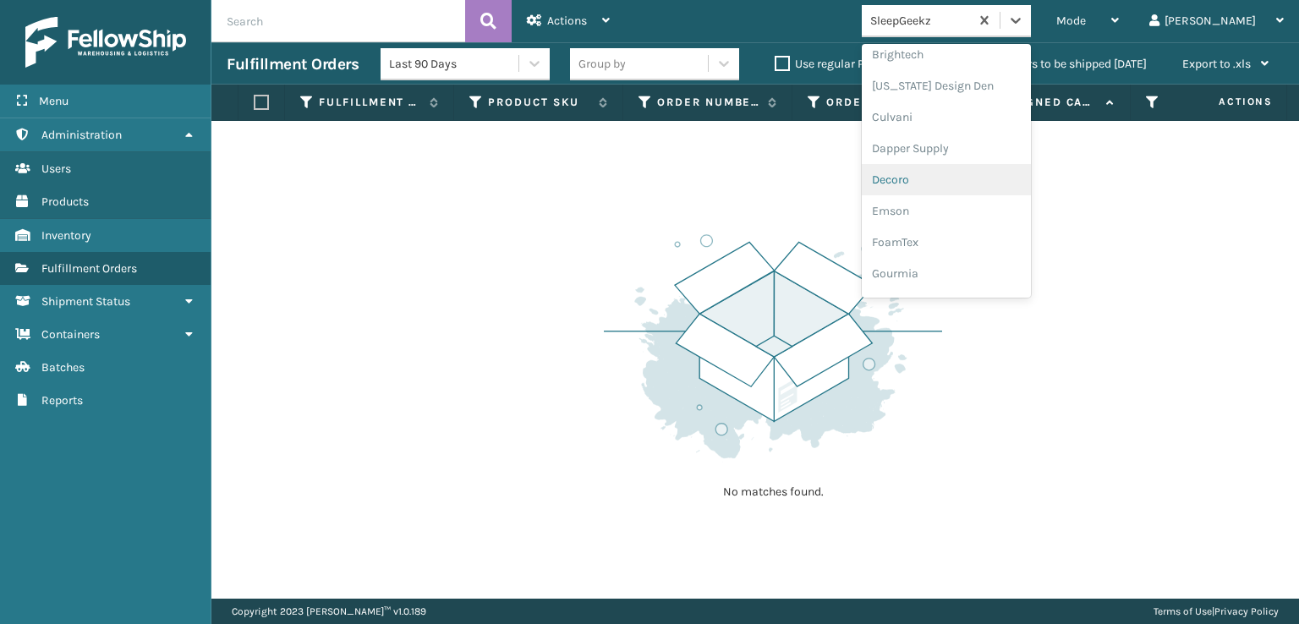
scroll to position [254, 0]
click at [968, 181] on div "Emson" at bounding box center [946, 184] width 169 height 31
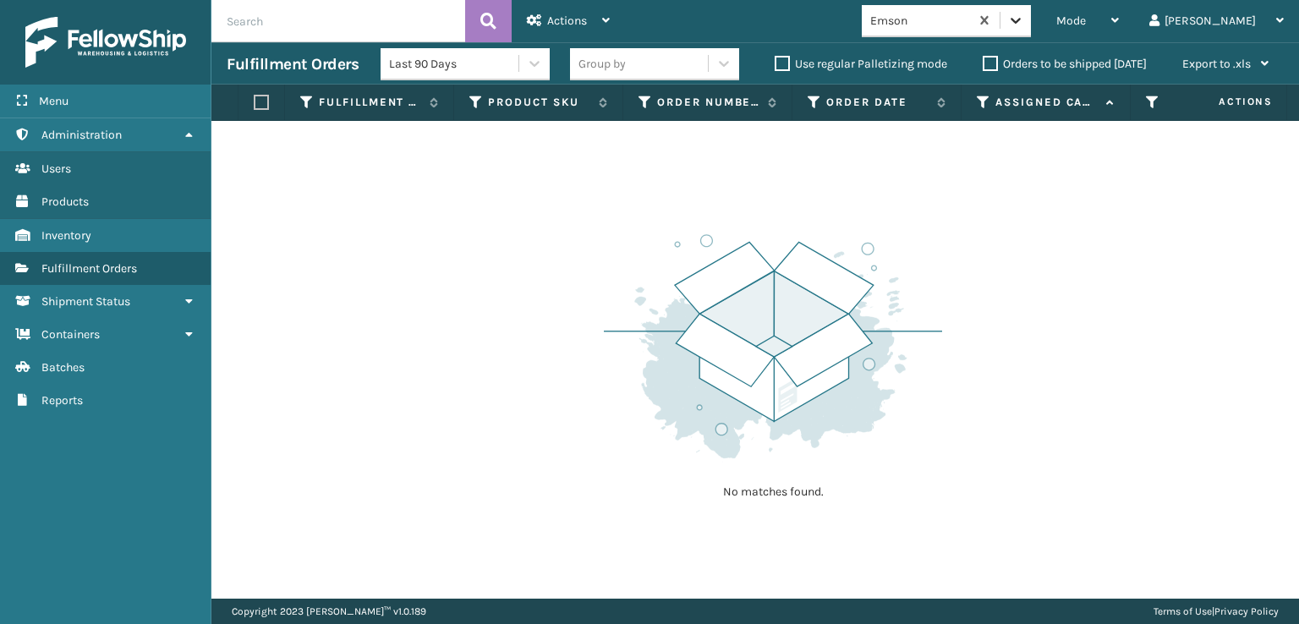
click at [1024, 25] on icon at bounding box center [1015, 20] width 17 height 17
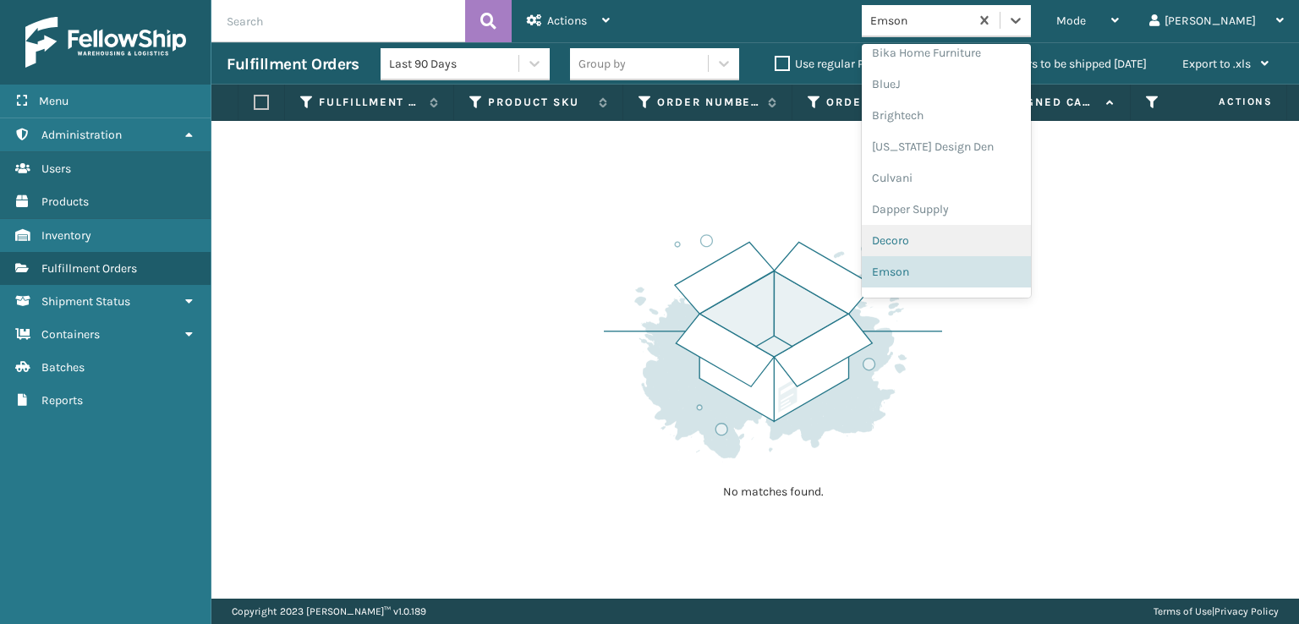
scroll to position [251, 0]
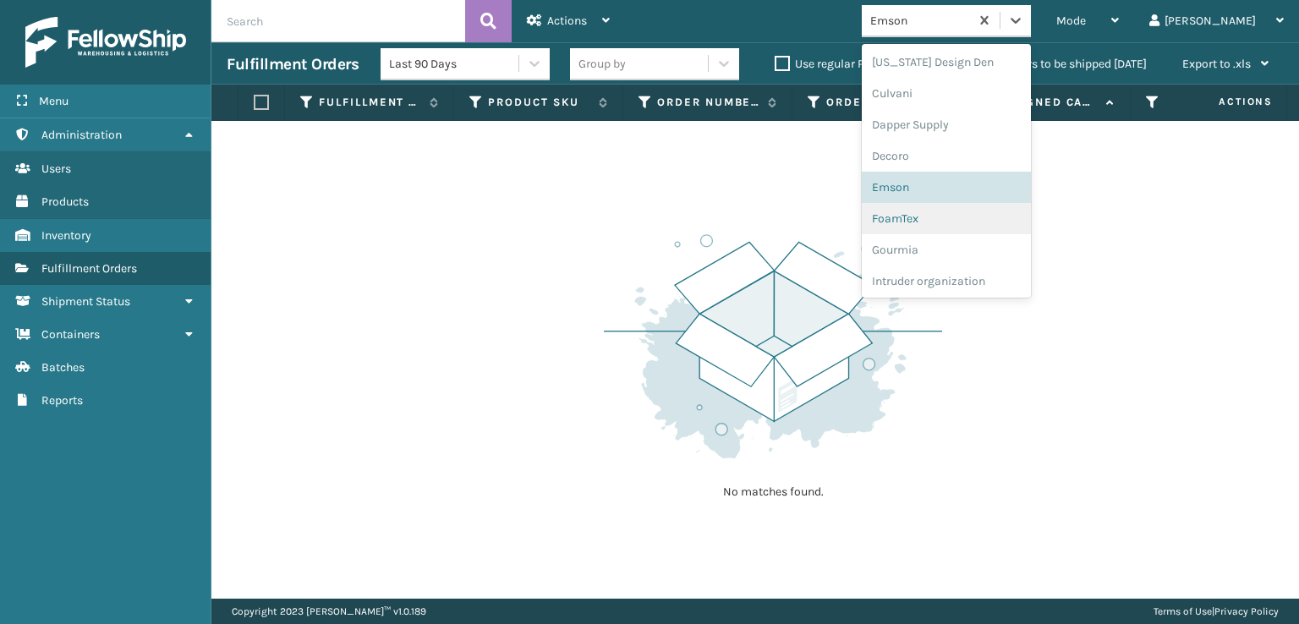
click at [959, 222] on div "FoamTex" at bounding box center [946, 218] width 169 height 31
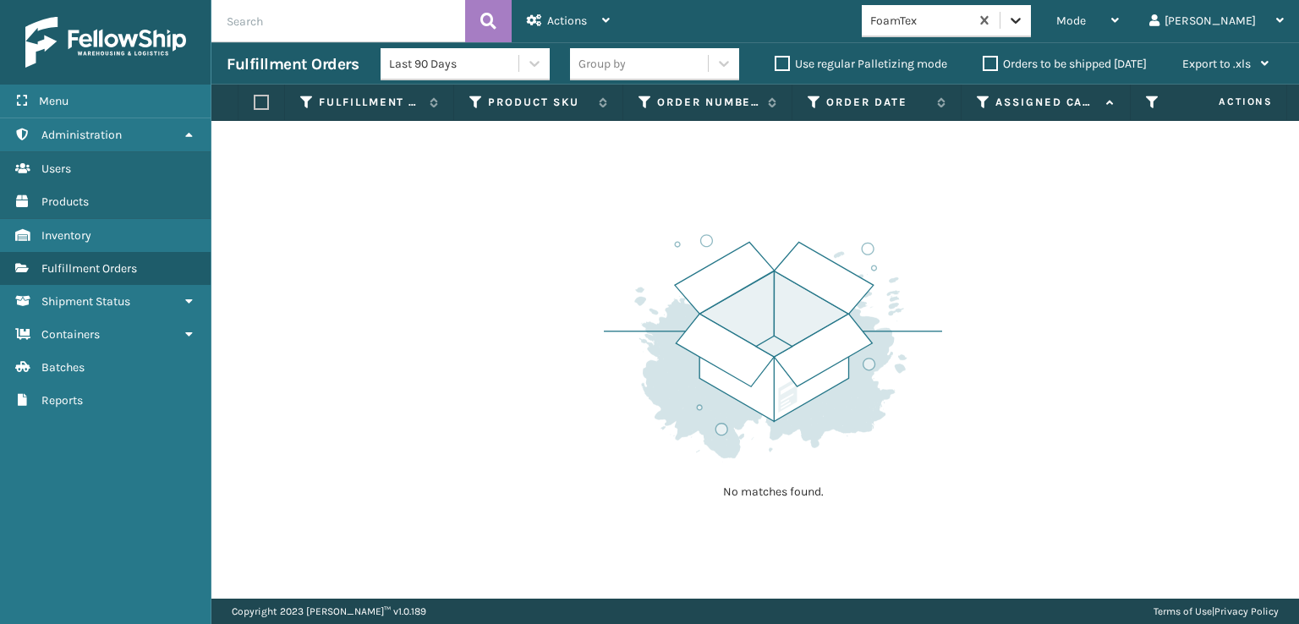
click at [1024, 18] on icon at bounding box center [1015, 20] width 17 height 17
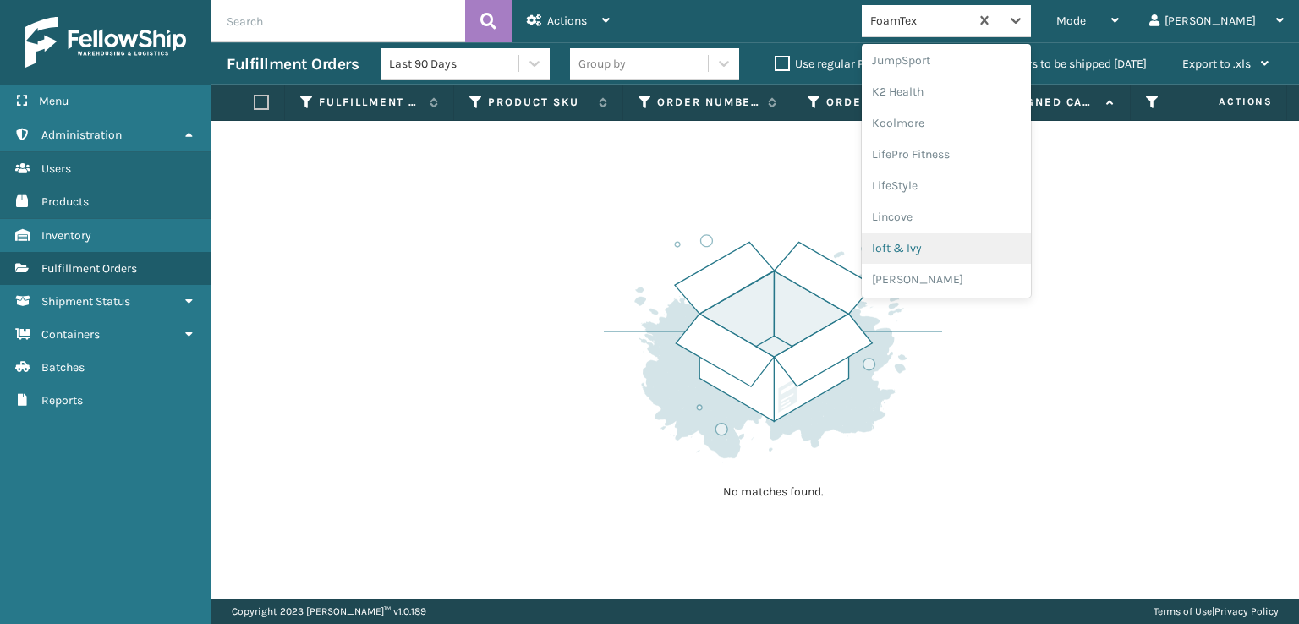
scroll to position [619, 0]
click at [969, 224] on div "[PERSON_NAME] Brands" at bounding box center [946, 226] width 169 height 31
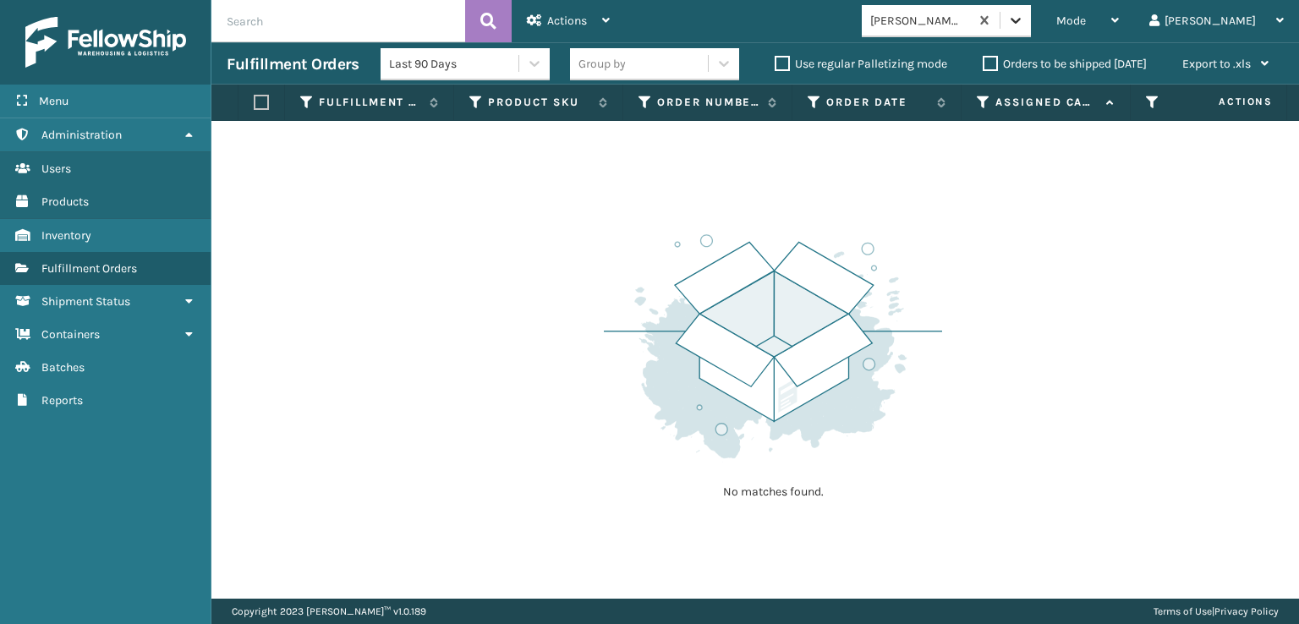
click at [1021, 22] on icon at bounding box center [1016, 21] width 10 height 6
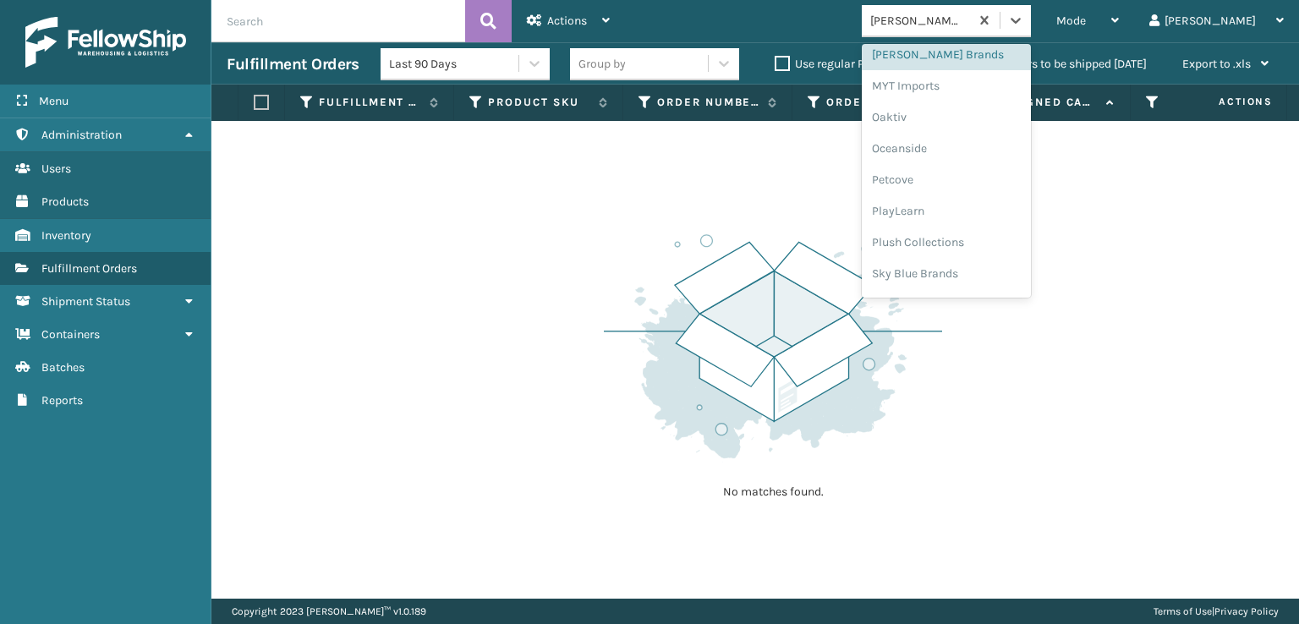
scroll to position [848, 0]
click at [960, 245] on div "SleepGeekz" at bounding box center [946, 247] width 169 height 31
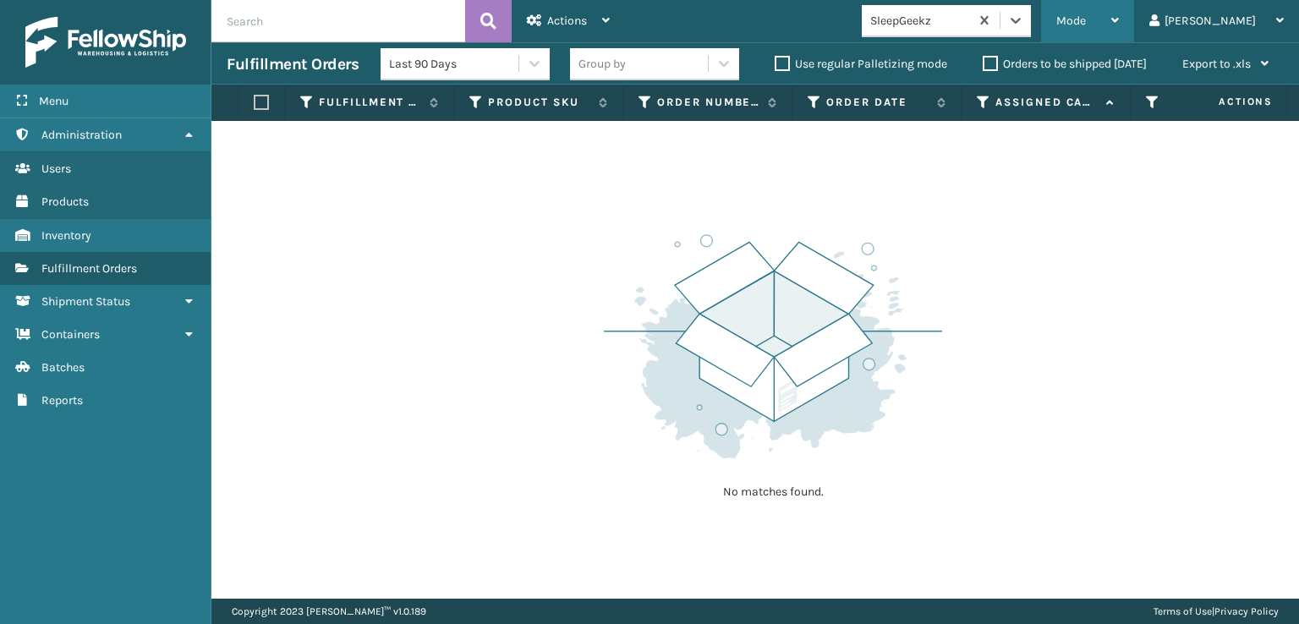
click at [1086, 18] on span "Mode" at bounding box center [1071, 21] width 30 height 14
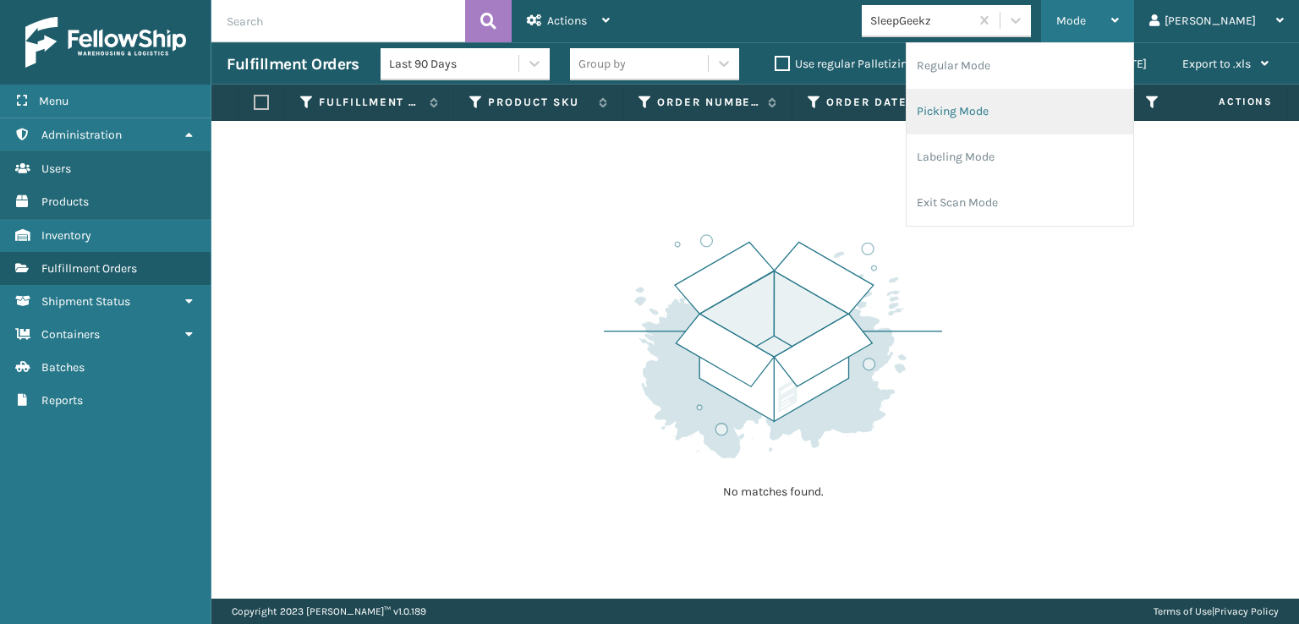
click at [1025, 112] on li "Picking Mode" at bounding box center [1020, 112] width 227 height 46
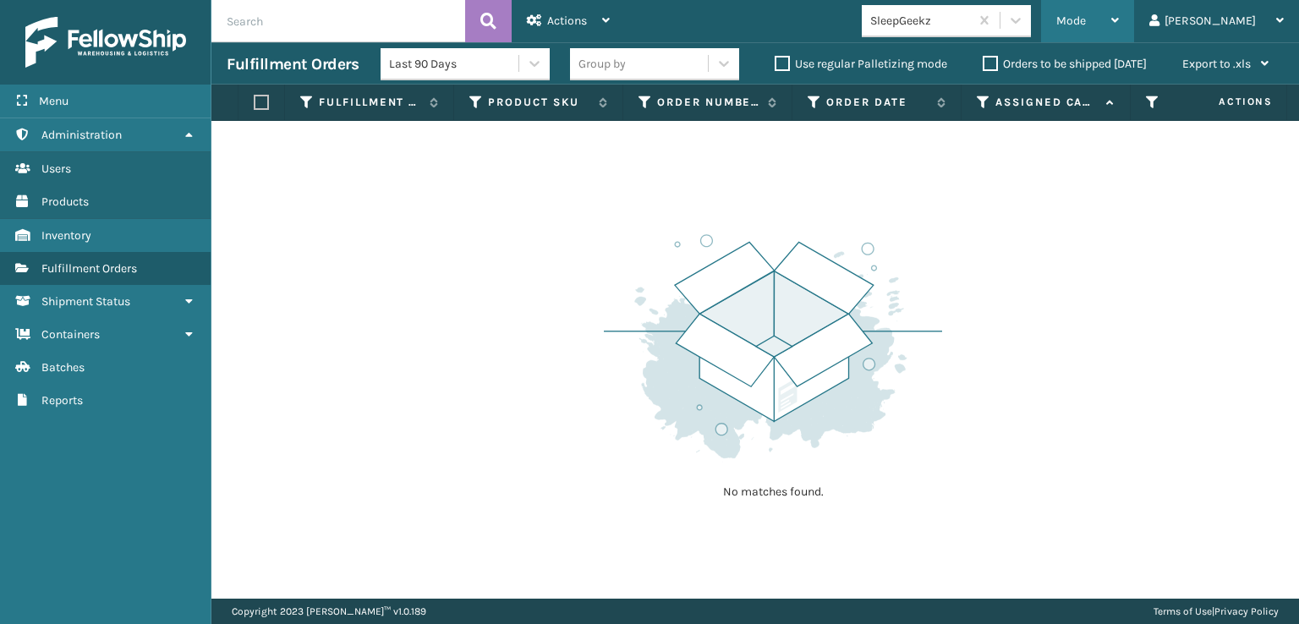
click at [1124, 21] on div "Mode Regular Mode Picking Mode Labeling Mode Exit Scan Mode" at bounding box center [1087, 21] width 93 height 42
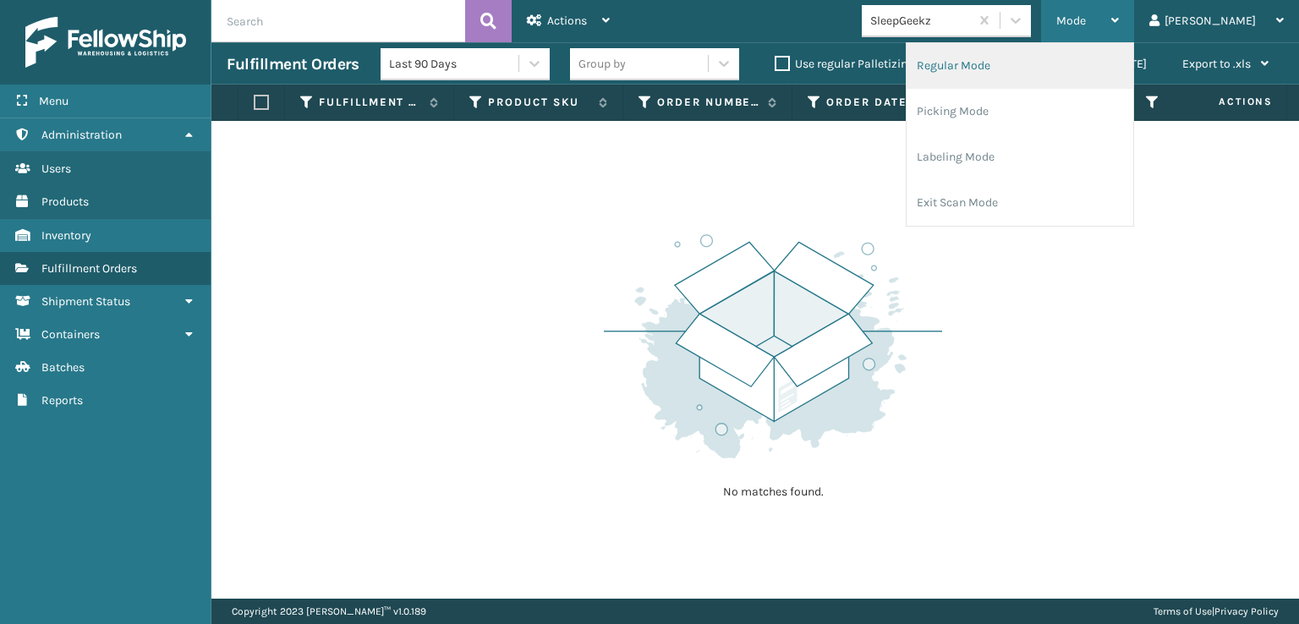
click at [1026, 64] on li "Regular Mode" at bounding box center [1020, 66] width 227 height 46
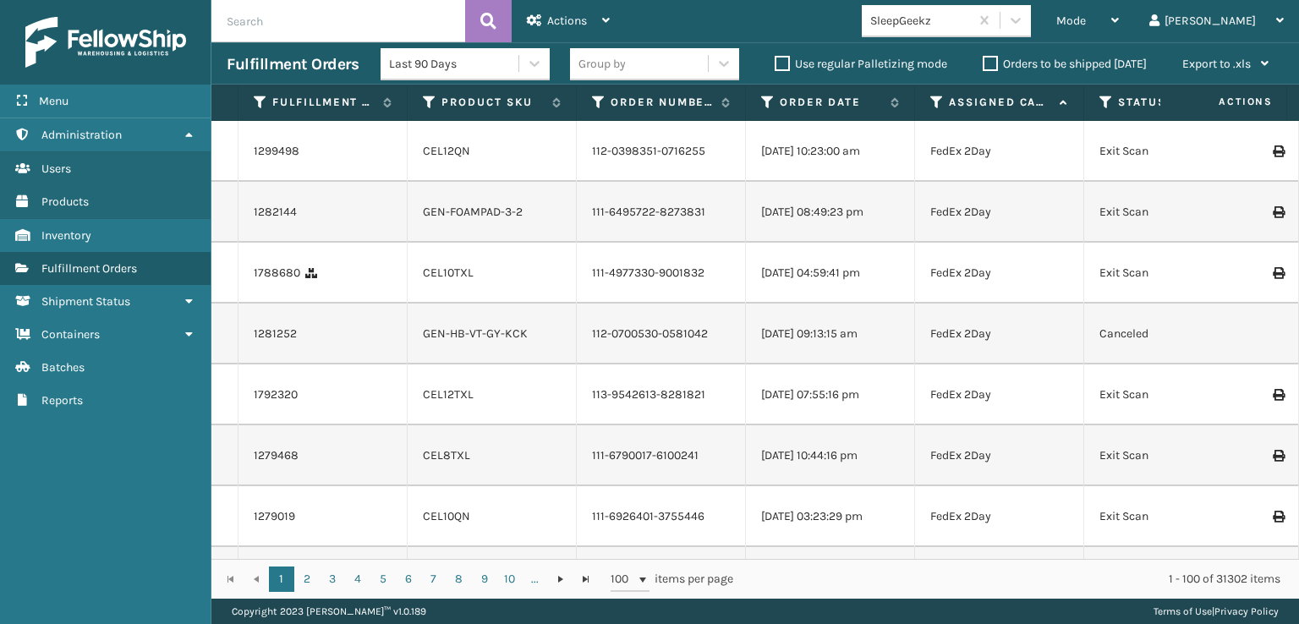
click at [1110, 100] on icon at bounding box center [1107, 102] width 14 height 15
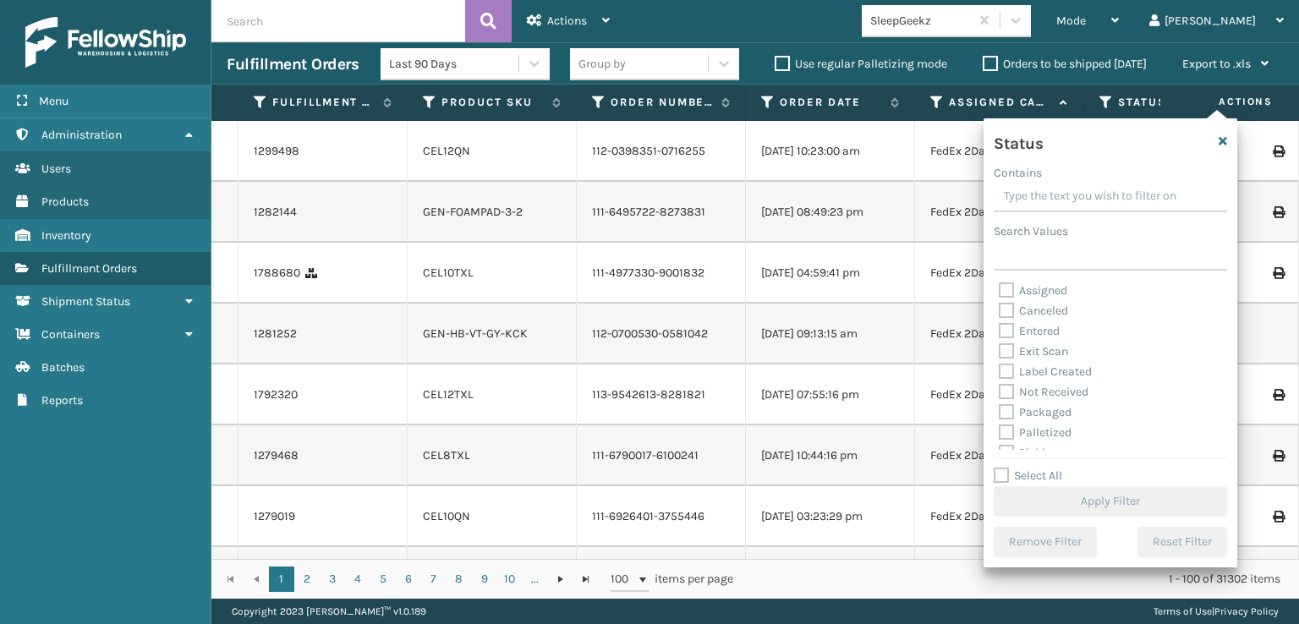
scroll to position [85, 0]
click at [1009, 370] on label "Picking" at bounding box center [1029, 368] width 60 height 14
click at [1000, 370] on input "Picking" at bounding box center [999, 364] width 1 height 11
checkbox input "true"
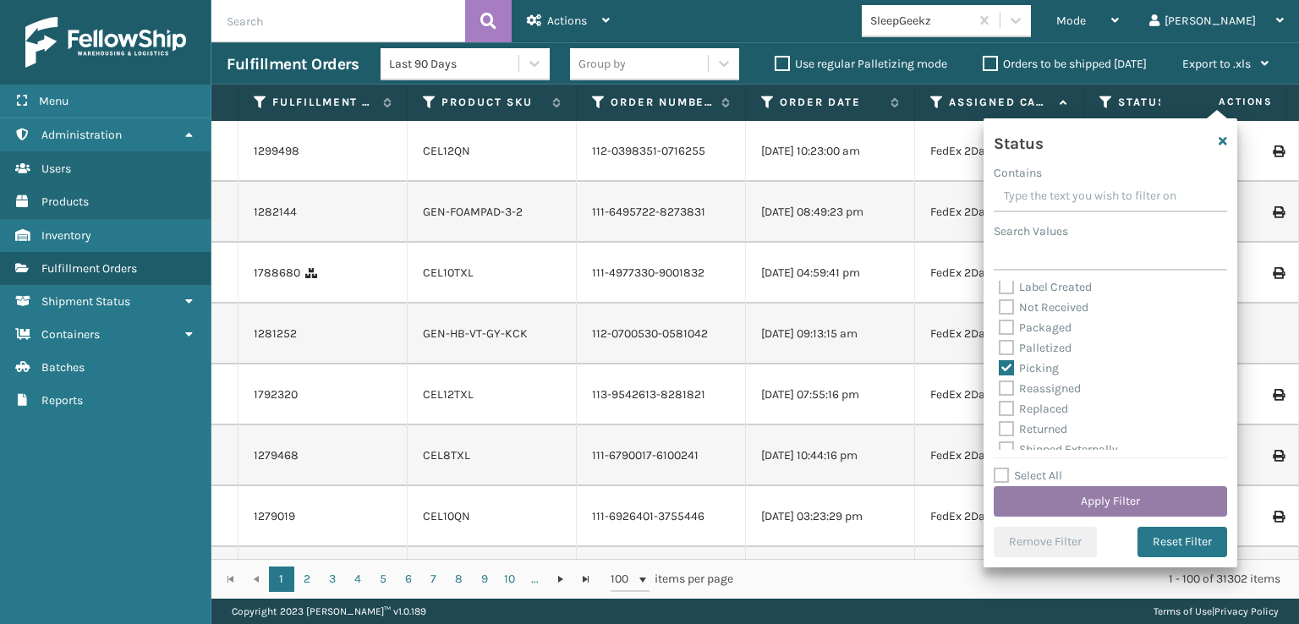
click at [1083, 502] on button "Apply Filter" at bounding box center [1110, 501] width 233 height 30
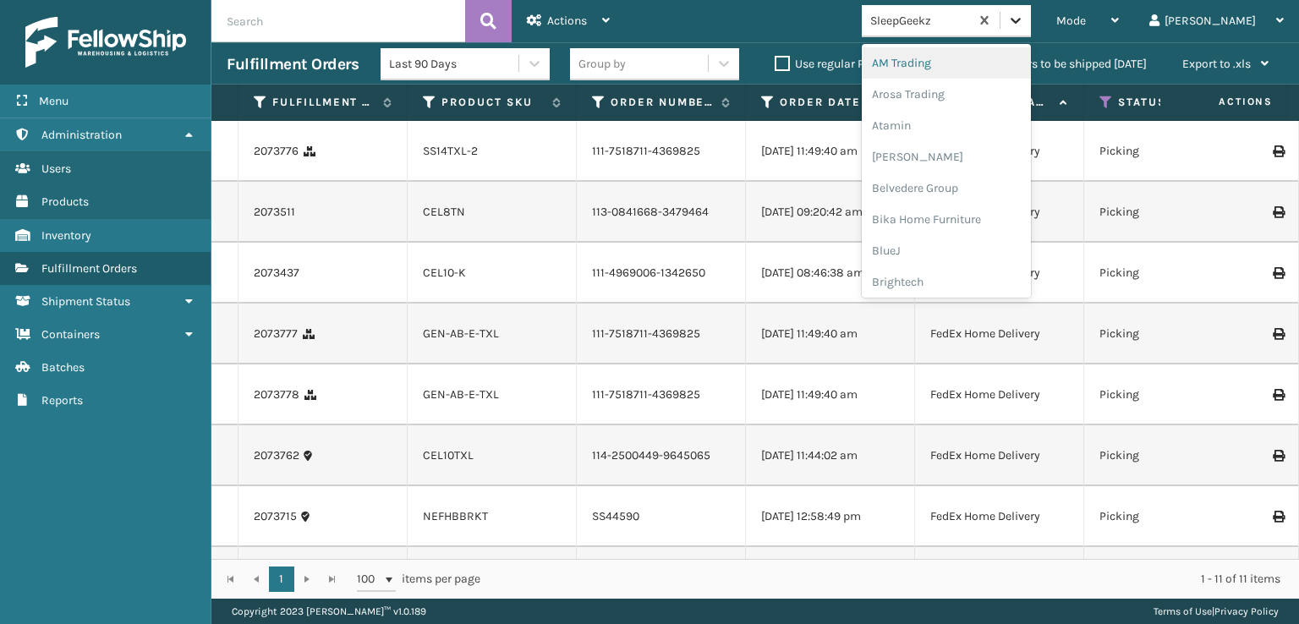
click at [1024, 15] on icon at bounding box center [1015, 20] width 17 height 17
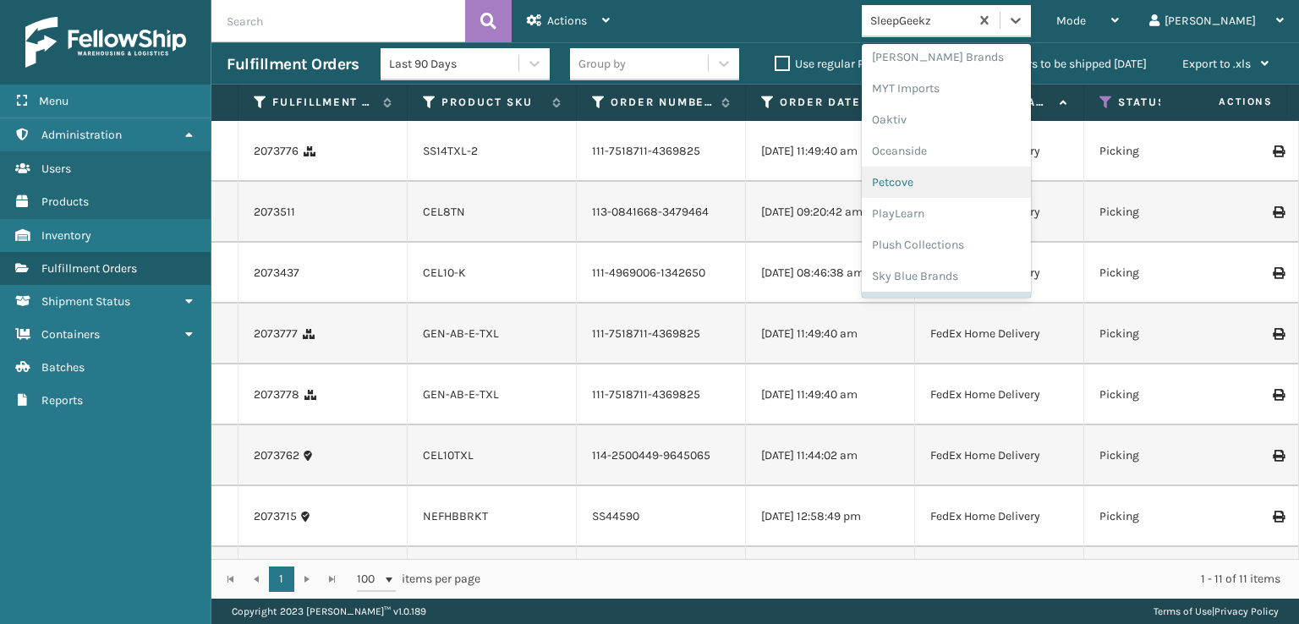
scroll to position [848, 0]
click at [953, 249] on div "SleepGeekz" at bounding box center [946, 247] width 169 height 31
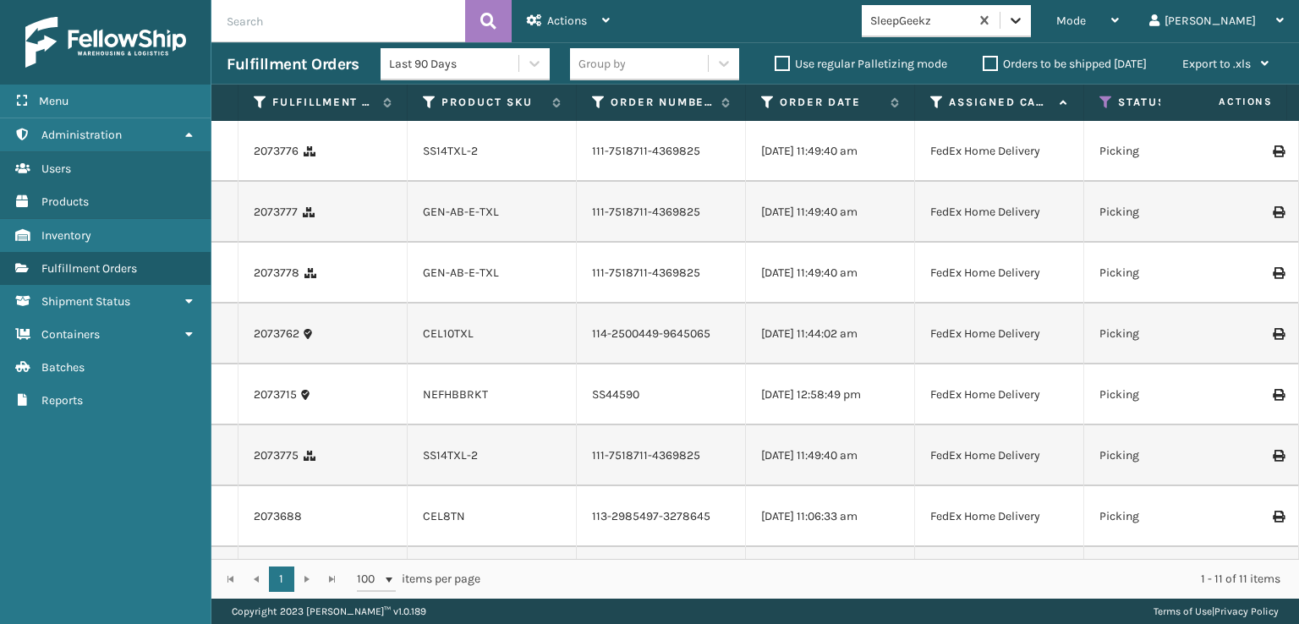
click at [1024, 25] on icon at bounding box center [1015, 20] width 17 height 17
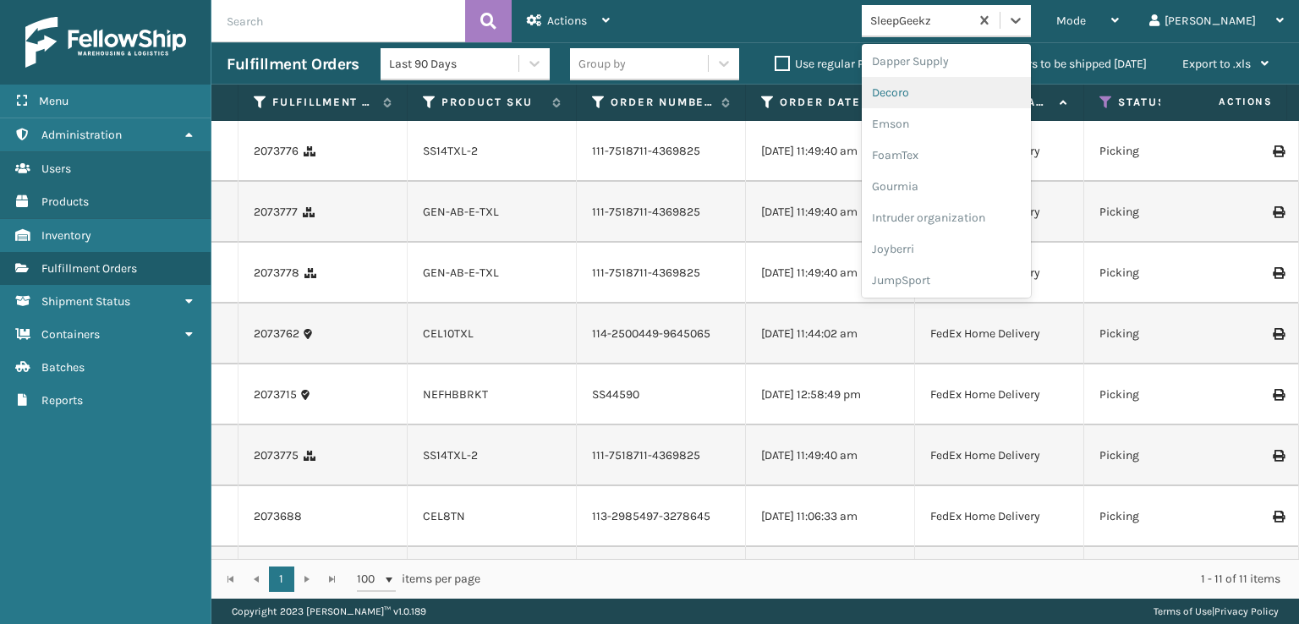
scroll to position [338, 0]
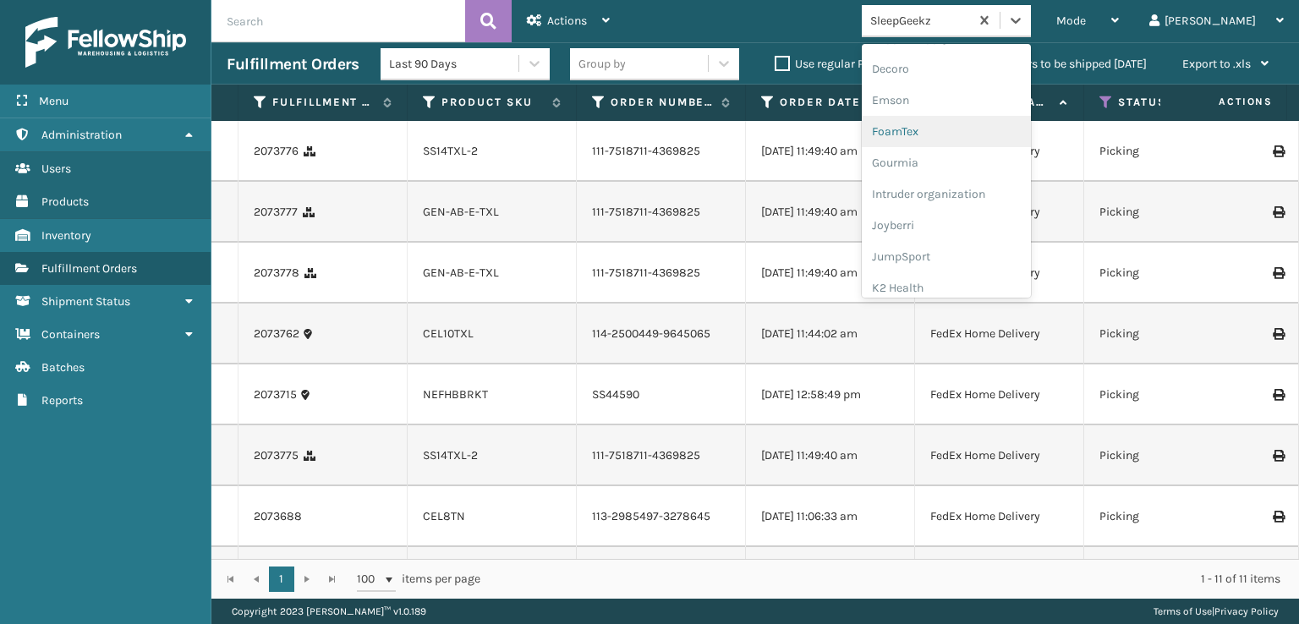
click at [964, 129] on div "FoamTex" at bounding box center [946, 131] width 169 height 31
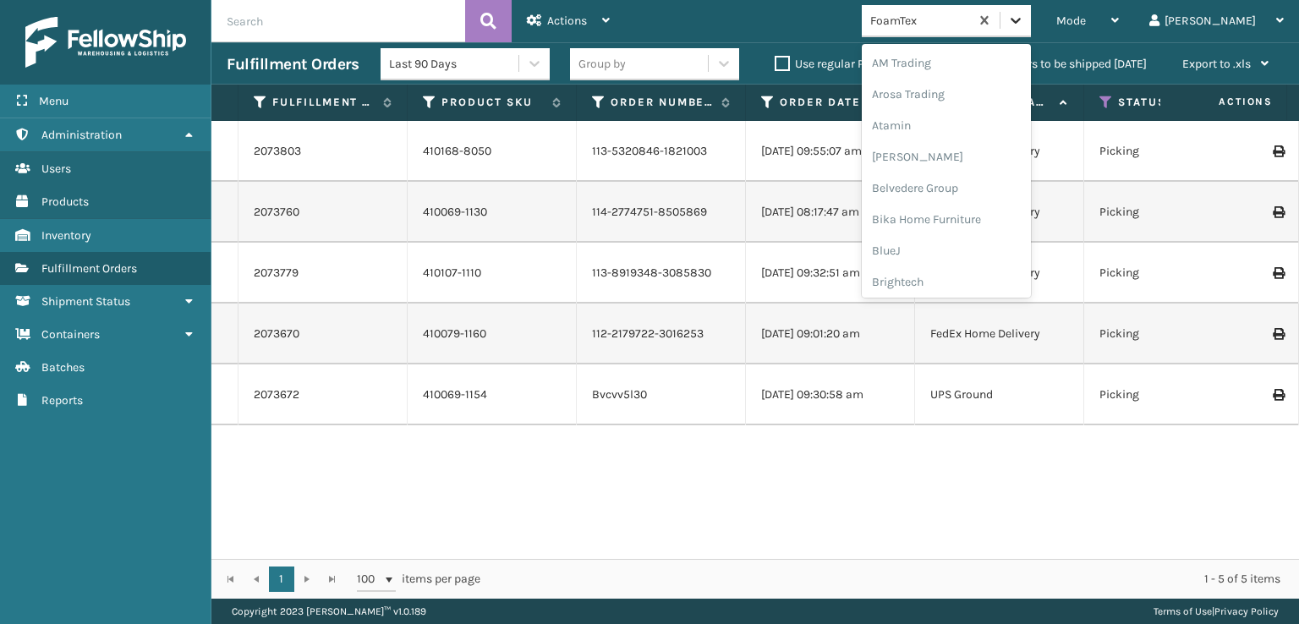
scroll to position [198, 0]
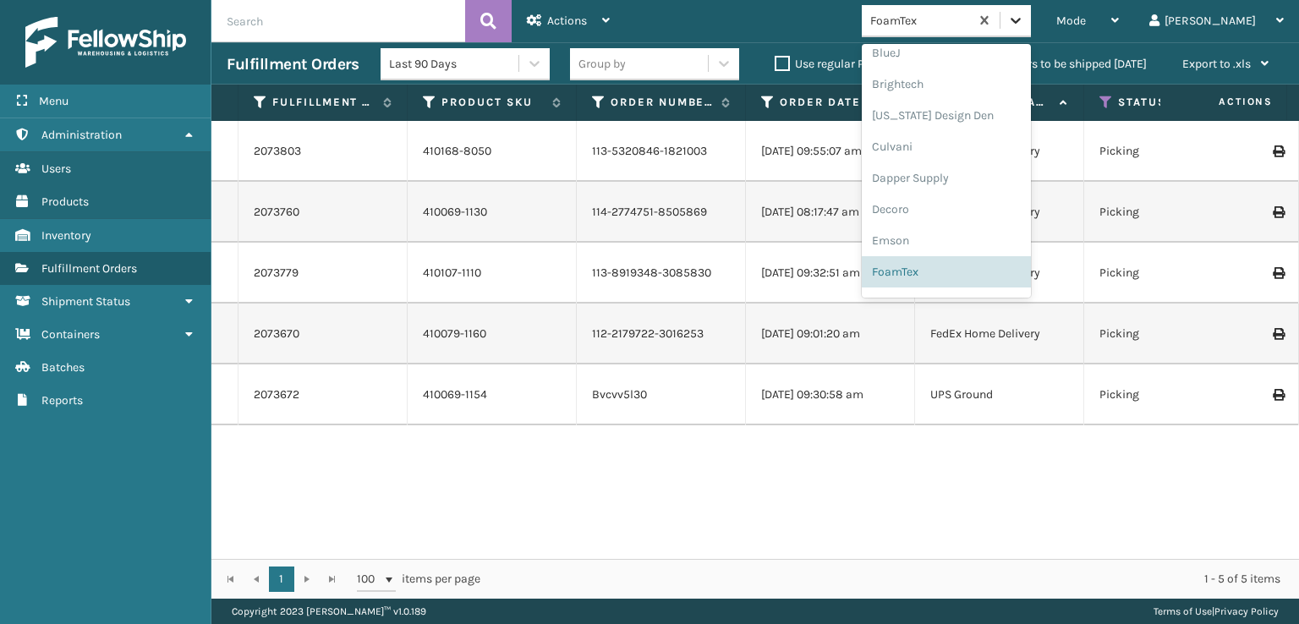
click at [1024, 24] on icon at bounding box center [1015, 20] width 17 height 17
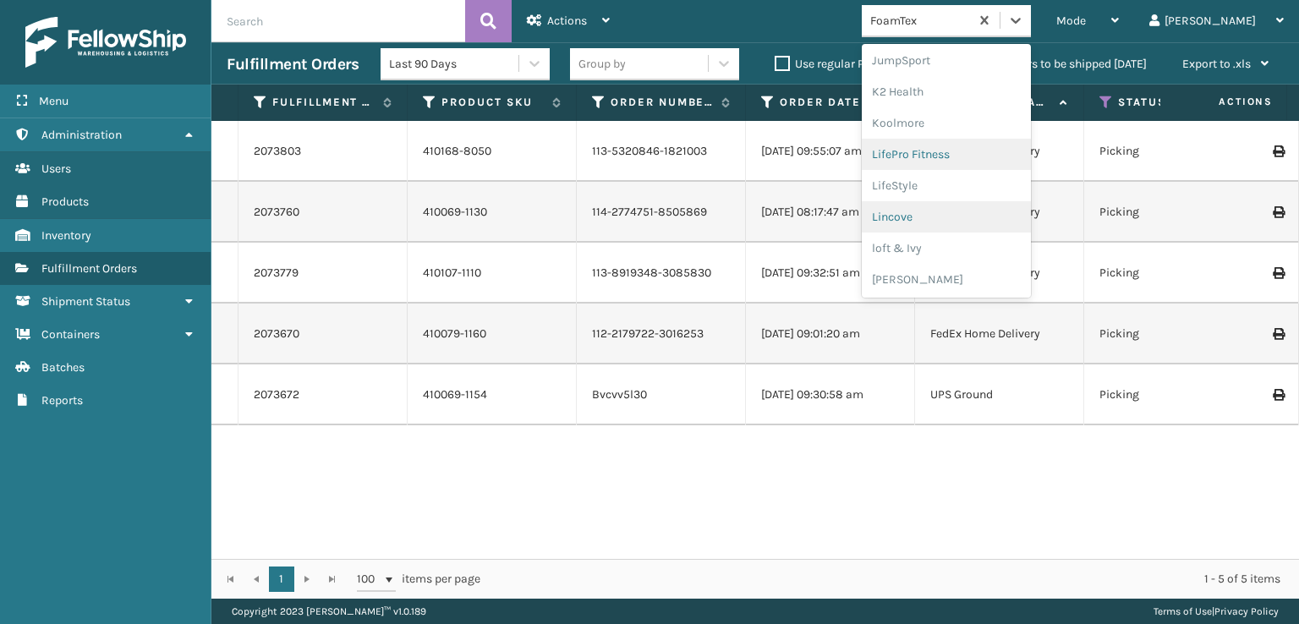
scroll to position [619, 0]
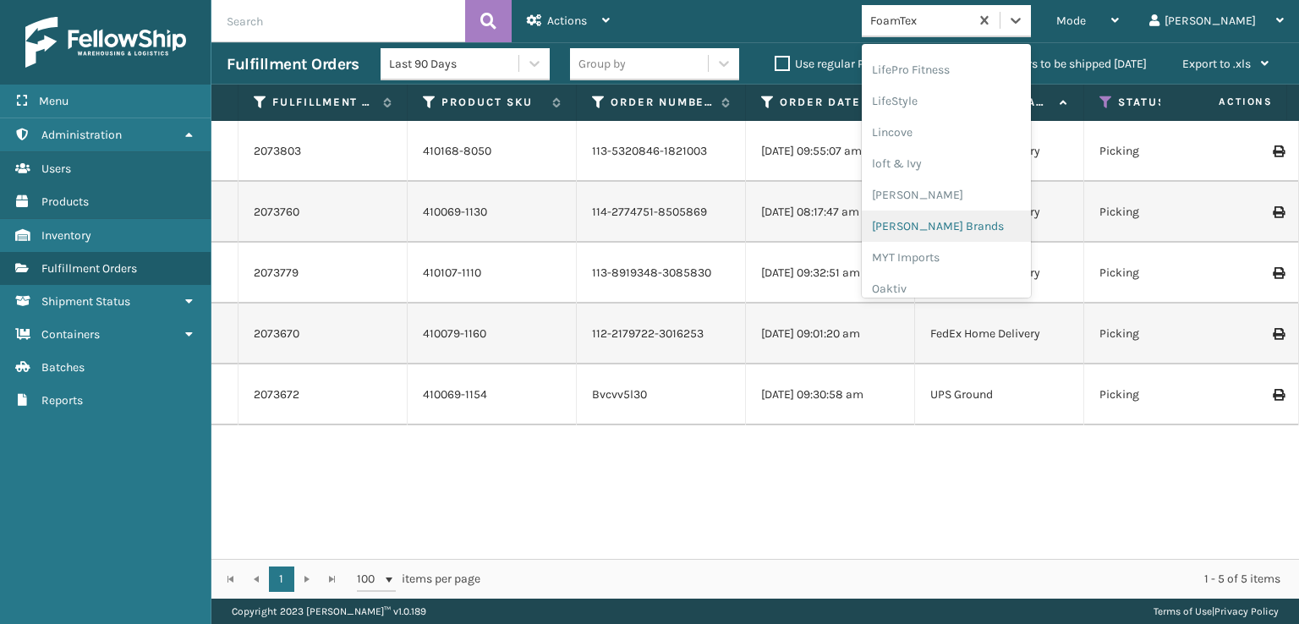
click at [981, 227] on div "[PERSON_NAME] Brands" at bounding box center [946, 226] width 169 height 31
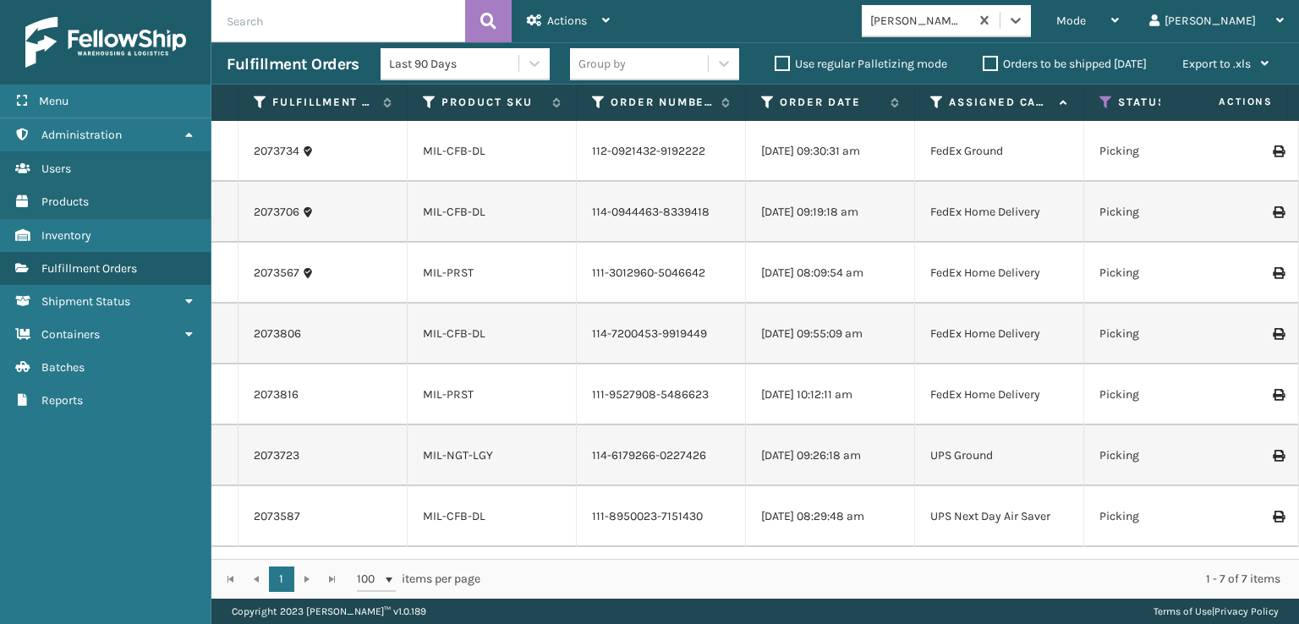
scroll to position [0, 0]
click at [1024, 18] on icon at bounding box center [1015, 20] width 17 height 17
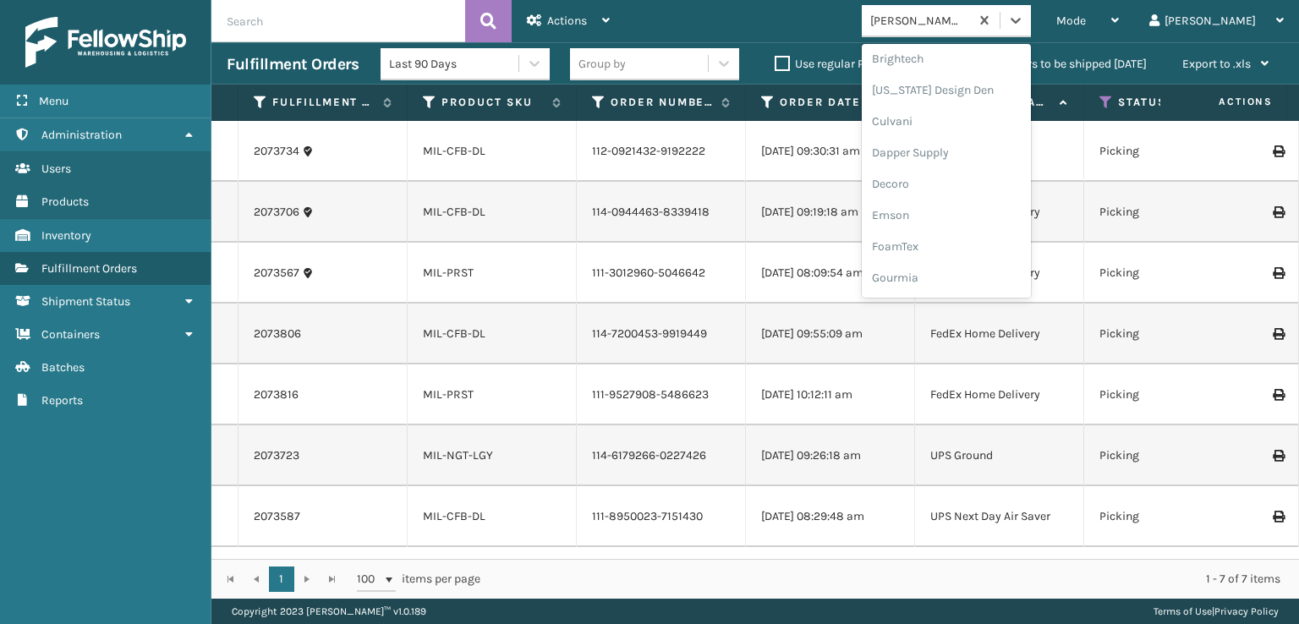
scroll to position [254, 0]
click at [968, 214] on div "FoamTex" at bounding box center [946, 215] width 169 height 31
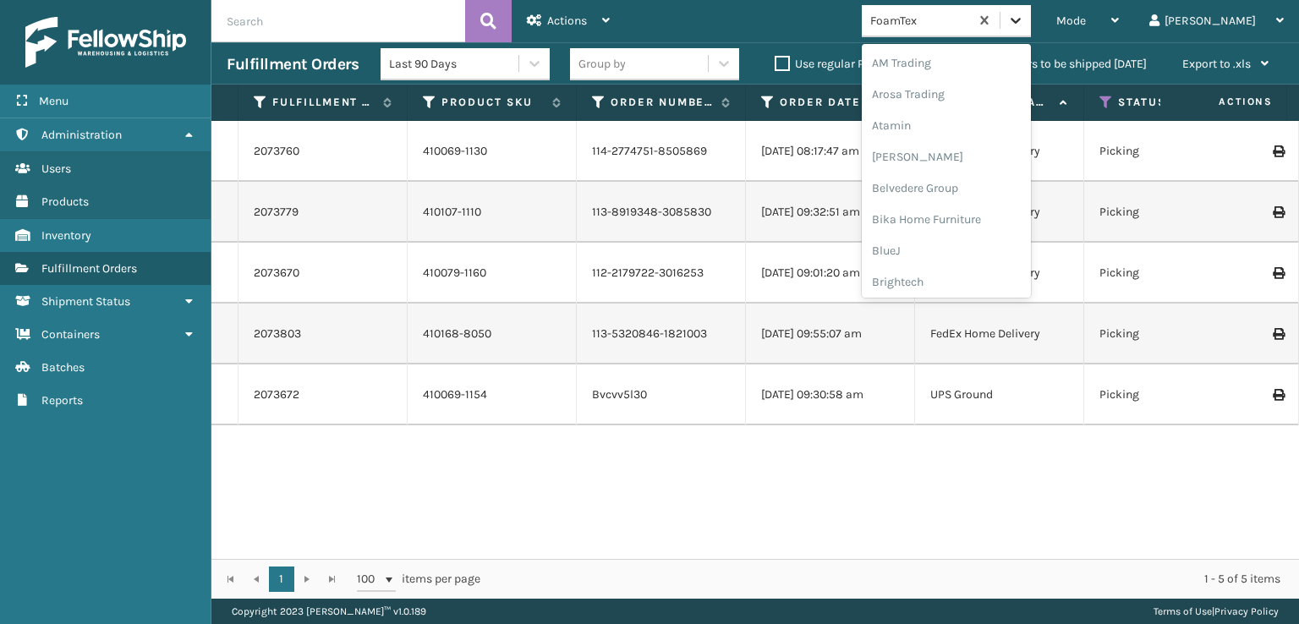
click at [1031, 29] on div at bounding box center [1016, 20] width 30 height 30
click at [984, 141] on div "[PERSON_NAME] Brands" at bounding box center [946, 141] width 169 height 31
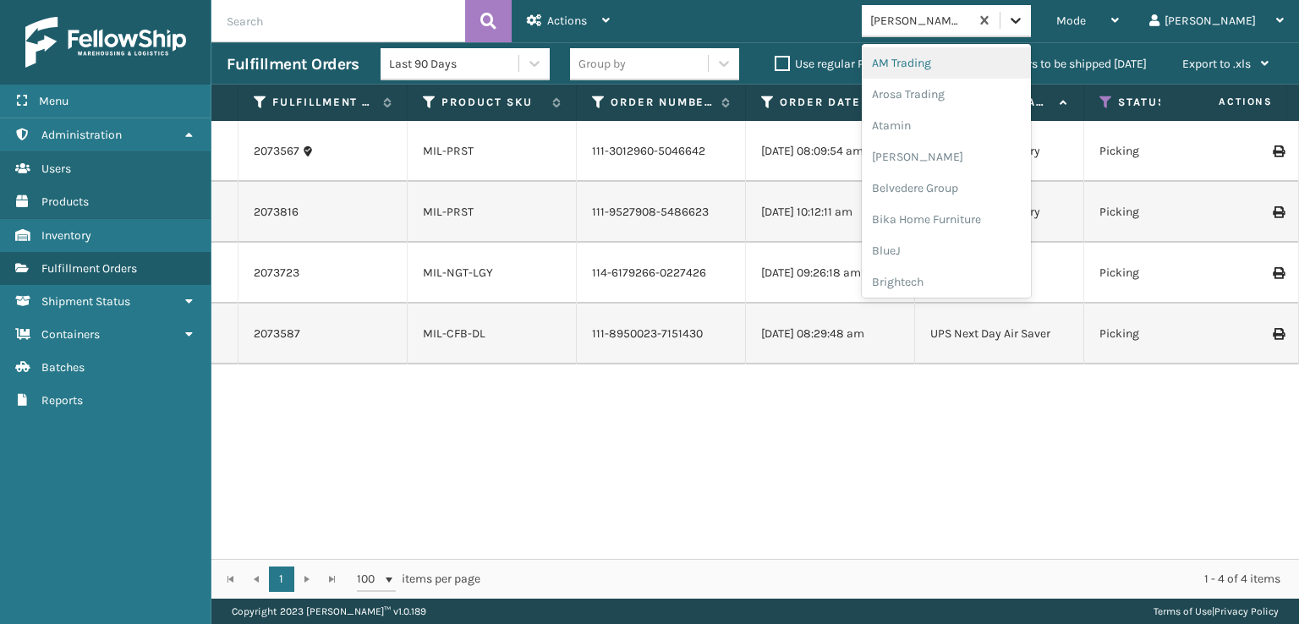
click at [1024, 27] on icon at bounding box center [1015, 20] width 17 height 17
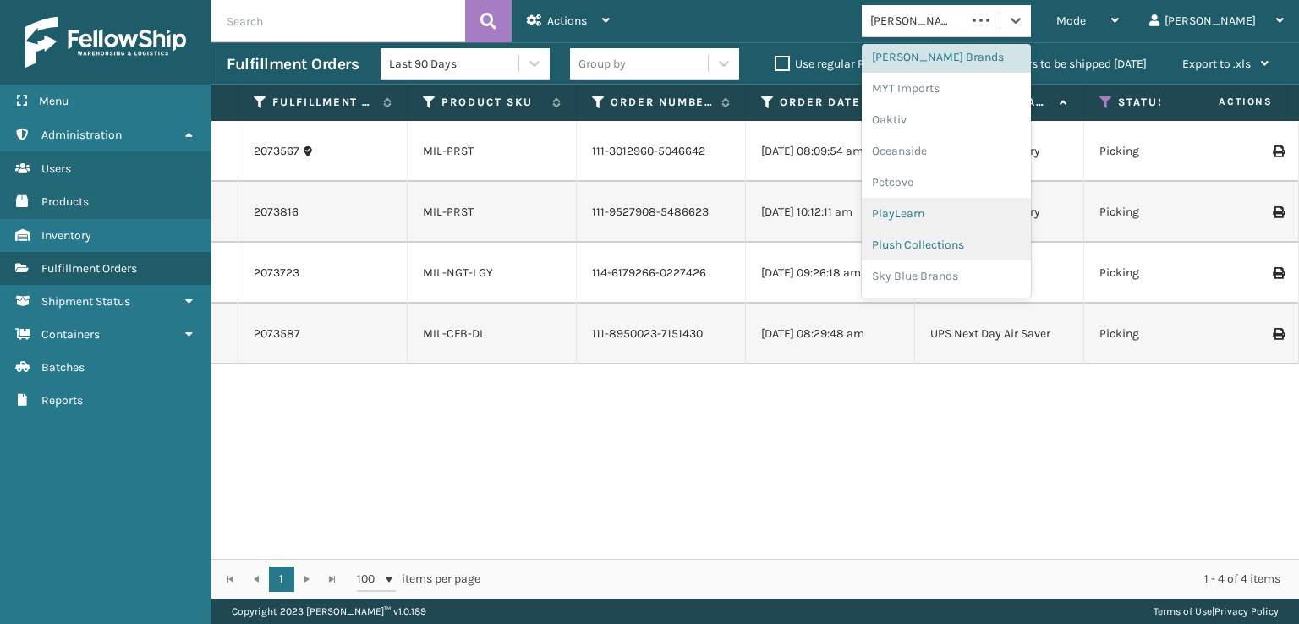
scroll to position [848, 0]
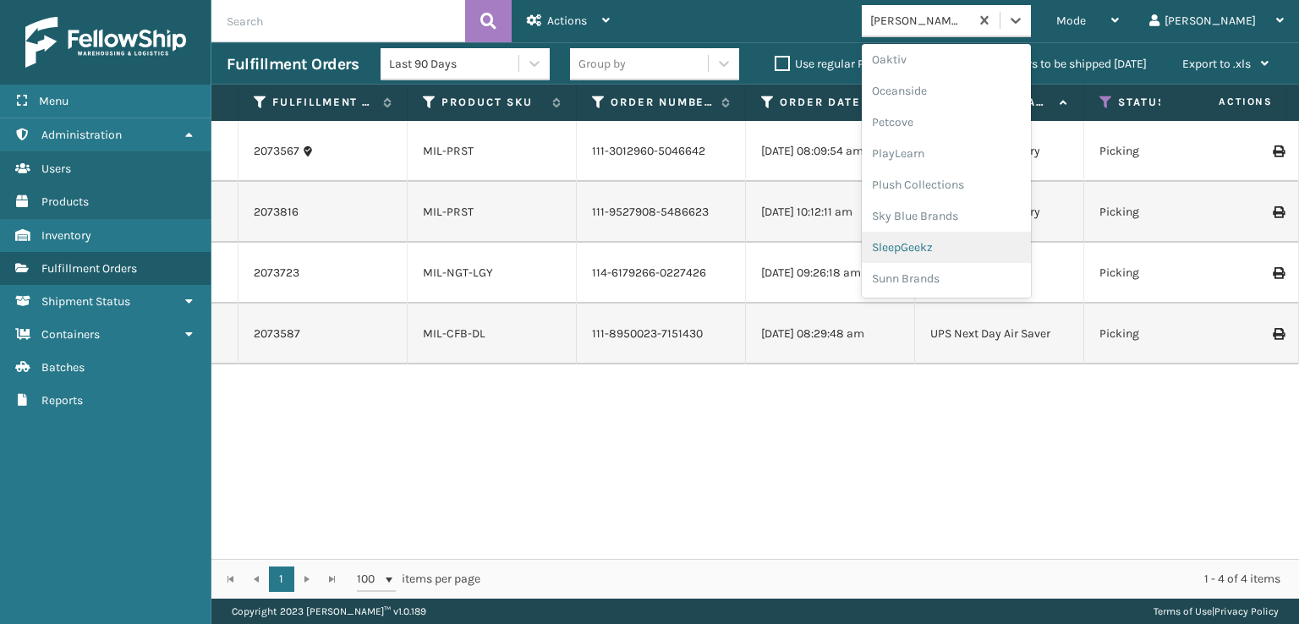
click at [961, 248] on div "SleepGeekz" at bounding box center [946, 247] width 169 height 31
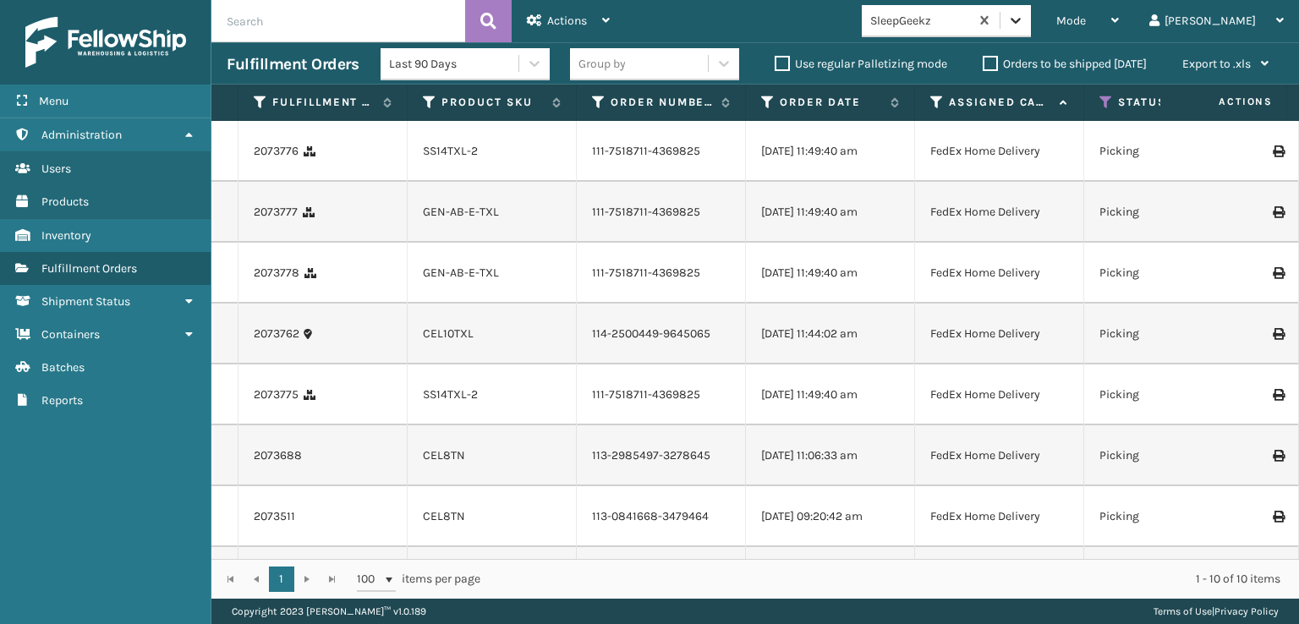
click at [1024, 19] on icon at bounding box center [1015, 20] width 17 height 17
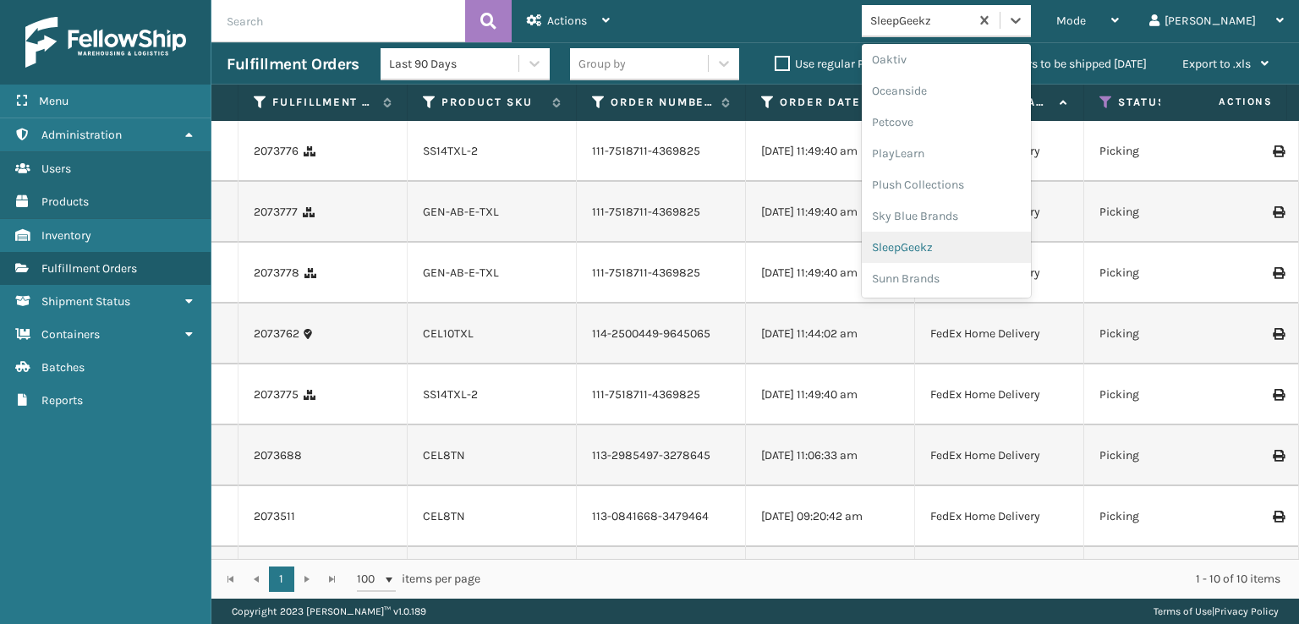
click at [969, 248] on div "SleepGeekz" at bounding box center [946, 247] width 169 height 31
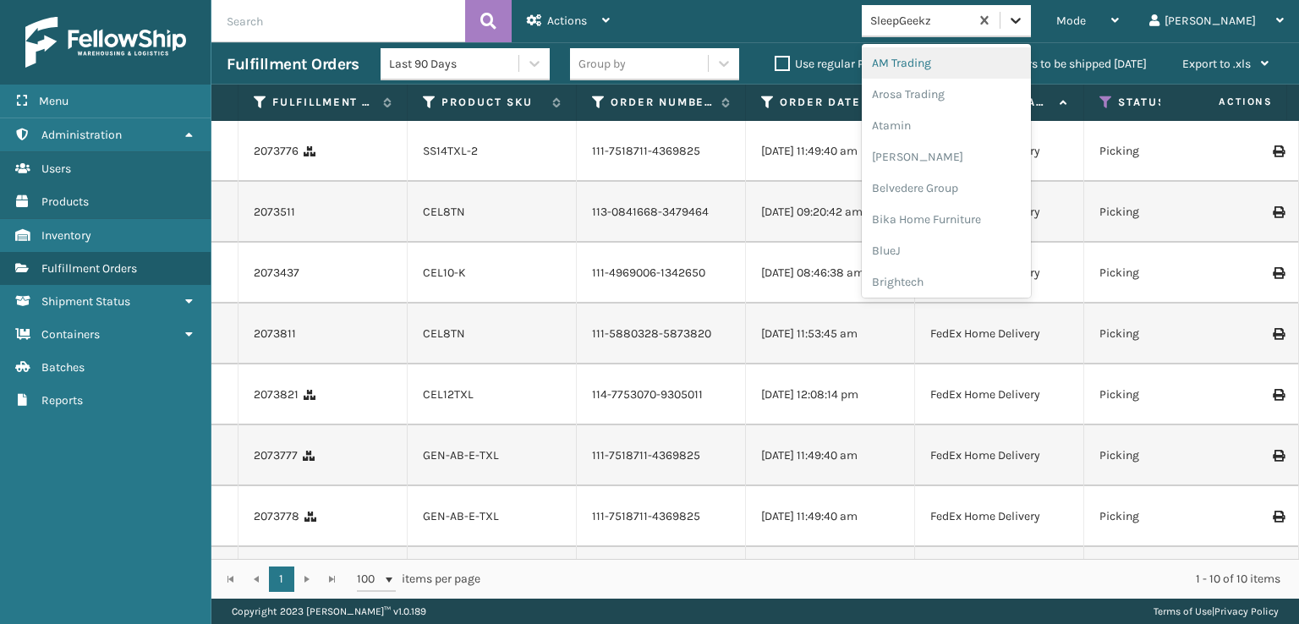
click at [1024, 24] on icon at bounding box center [1015, 20] width 17 height 17
click at [960, 214] on div "FoamTex" at bounding box center [946, 215] width 169 height 31
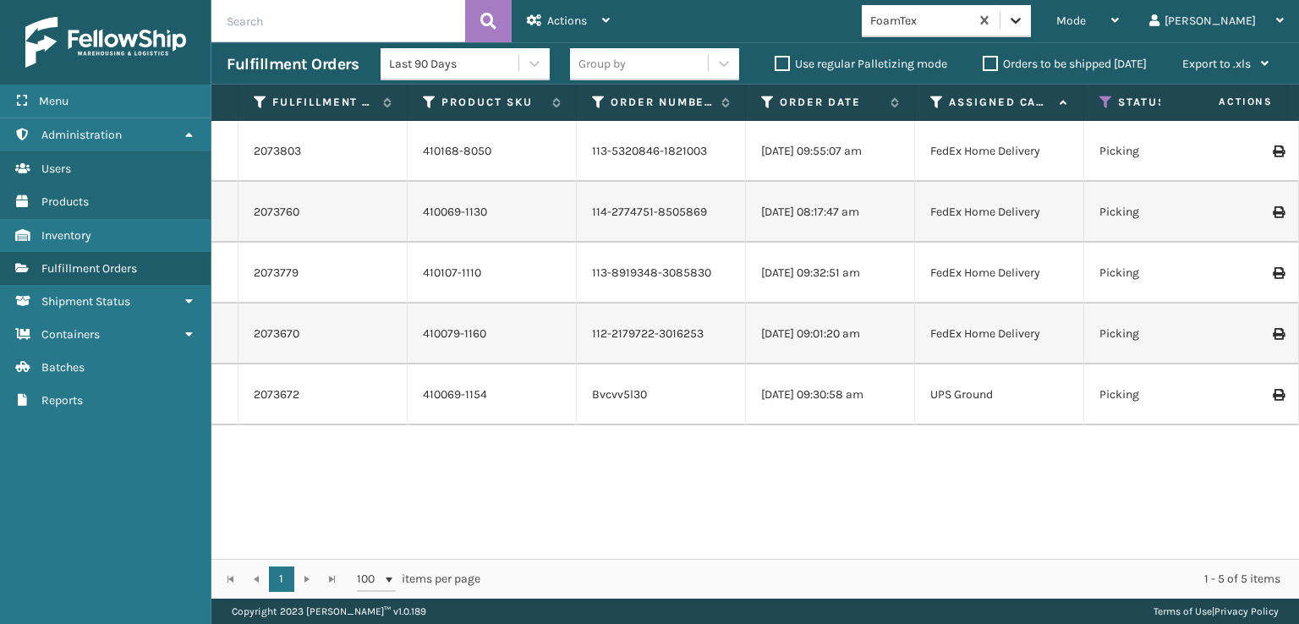
click at [1031, 30] on div at bounding box center [1016, 20] width 30 height 30
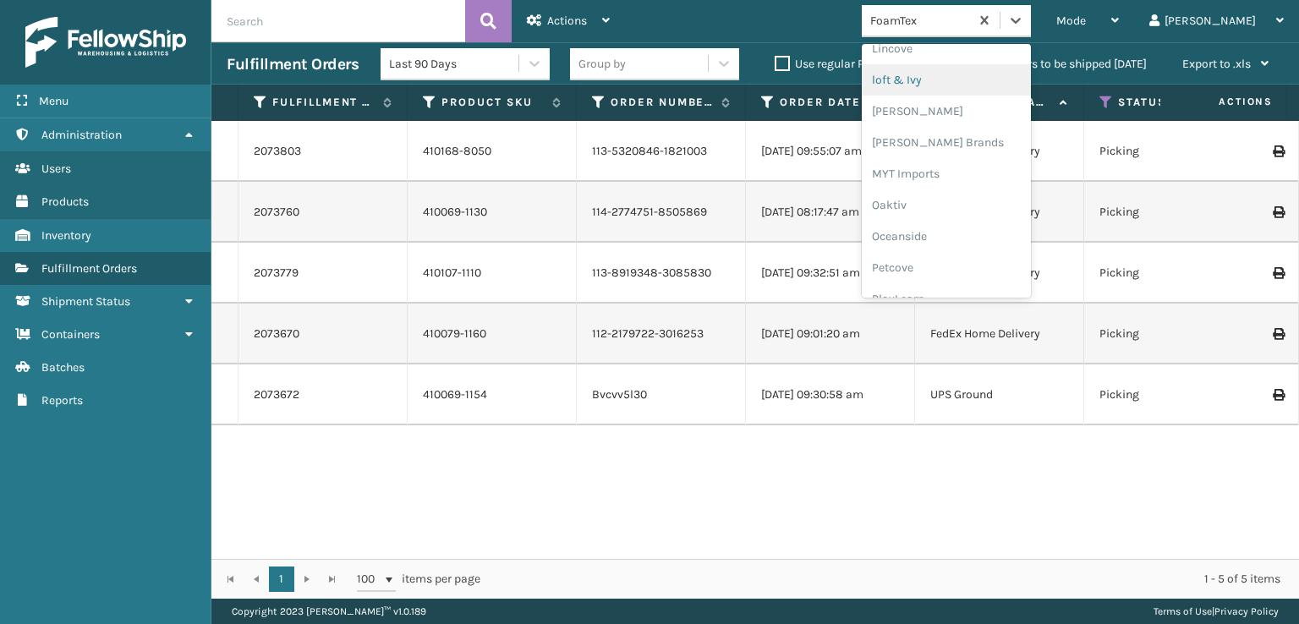
scroll to position [704, 0]
click at [960, 140] on div "[PERSON_NAME] Brands" at bounding box center [946, 141] width 169 height 31
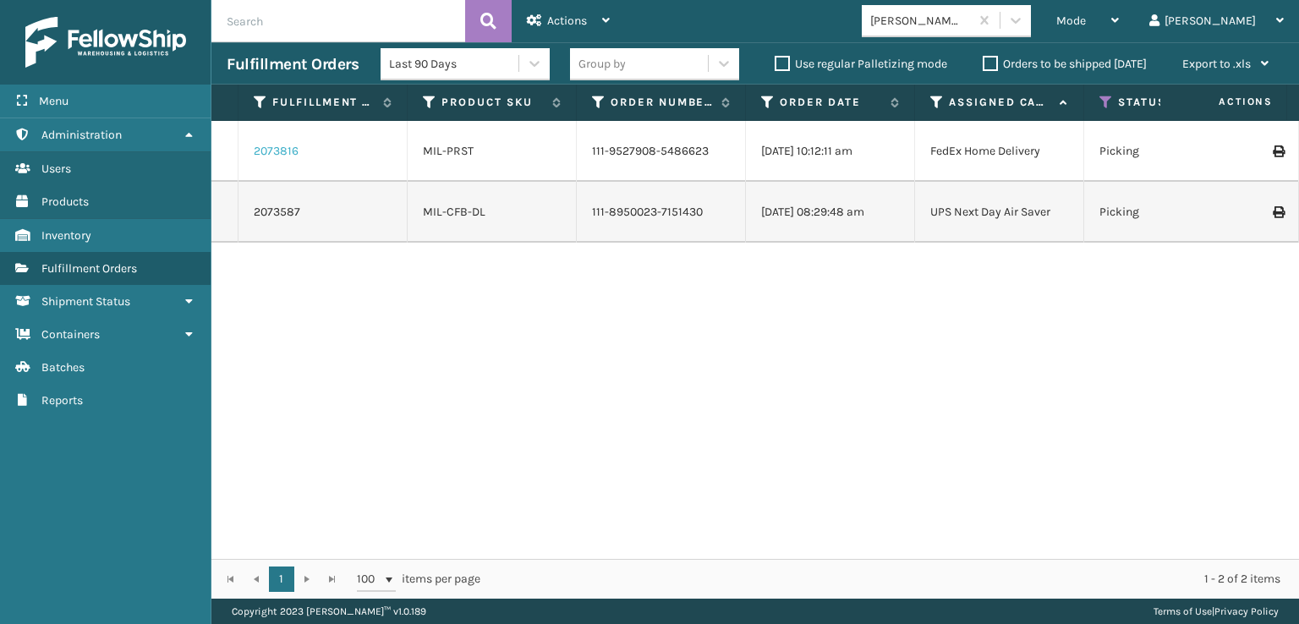
click at [272, 153] on link "2073816" at bounding box center [276, 151] width 45 height 17
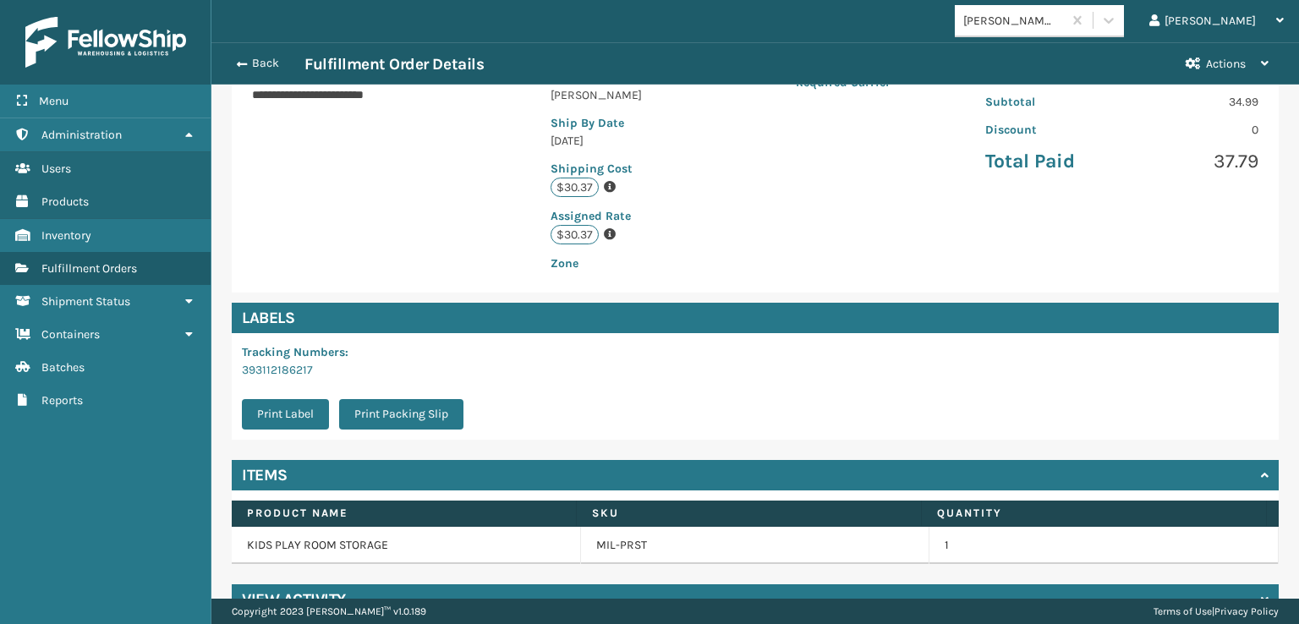
scroll to position [374, 0]
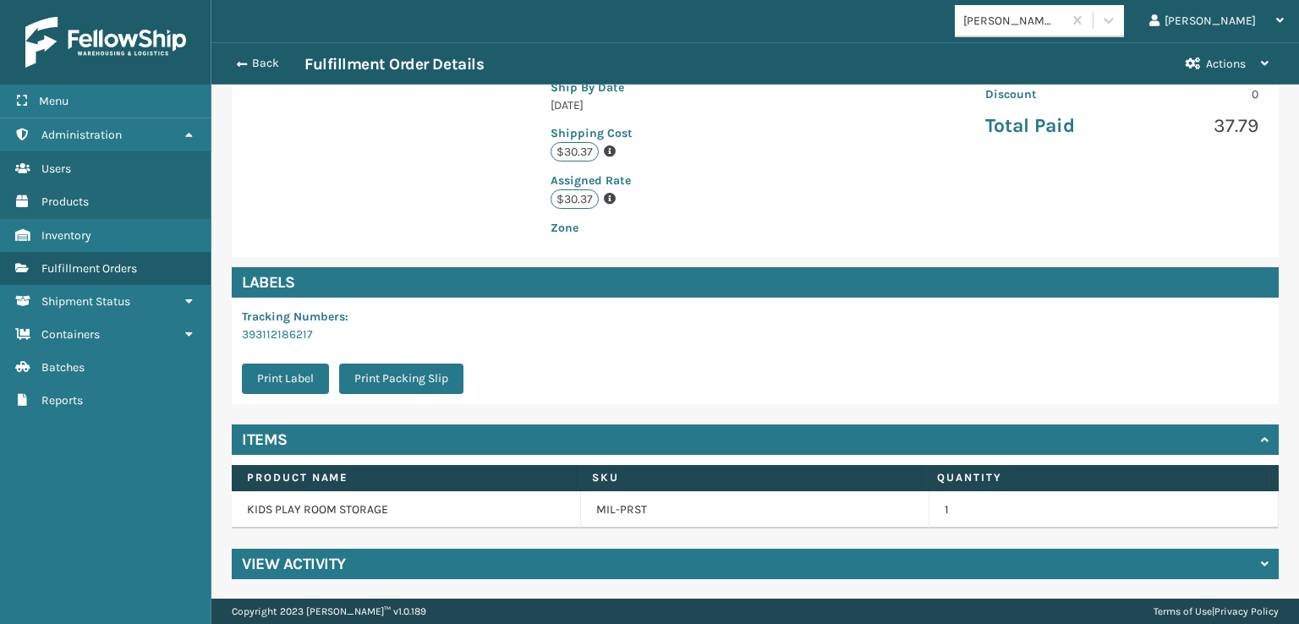
click at [310, 561] on h4 "View Activity" at bounding box center [294, 564] width 104 height 20
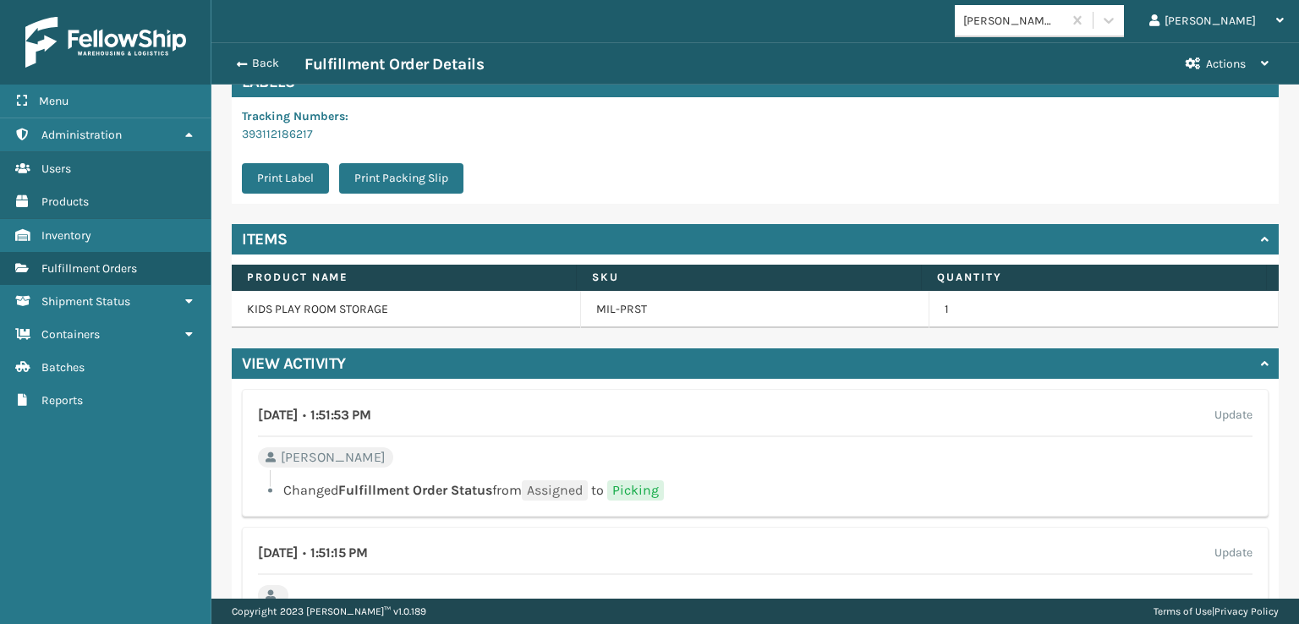
scroll to position [628, 0]
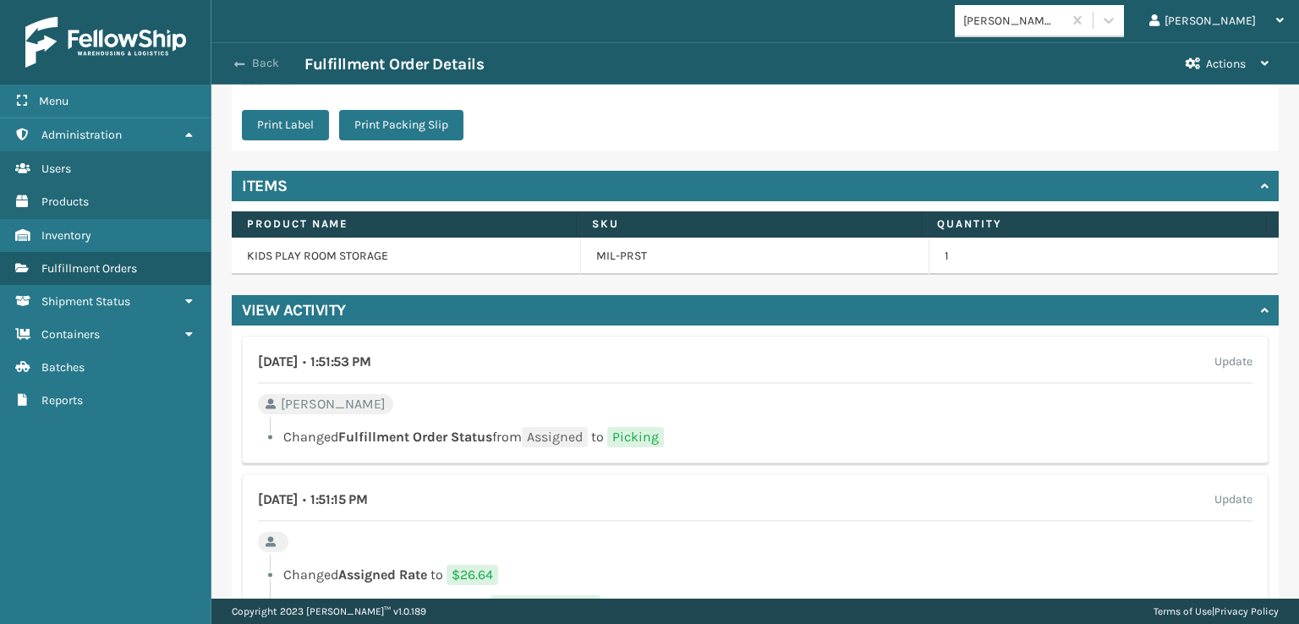
click at [270, 63] on button "Back" at bounding box center [266, 63] width 78 height 15
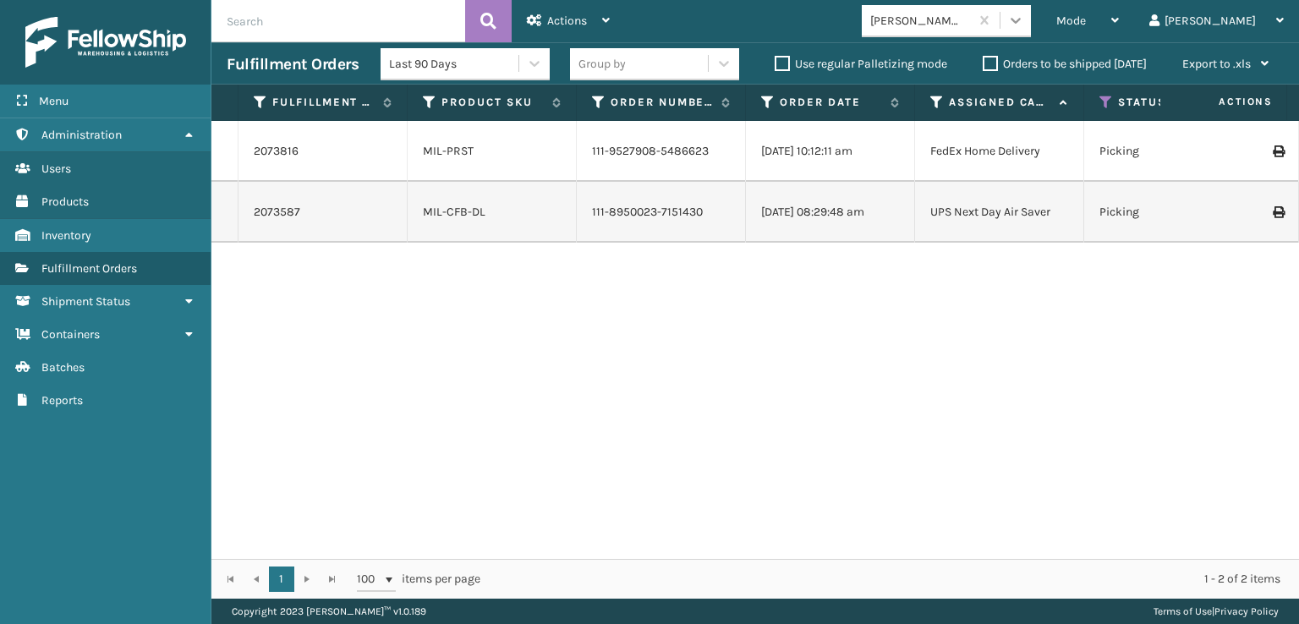
click at [1024, 25] on icon at bounding box center [1015, 20] width 17 height 17
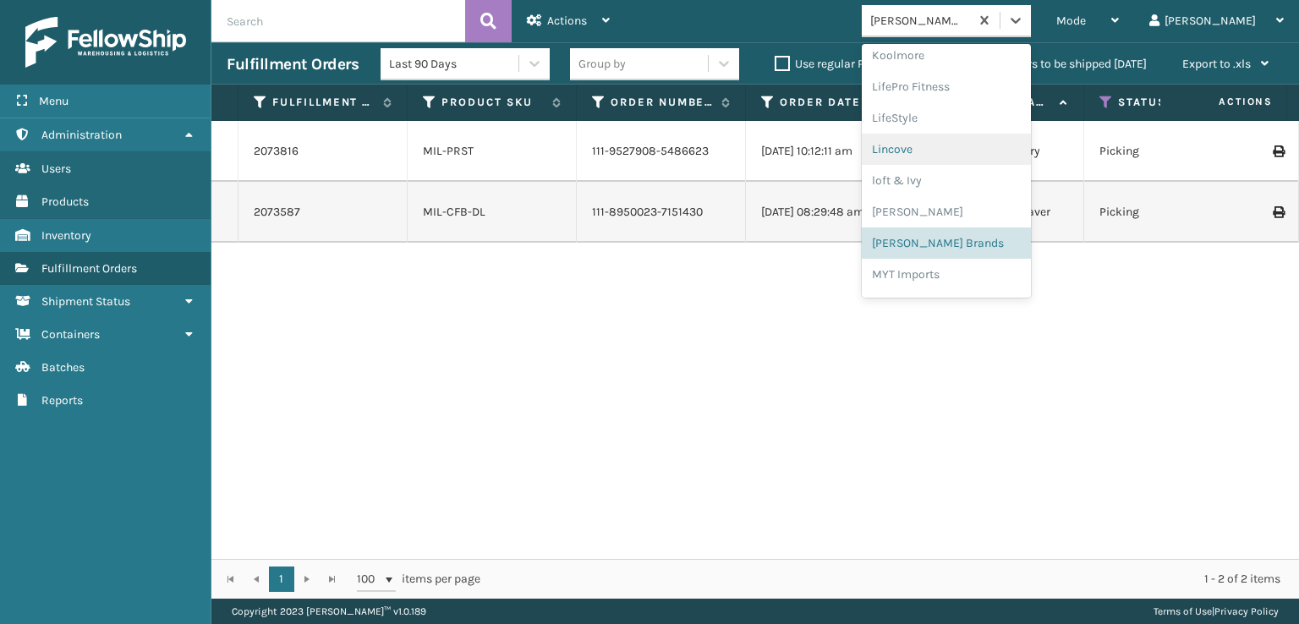
scroll to position [704, 0]
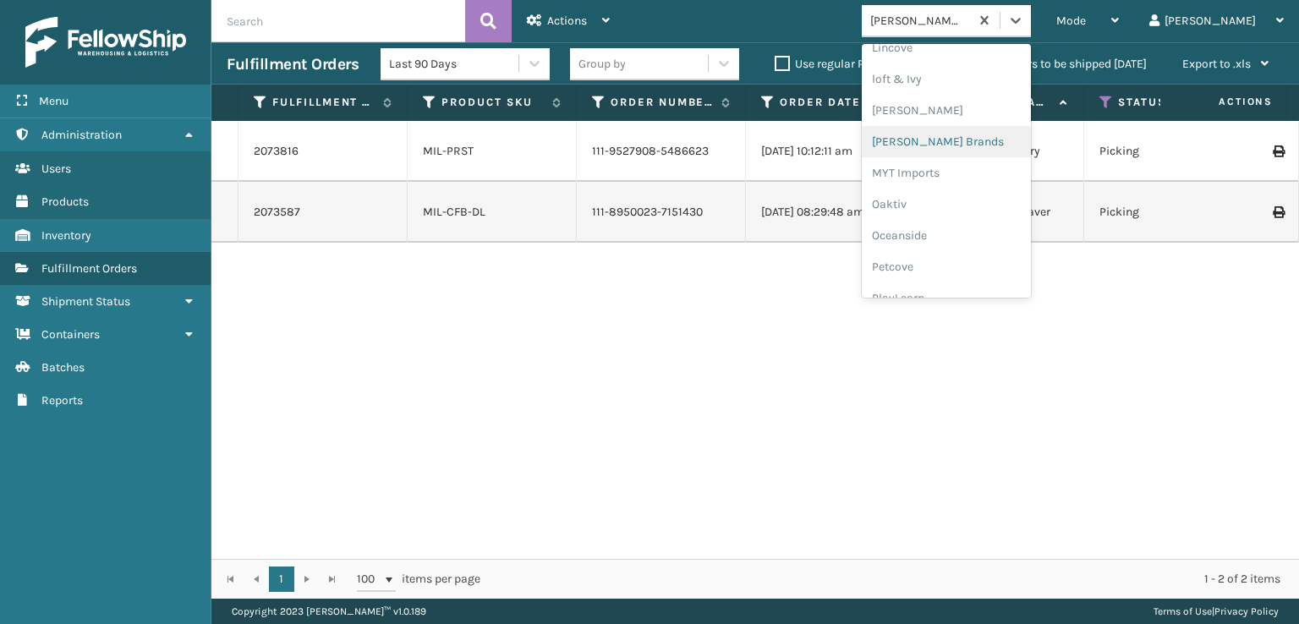
click at [963, 139] on div "[PERSON_NAME] Brands" at bounding box center [946, 141] width 169 height 31
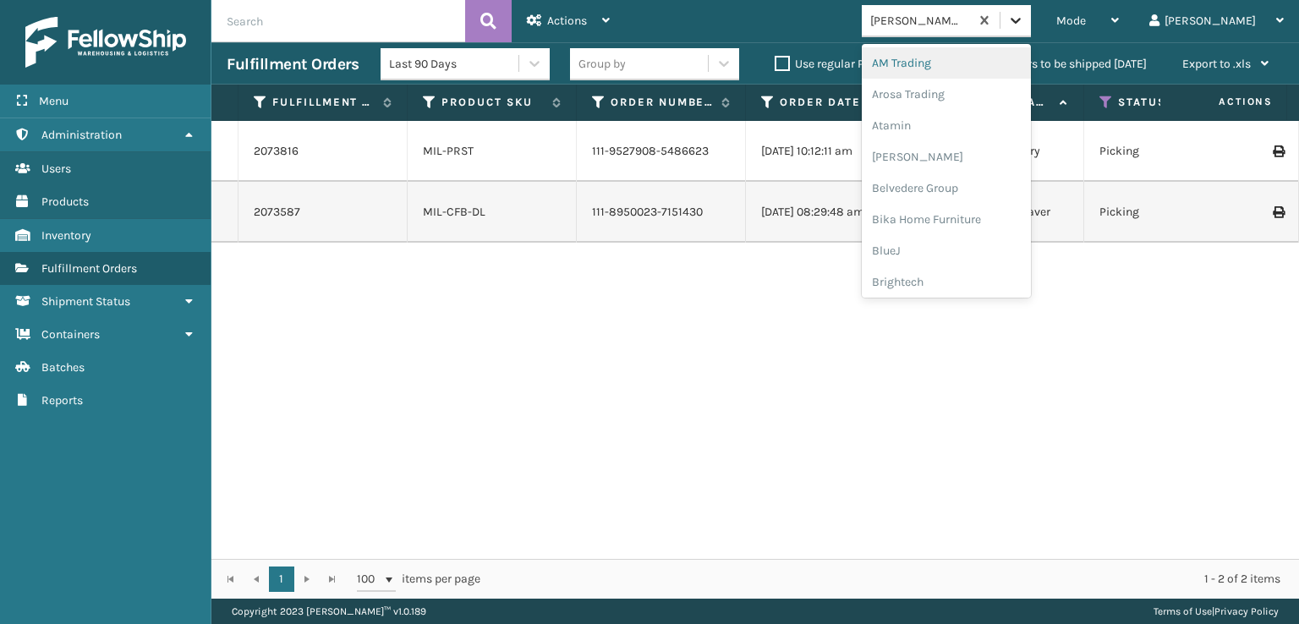
click at [1024, 12] on icon at bounding box center [1015, 20] width 17 height 17
click at [954, 217] on div "FoamTex" at bounding box center [946, 215] width 169 height 31
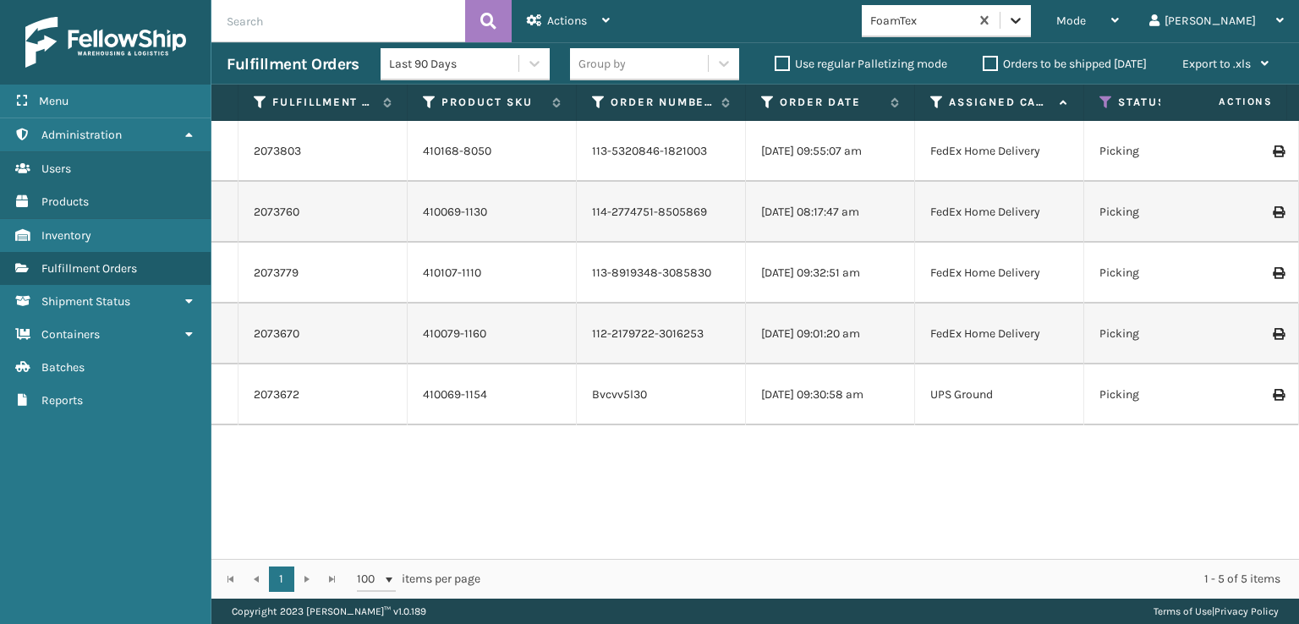
click at [1024, 28] on icon at bounding box center [1015, 20] width 17 height 17
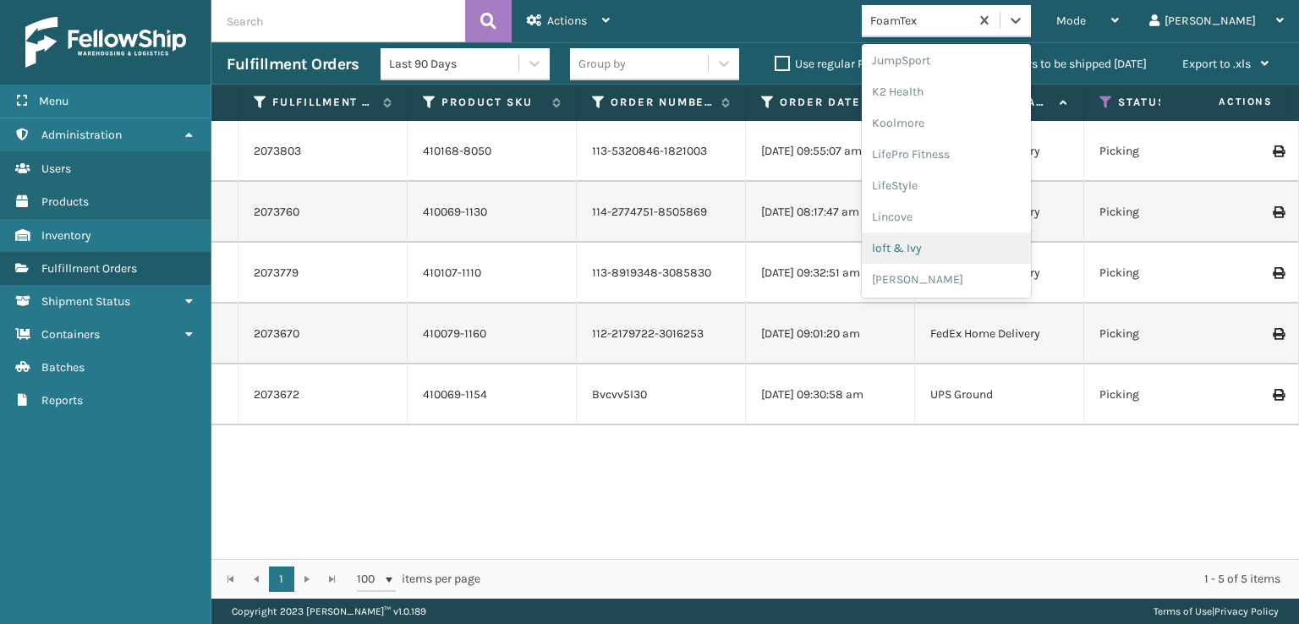
scroll to position [619, 0]
click at [975, 226] on div "[PERSON_NAME] Brands" at bounding box center [946, 226] width 169 height 31
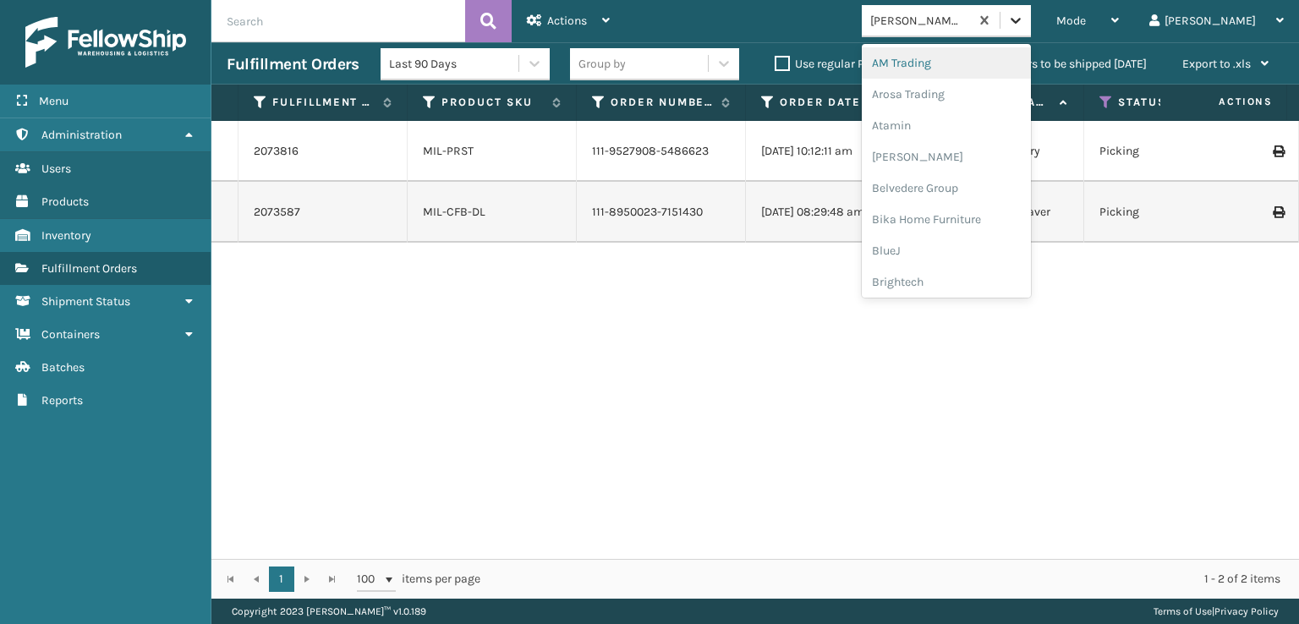
click at [1024, 22] on icon at bounding box center [1015, 20] width 17 height 17
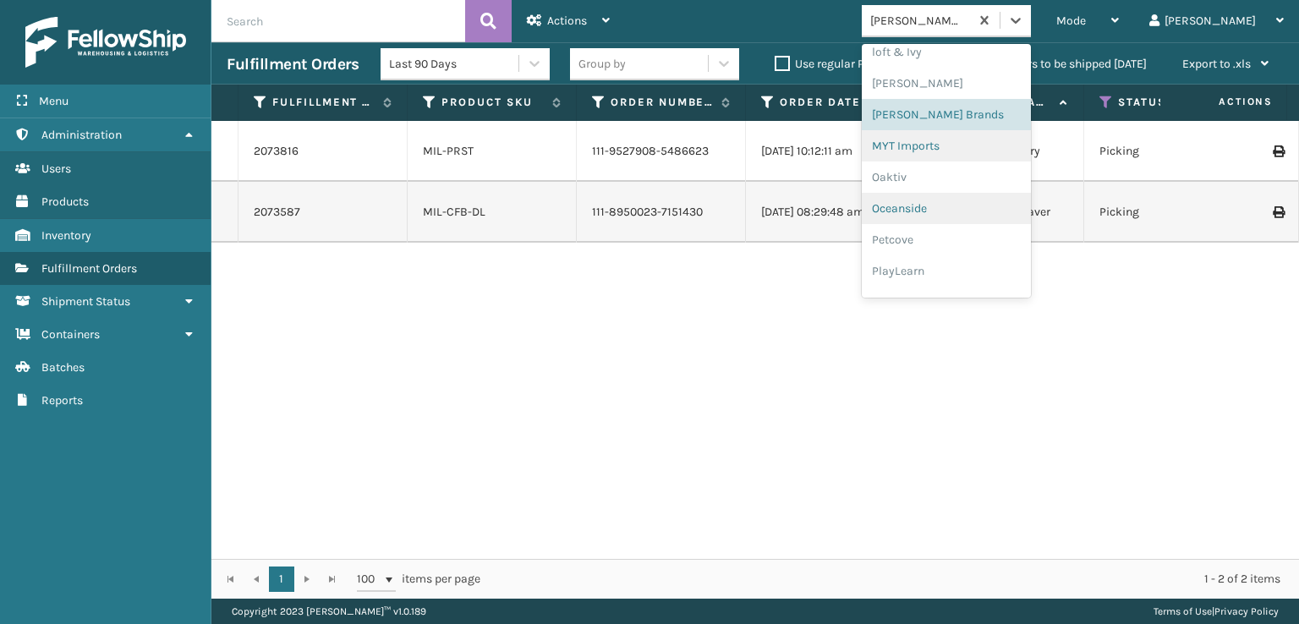
scroll to position [848, 0]
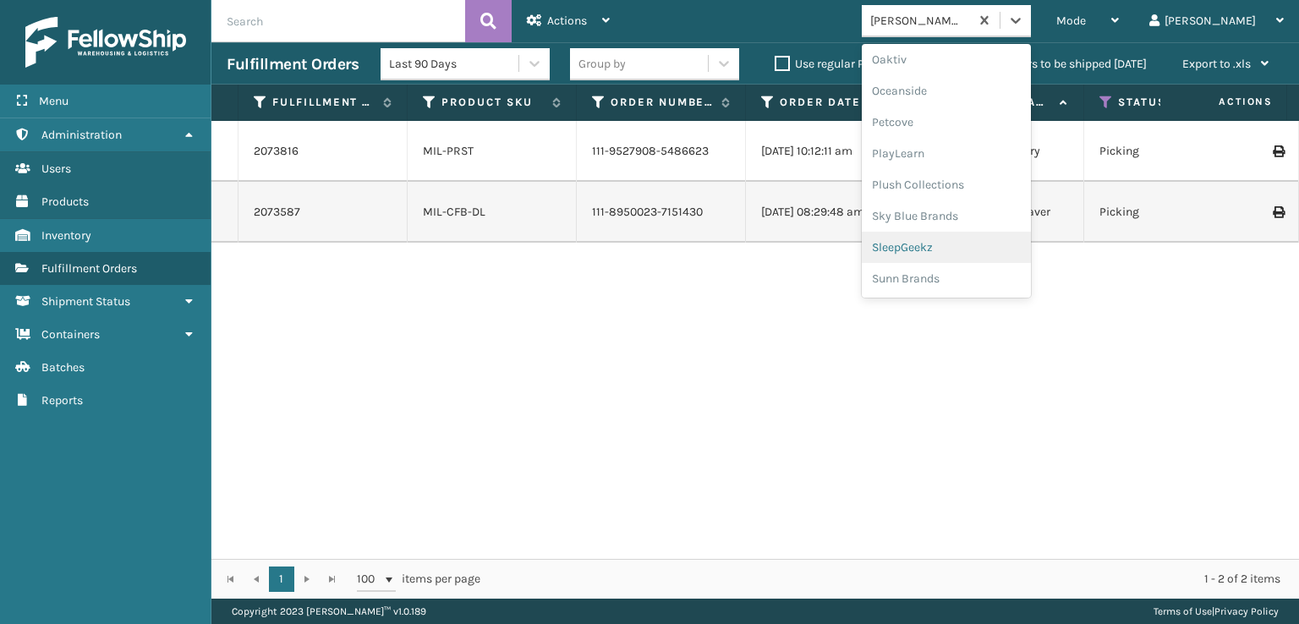
click at [964, 247] on div "SleepGeekz" at bounding box center [946, 247] width 169 height 31
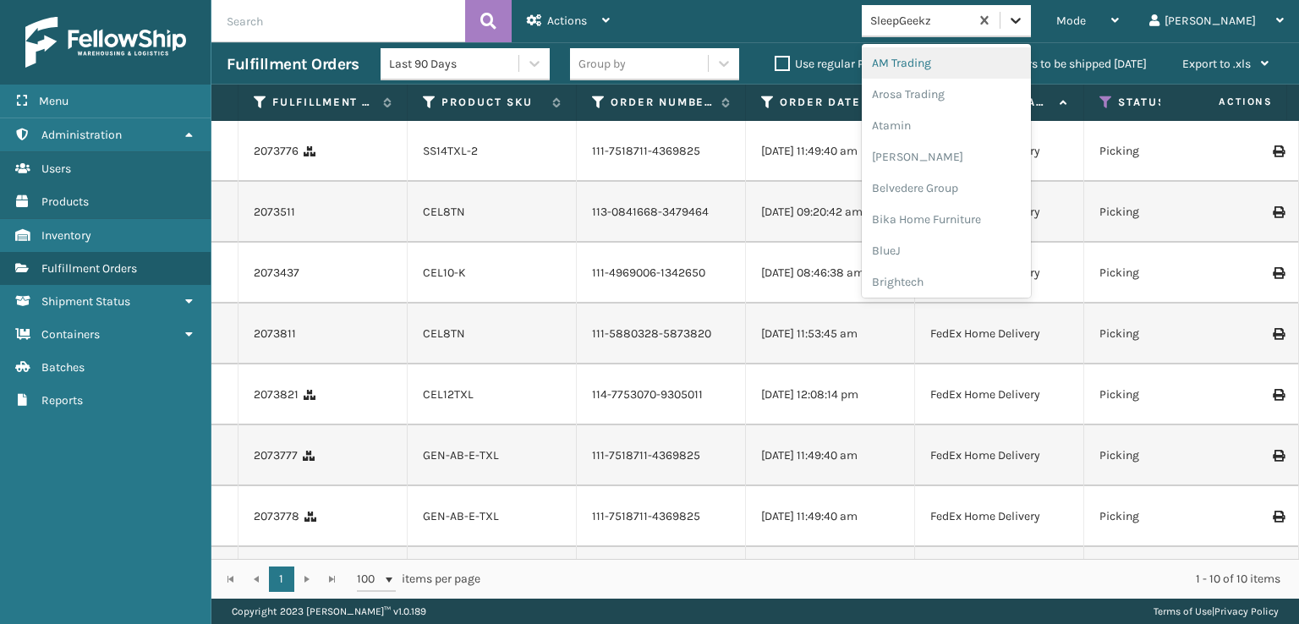
click at [1021, 19] on icon at bounding box center [1016, 21] width 10 height 6
click at [961, 216] on div "FoamTex" at bounding box center [946, 215] width 169 height 31
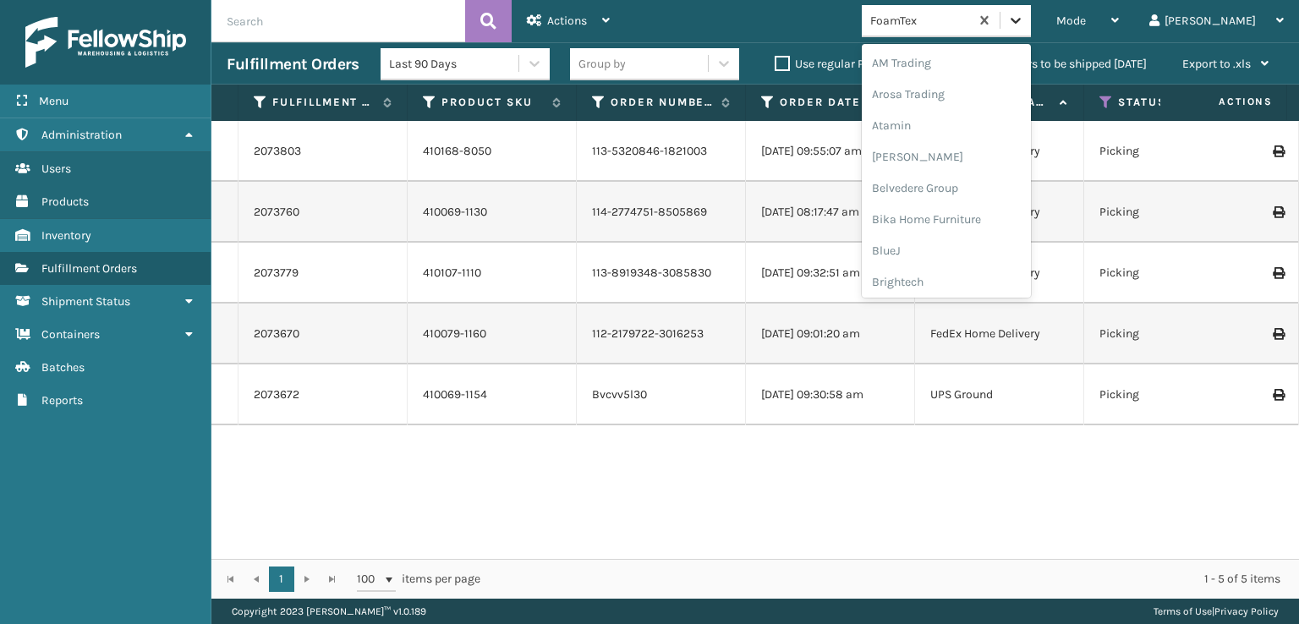
click at [1024, 25] on icon at bounding box center [1015, 20] width 17 height 17
click at [960, 223] on div "[PERSON_NAME] Brands" at bounding box center [946, 226] width 169 height 31
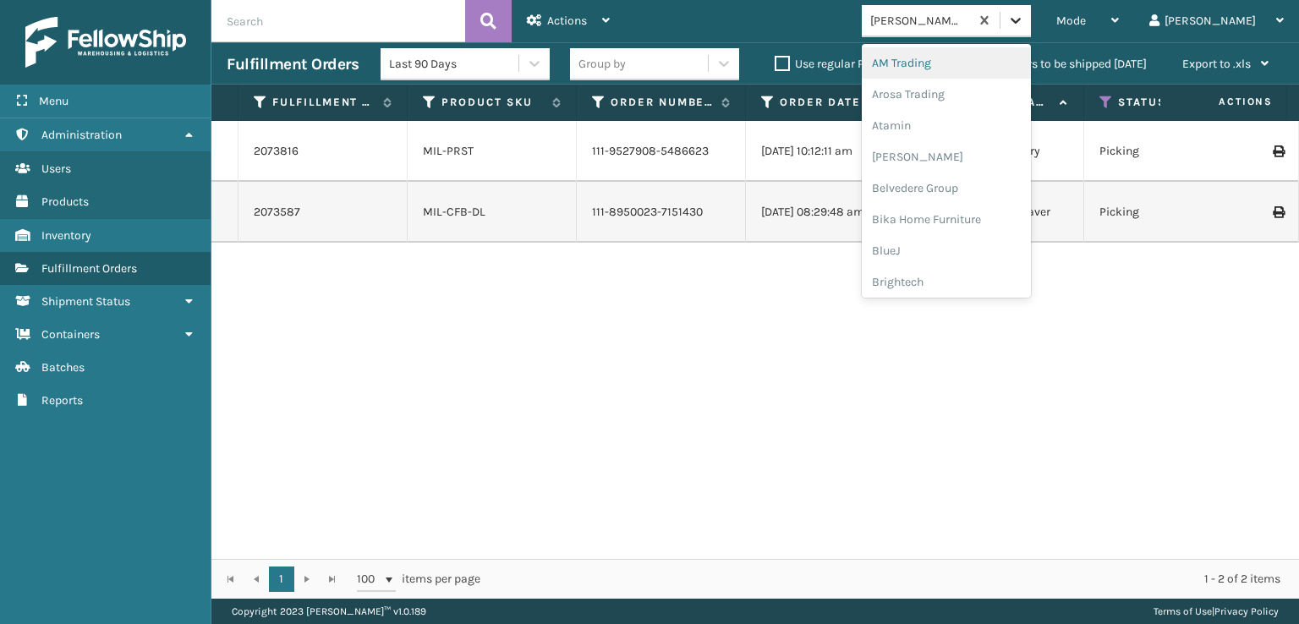
click at [1024, 21] on icon at bounding box center [1015, 20] width 17 height 17
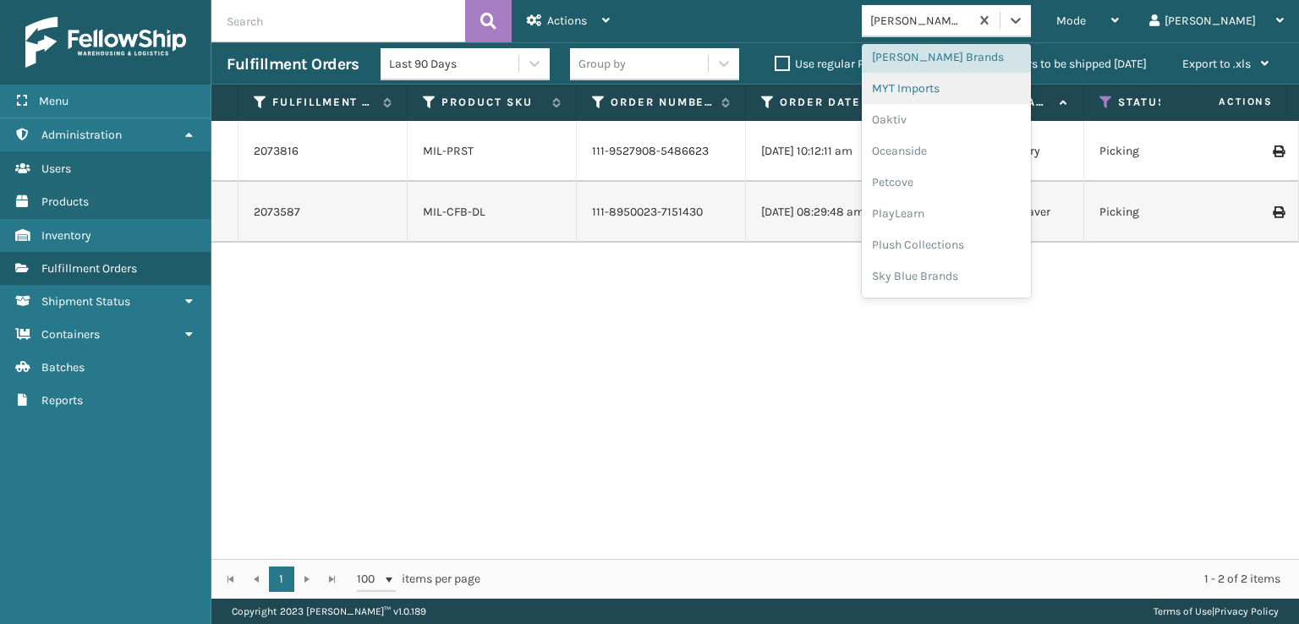
scroll to position [848, 0]
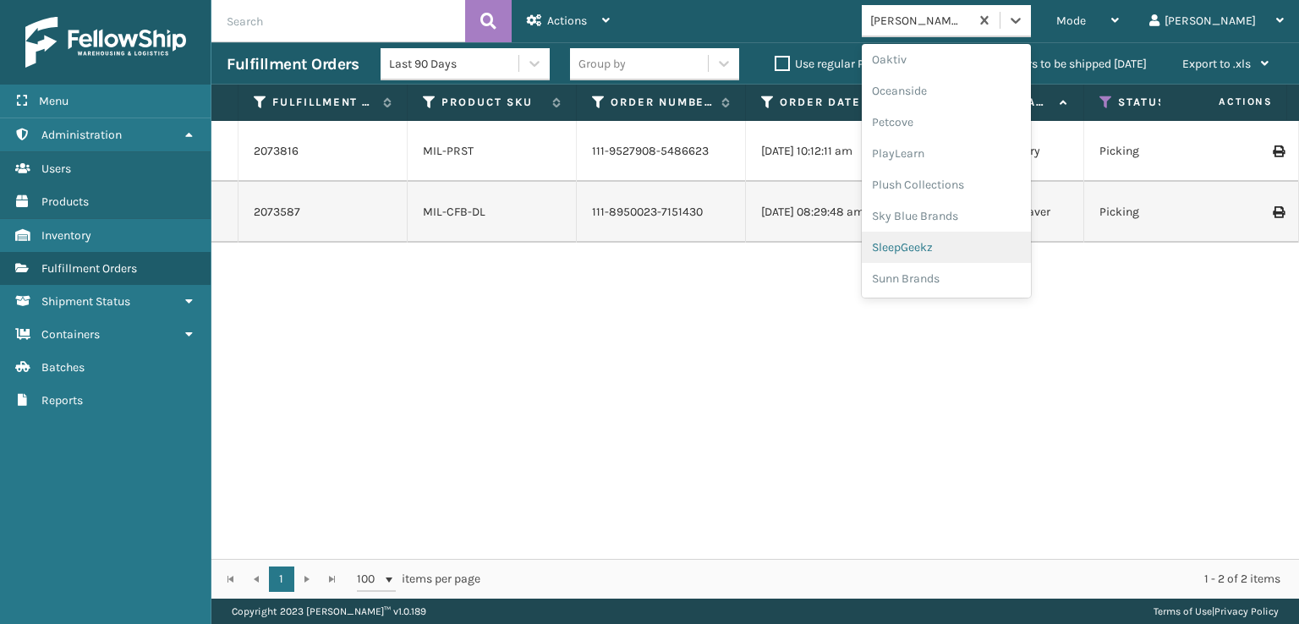
click at [976, 246] on div "SleepGeekz" at bounding box center [946, 247] width 169 height 31
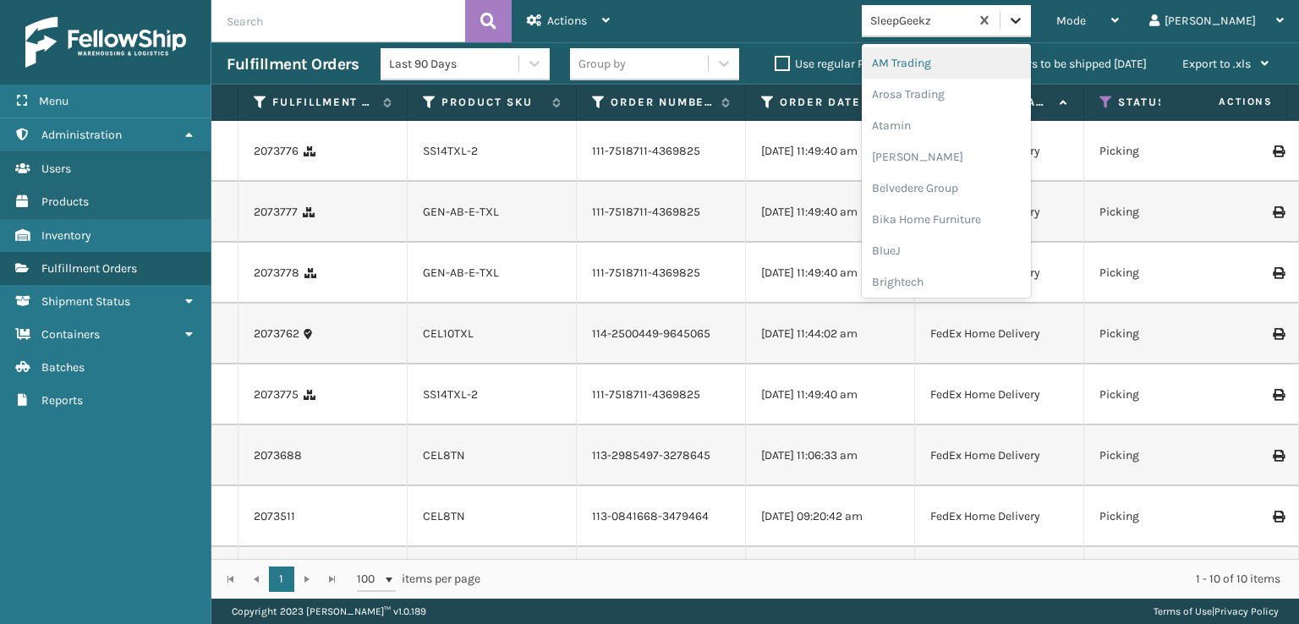
click at [1031, 30] on div at bounding box center [1016, 20] width 30 height 30
click at [1021, 21] on icon at bounding box center [1016, 21] width 10 height 6
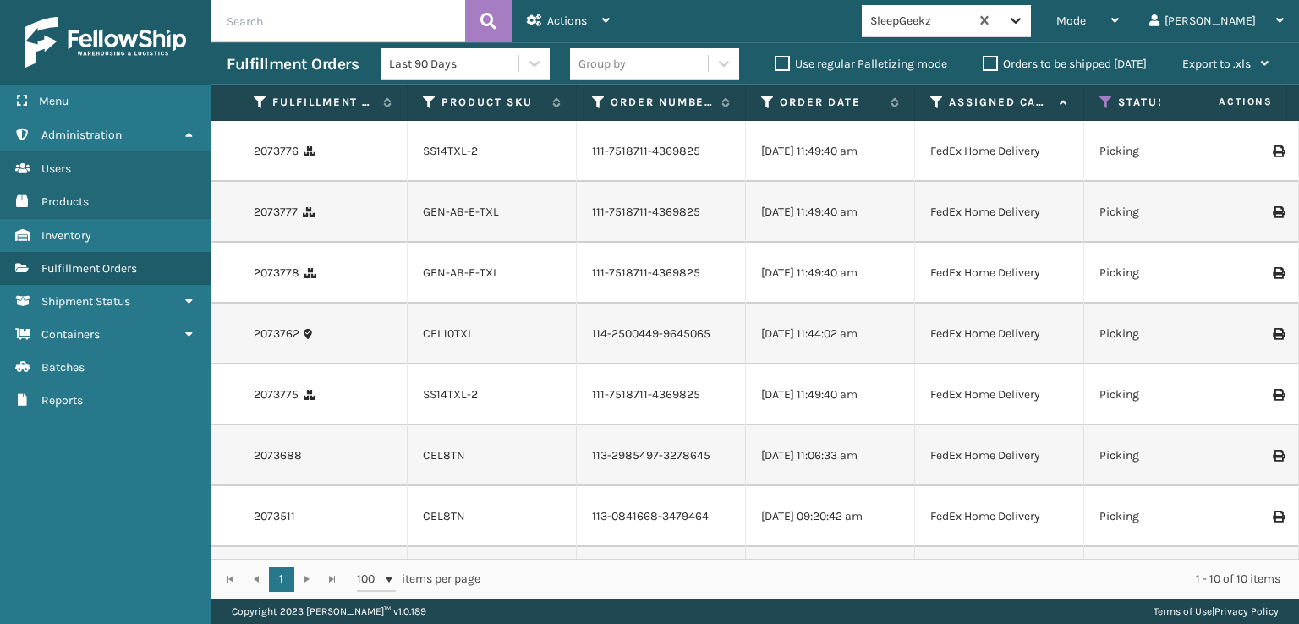
click at [1021, 21] on icon at bounding box center [1016, 21] width 10 height 6
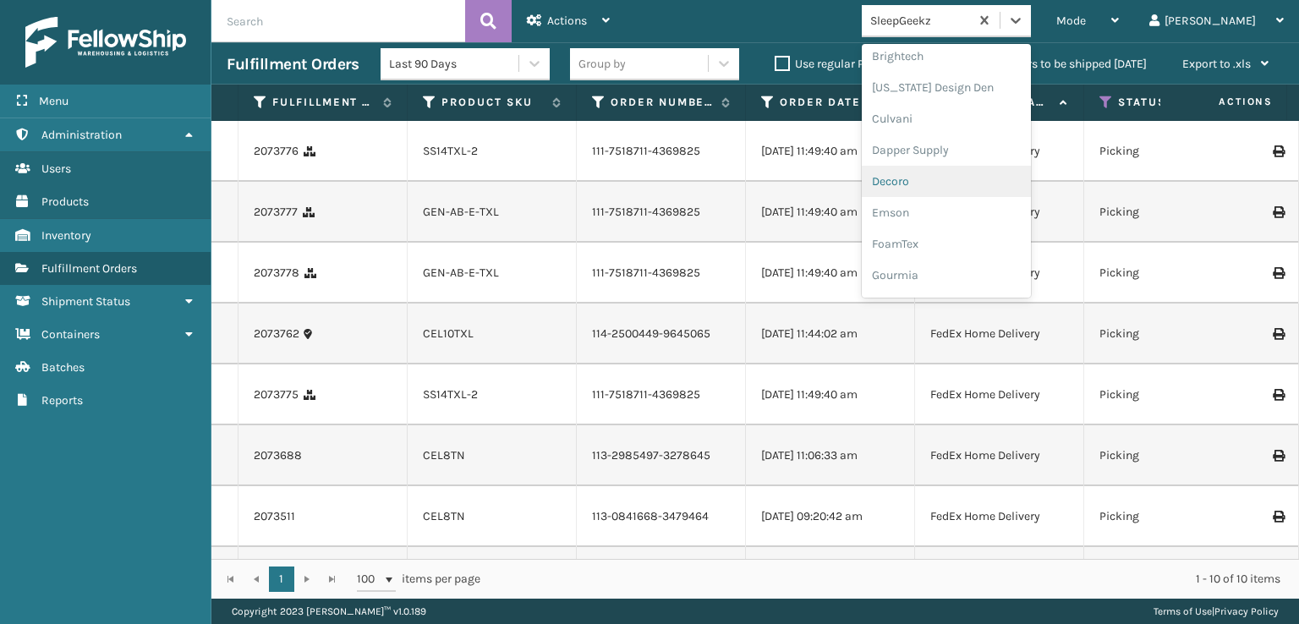
scroll to position [254, 0]
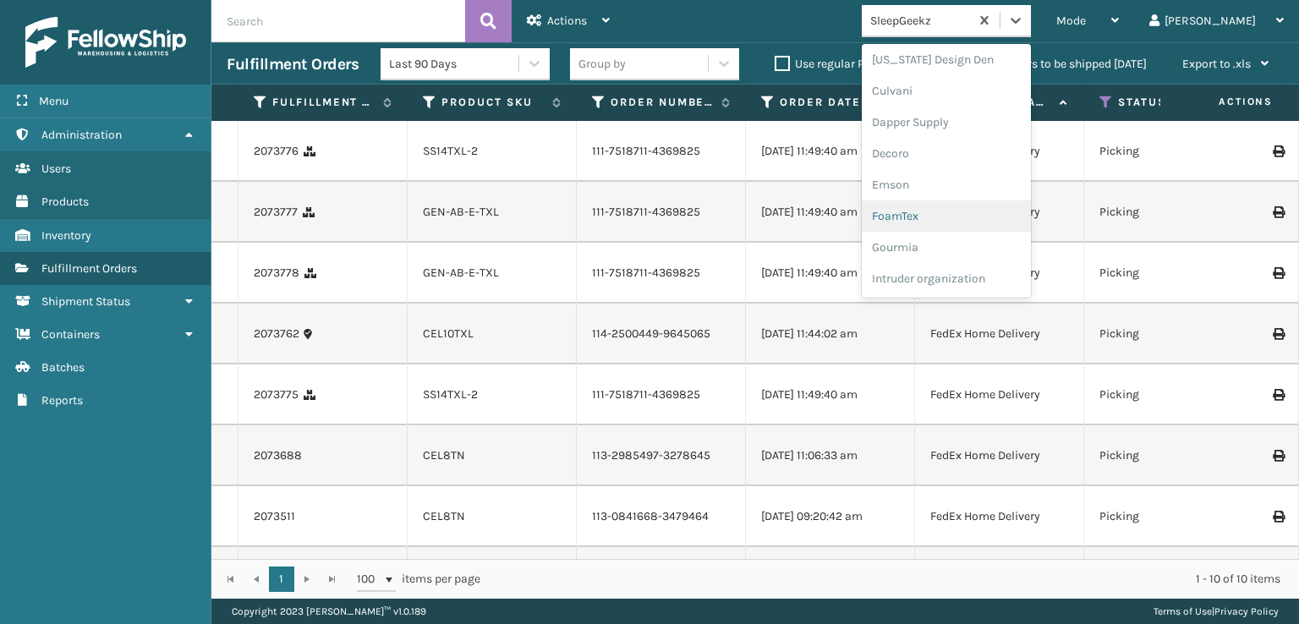
click at [976, 218] on div "FoamTex" at bounding box center [946, 215] width 169 height 31
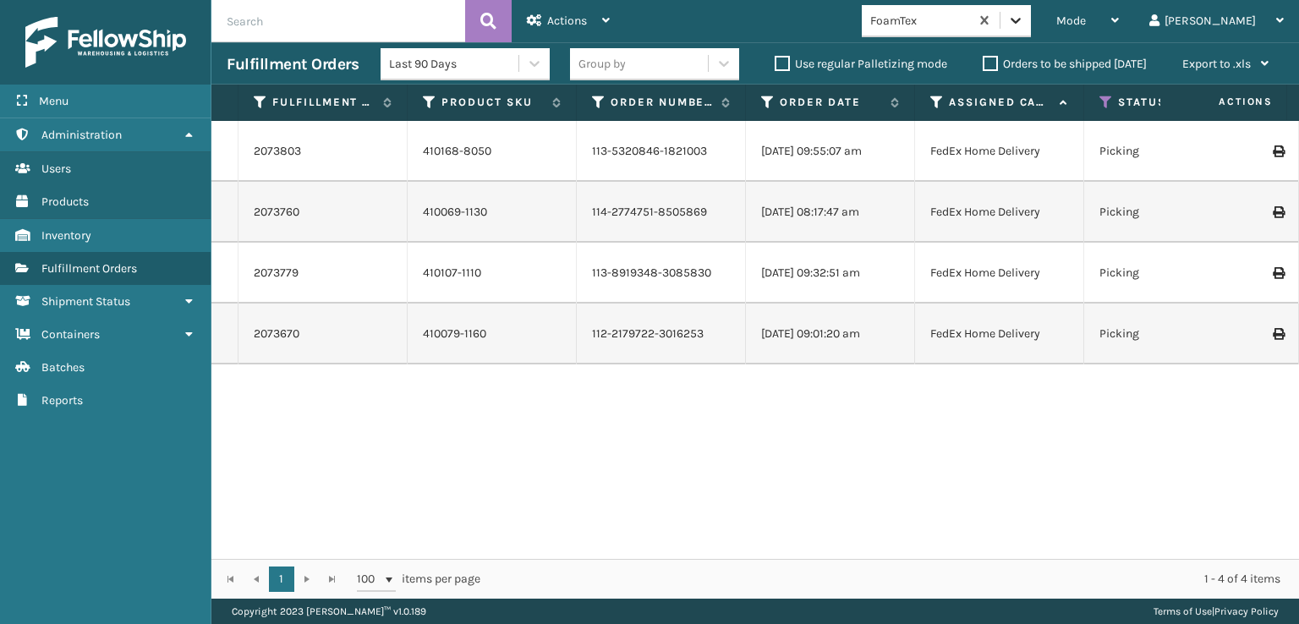
click at [1021, 18] on icon at bounding box center [1016, 21] width 10 height 6
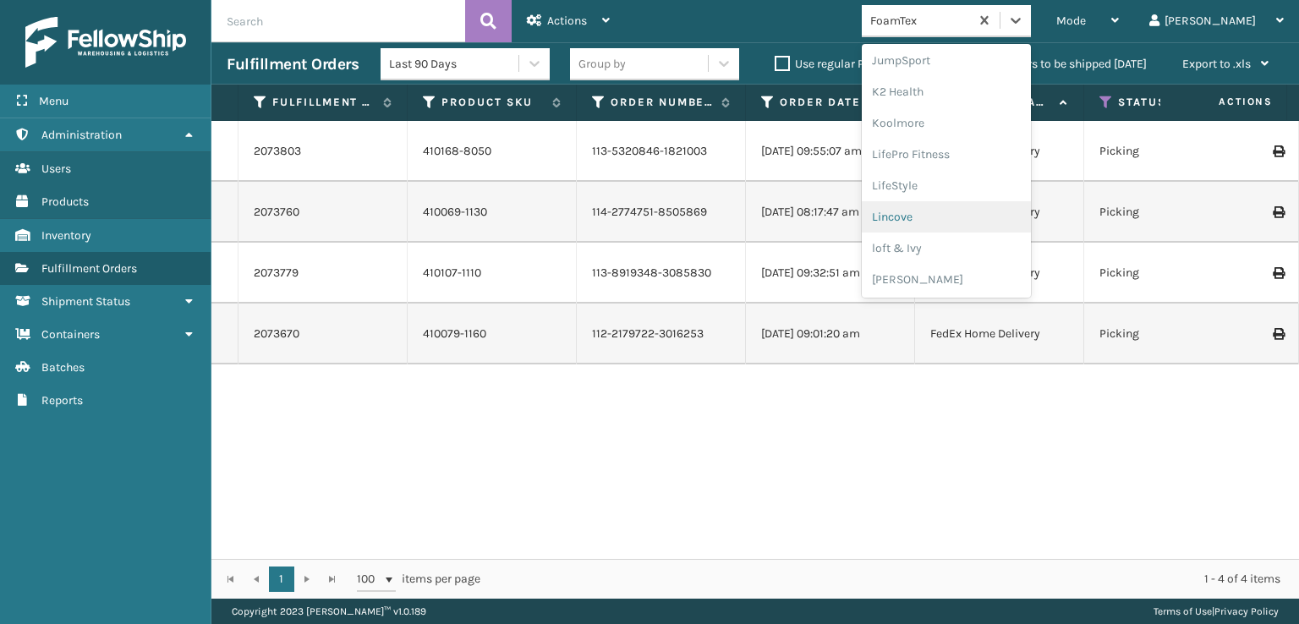
scroll to position [704, 0]
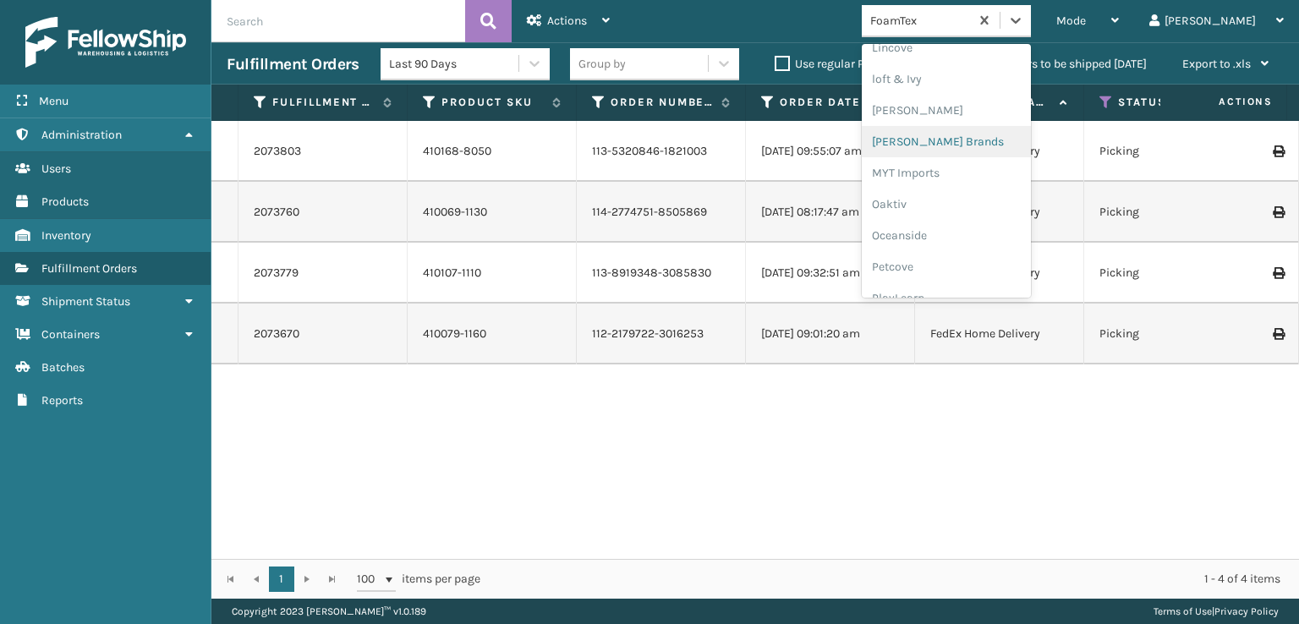
click at [970, 135] on div "[PERSON_NAME] Brands" at bounding box center [946, 141] width 169 height 31
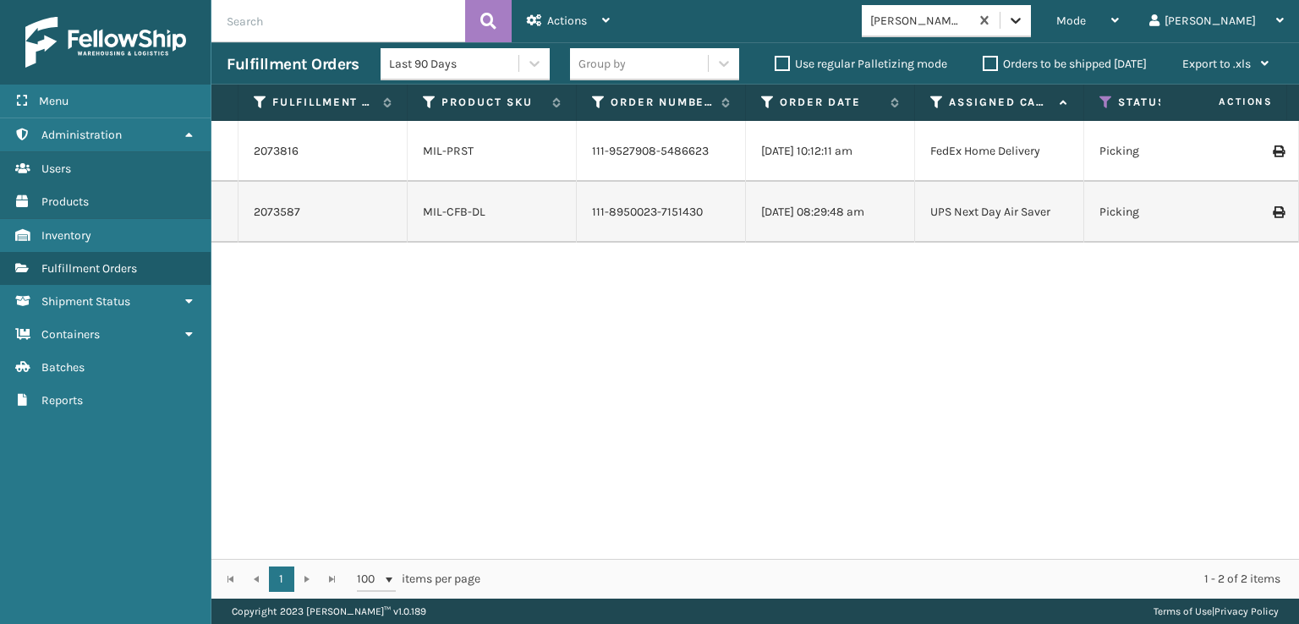
click at [1024, 28] on icon at bounding box center [1015, 20] width 17 height 17
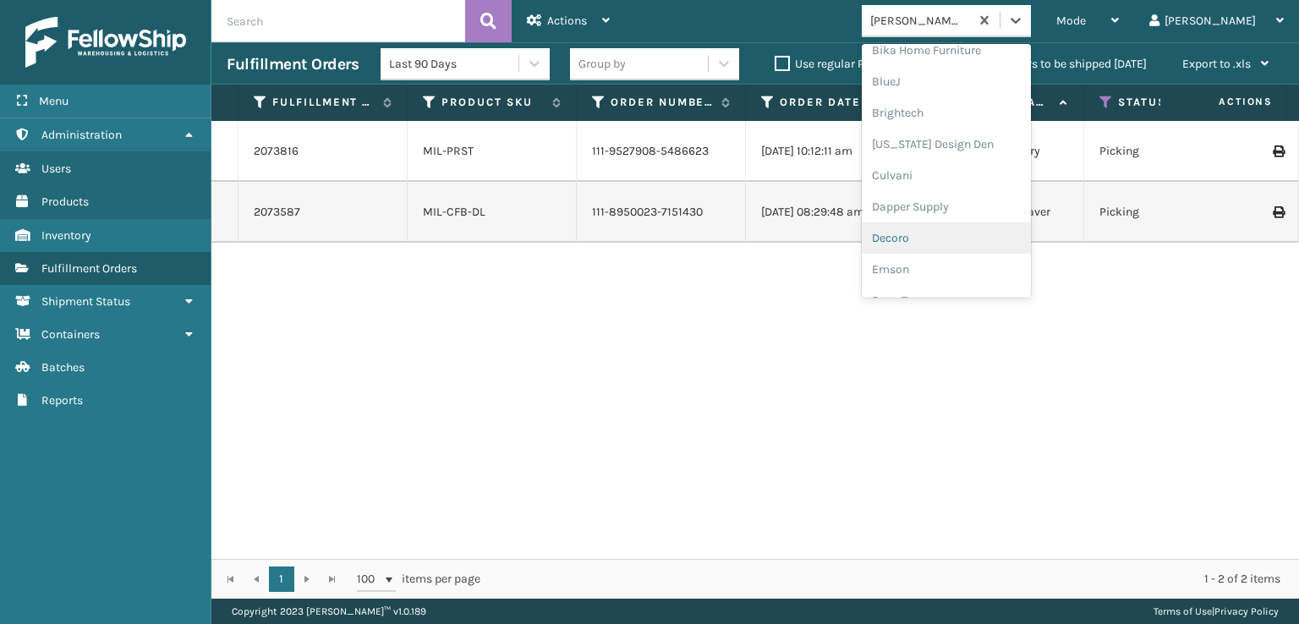
scroll to position [254, 0]
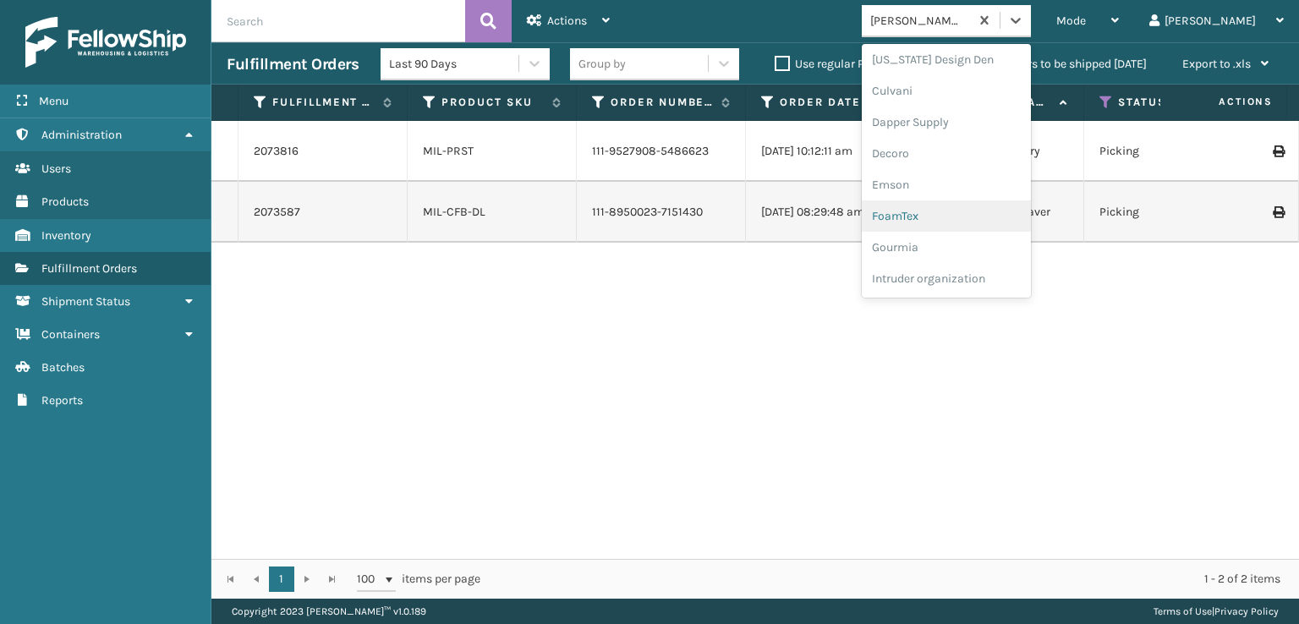
click at [975, 211] on div "FoamTex" at bounding box center [946, 215] width 169 height 31
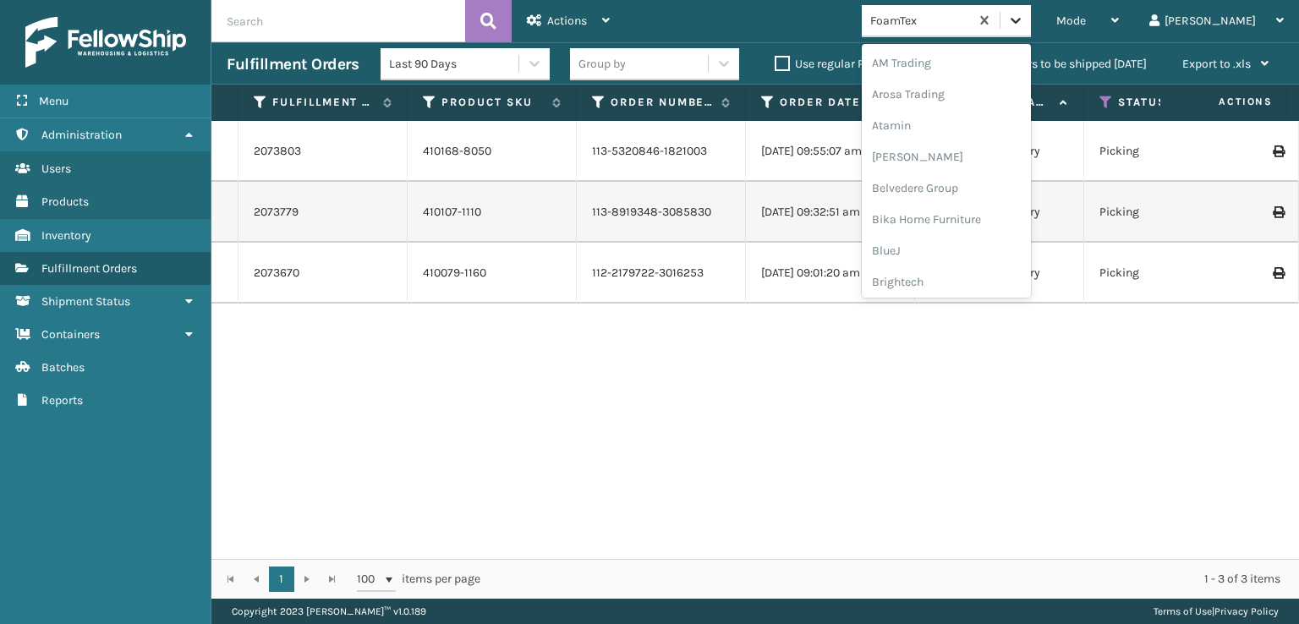
click at [1024, 18] on icon at bounding box center [1015, 20] width 17 height 17
click at [973, 251] on div "SleepGeekz" at bounding box center [946, 247] width 169 height 31
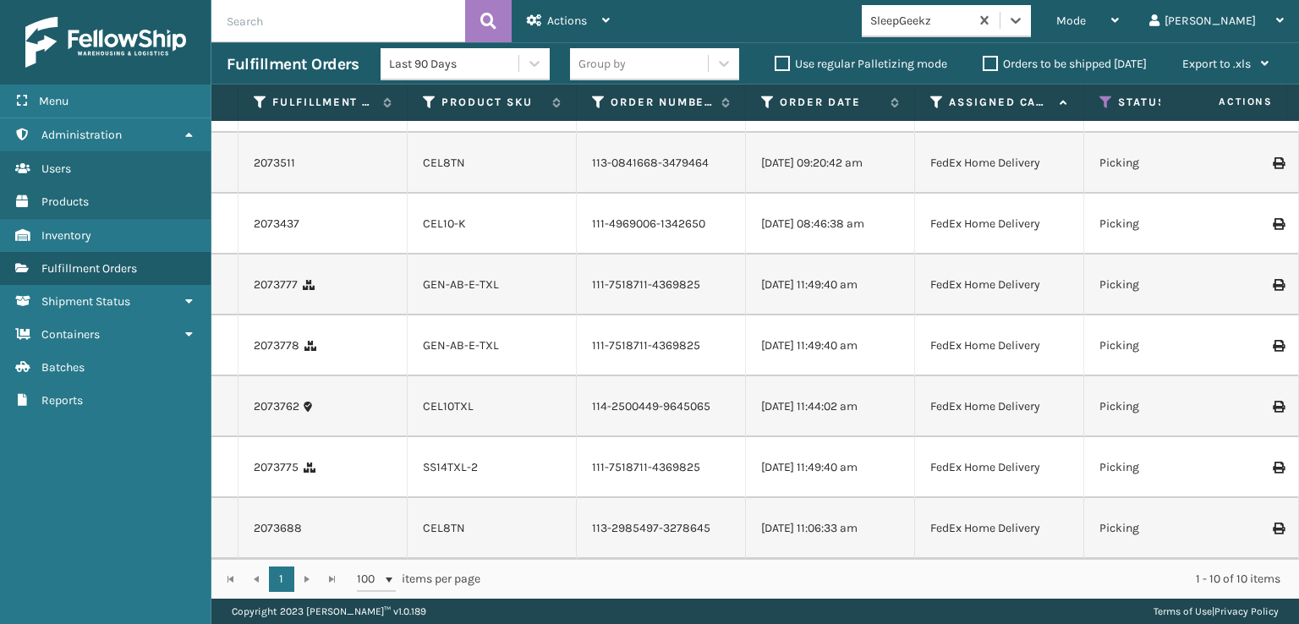
scroll to position [0, 0]
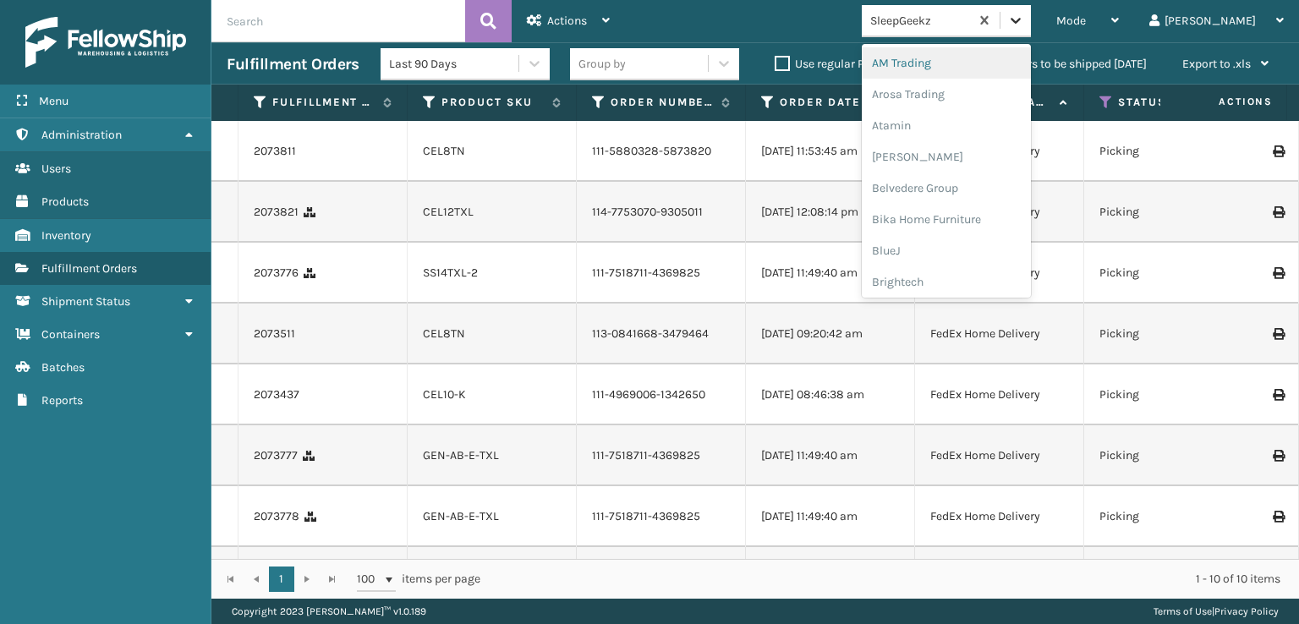
click at [1021, 19] on icon at bounding box center [1016, 21] width 10 height 6
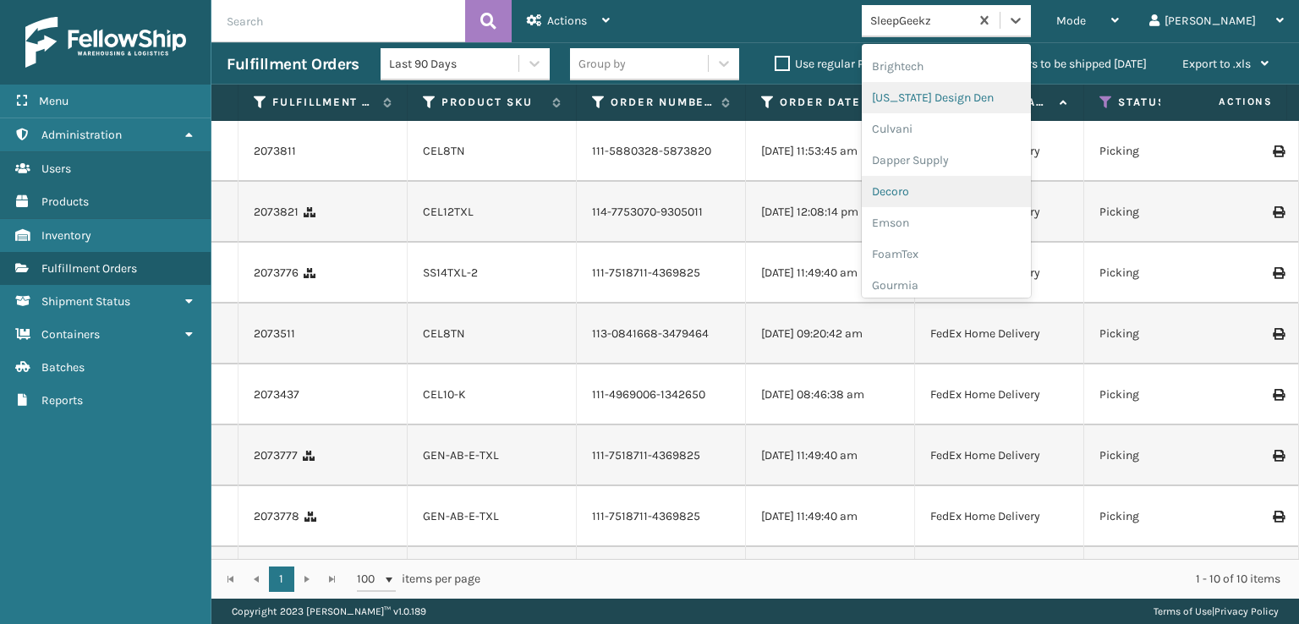
scroll to position [254, 0]
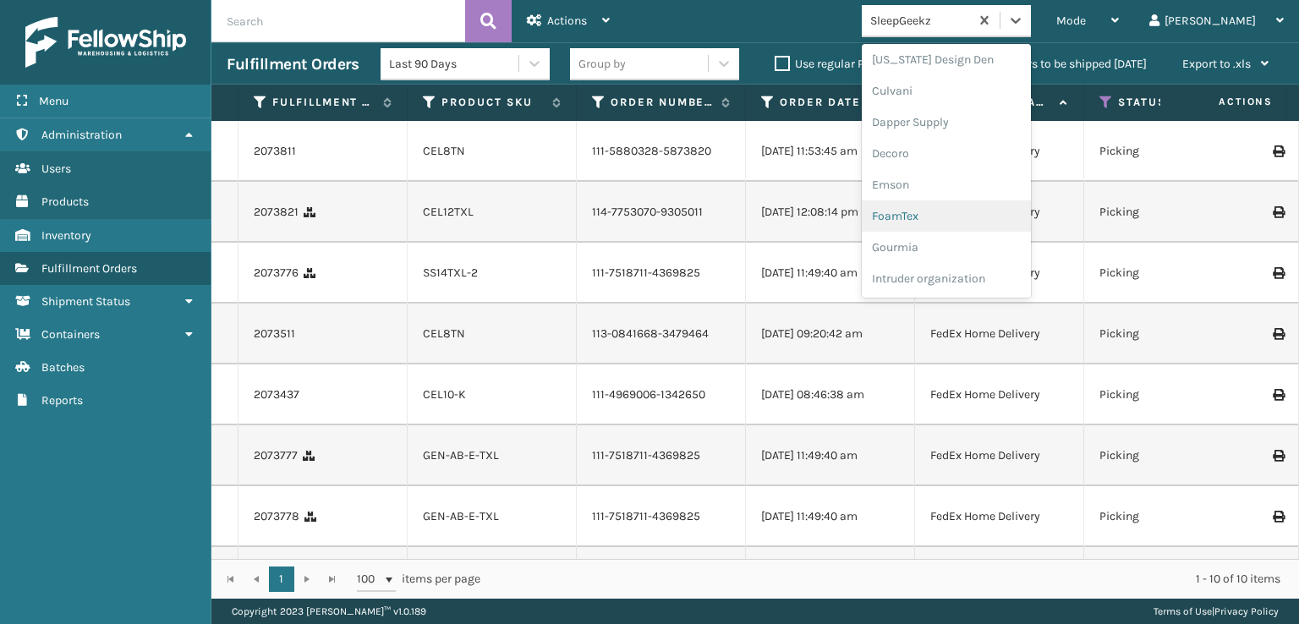
click at [961, 210] on div "FoamTex" at bounding box center [946, 215] width 169 height 31
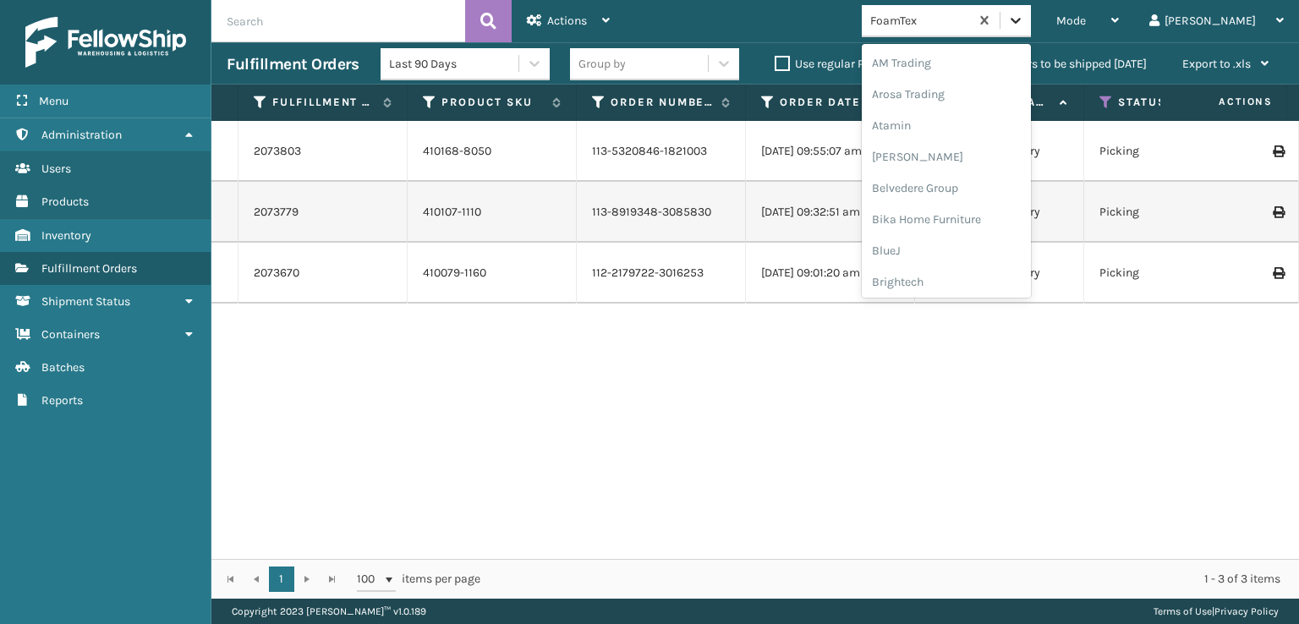
click at [1024, 24] on icon at bounding box center [1015, 20] width 17 height 17
click at [990, 224] on div "[PERSON_NAME] Brands" at bounding box center [946, 226] width 169 height 31
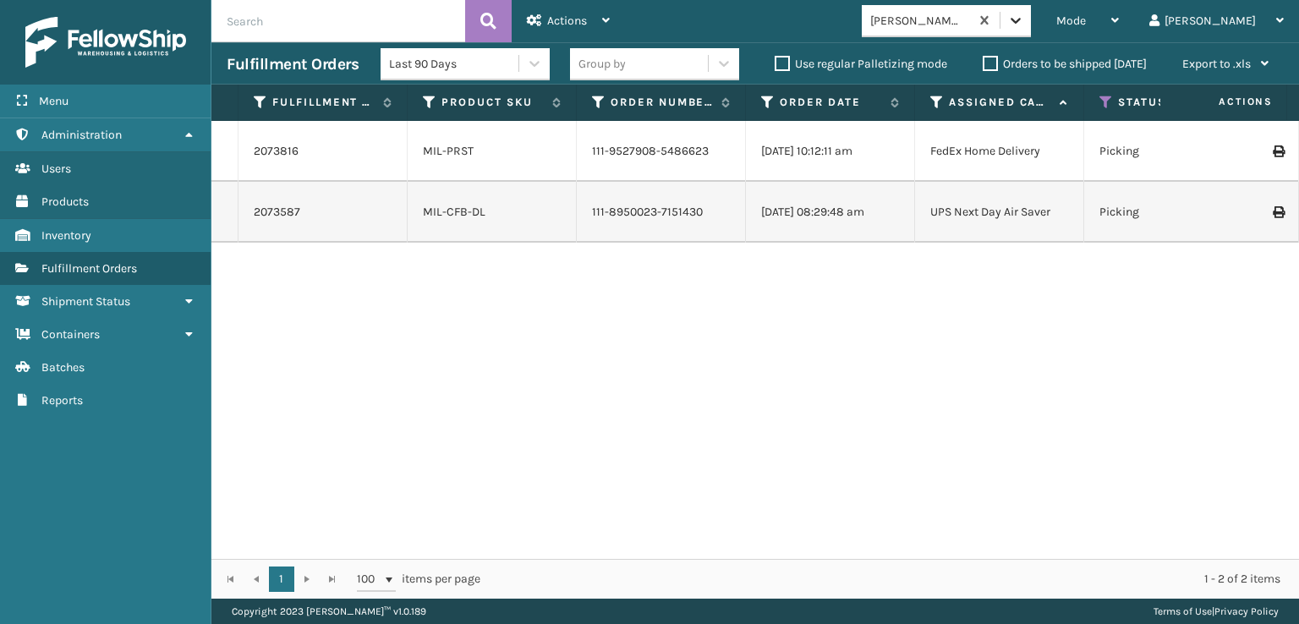
click at [1024, 24] on icon at bounding box center [1015, 20] width 17 height 17
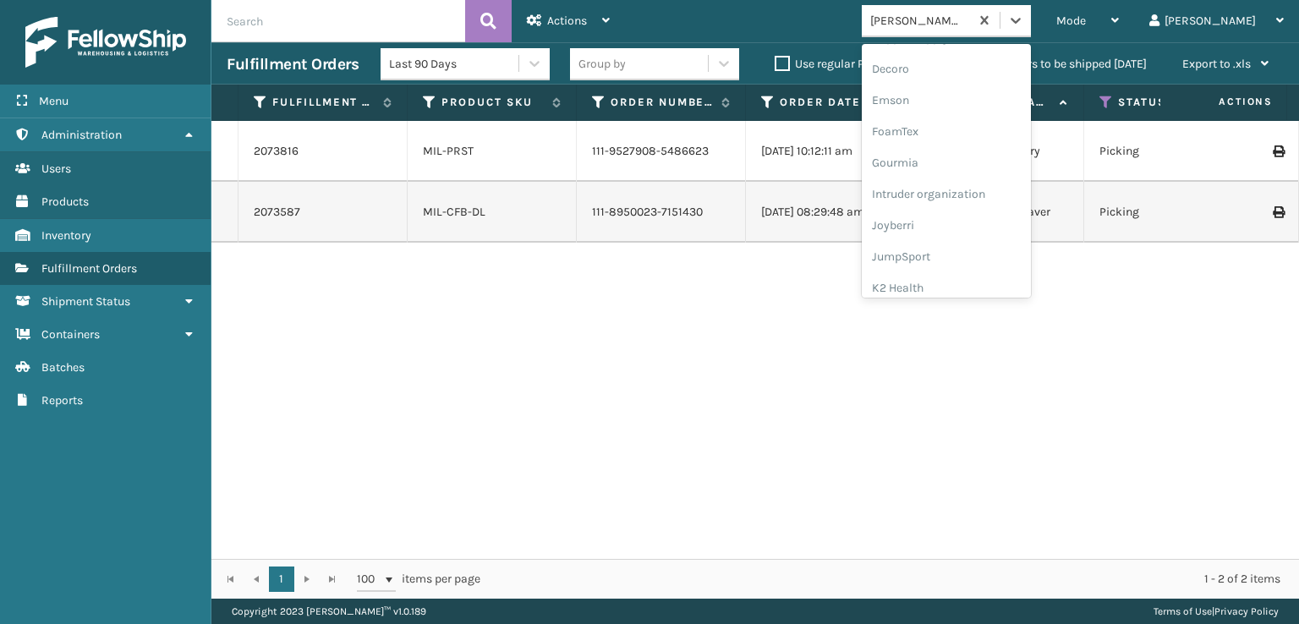
scroll to position [423, 0]
click at [564, 407] on div "2073816 MIL-PRST 111-9527908-5486623 [DATE] 10:12:11 am FedEx Home Delivery Pic…" at bounding box center [755, 340] width 1088 height 438
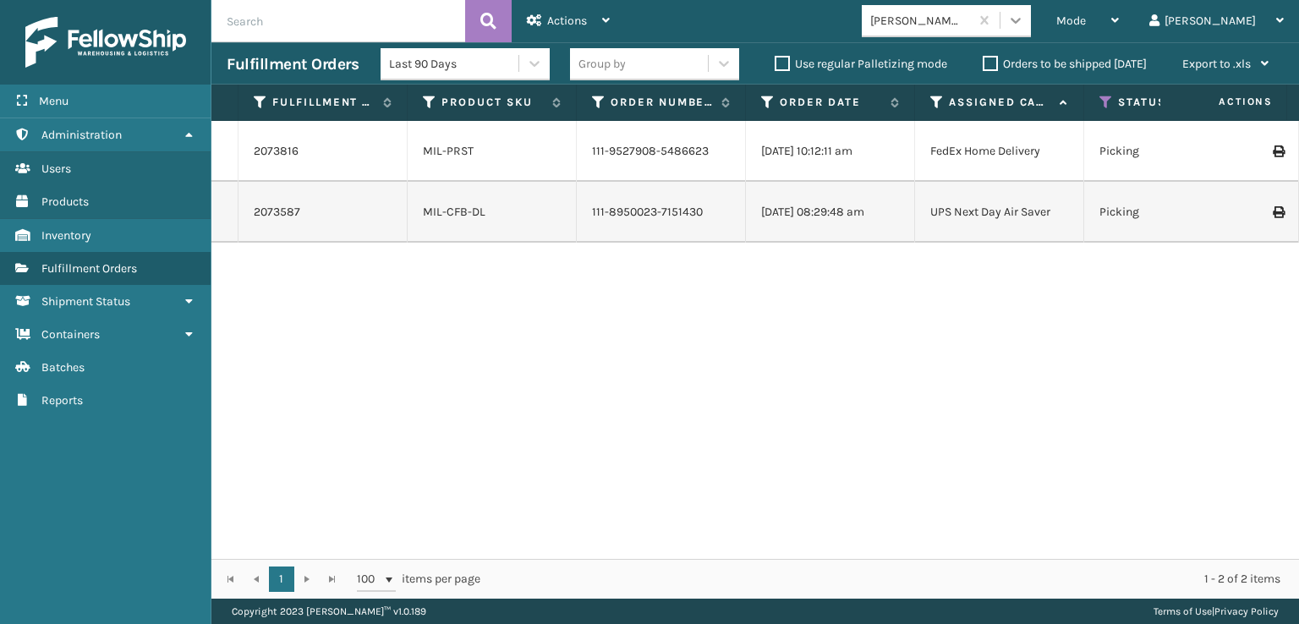
click at [1024, 18] on icon at bounding box center [1015, 20] width 17 height 17
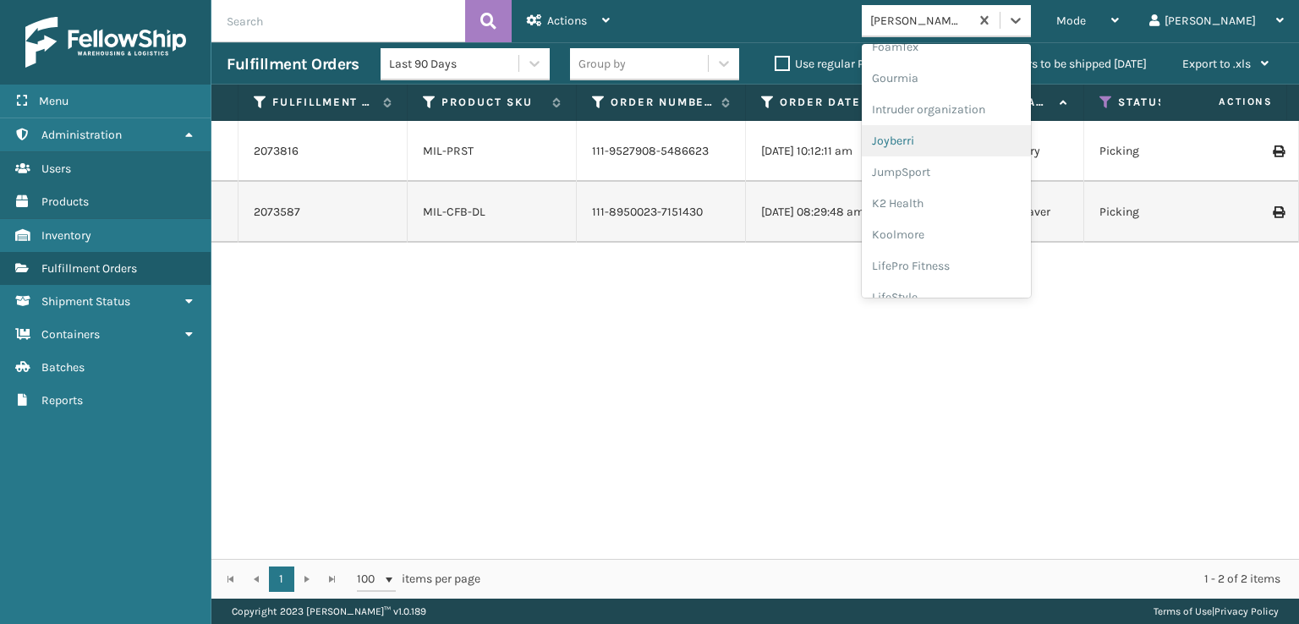
scroll to position [338, 0]
click at [970, 129] on div "FoamTex" at bounding box center [946, 131] width 169 height 31
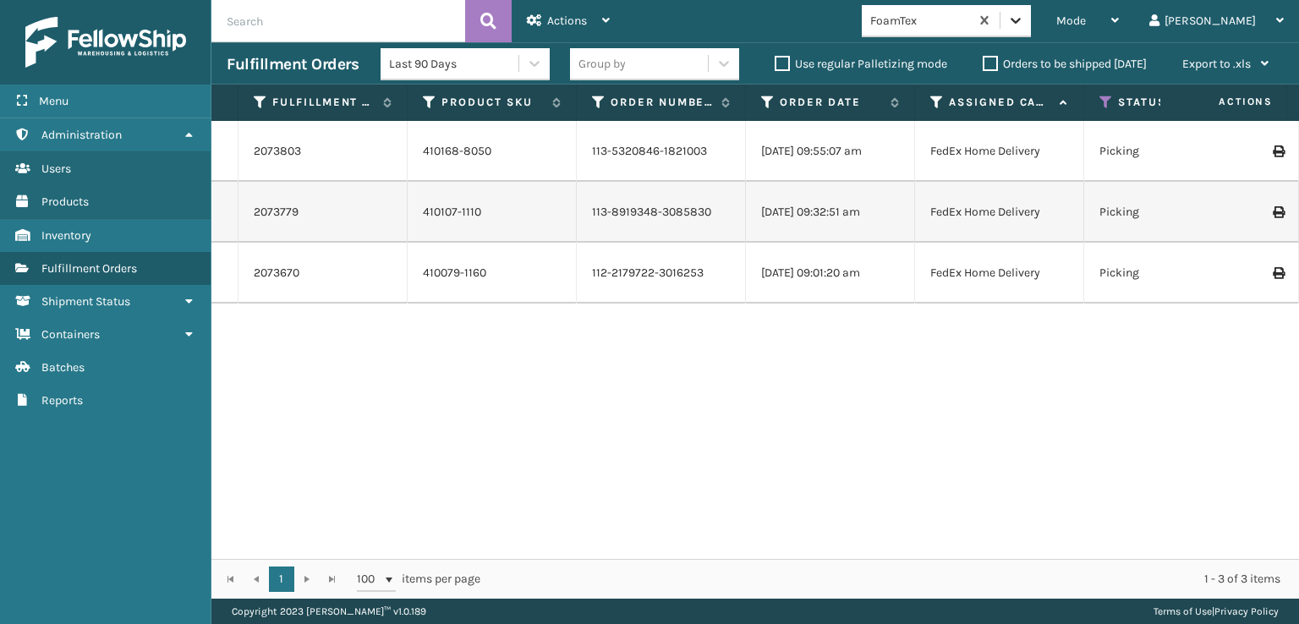
click at [1024, 22] on icon at bounding box center [1015, 20] width 17 height 17
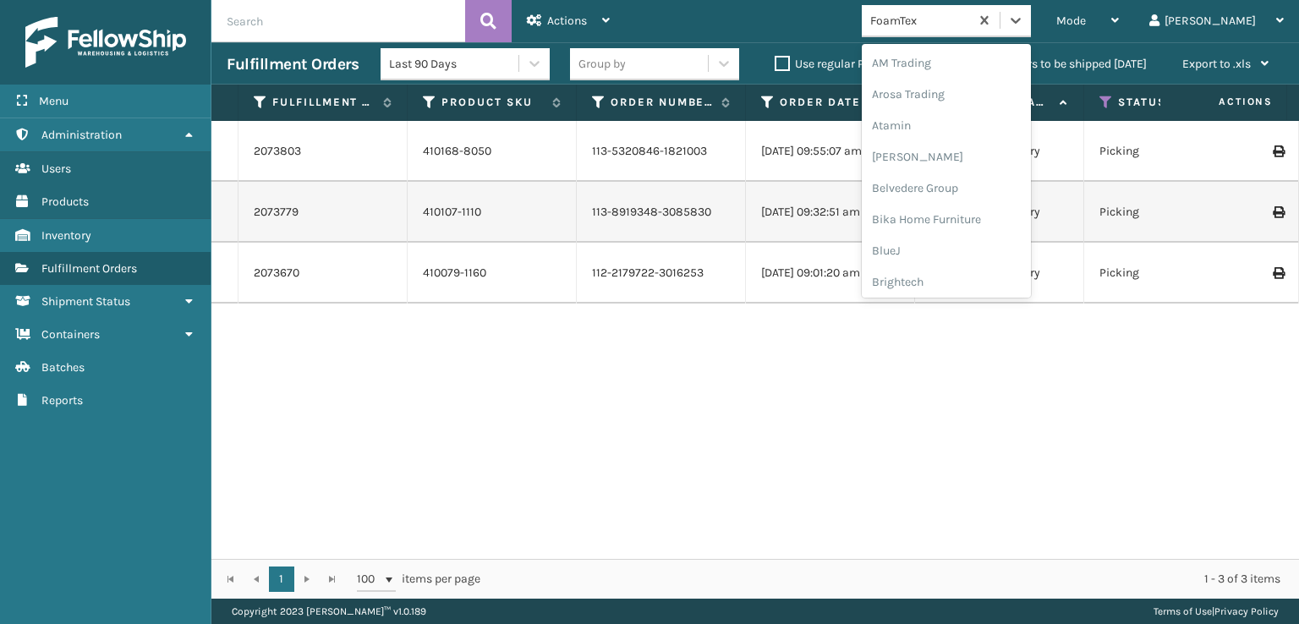
scroll to position [198, 0]
click at [957, 269] on div "FoamTex" at bounding box center [946, 271] width 169 height 31
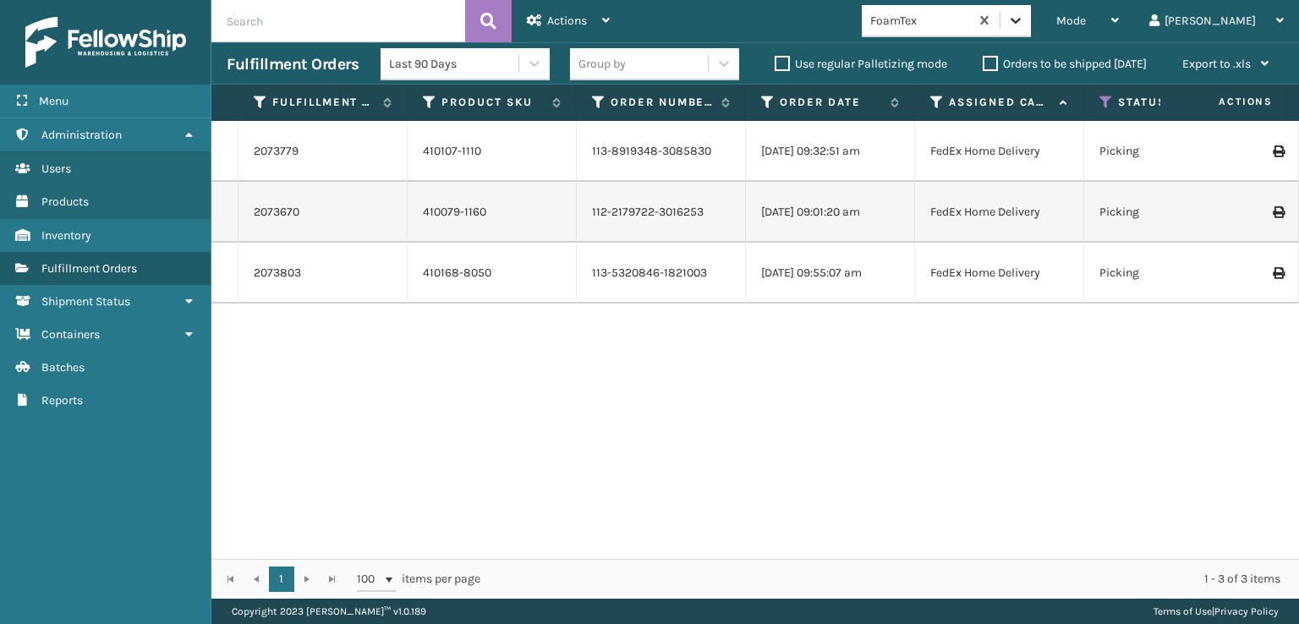
click at [1024, 26] on icon at bounding box center [1015, 20] width 17 height 17
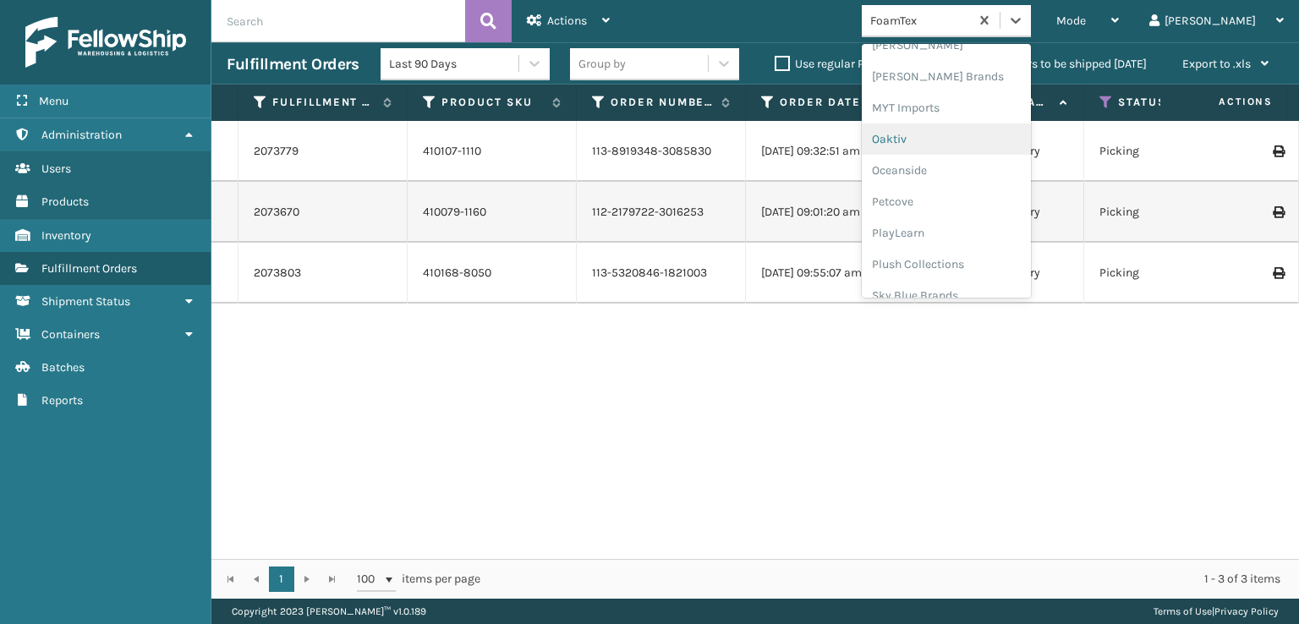
scroll to position [848, 0]
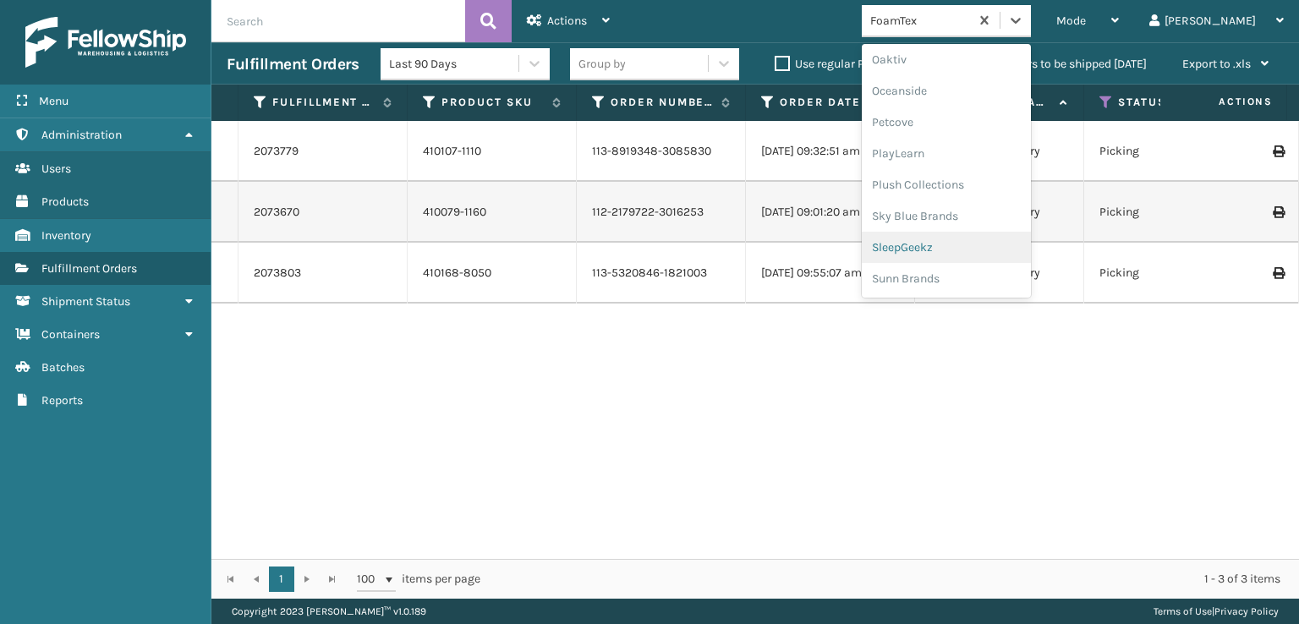
click at [984, 241] on div "SleepGeekz" at bounding box center [946, 247] width 169 height 31
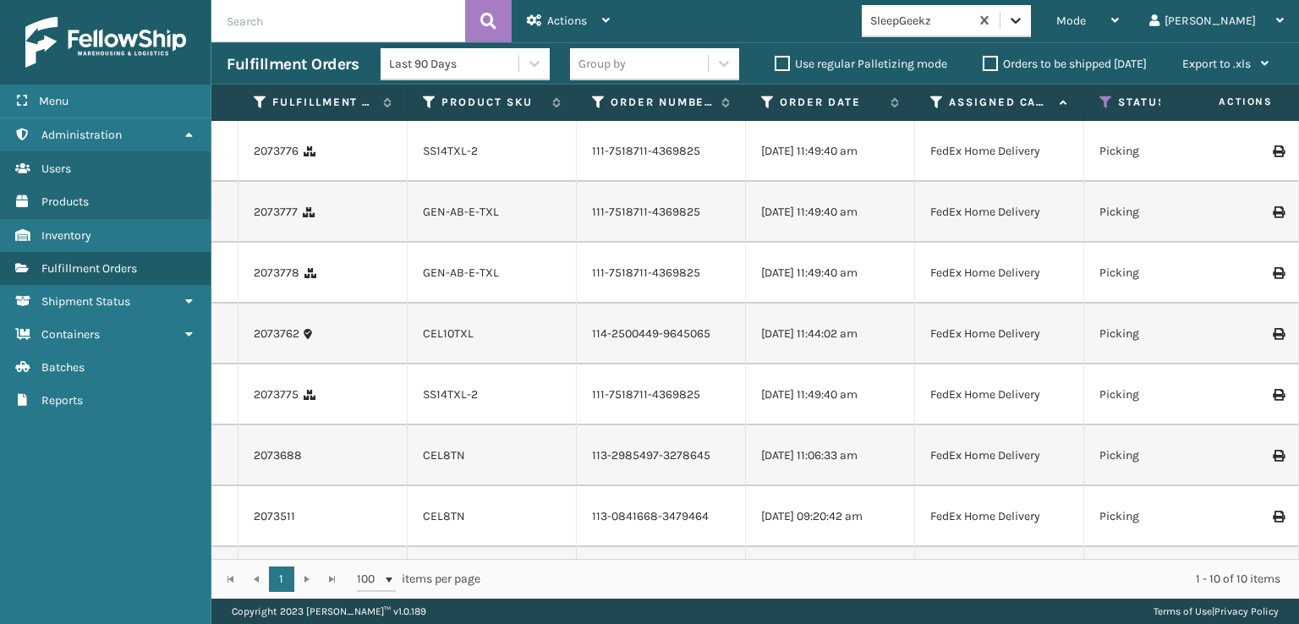
click at [1024, 16] on icon at bounding box center [1015, 20] width 17 height 17
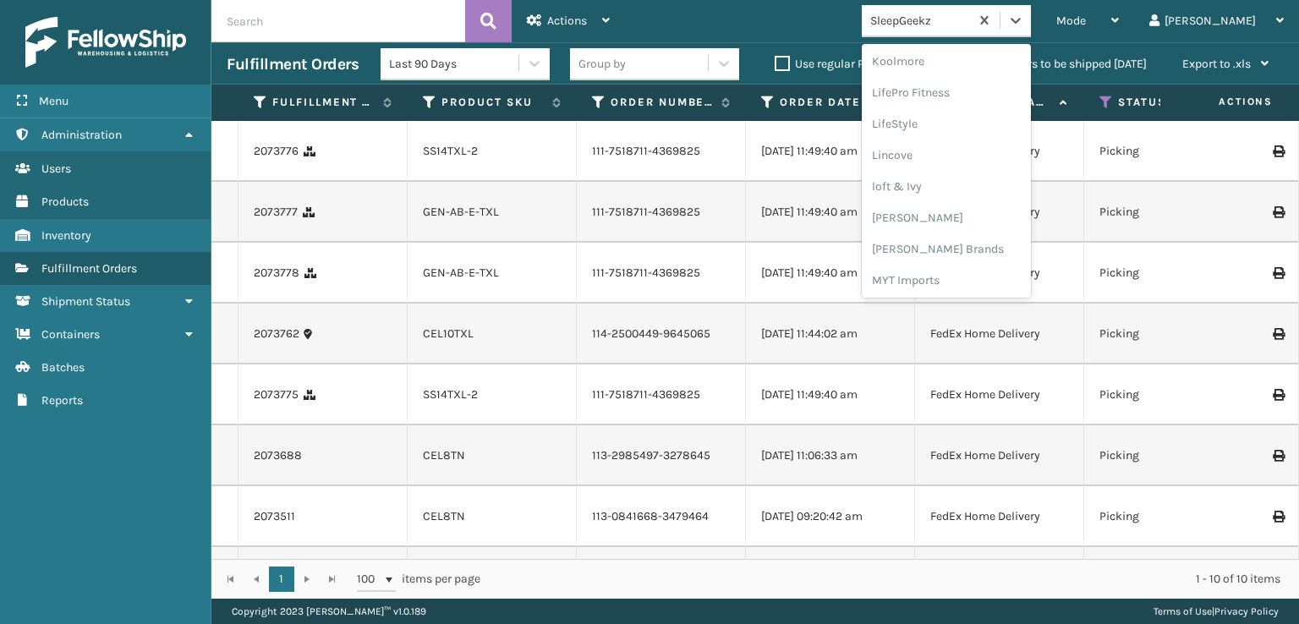
scroll to position [595, 0]
click at [989, 244] on div "[PERSON_NAME] Brands" at bounding box center [946, 250] width 169 height 31
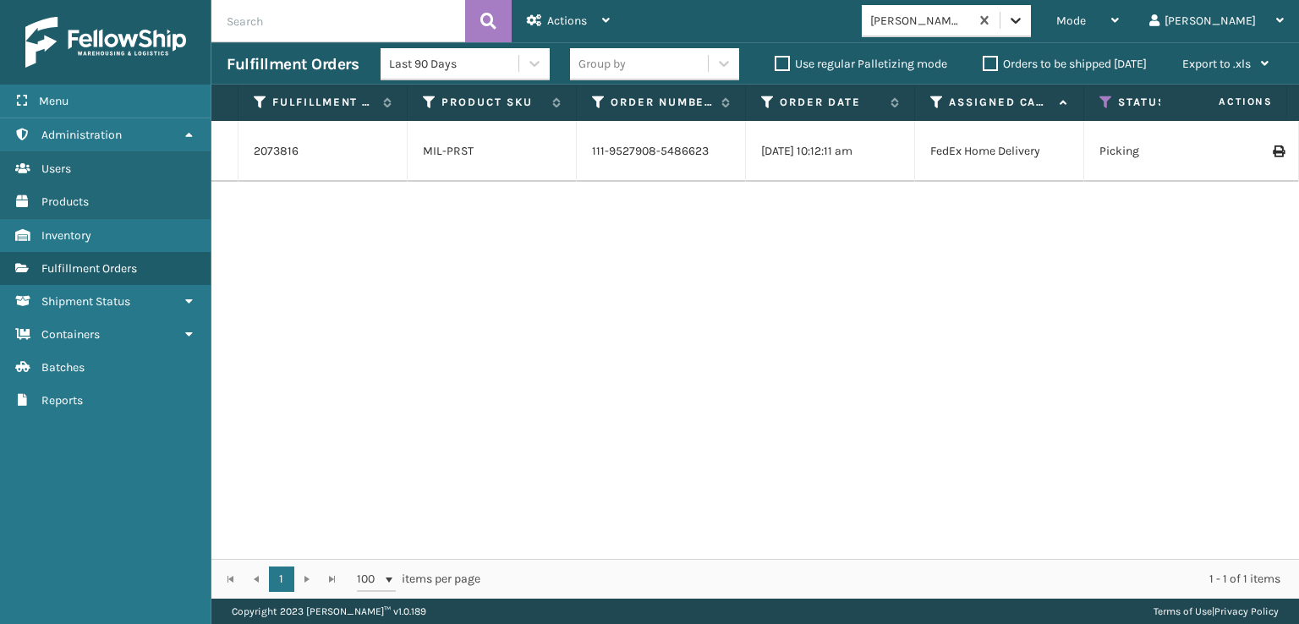
click at [1024, 25] on icon at bounding box center [1015, 20] width 17 height 17
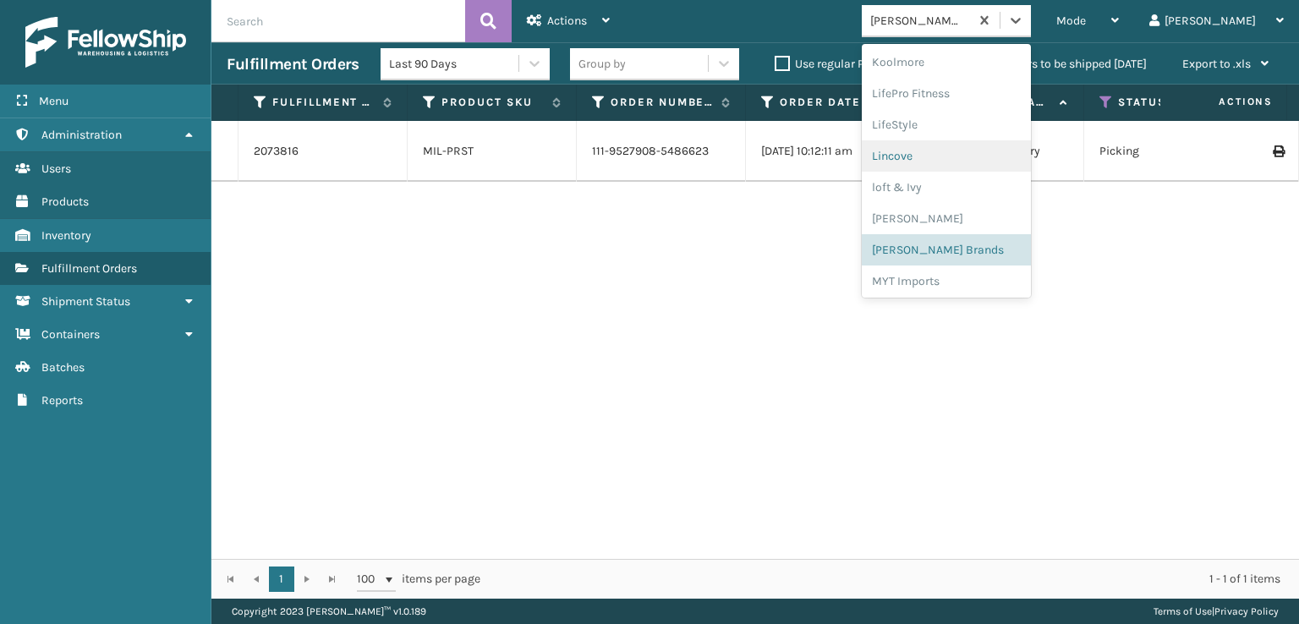
scroll to position [619, 0]
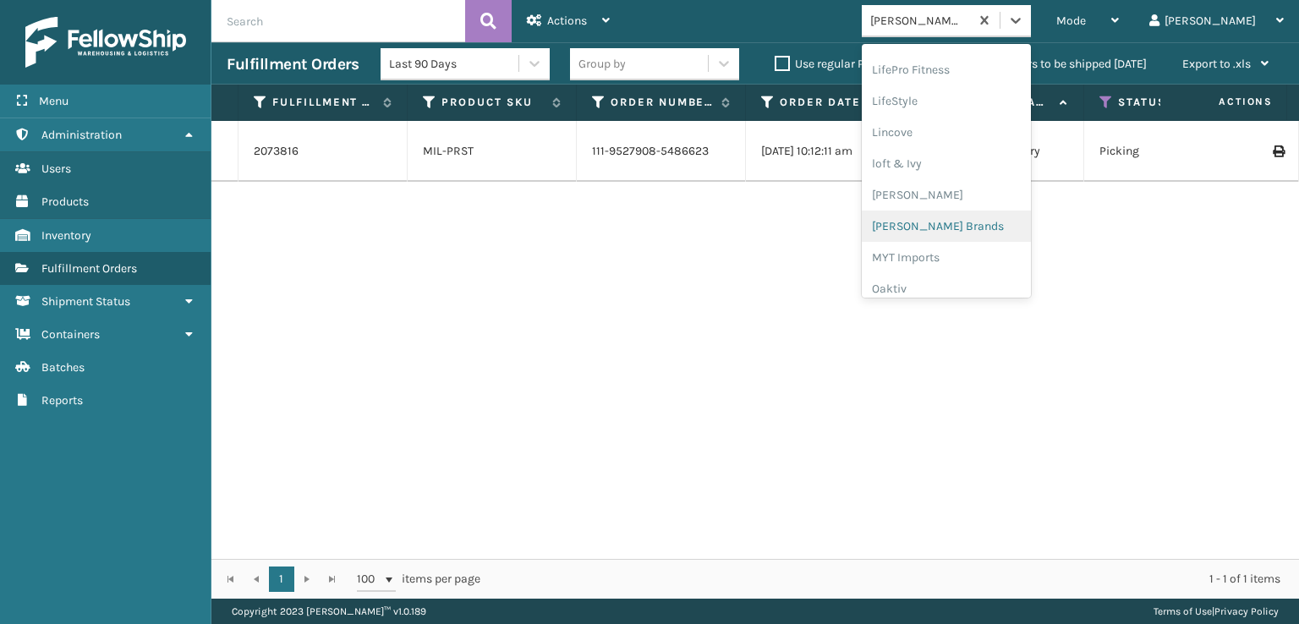
click at [1002, 221] on div "[PERSON_NAME] Brands" at bounding box center [946, 226] width 169 height 31
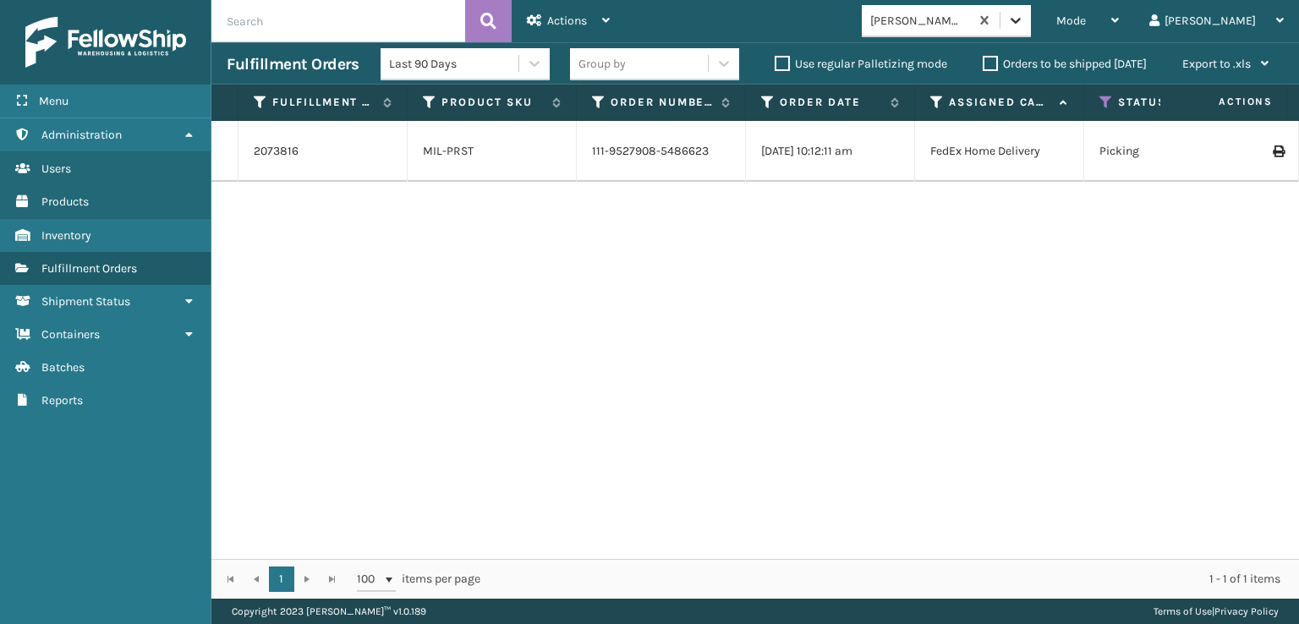
click at [1024, 15] on icon at bounding box center [1015, 20] width 17 height 17
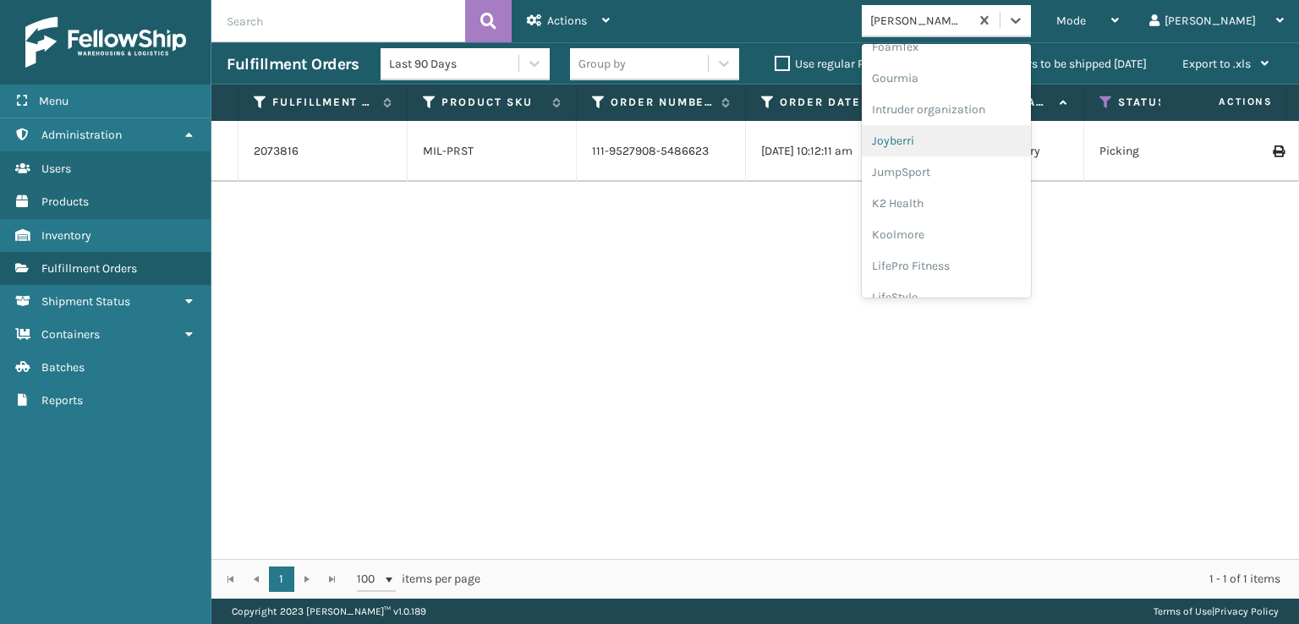
scroll to position [254, 0]
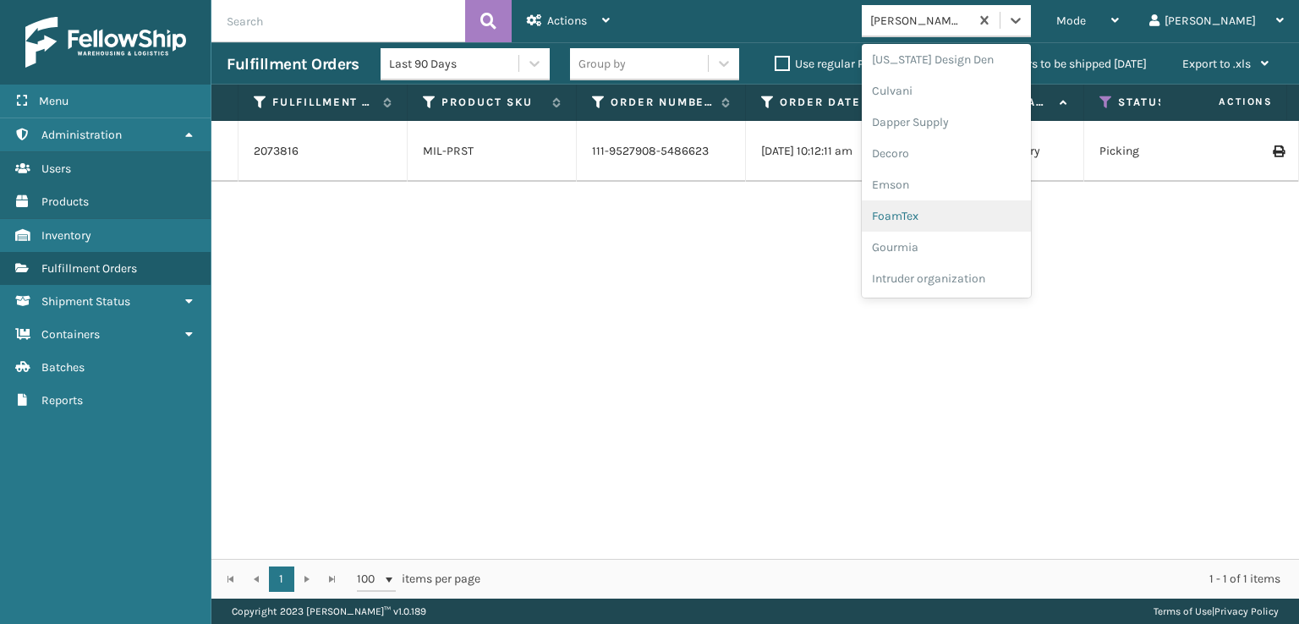
click at [957, 215] on div "FoamTex" at bounding box center [946, 215] width 169 height 31
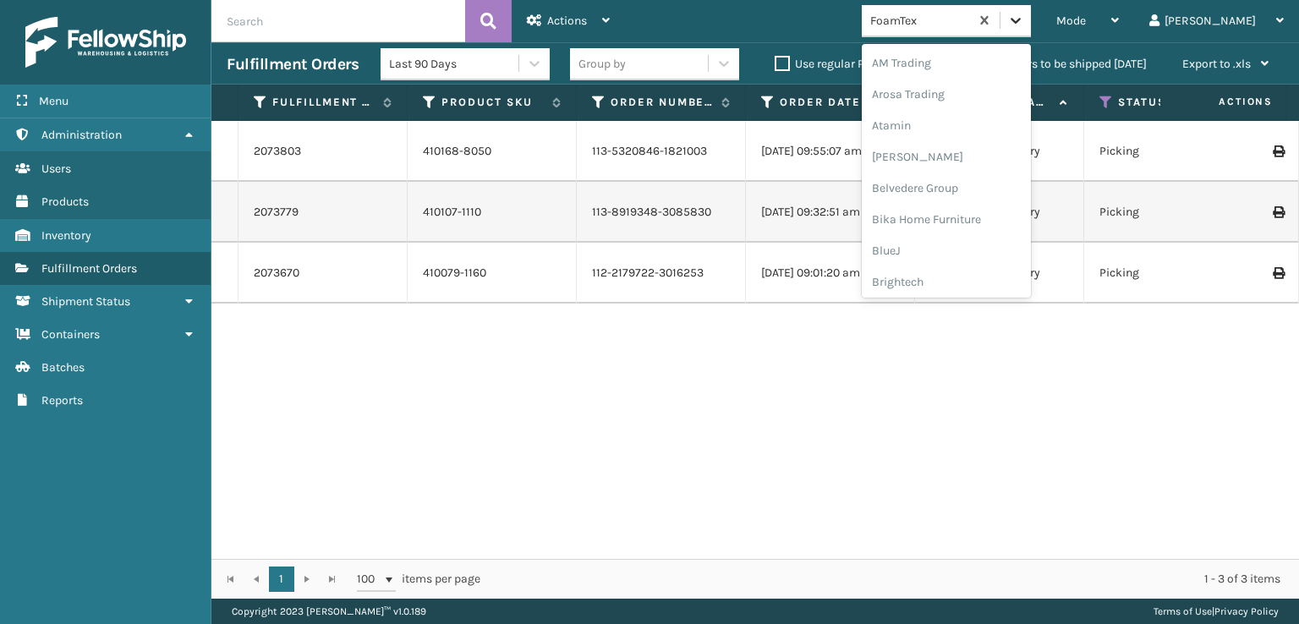
click at [1021, 19] on icon at bounding box center [1016, 21] width 10 height 6
click at [972, 242] on div "SleepGeekz" at bounding box center [946, 247] width 169 height 31
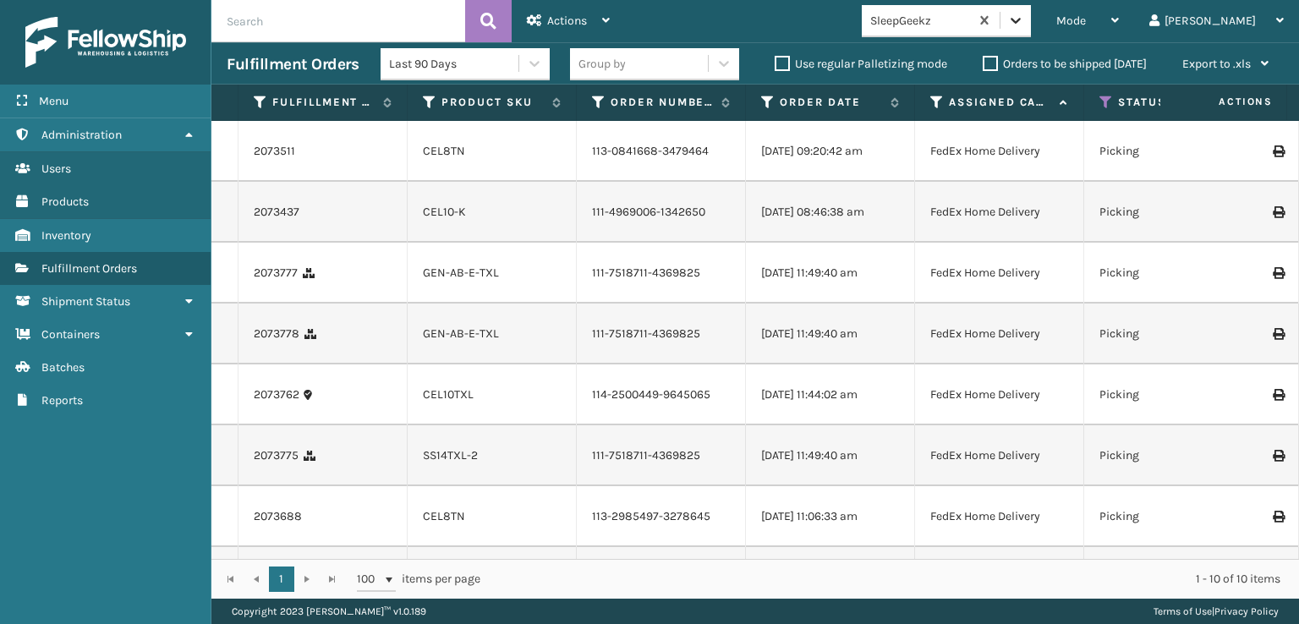
click at [1024, 16] on icon at bounding box center [1015, 20] width 17 height 17
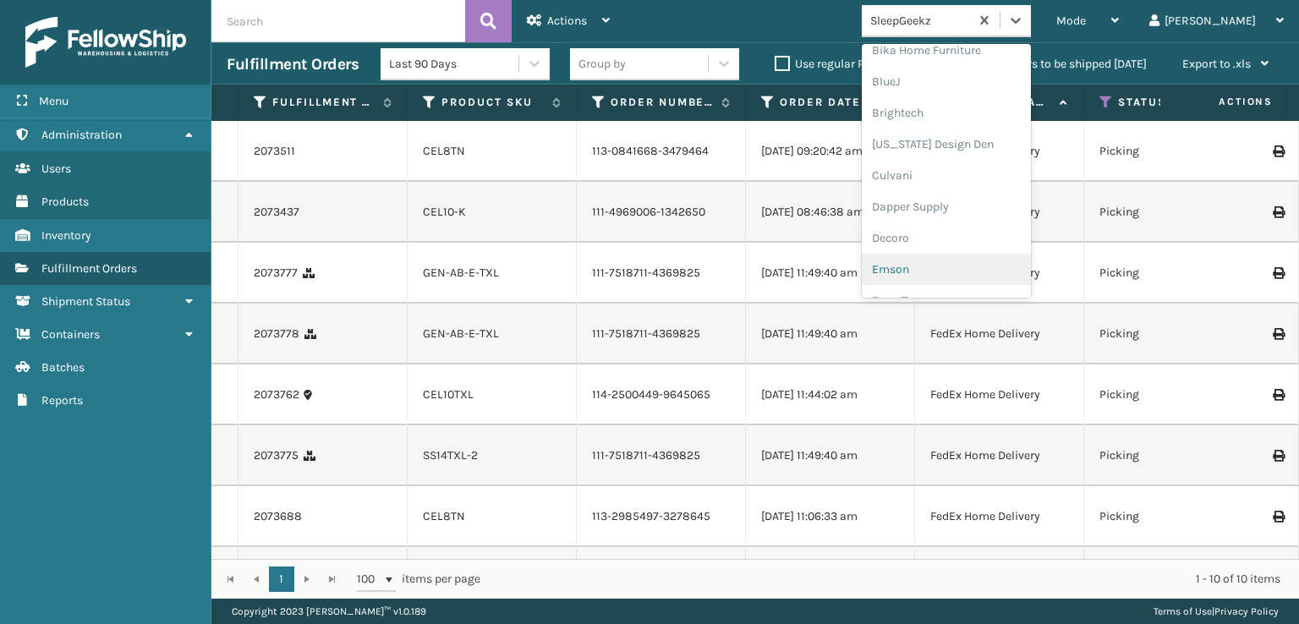
scroll to position [254, 0]
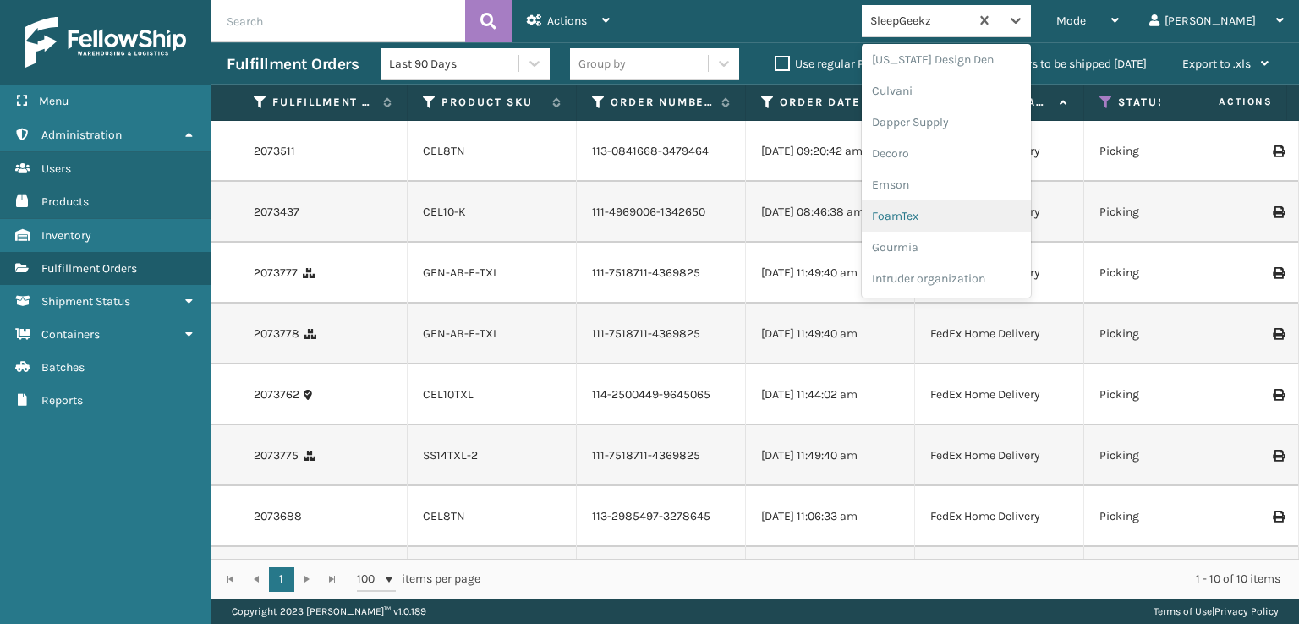
click at [954, 214] on div "FoamTex" at bounding box center [946, 215] width 169 height 31
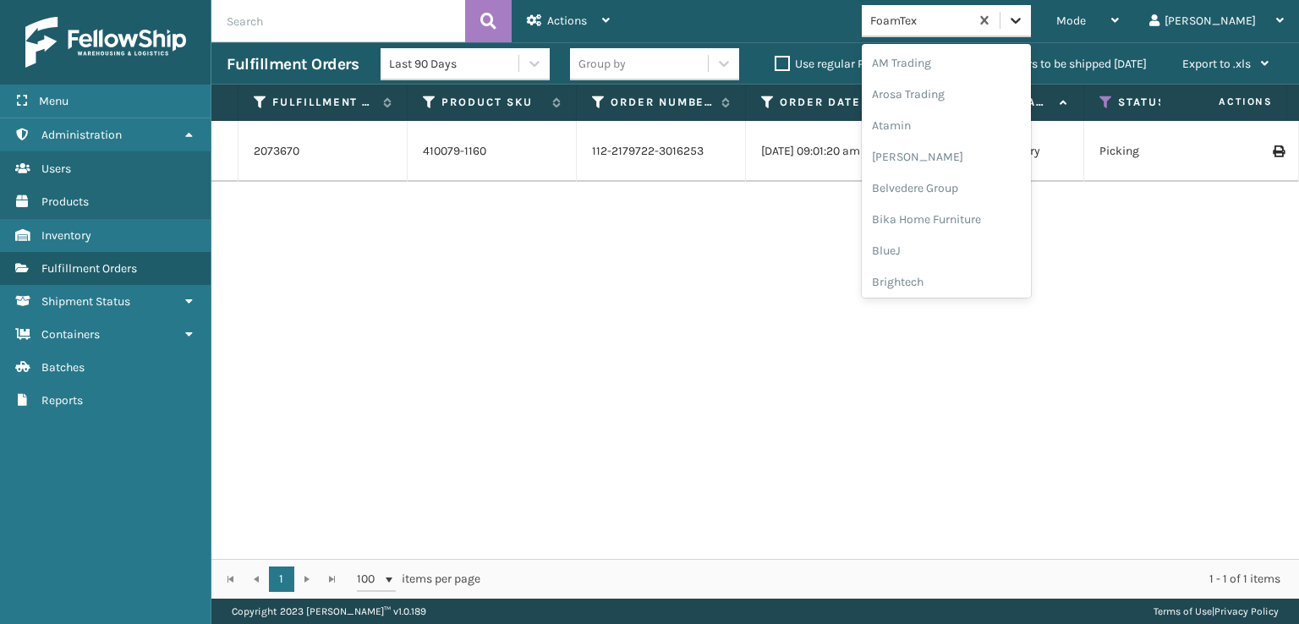
click at [1024, 28] on icon at bounding box center [1015, 20] width 17 height 17
click at [951, 266] on div "FoamTex" at bounding box center [946, 271] width 169 height 31
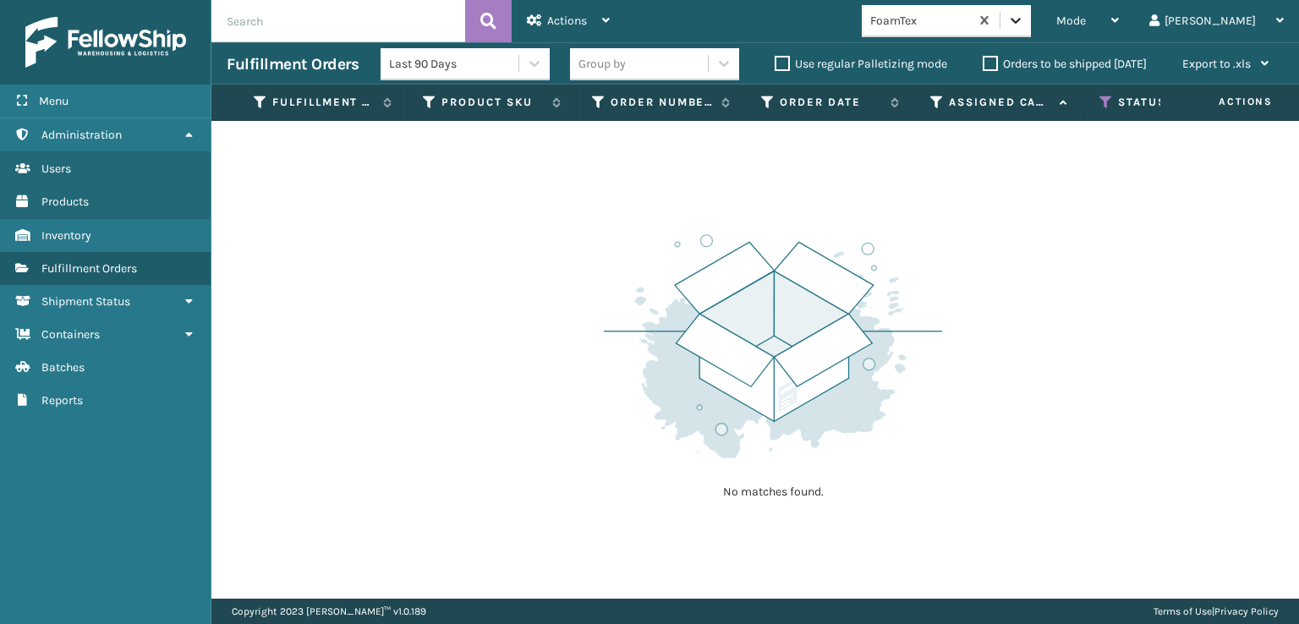
click at [1024, 23] on icon at bounding box center [1015, 20] width 17 height 17
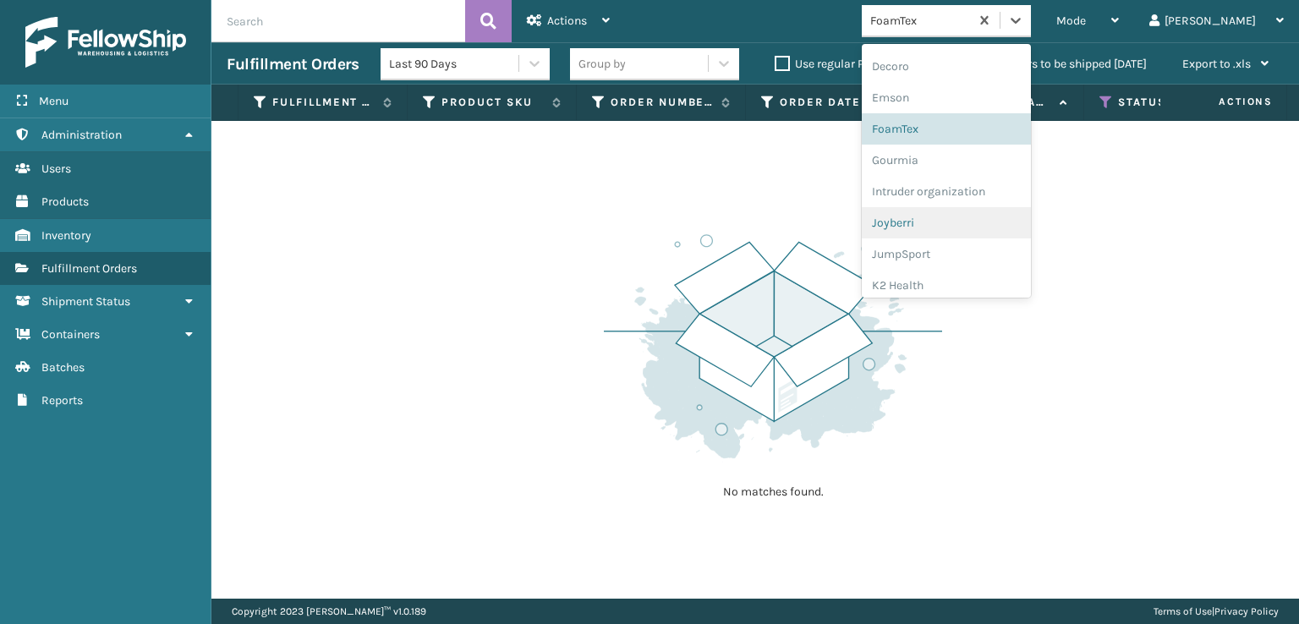
scroll to position [679, 0]
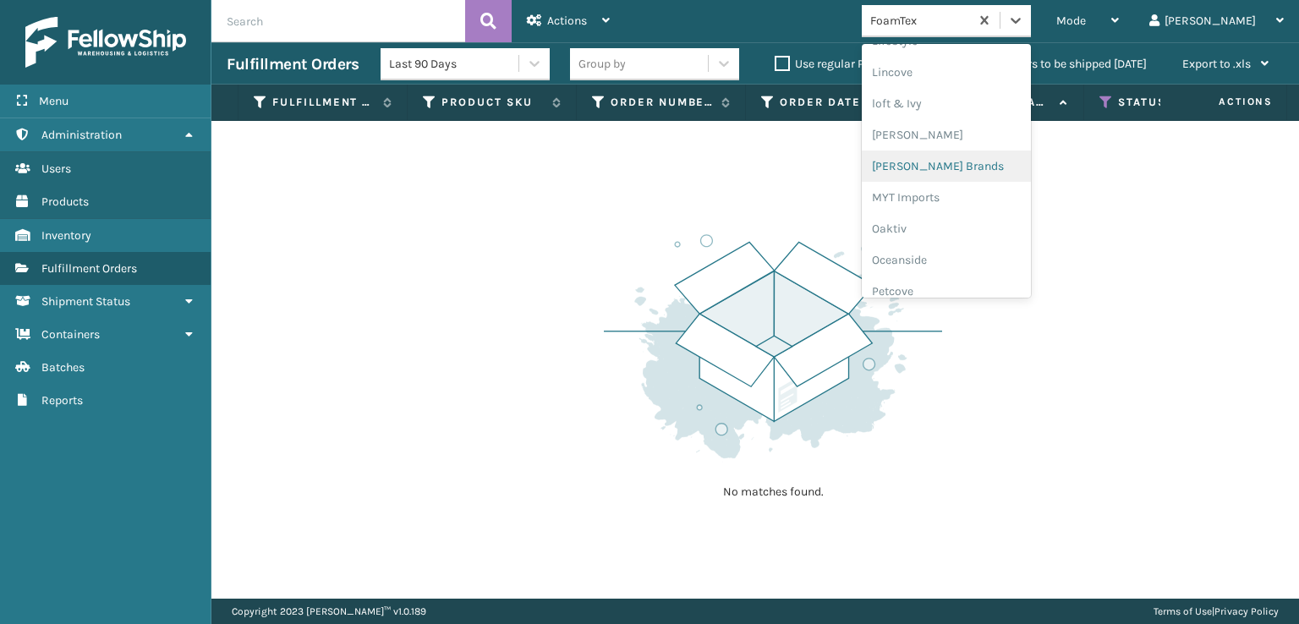
click at [968, 163] on div "[PERSON_NAME] Brands" at bounding box center [946, 166] width 169 height 31
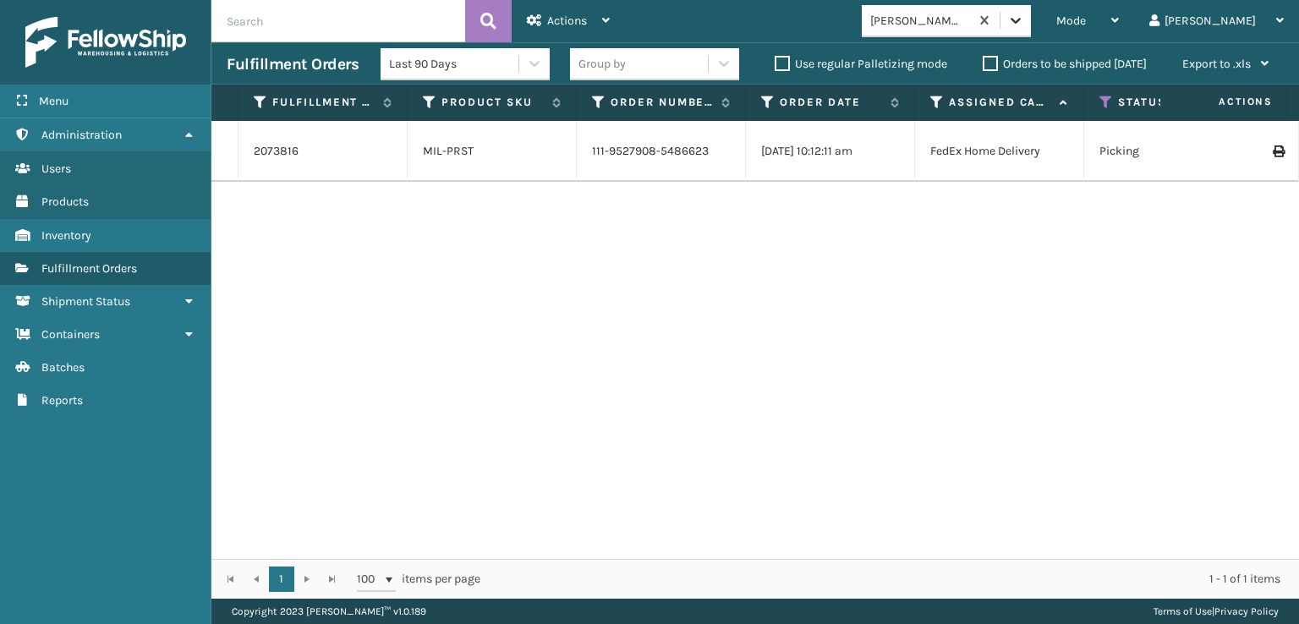
click at [1024, 22] on icon at bounding box center [1015, 20] width 17 height 17
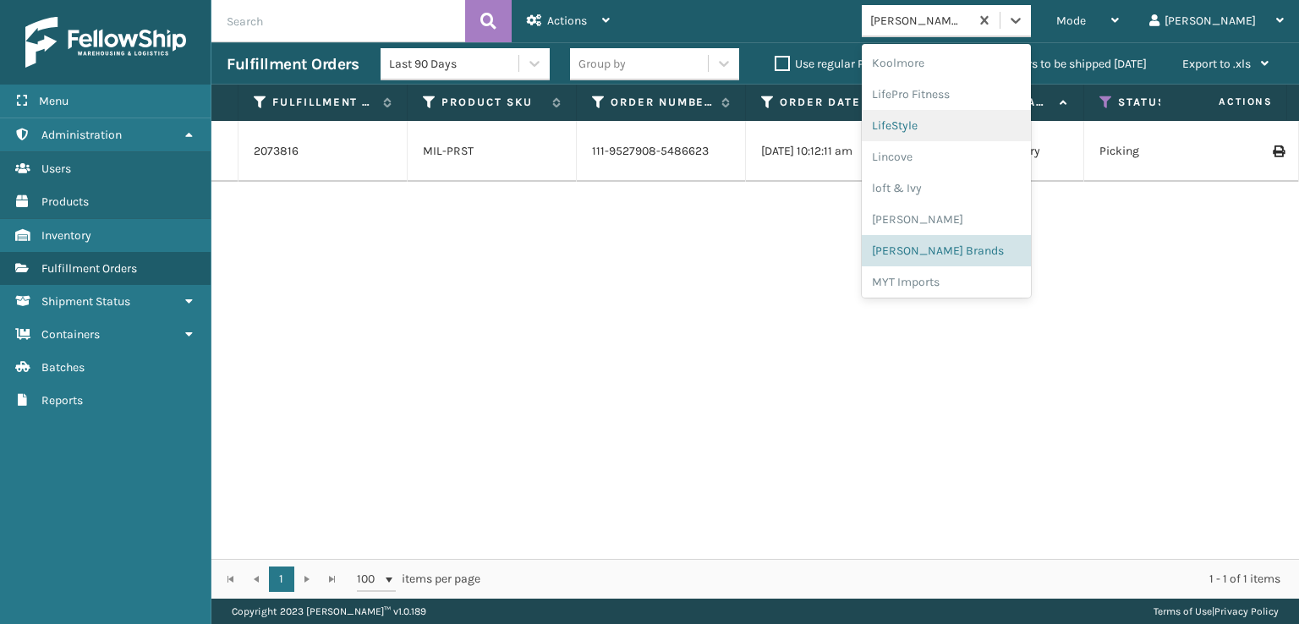
scroll to position [619, 0]
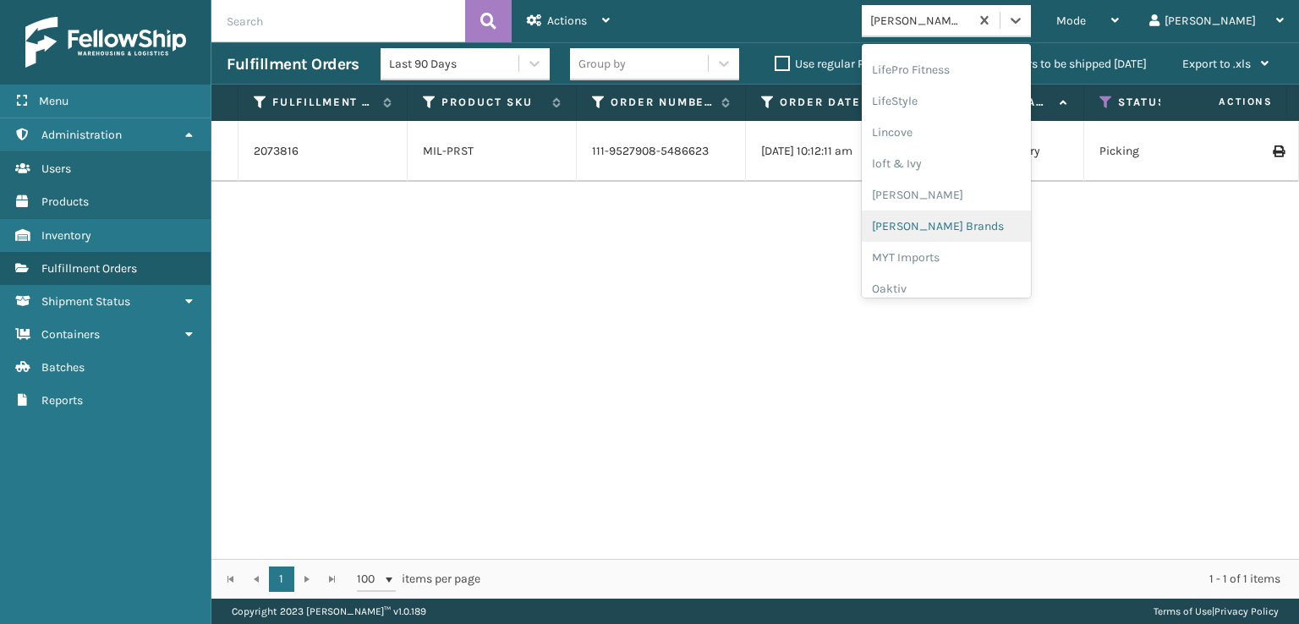
click at [974, 224] on div "[PERSON_NAME] Brands" at bounding box center [946, 226] width 169 height 31
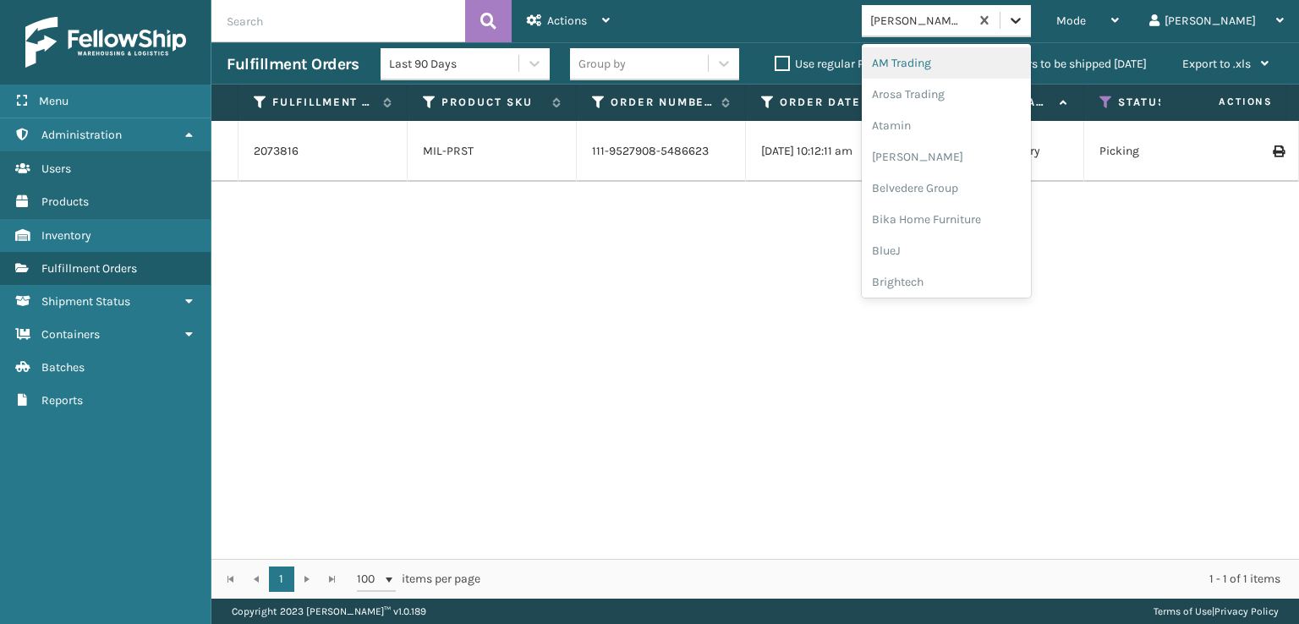
click at [1024, 20] on icon at bounding box center [1015, 20] width 17 height 17
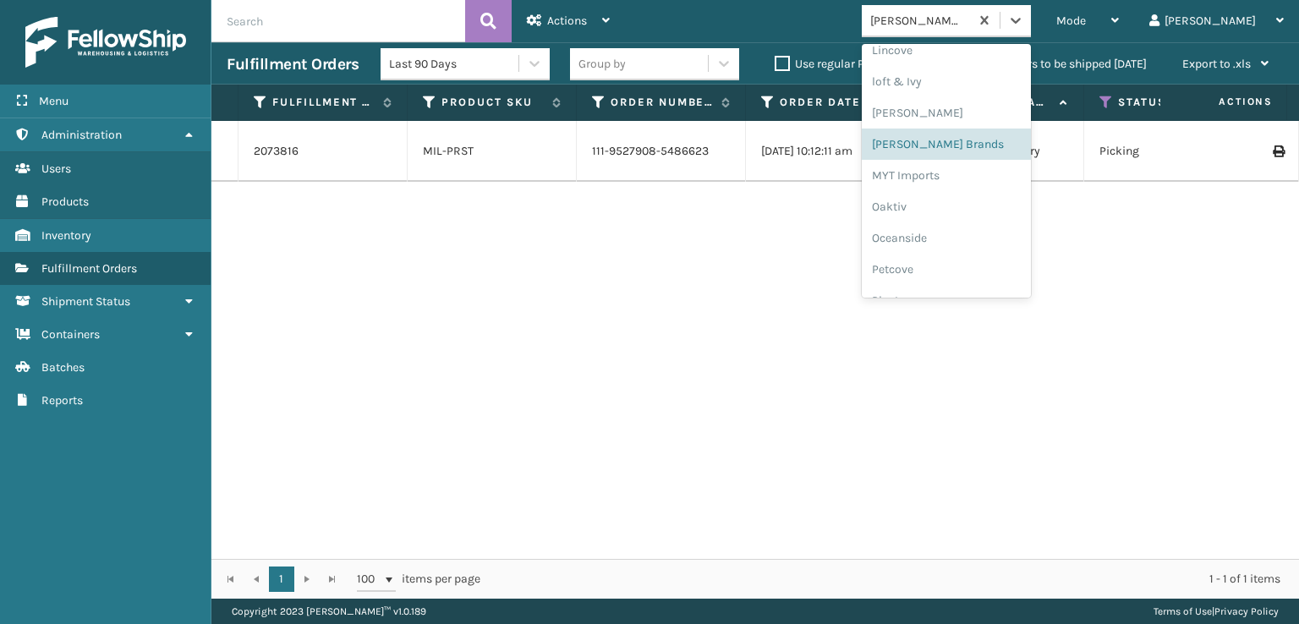
scroll to position [848, 0]
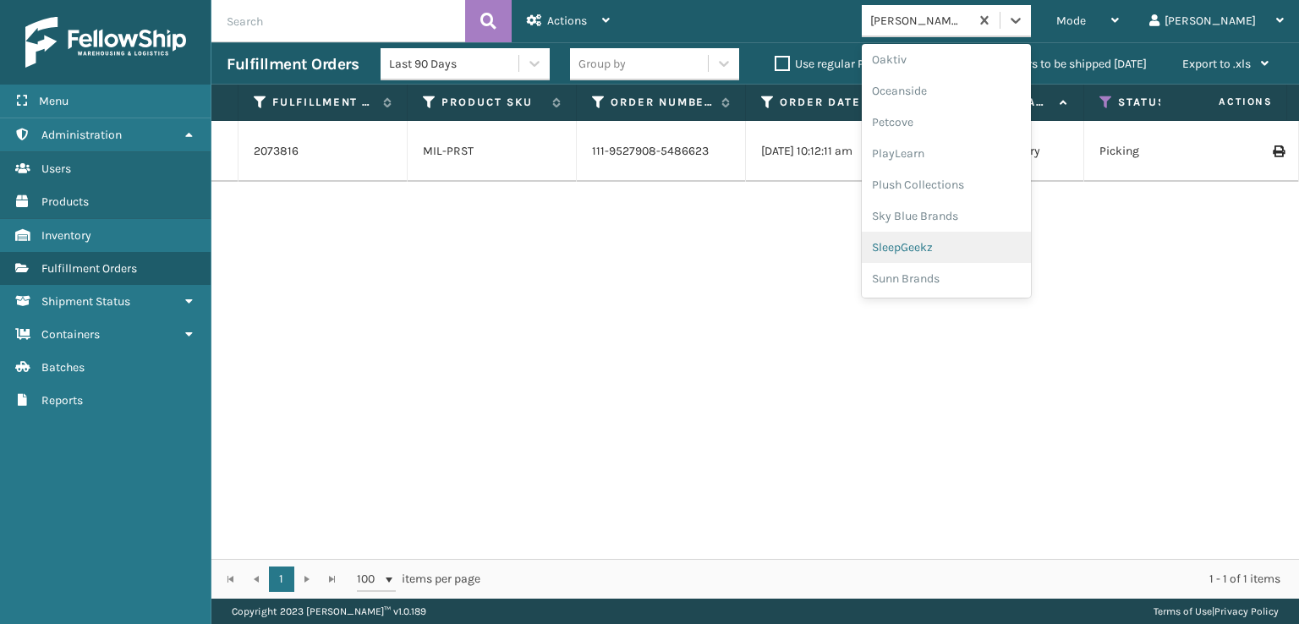
click at [963, 249] on div "SleepGeekz" at bounding box center [946, 247] width 169 height 31
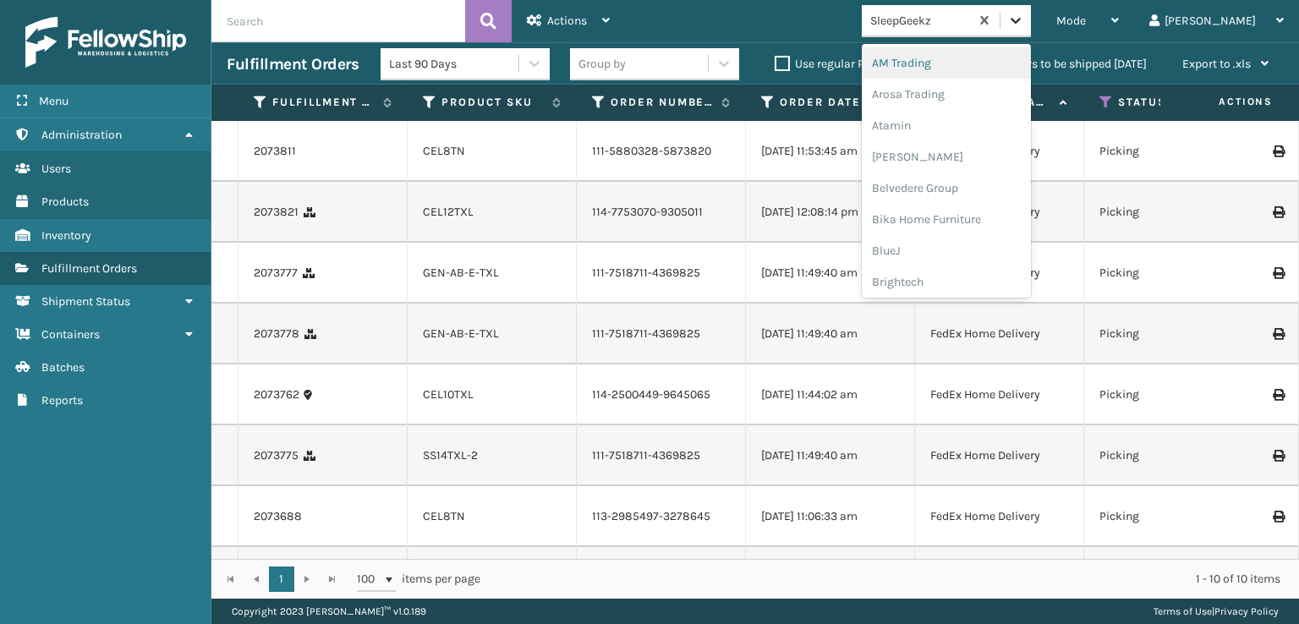
click at [1024, 22] on icon at bounding box center [1015, 20] width 17 height 17
click at [968, 247] on div "SleepGeekz" at bounding box center [946, 247] width 169 height 31
click at [1024, 25] on icon at bounding box center [1015, 20] width 17 height 17
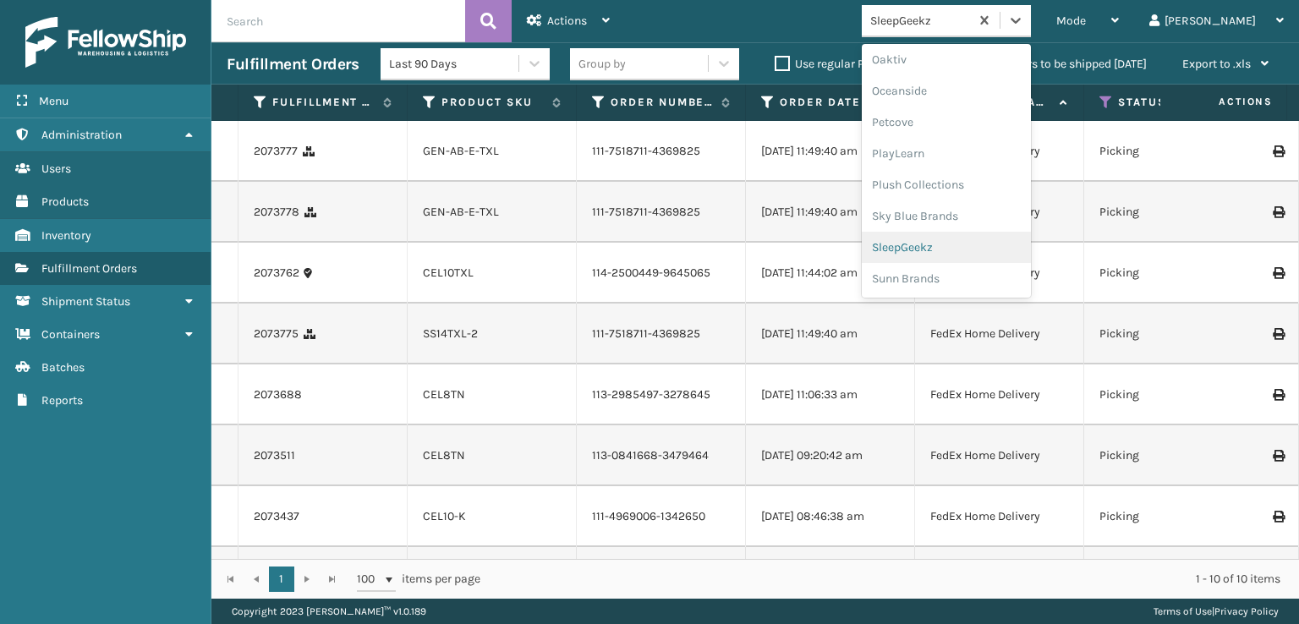
click at [958, 246] on div "SleepGeekz" at bounding box center [946, 247] width 169 height 31
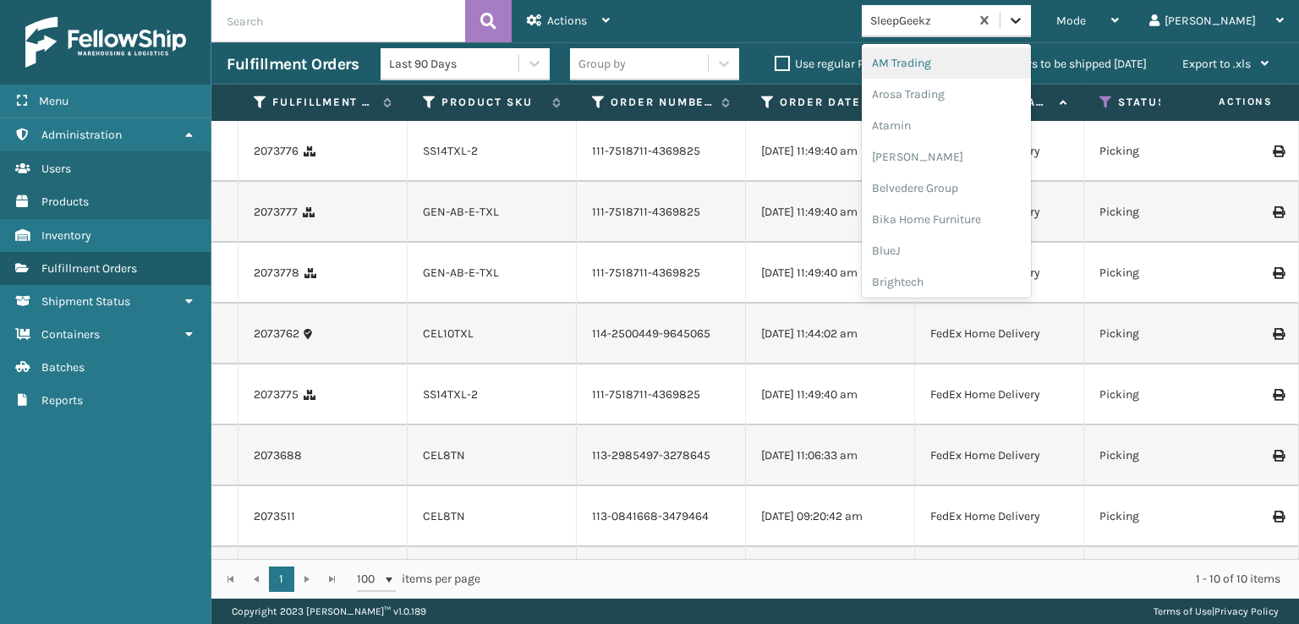
click at [1024, 14] on icon at bounding box center [1015, 20] width 17 height 17
click at [968, 249] on div "SleepGeekz" at bounding box center [946, 247] width 169 height 31
click at [1024, 14] on icon at bounding box center [1015, 20] width 17 height 17
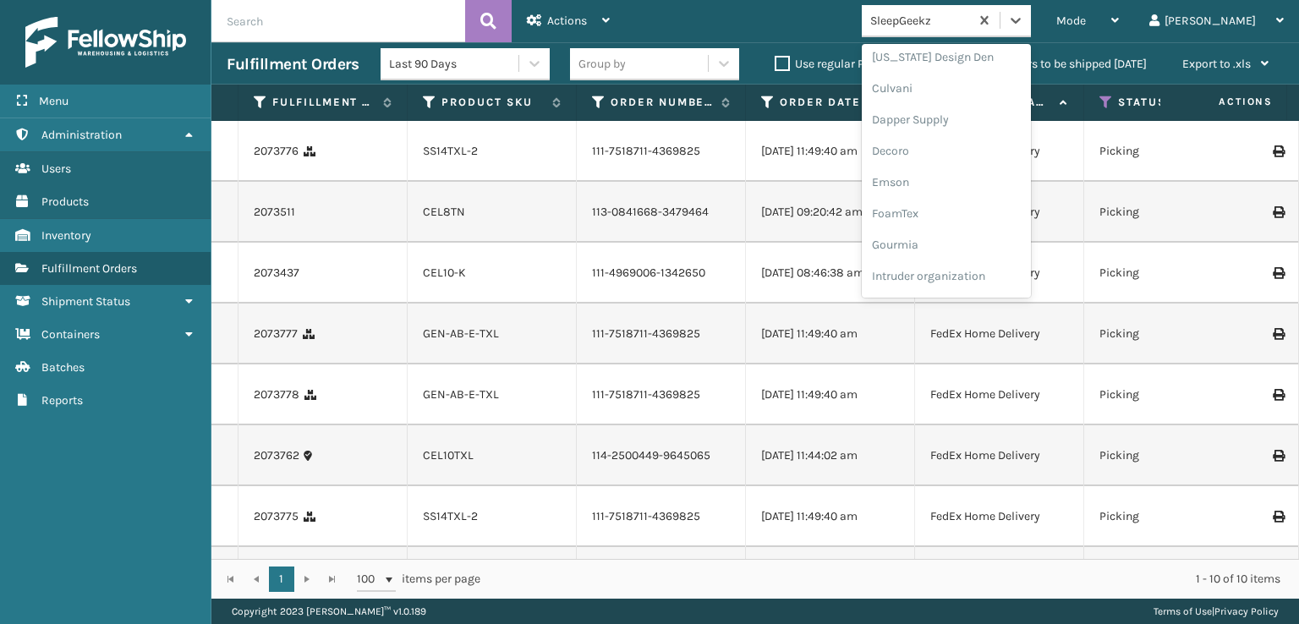
scroll to position [423, 0]
click at [1021, 21] on icon at bounding box center [1016, 21] width 10 height 6
click at [971, 248] on div "SleepGeekz" at bounding box center [946, 247] width 169 height 31
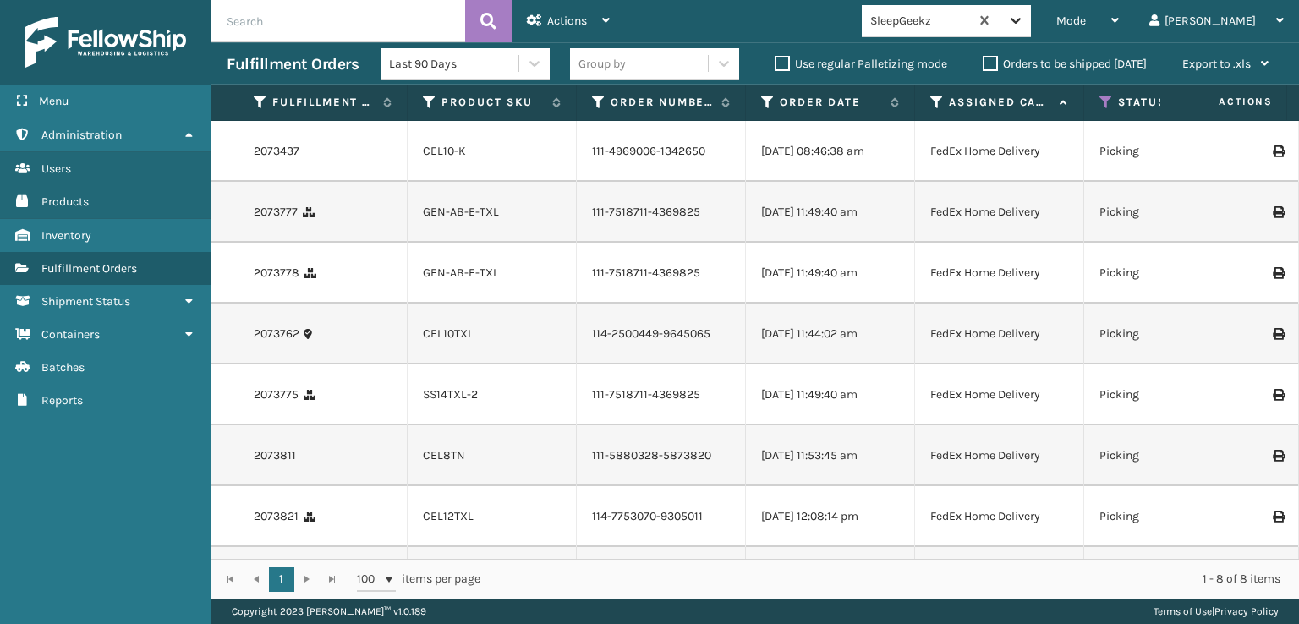
click at [1024, 14] on icon at bounding box center [1015, 20] width 17 height 17
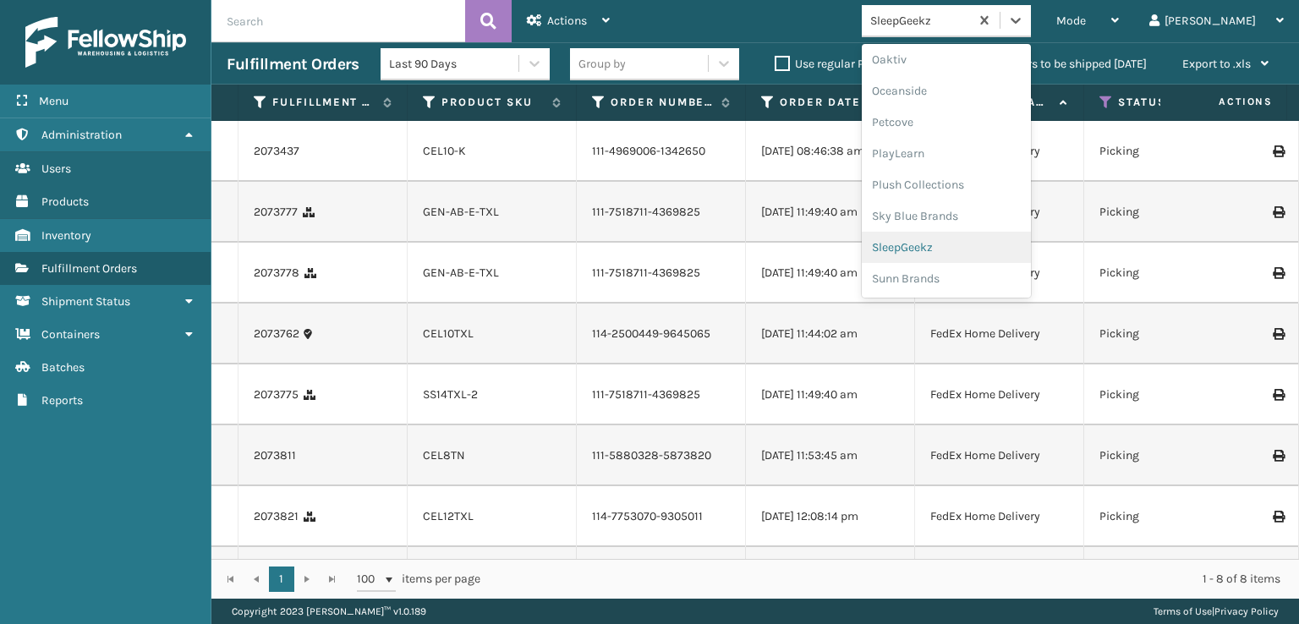
click at [971, 247] on div "SleepGeekz" at bounding box center [946, 247] width 169 height 31
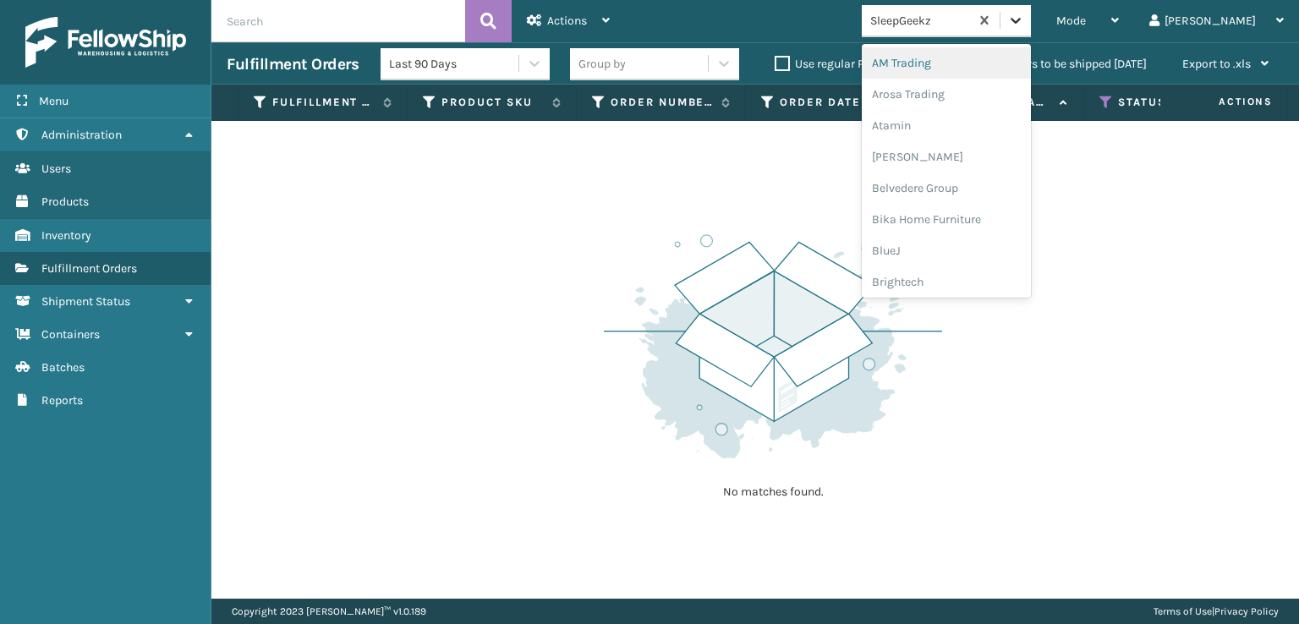
click at [1024, 27] on icon at bounding box center [1015, 20] width 17 height 17
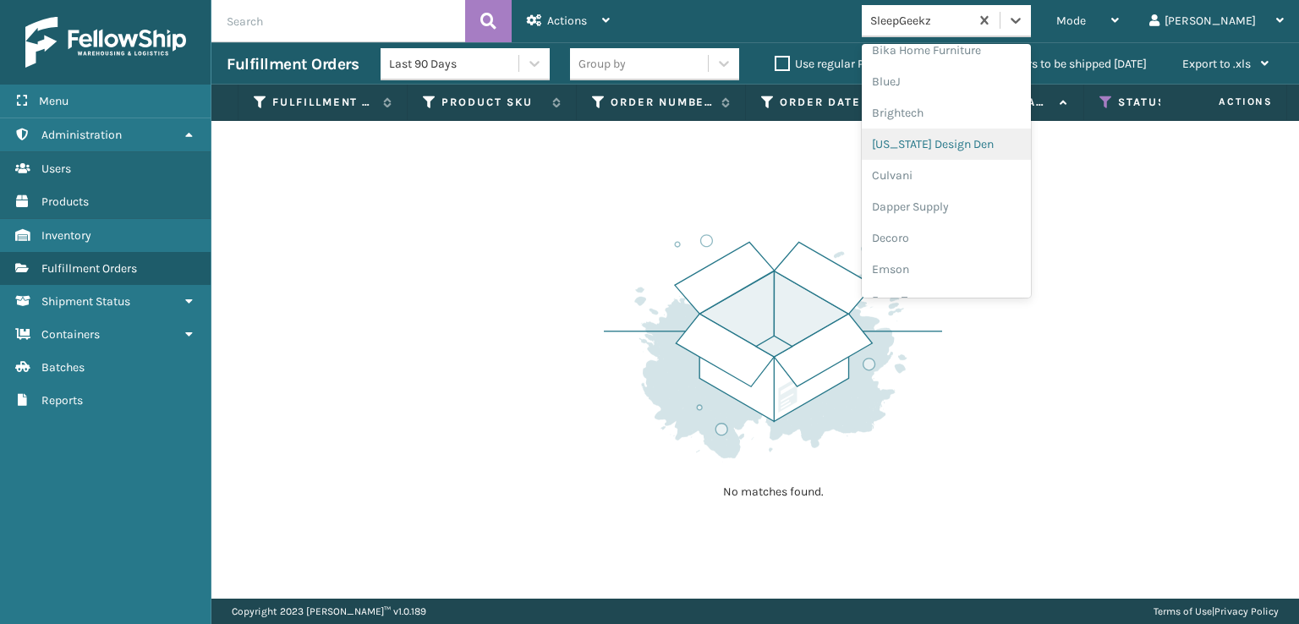
scroll to position [254, 0]
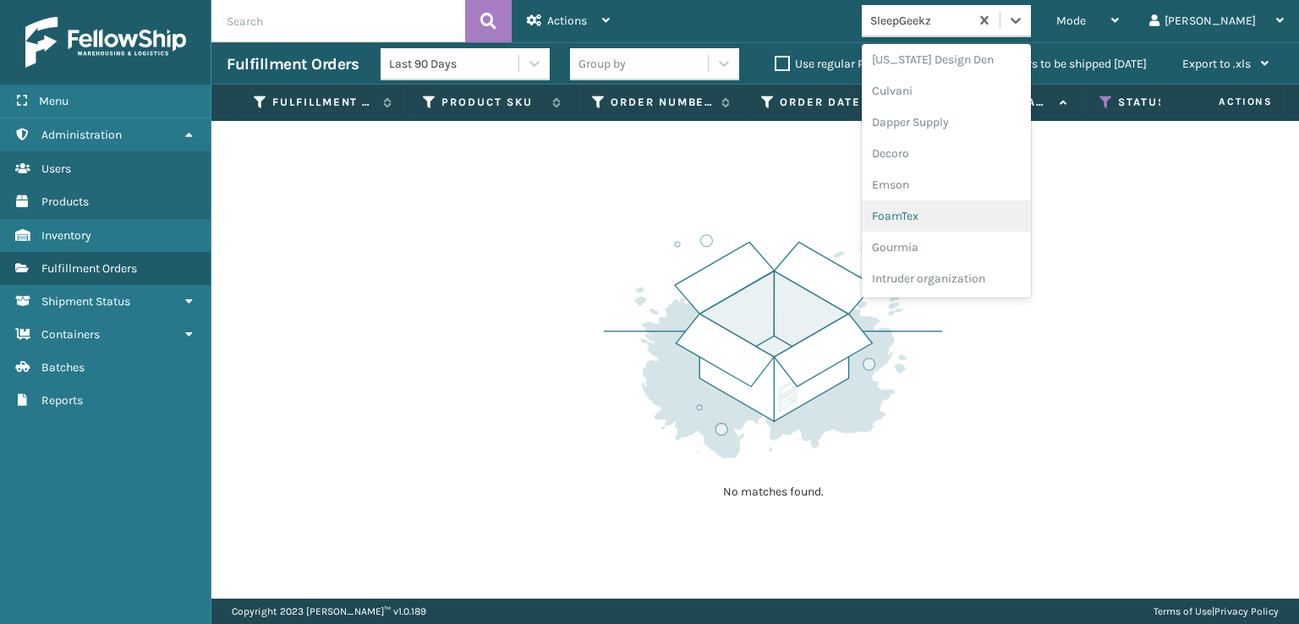
click at [976, 214] on div "FoamTex" at bounding box center [946, 215] width 169 height 31
click at [1024, 21] on icon at bounding box center [1015, 20] width 17 height 17
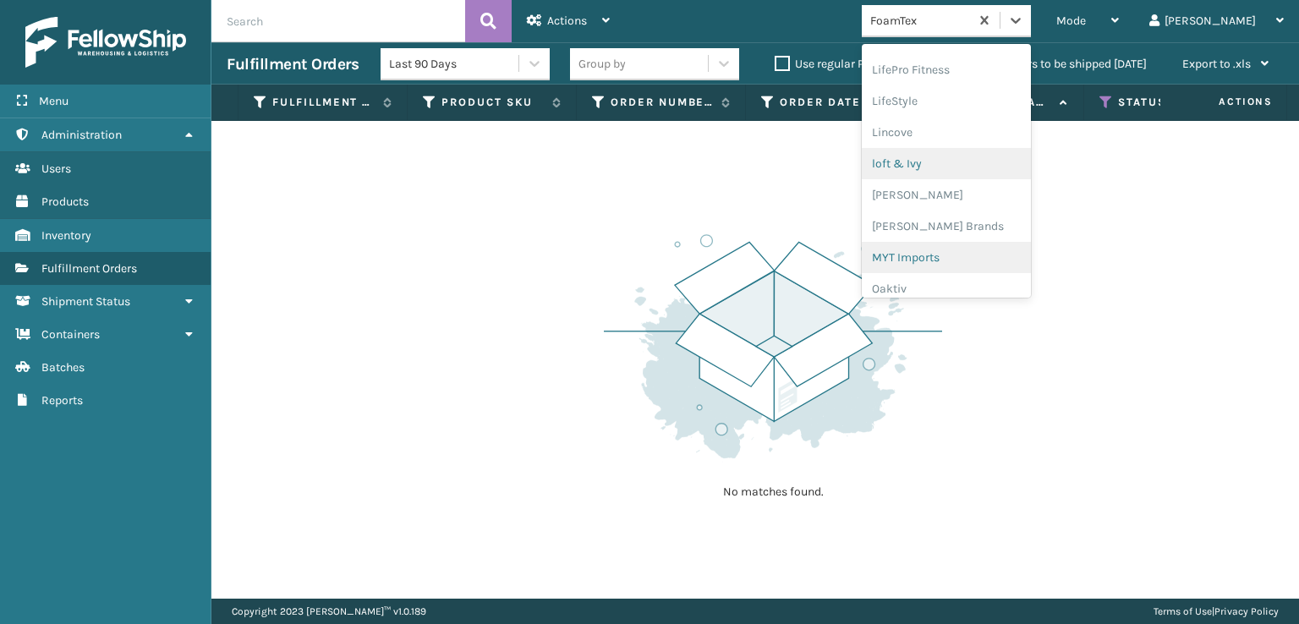
scroll to position [704, 0]
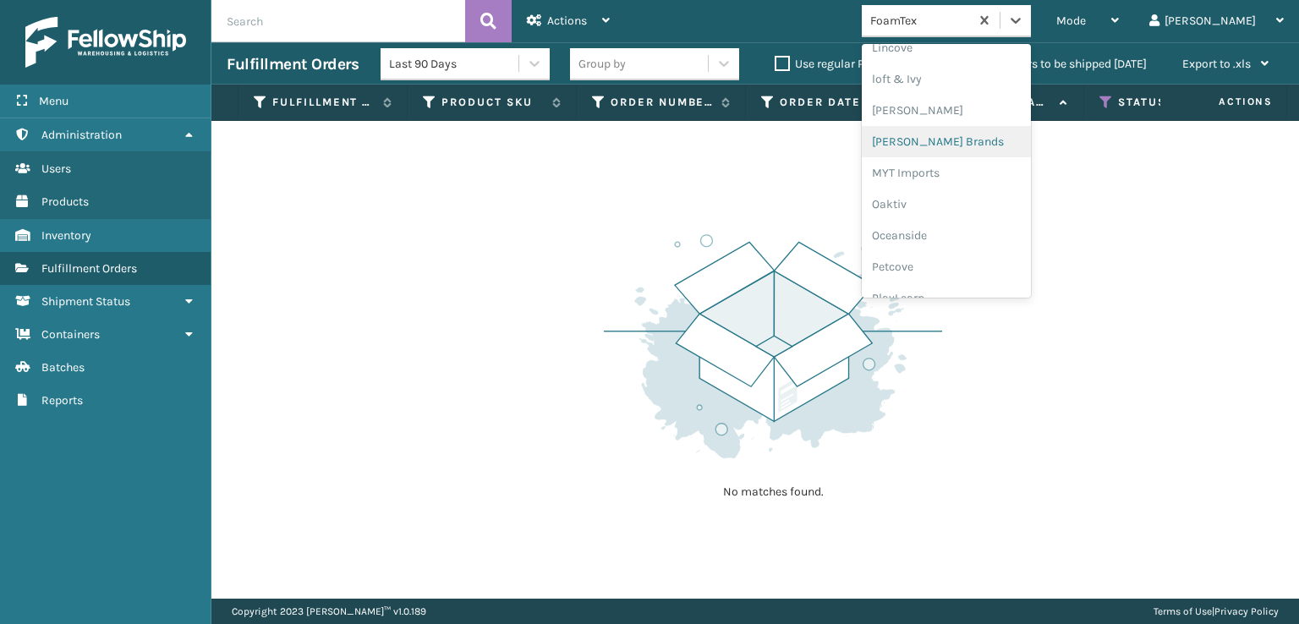
click at [982, 136] on div "[PERSON_NAME] Brands" at bounding box center [946, 141] width 169 height 31
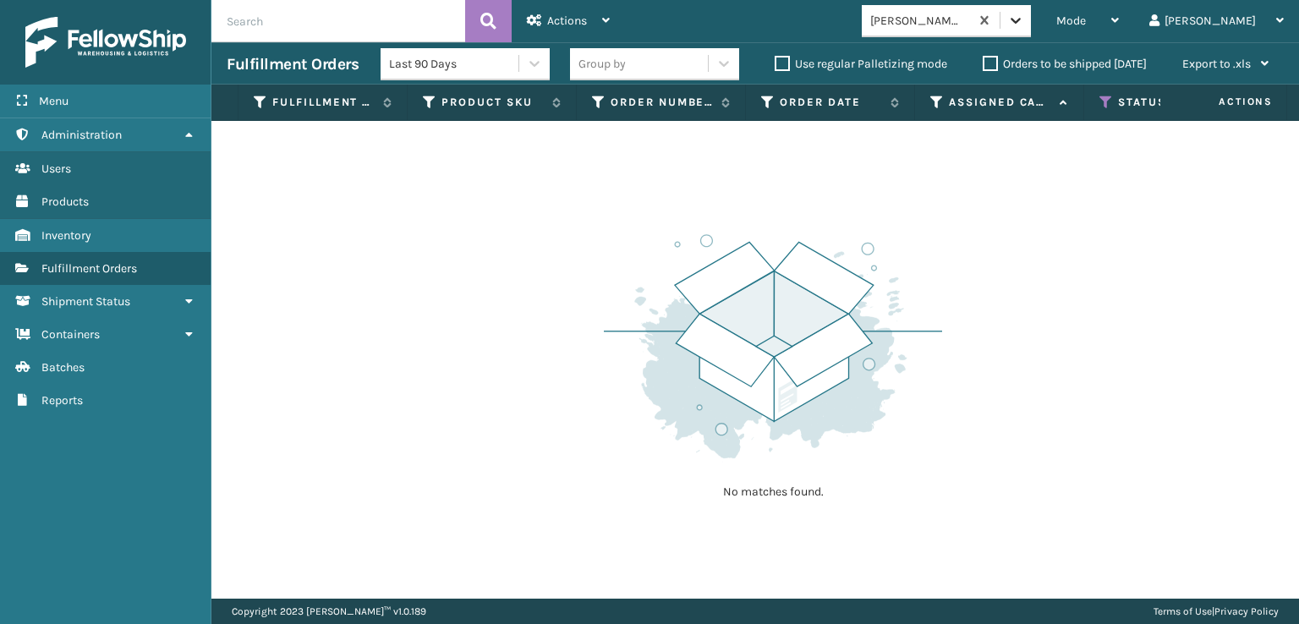
click at [1024, 21] on icon at bounding box center [1015, 20] width 17 height 17
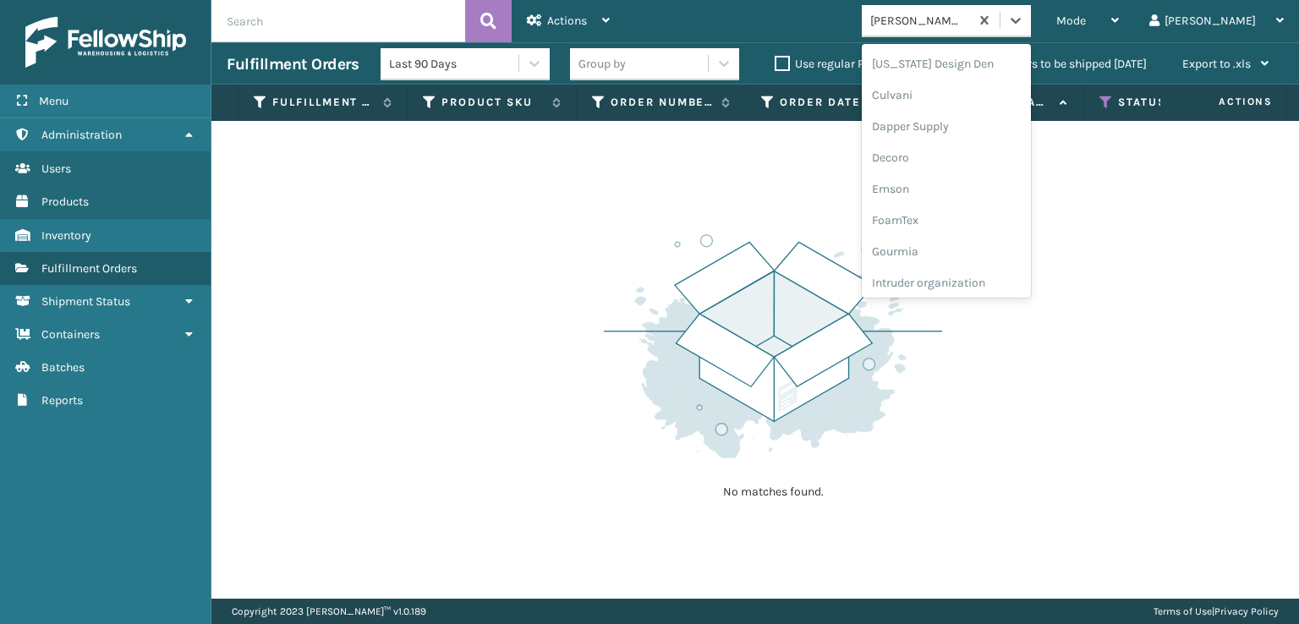
scroll to position [254, 0]
click at [981, 211] on div "FoamTex" at bounding box center [946, 215] width 169 height 31
click at [1024, 18] on icon at bounding box center [1015, 20] width 17 height 17
click at [988, 182] on div "Plush Collections" at bounding box center [946, 184] width 169 height 31
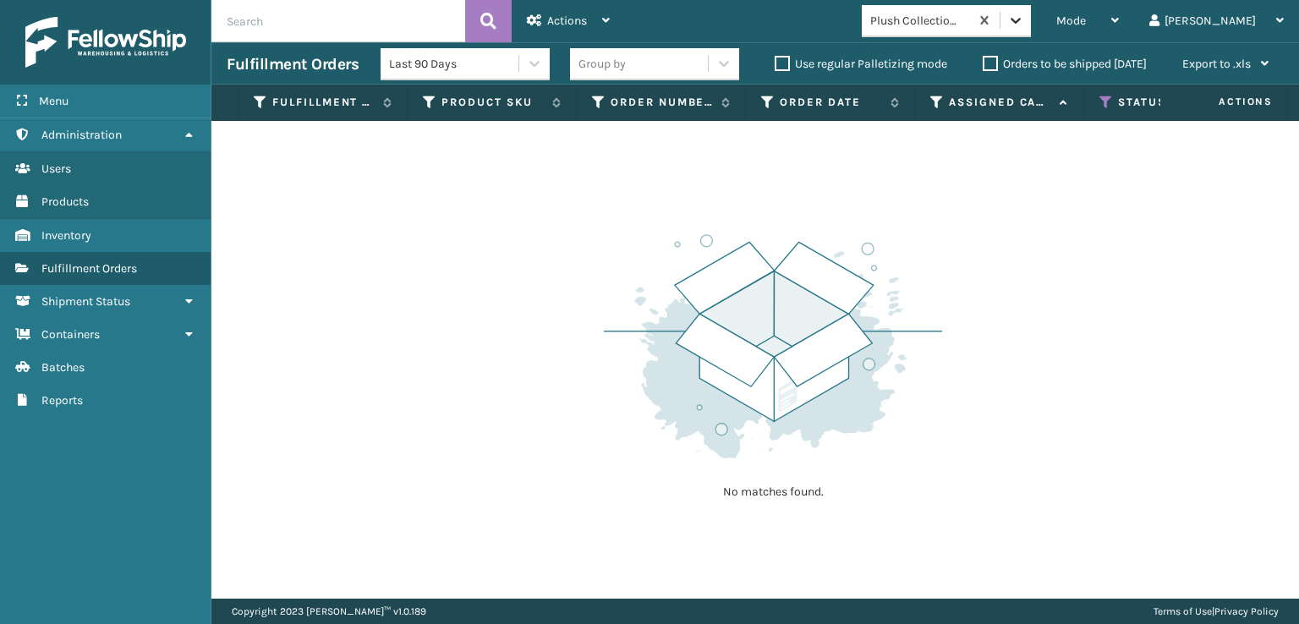
click at [1024, 28] on icon at bounding box center [1015, 20] width 17 height 17
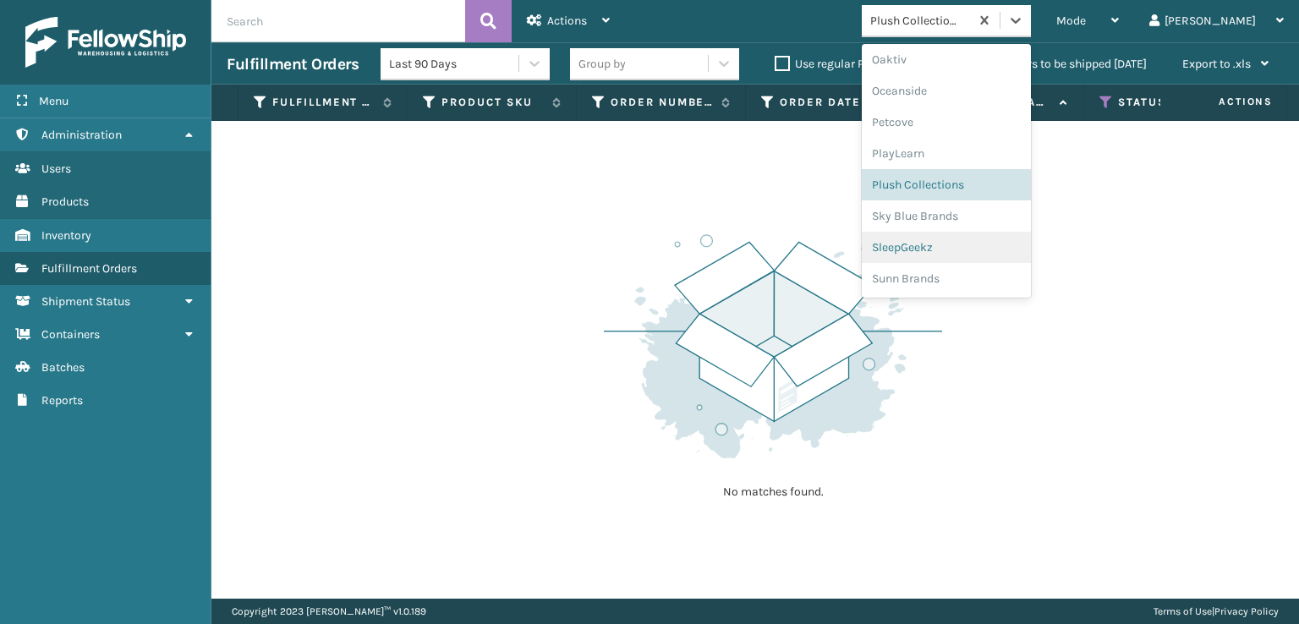
click at [968, 243] on div "SleepGeekz" at bounding box center [946, 247] width 169 height 31
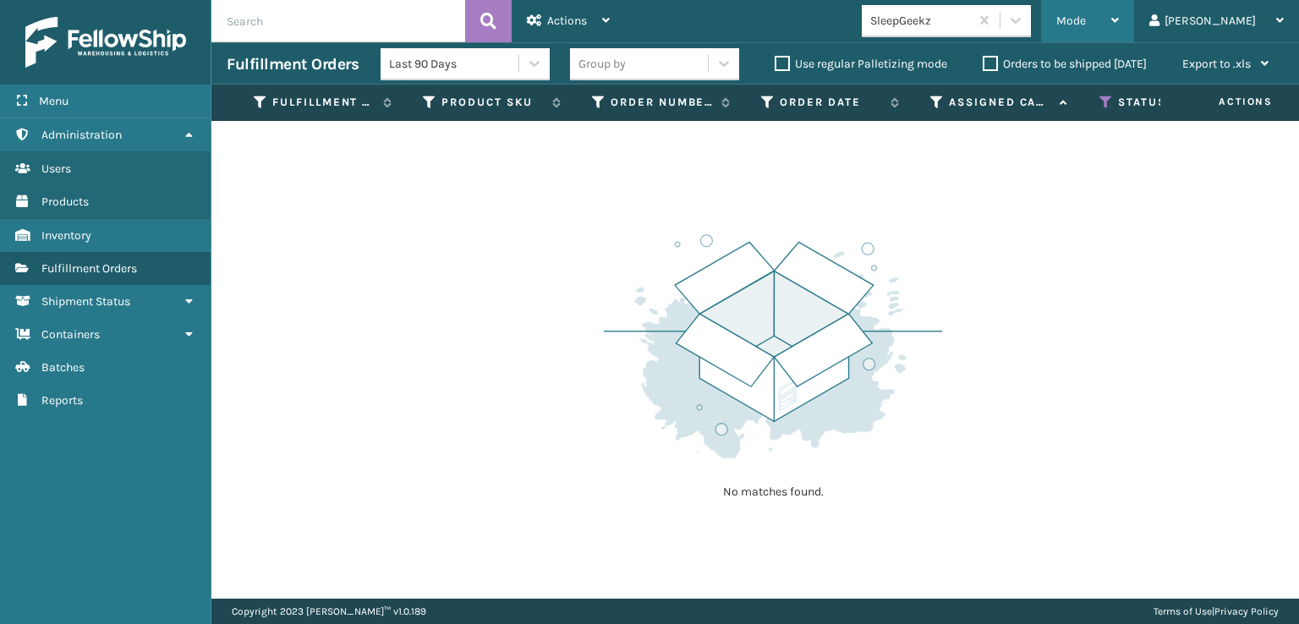
click at [1086, 19] on span "Mode" at bounding box center [1071, 21] width 30 height 14
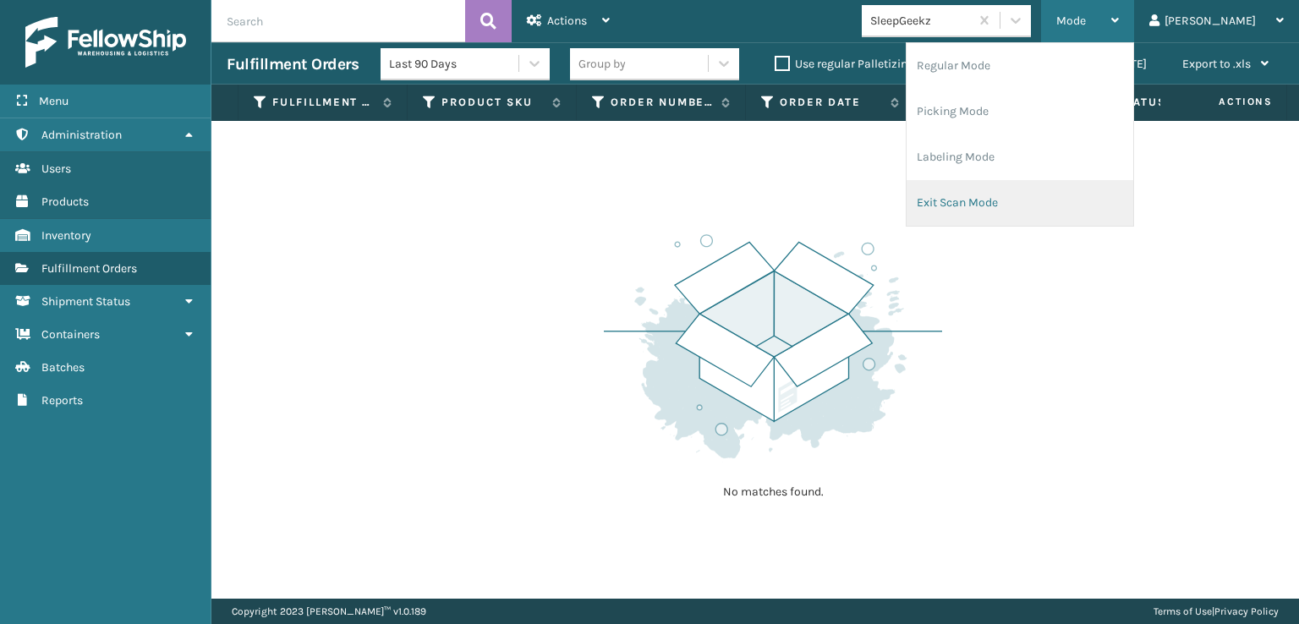
click at [1006, 198] on li "Exit Scan Mode" at bounding box center [1020, 203] width 227 height 46
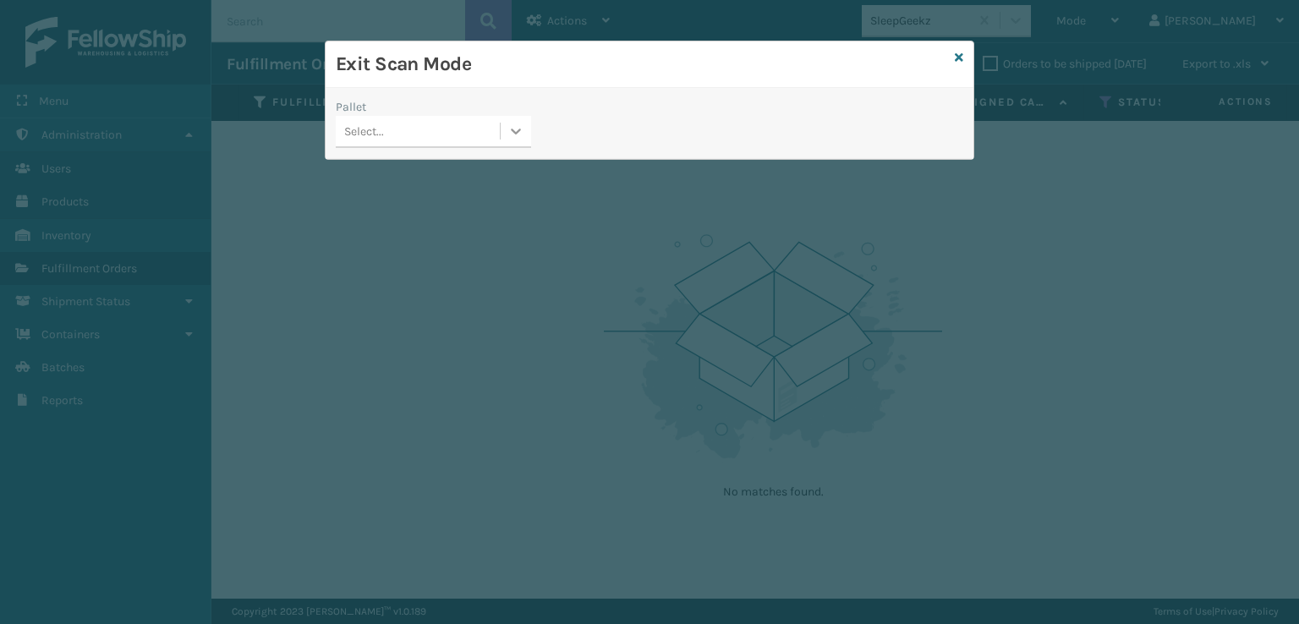
click at [509, 129] on icon at bounding box center [515, 131] width 17 height 17
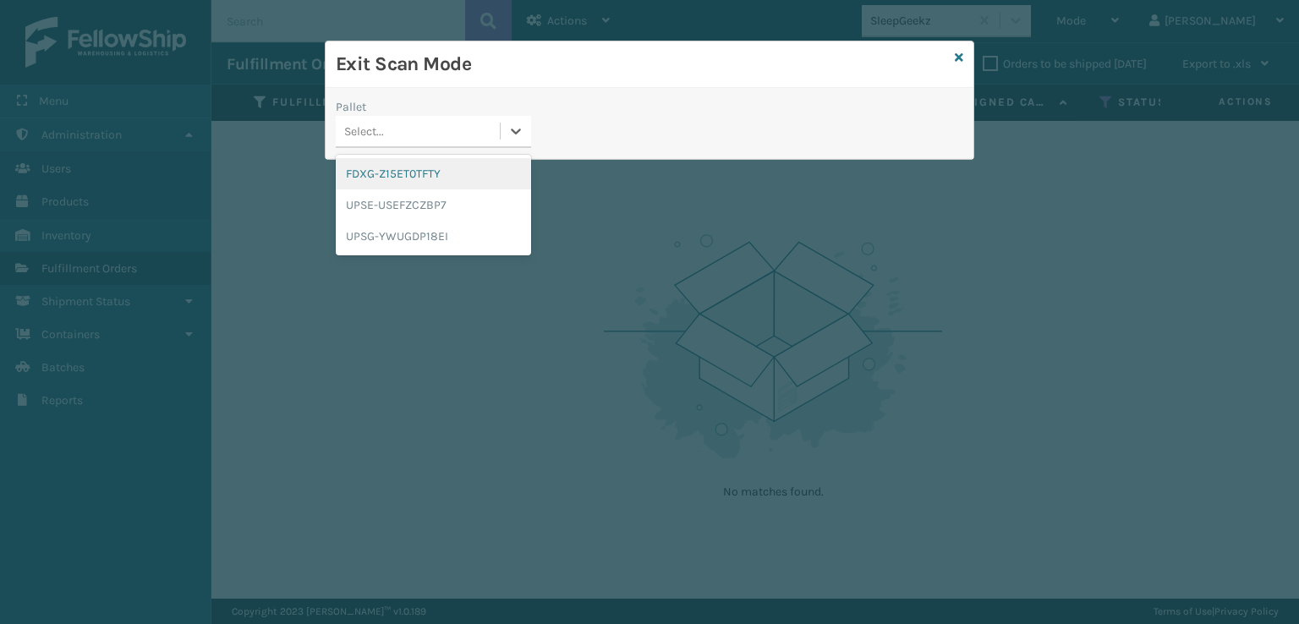
click at [416, 173] on div "FDXG-Z15ET0TFTY" at bounding box center [433, 173] width 195 height 31
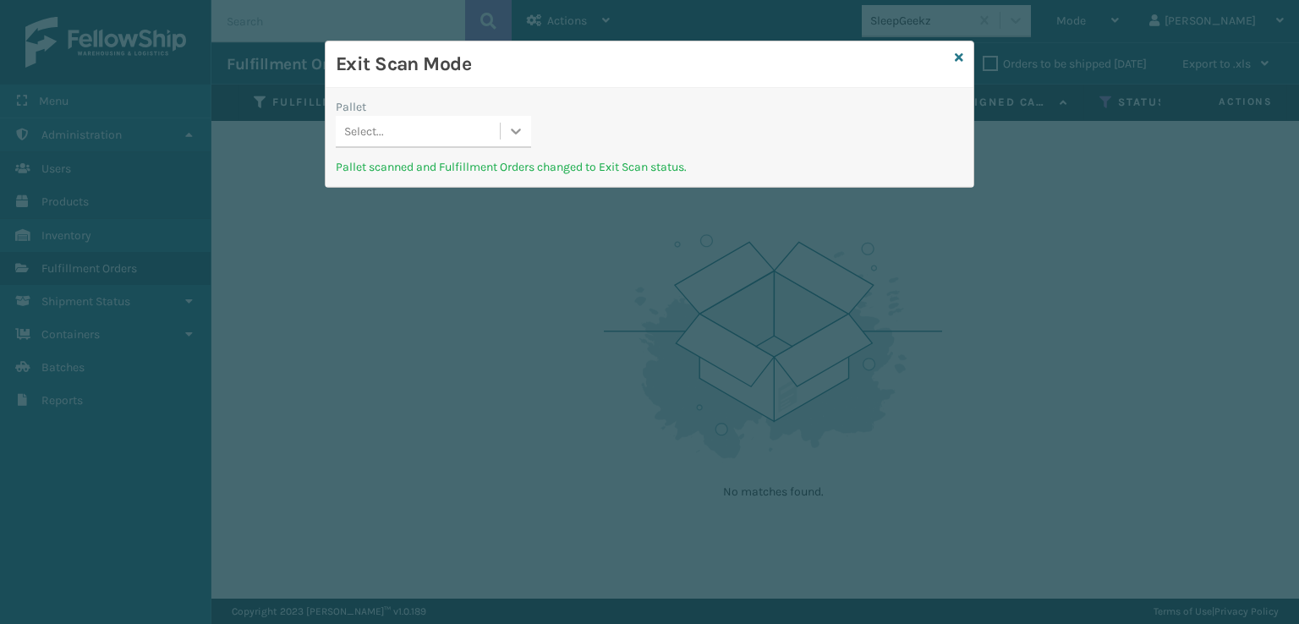
click at [518, 130] on icon at bounding box center [517, 132] width 10 height 6
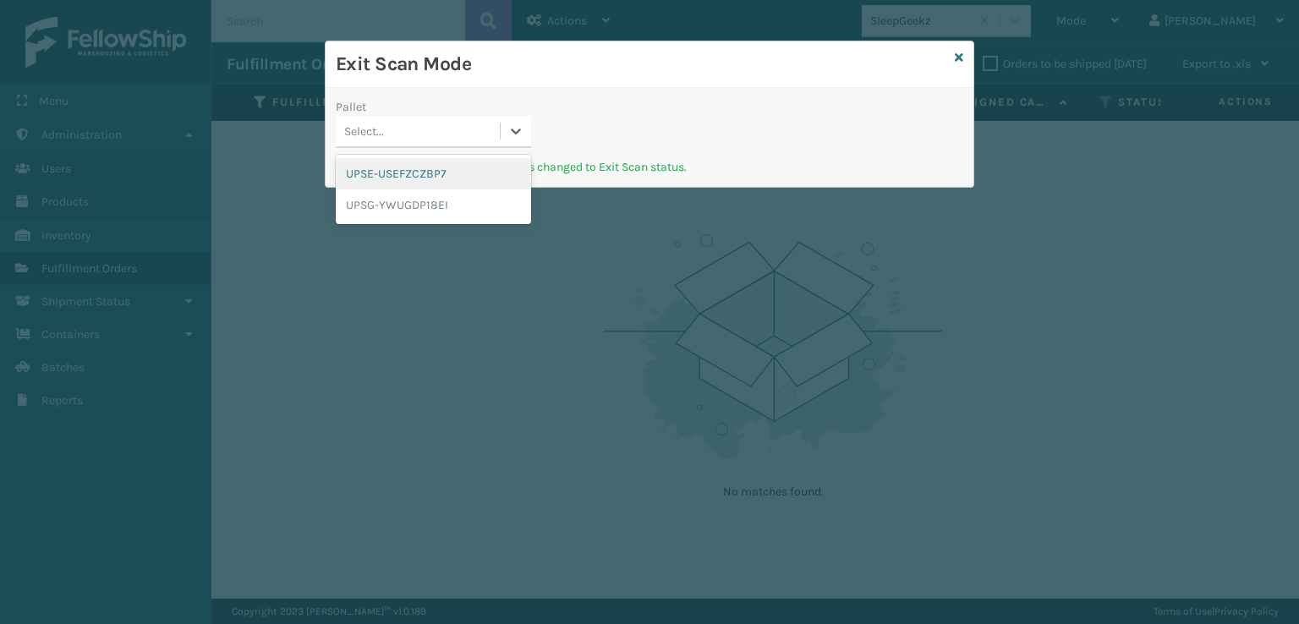
click at [414, 175] on div "UPSE-USEFZCZBP7" at bounding box center [433, 173] width 195 height 31
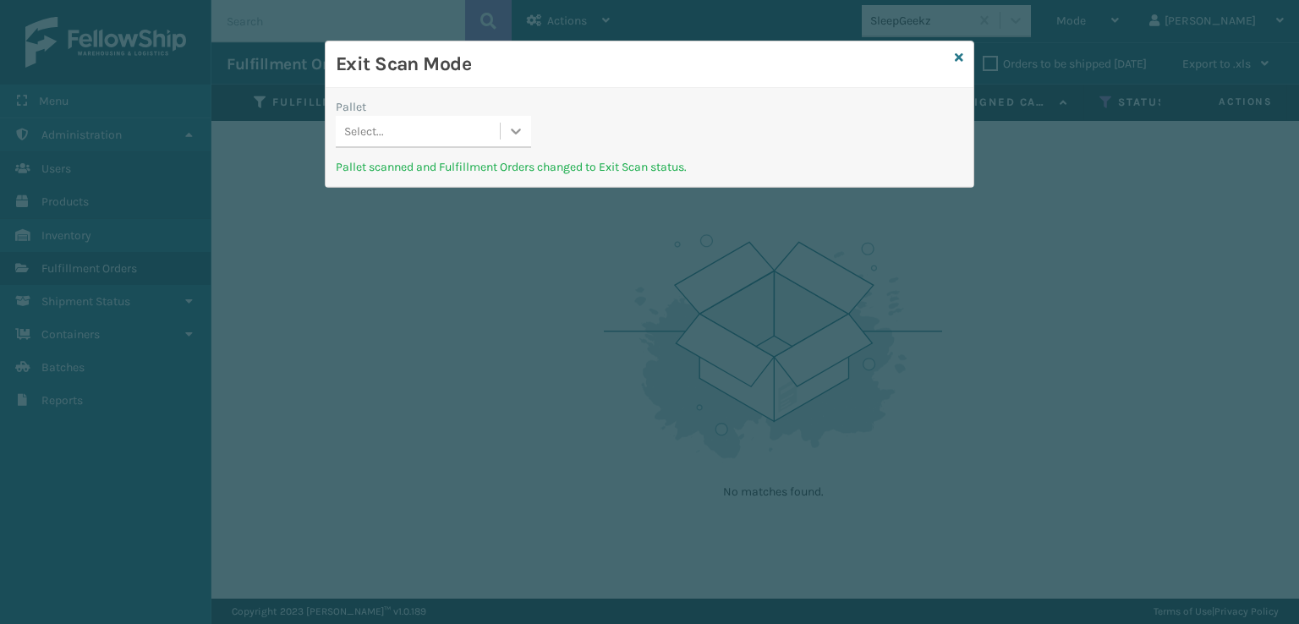
click at [519, 130] on icon at bounding box center [517, 132] width 10 height 6
click at [444, 180] on div "UPSG-YWUGDP18EI" at bounding box center [433, 173] width 195 height 31
click at [958, 55] on icon at bounding box center [959, 58] width 8 height 12
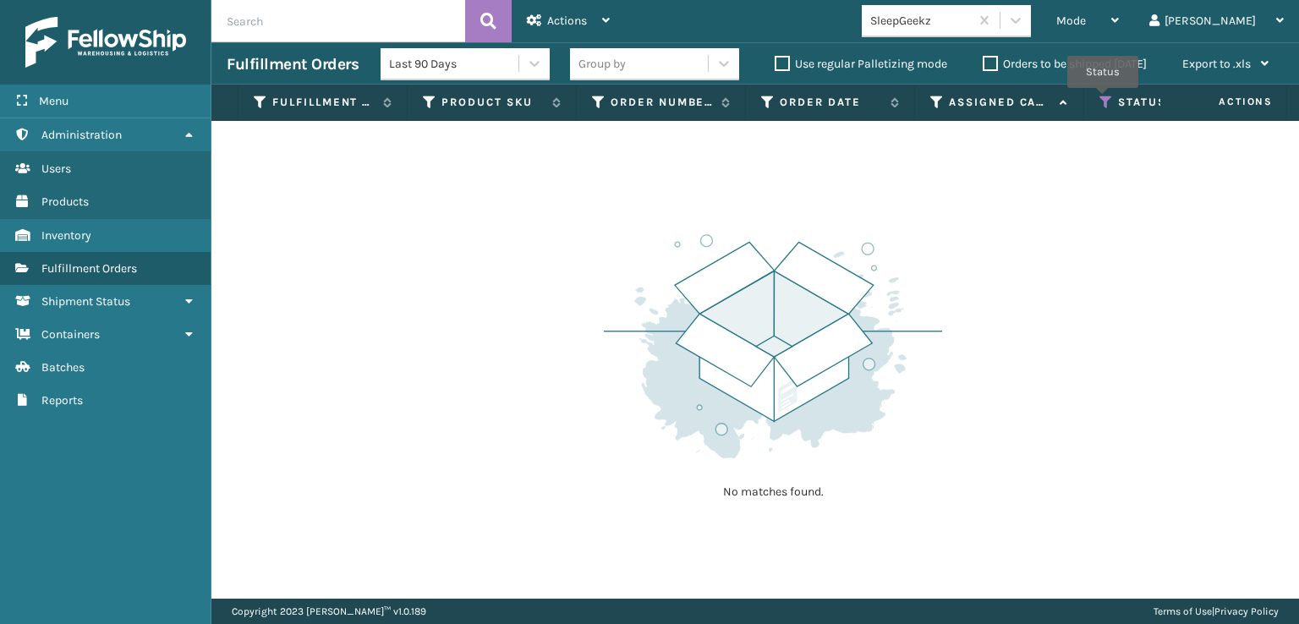
click at [1103, 100] on icon at bounding box center [1107, 102] width 14 height 15
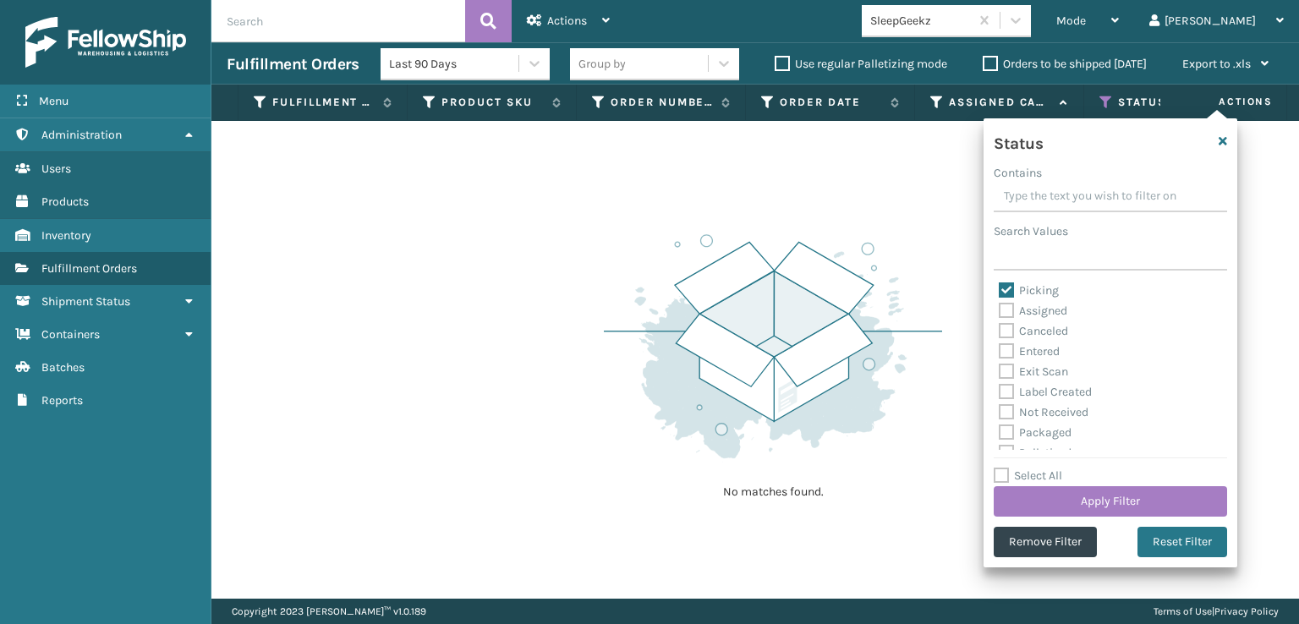
click at [1006, 288] on label "Picking" at bounding box center [1029, 290] width 60 height 14
click at [1000, 288] on input "Picking" at bounding box center [999, 286] width 1 height 11
checkbox input "false"
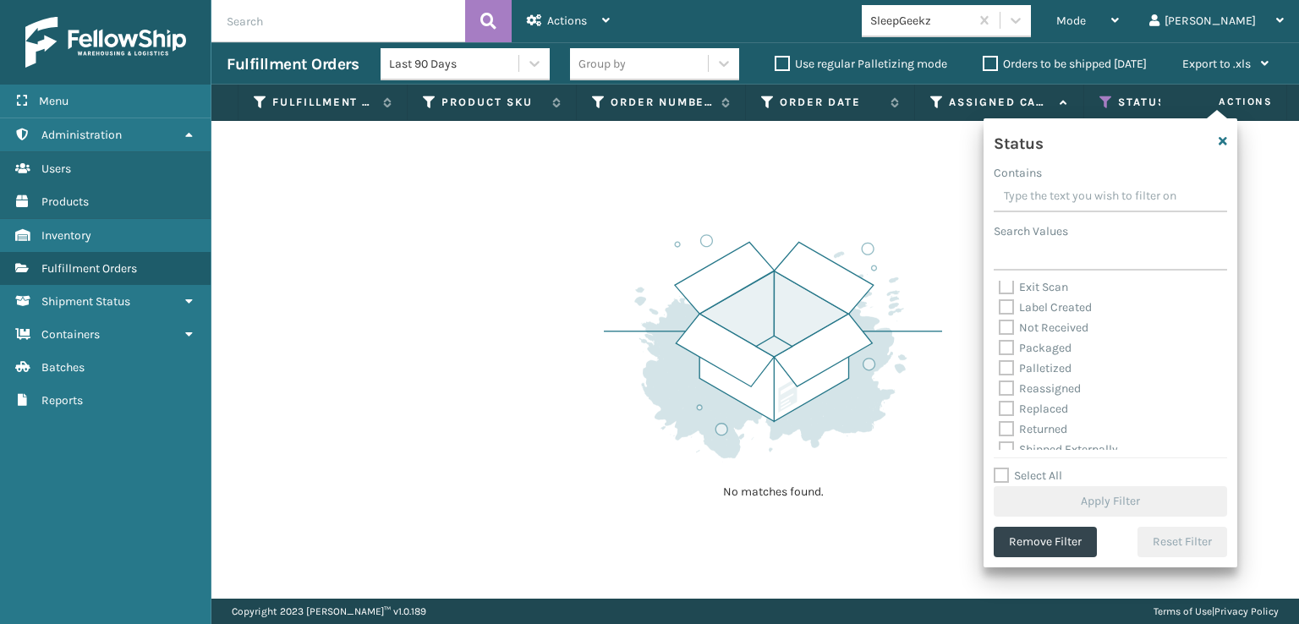
scroll to position [95, 0]
click at [1006, 363] on label "Palletized" at bounding box center [1035, 358] width 73 height 14
click at [1000, 359] on input "Palletized" at bounding box center [999, 353] width 1 height 11
checkbox input "true"
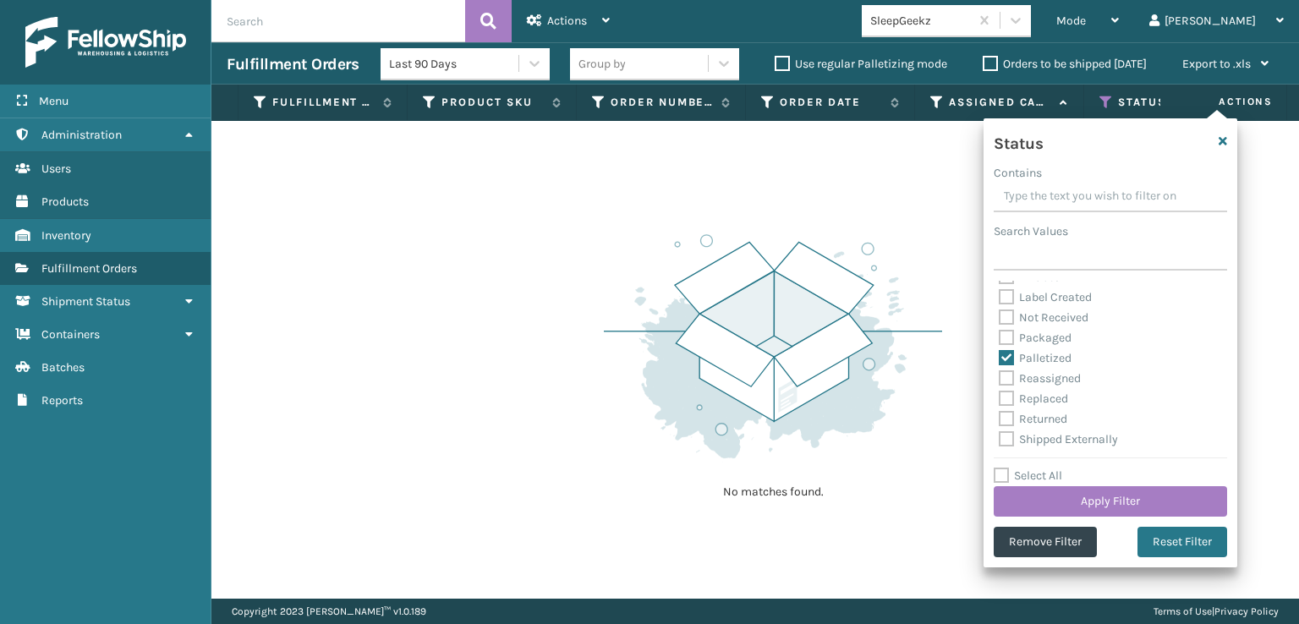
click at [1006, 292] on label "Label Created" at bounding box center [1045, 297] width 93 height 14
click at [1000, 292] on input "Label Created" at bounding box center [999, 293] width 1 height 11
checkbox input "true"
click at [1094, 498] on button "Apply Filter" at bounding box center [1110, 501] width 233 height 30
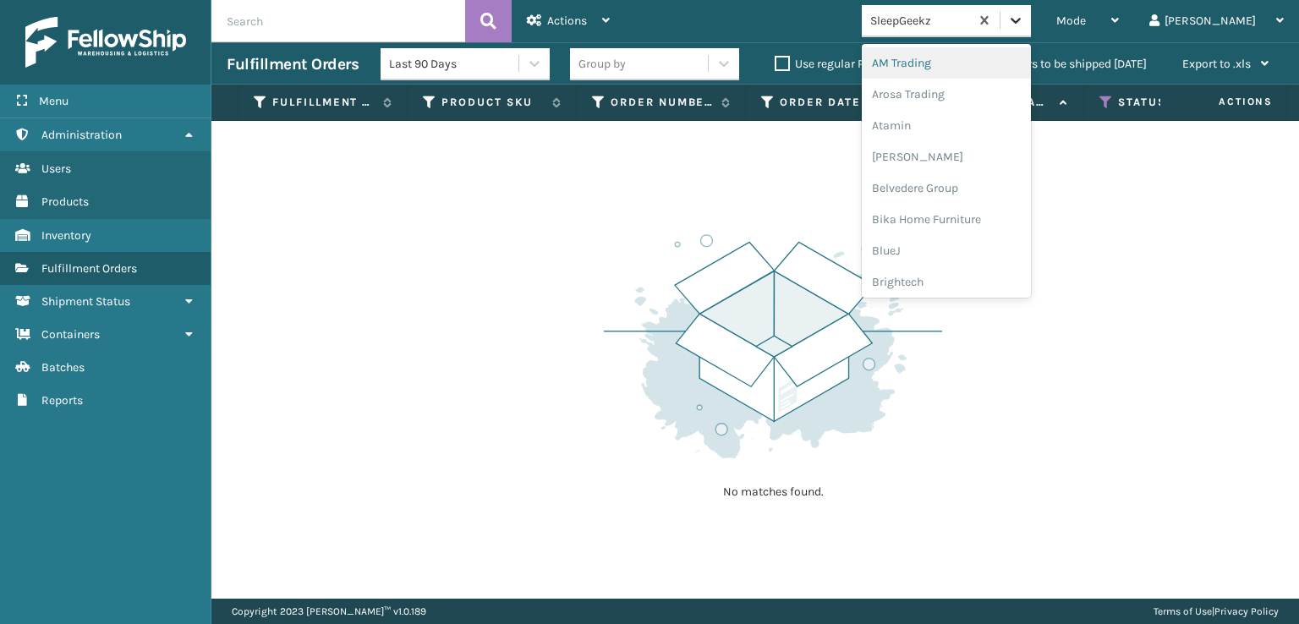
click at [1024, 12] on icon at bounding box center [1015, 20] width 17 height 17
click at [970, 220] on div "FoamTex" at bounding box center [946, 215] width 169 height 31
click at [1021, 21] on icon at bounding box center [1016, 21] width 10 height 6
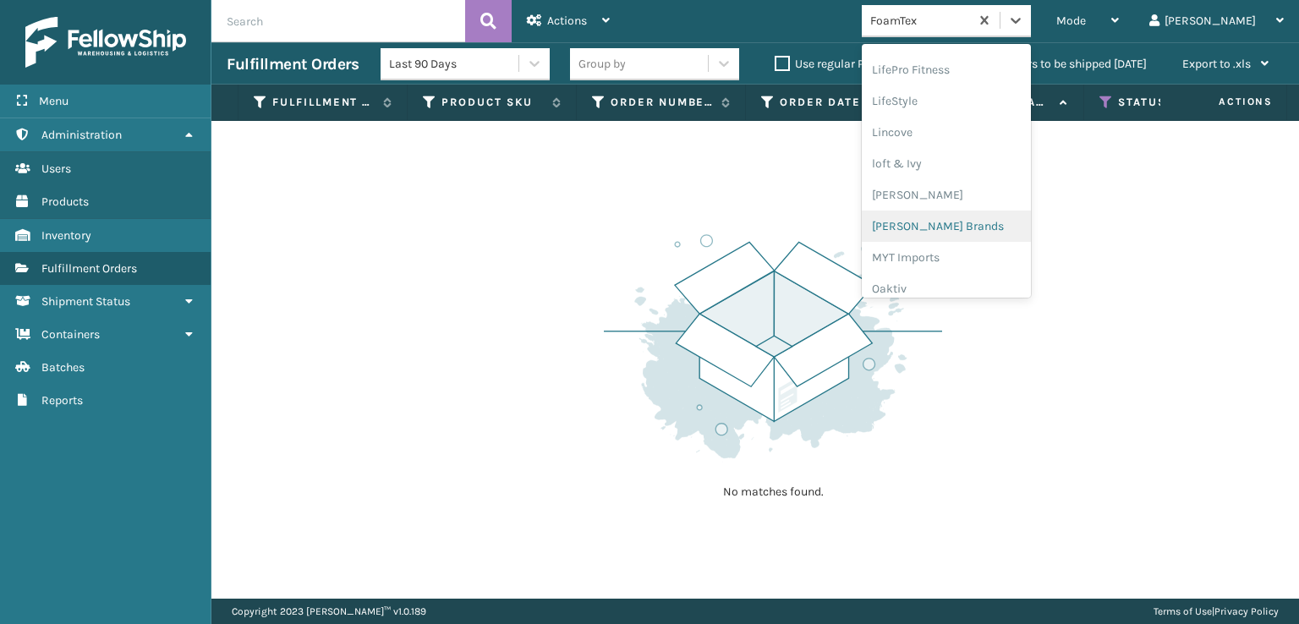
click at [966, 227] on div "[PERSON_NAME] Brands" at bounding box center [946, 226] width 169 height 31
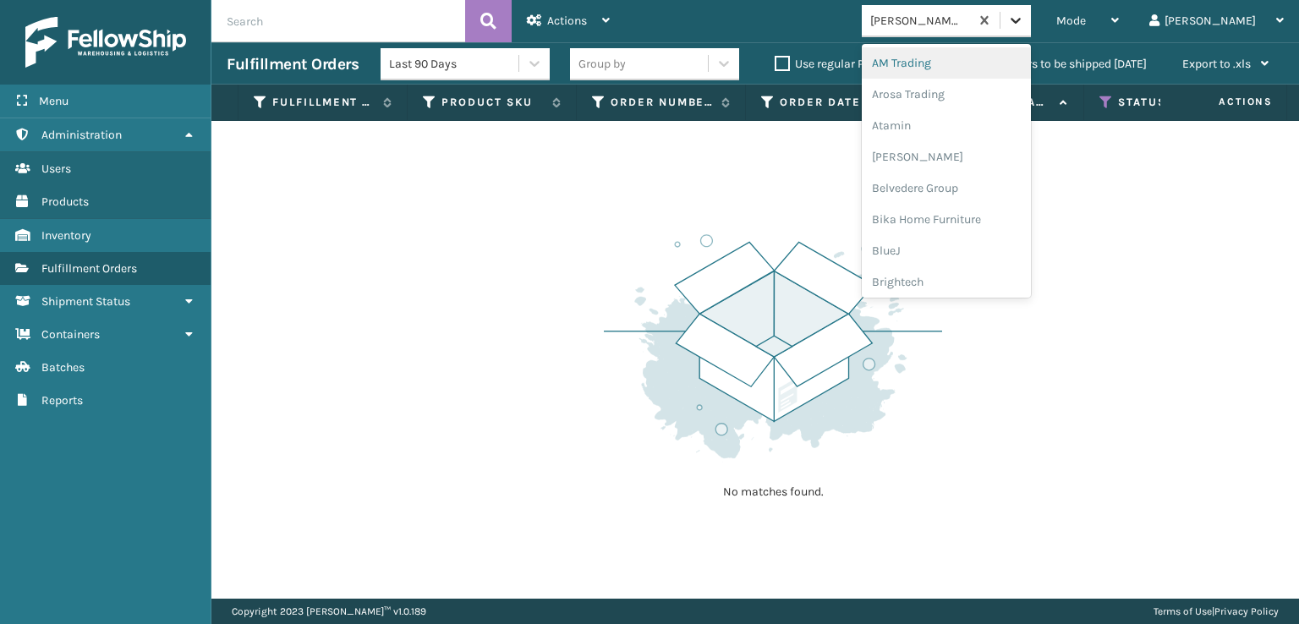
click at [1024, 19] on icon at bounding box center [1015, 20] width 17 height 17
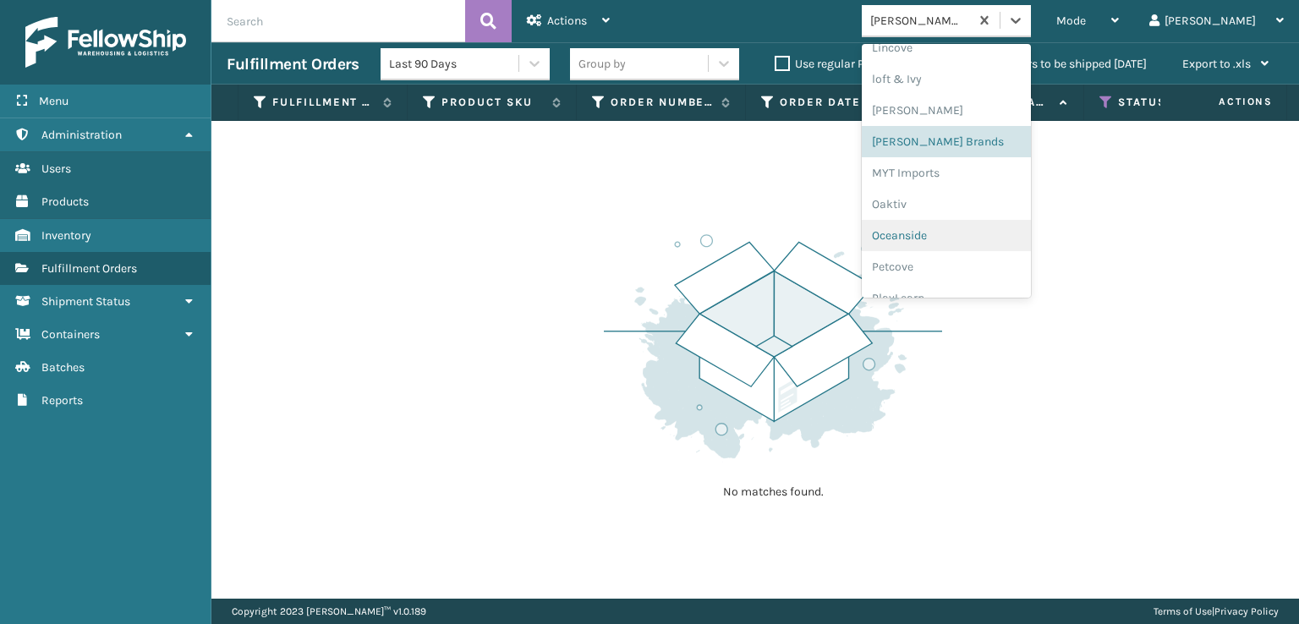
scroll to position [848, 0]
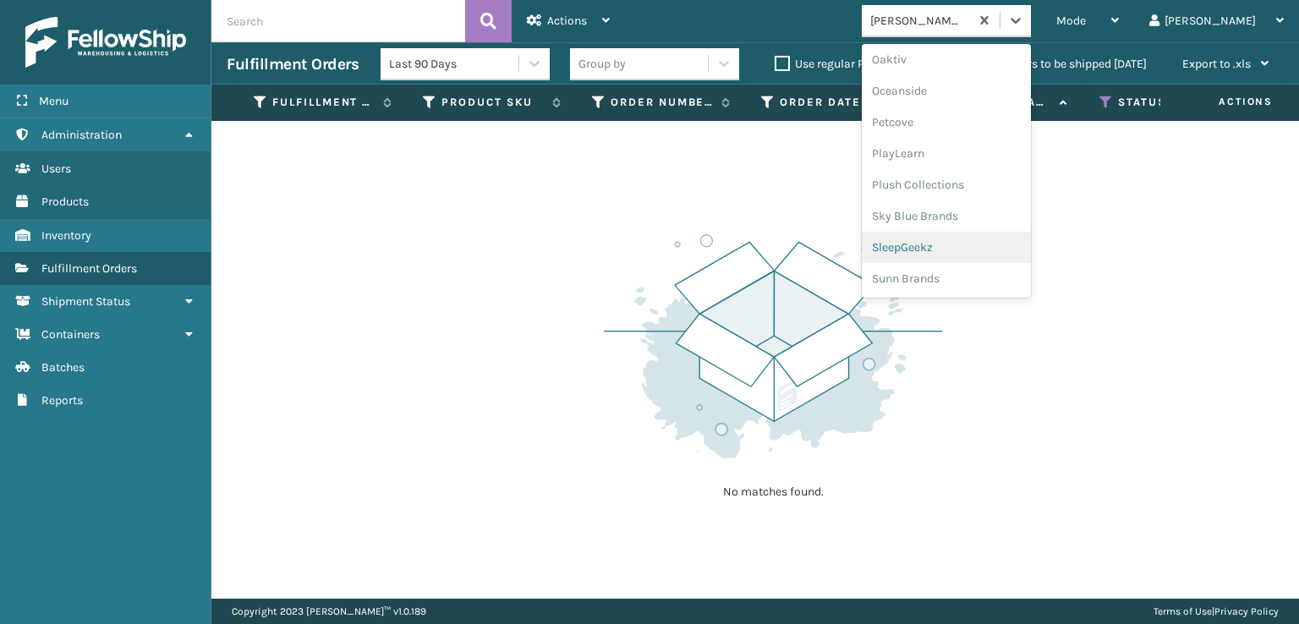
click at [984, 244] on div "SleepGeekz" at bounding box center [946, 247] width 169 height 31
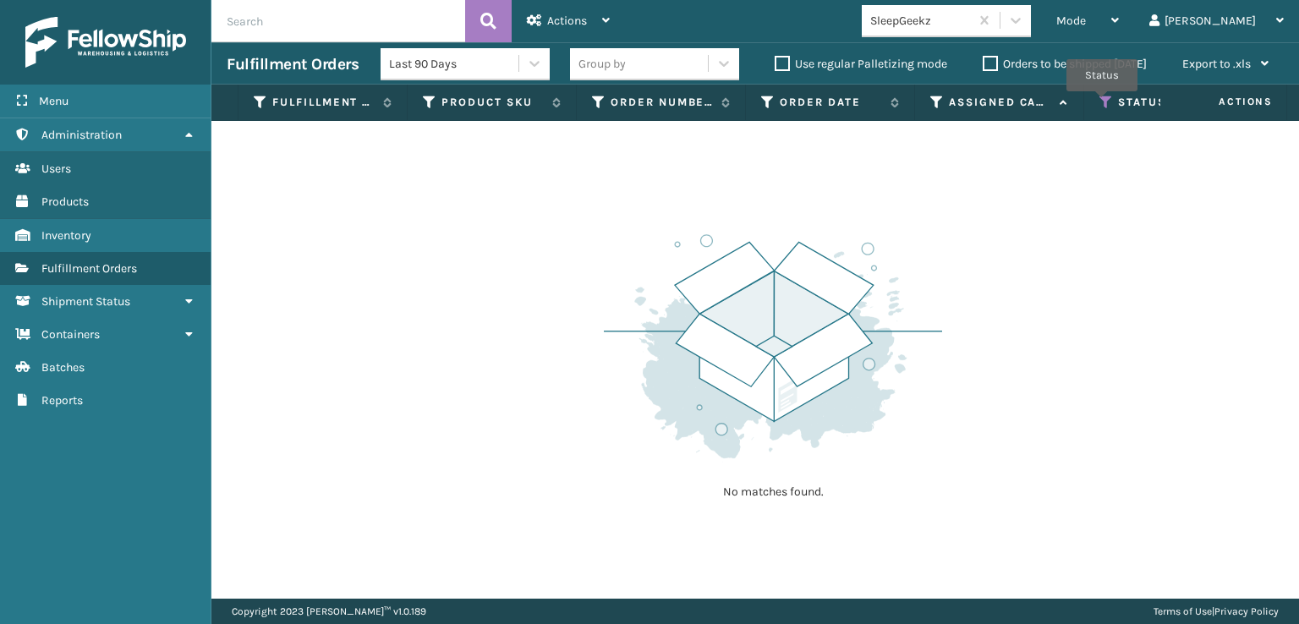
click at [1102, 103] on icon at bounding box center [1107, 102] width 14 height 15
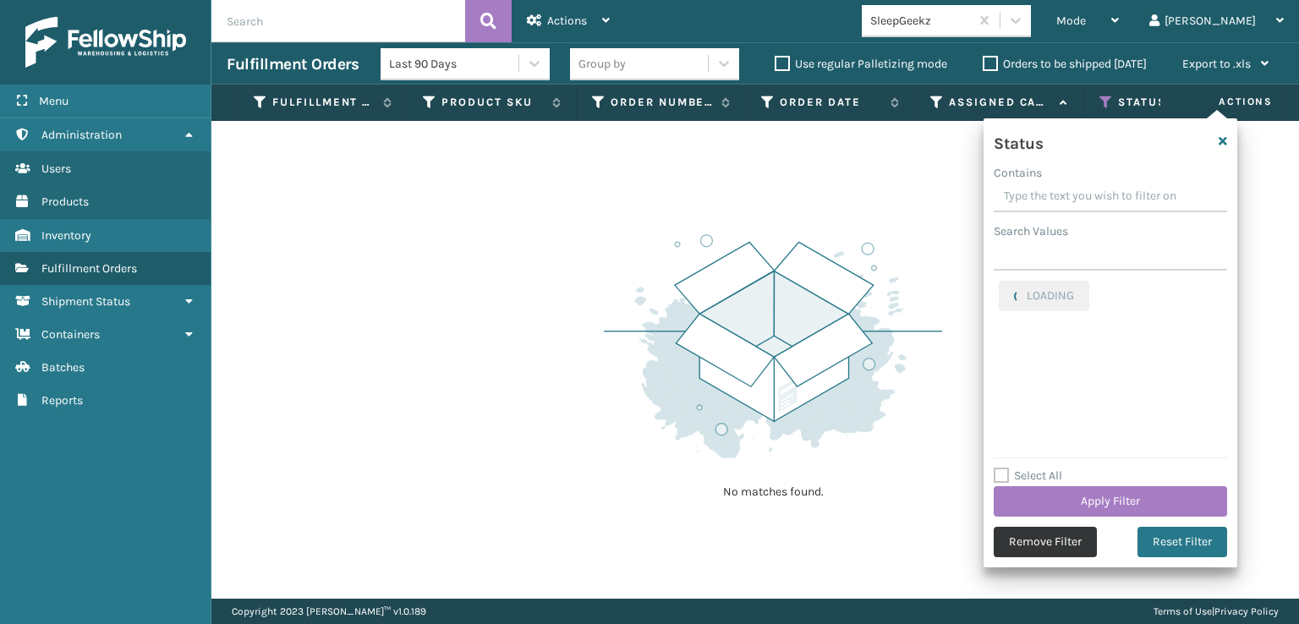
click at [1028, 537] on button "Remove Filter" at bounding box center [1045, 542] width 103 height 30
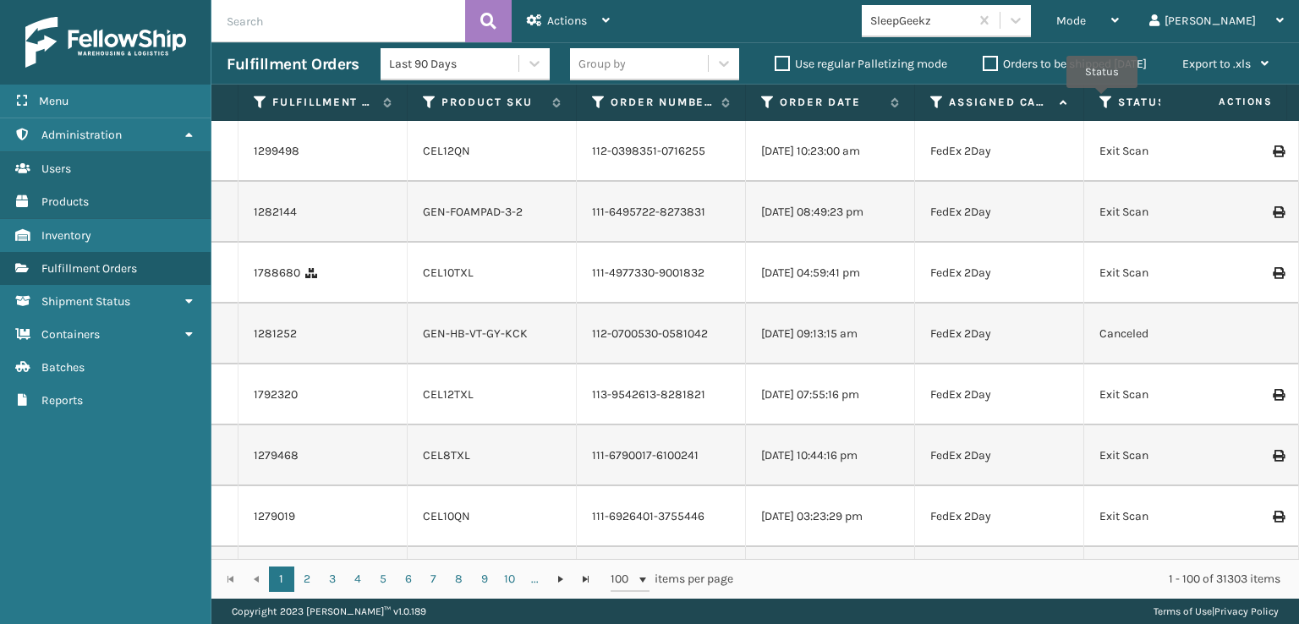
click at [1102, 100] on icon at bounding box center [1107, 102] width 14 height 15
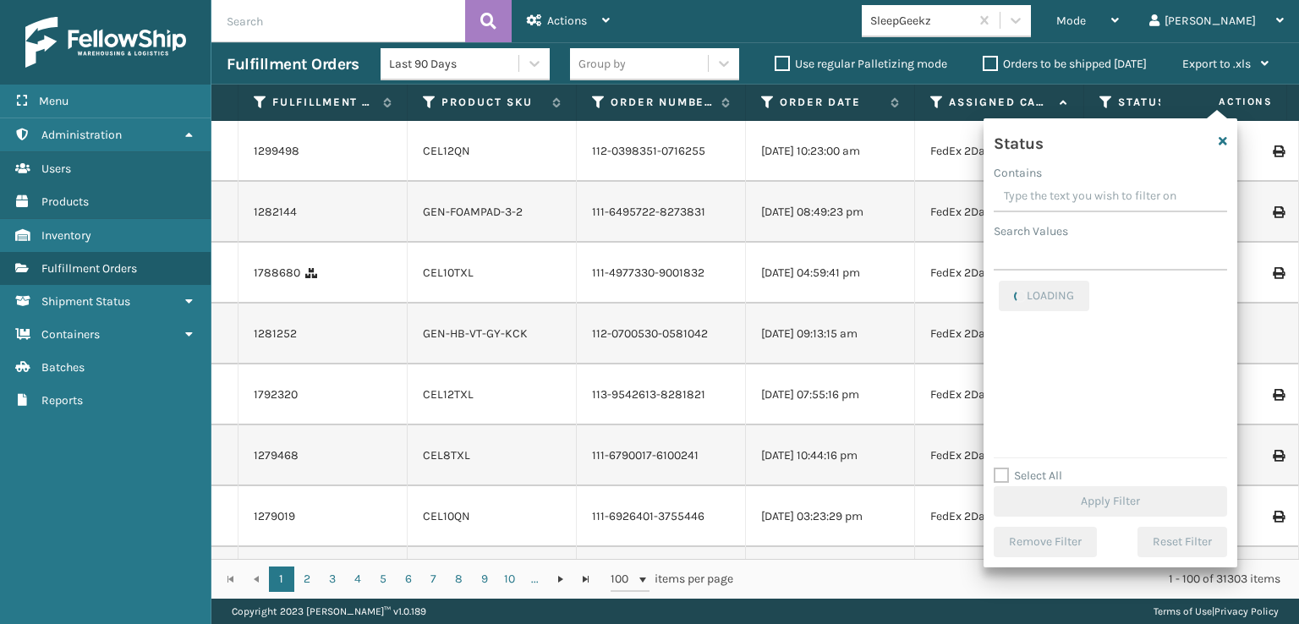
click at [787, 19] on div "Mode Regular Mode Picking Mode Labeling Mode Exit Scan Mode SleepGeekz [PERSON_…" at bounding box center [962, 21] width 674 height 42
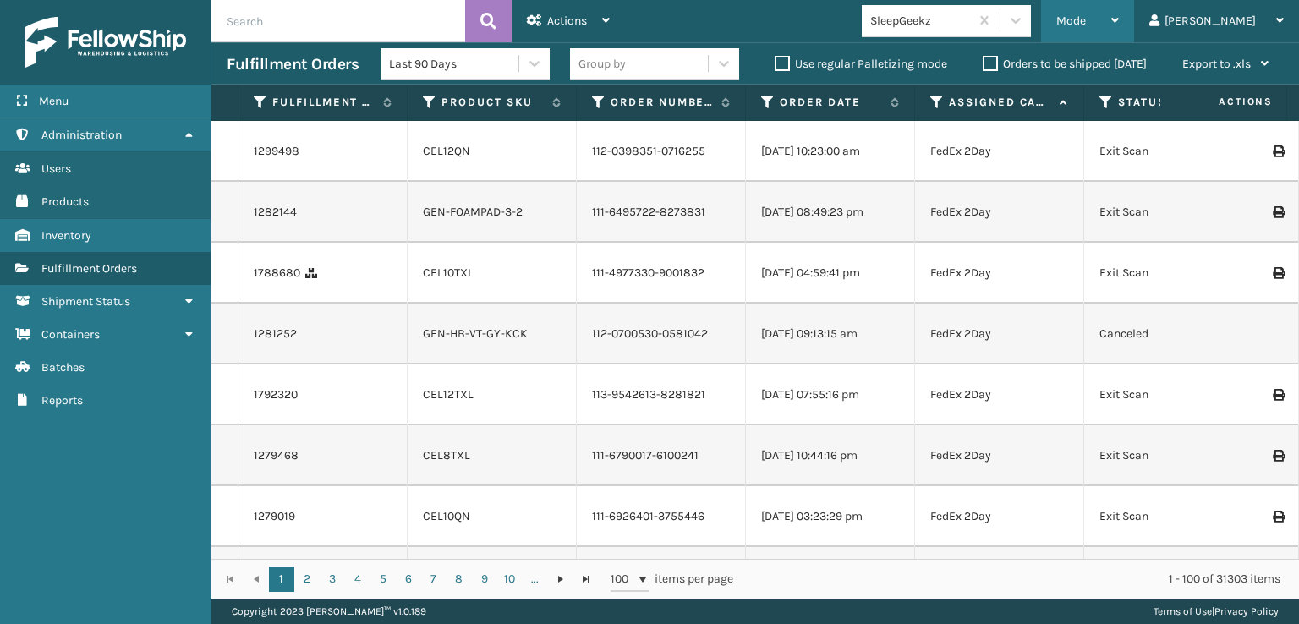
click at [1086, 19] on span "Mode" at bounding box center [1071, 21] width 30 height 14
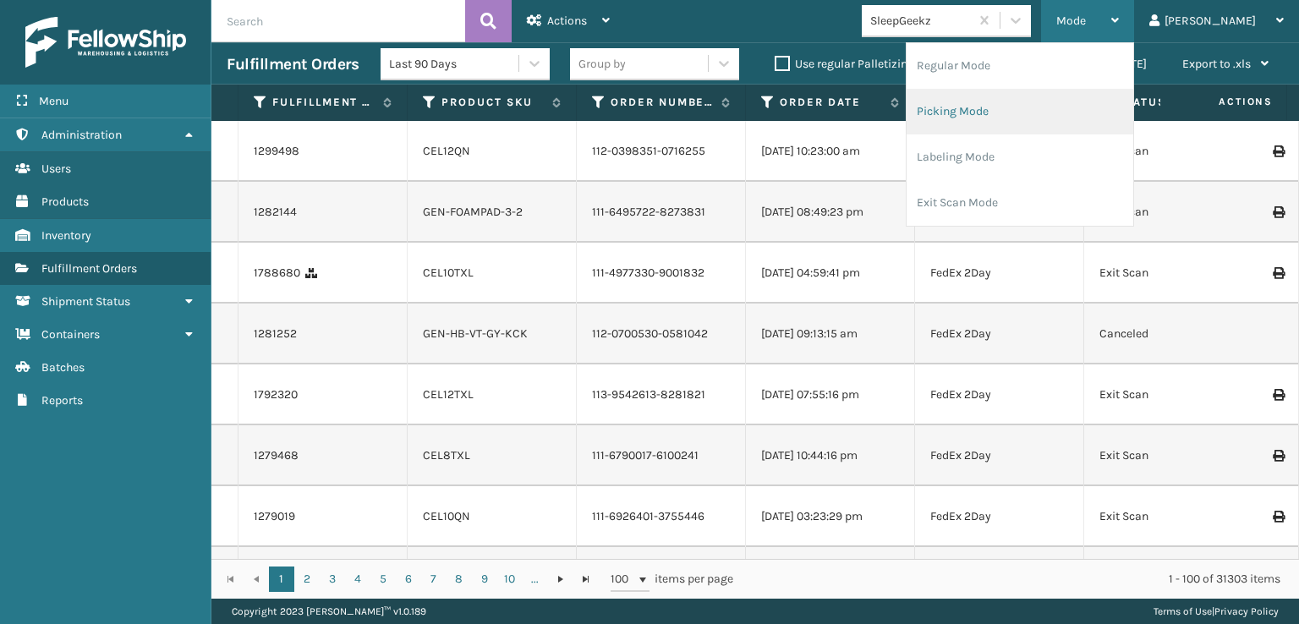
click at [1009, 106] on li "Picking Mode" at bounding box center [1020, 112] width 227 height 46
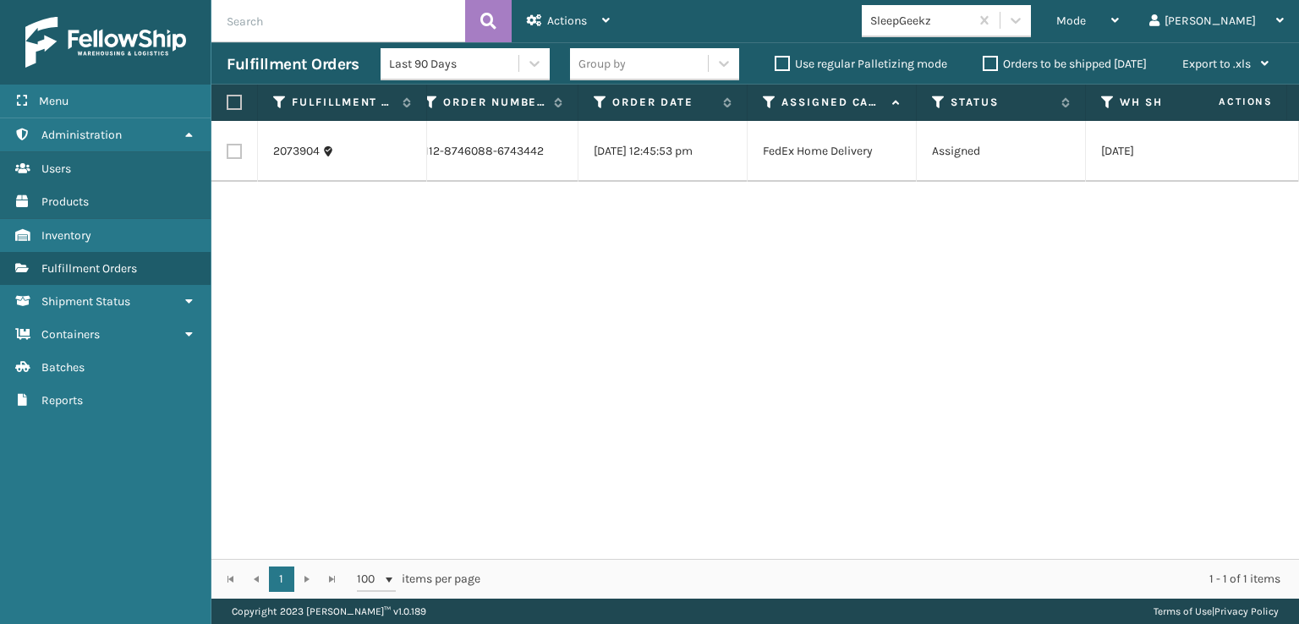
scroll to position [0, 0]
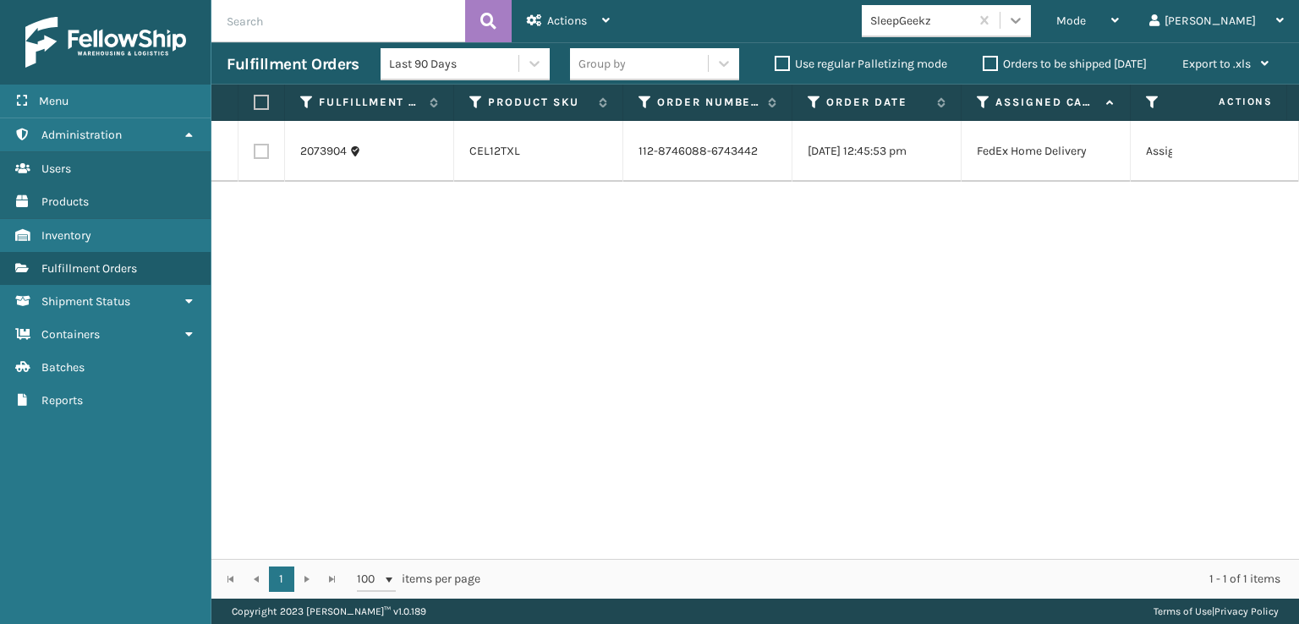
click at [1024, 21] on icon at bounding box center [1015, 20] width 17 height 17
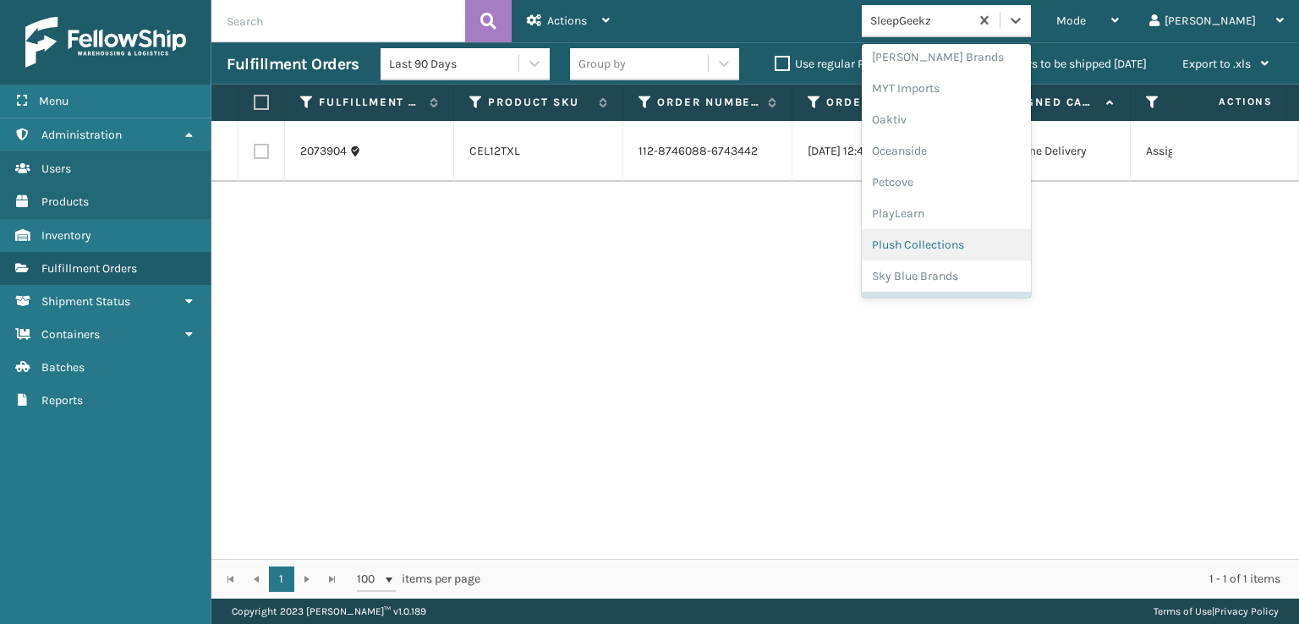
scroll to position [848, 0]
click at [951, 244] on div "SleepGeekz" at bounding box center [946, 247] width 169 height 31
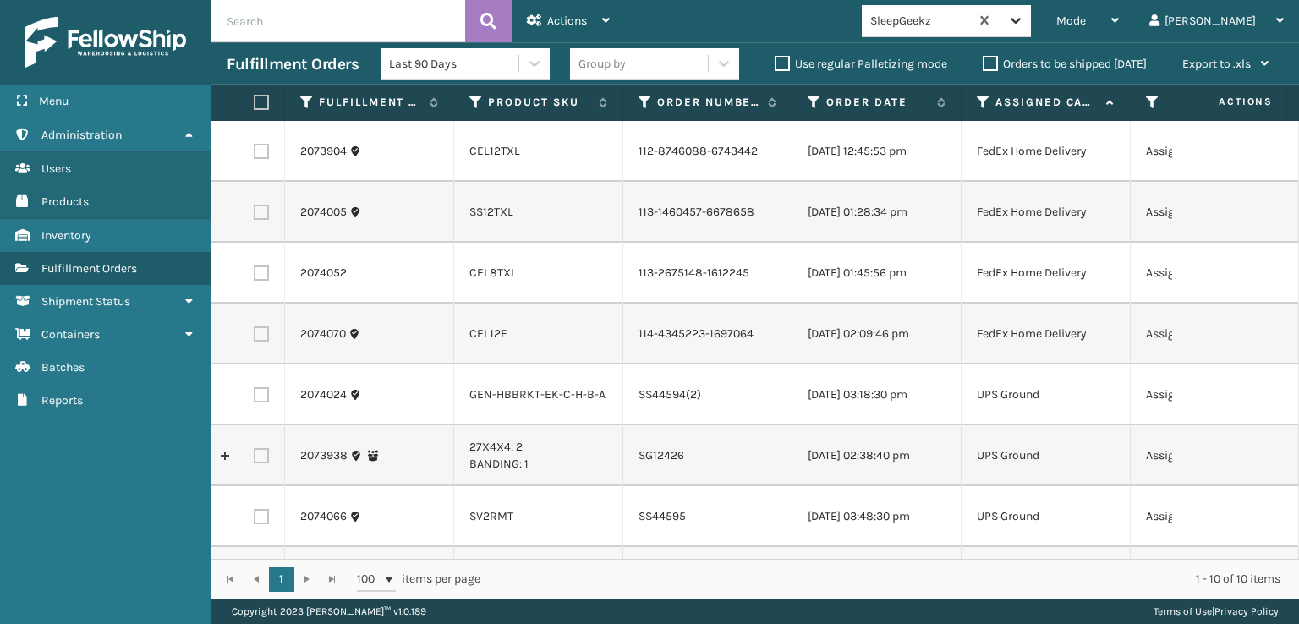
click at [1024, 19] on icon at bounding box center [1015, 20] width 17 height 17
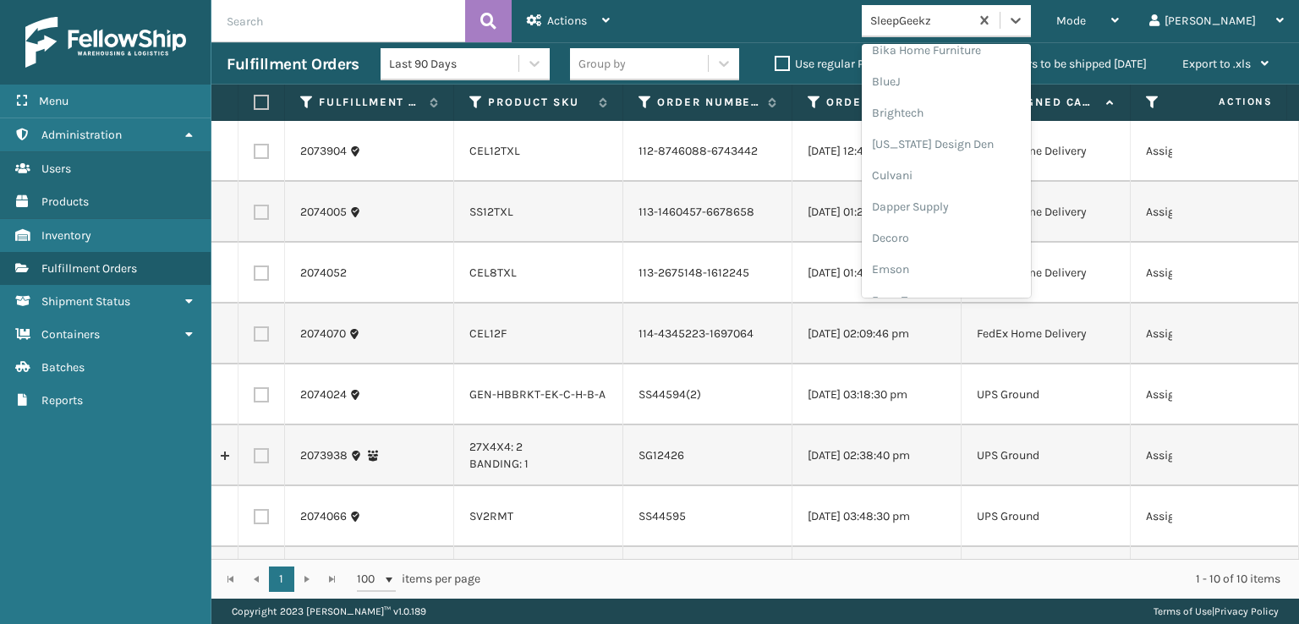
scroll to position [254, 0]
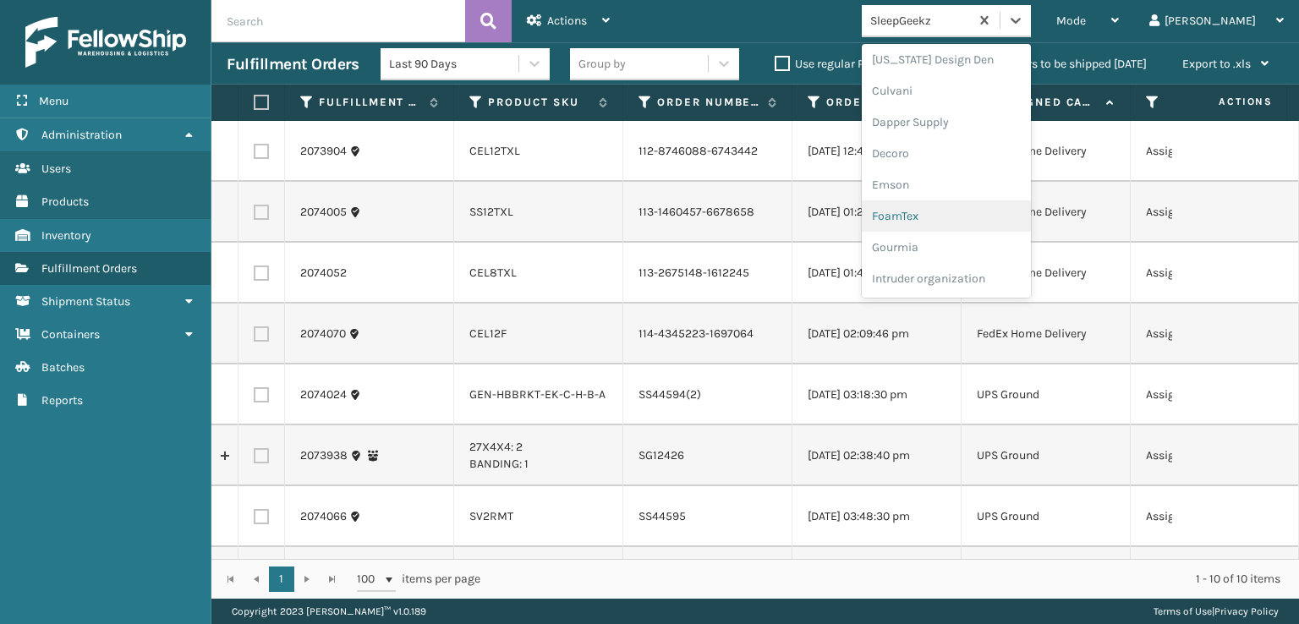
click at [968, 218] on div "FoamTex" at bounding box center [946, 215] width 169 height 31
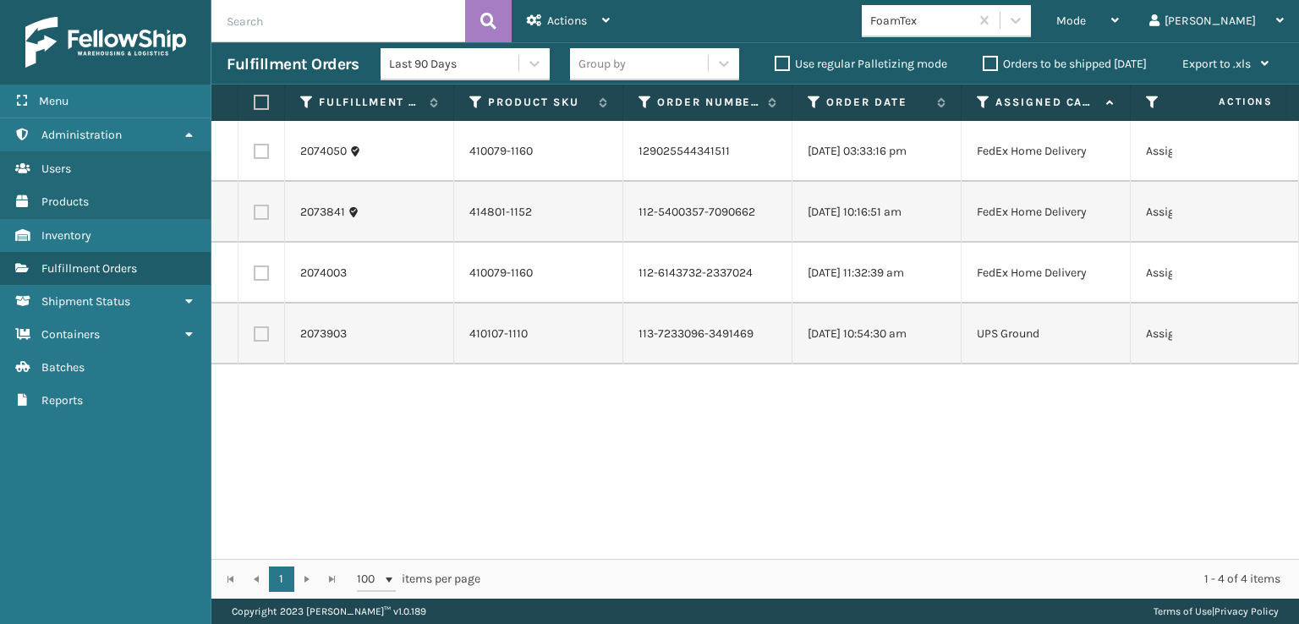
click at [359, 432] on div "2074050 410079-1160 129025544341511 [DATE] 03:33:16 pm FedEx Home Delivery Assi…" at bounding box center [755, 340] width 1088 height 438
click at [1021, 22] on icon at bounding box center [1016, 21] width 10 height 6
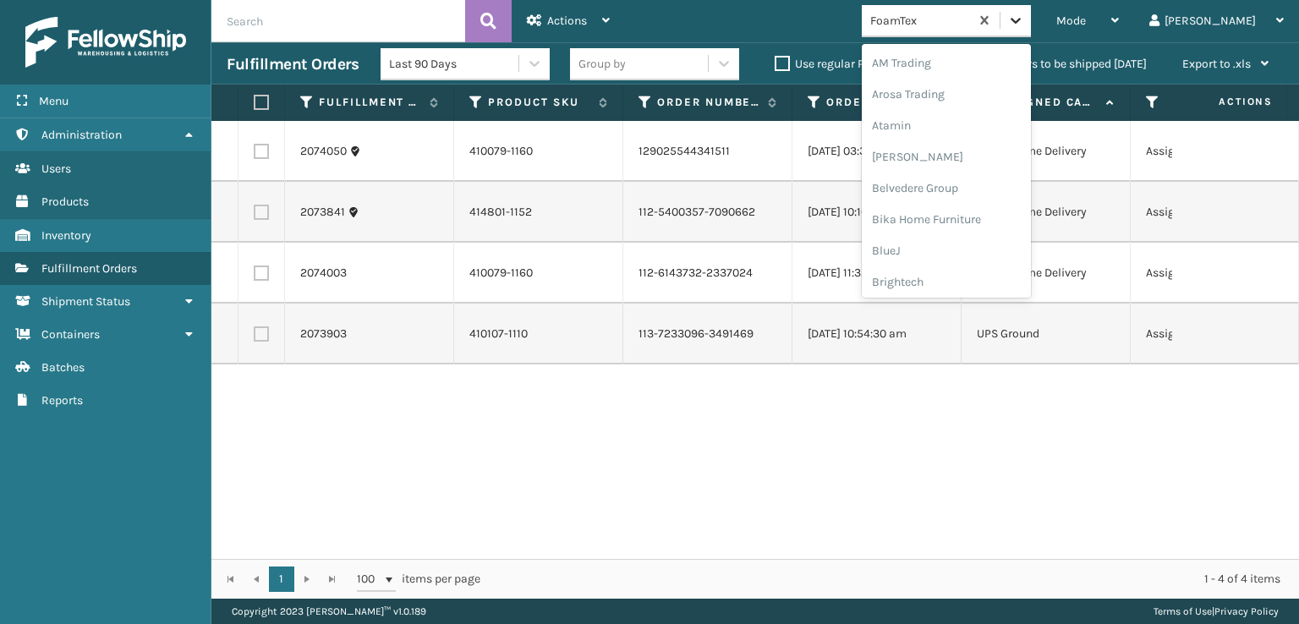
scroll to position [198, 0]
